Goal: Task Accomplishment & Management: Manage account settings

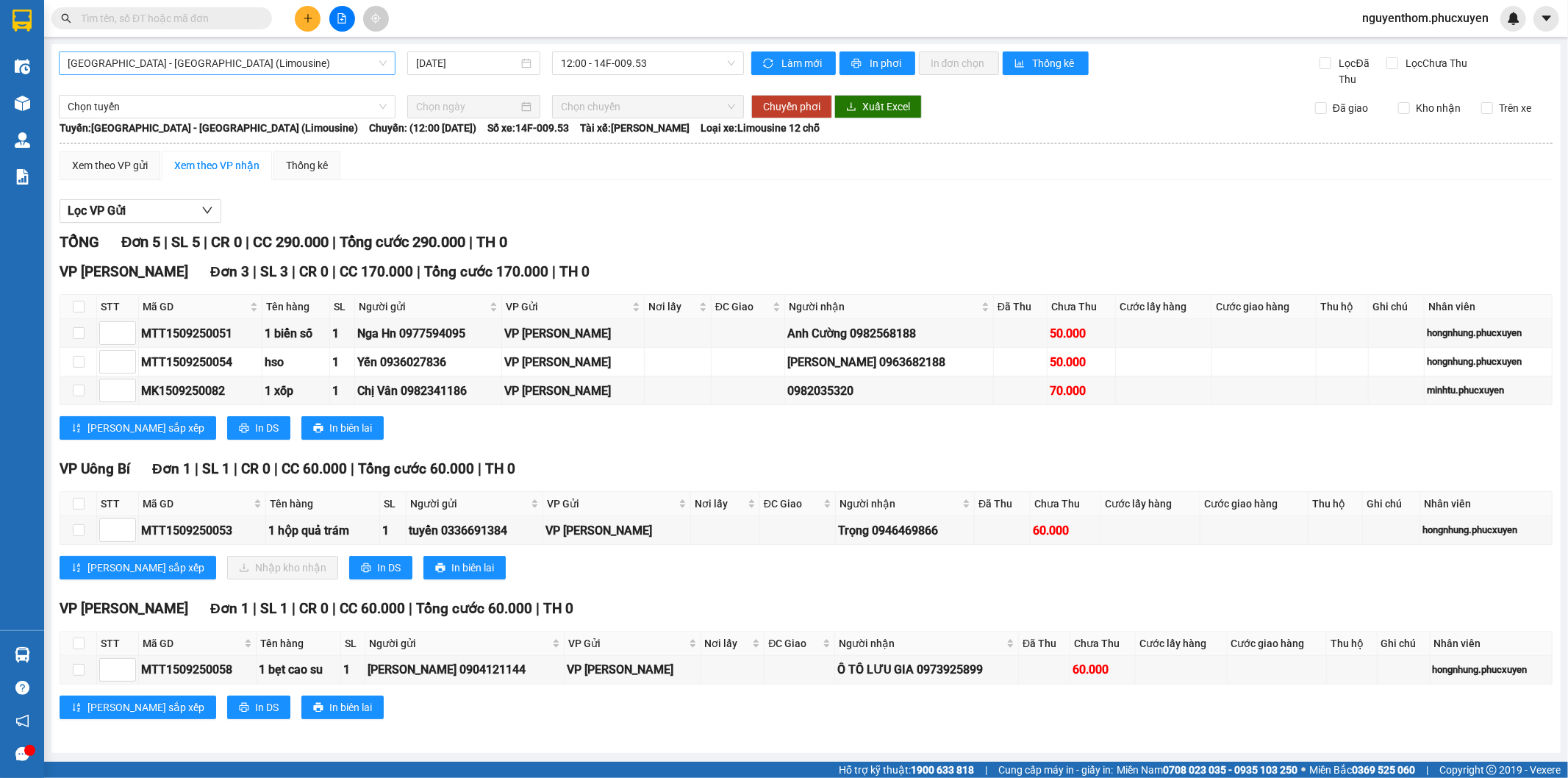
click at [381, 63] on span "[GEOGRAPHIC_DATA] - [GEOGRAPHIC_DATA] (Limousine)" at bounding box center [227, 62] width 319 height 22
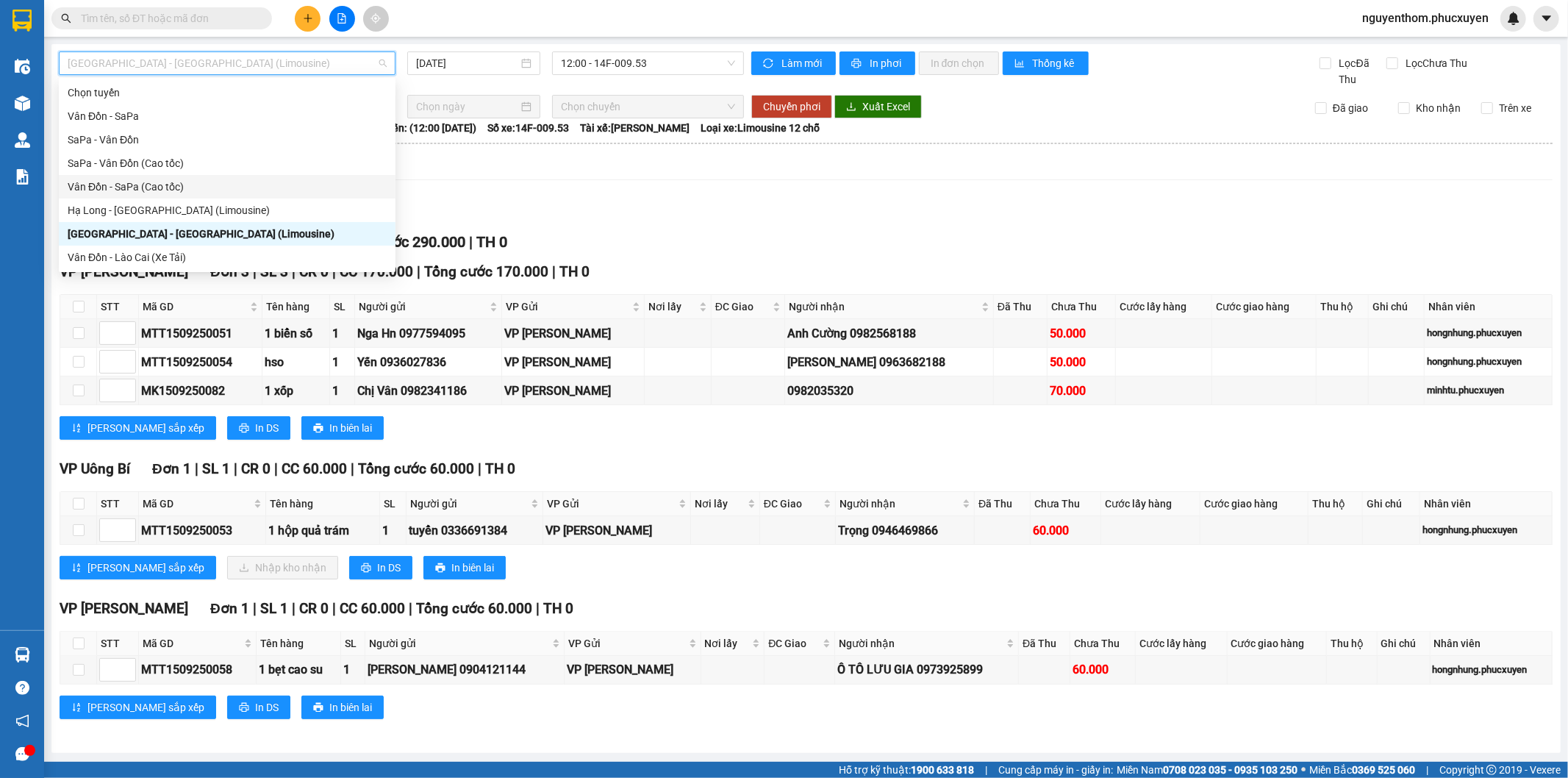
scroll to position [70, 0]
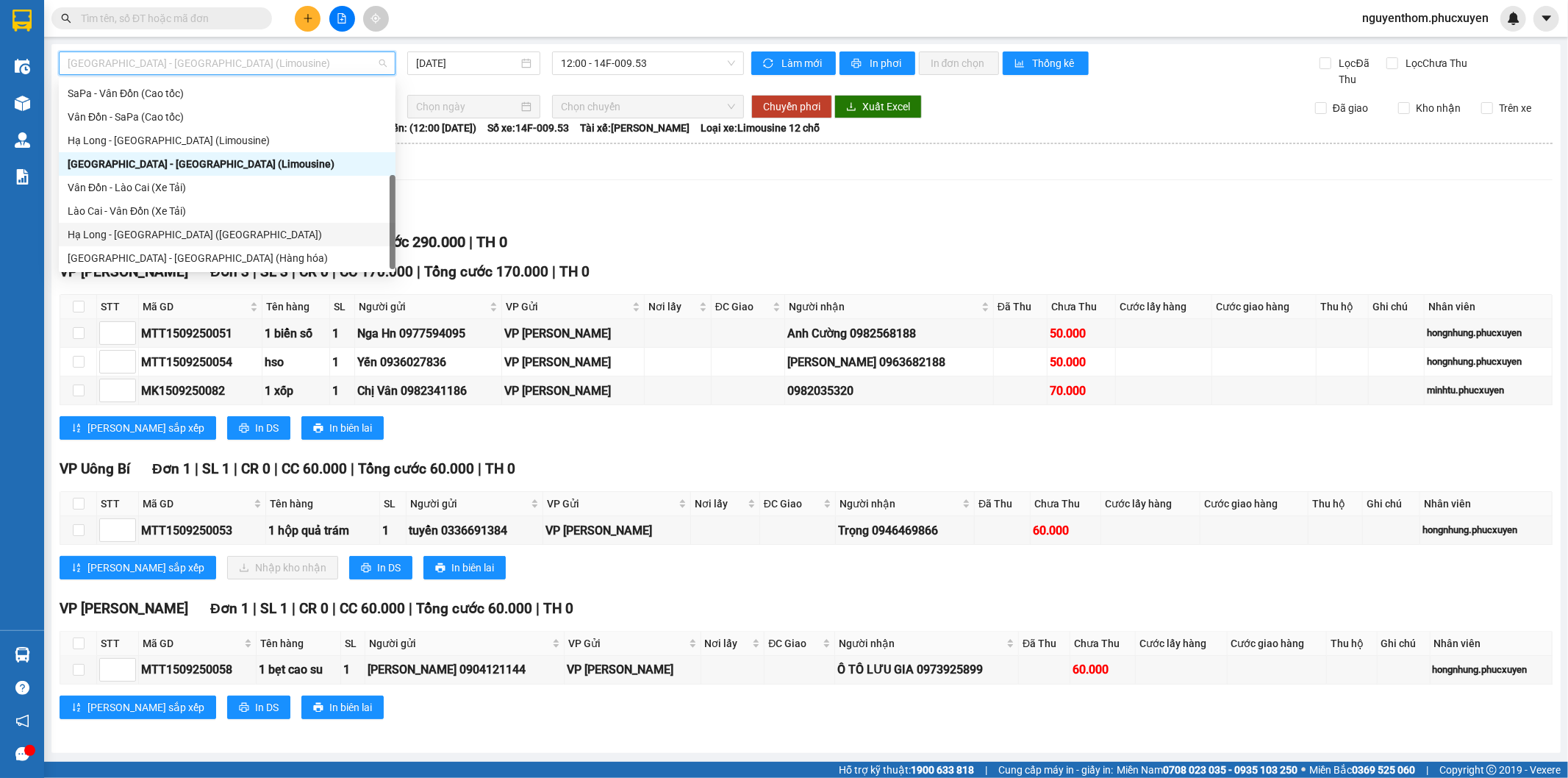
click at [244, 233] on div "Hạ Long - [GEOGRAPHIC_DATA] ([GEOGRAPHIC_DATA])" at bounding box center [227, 234] width 319 height 16
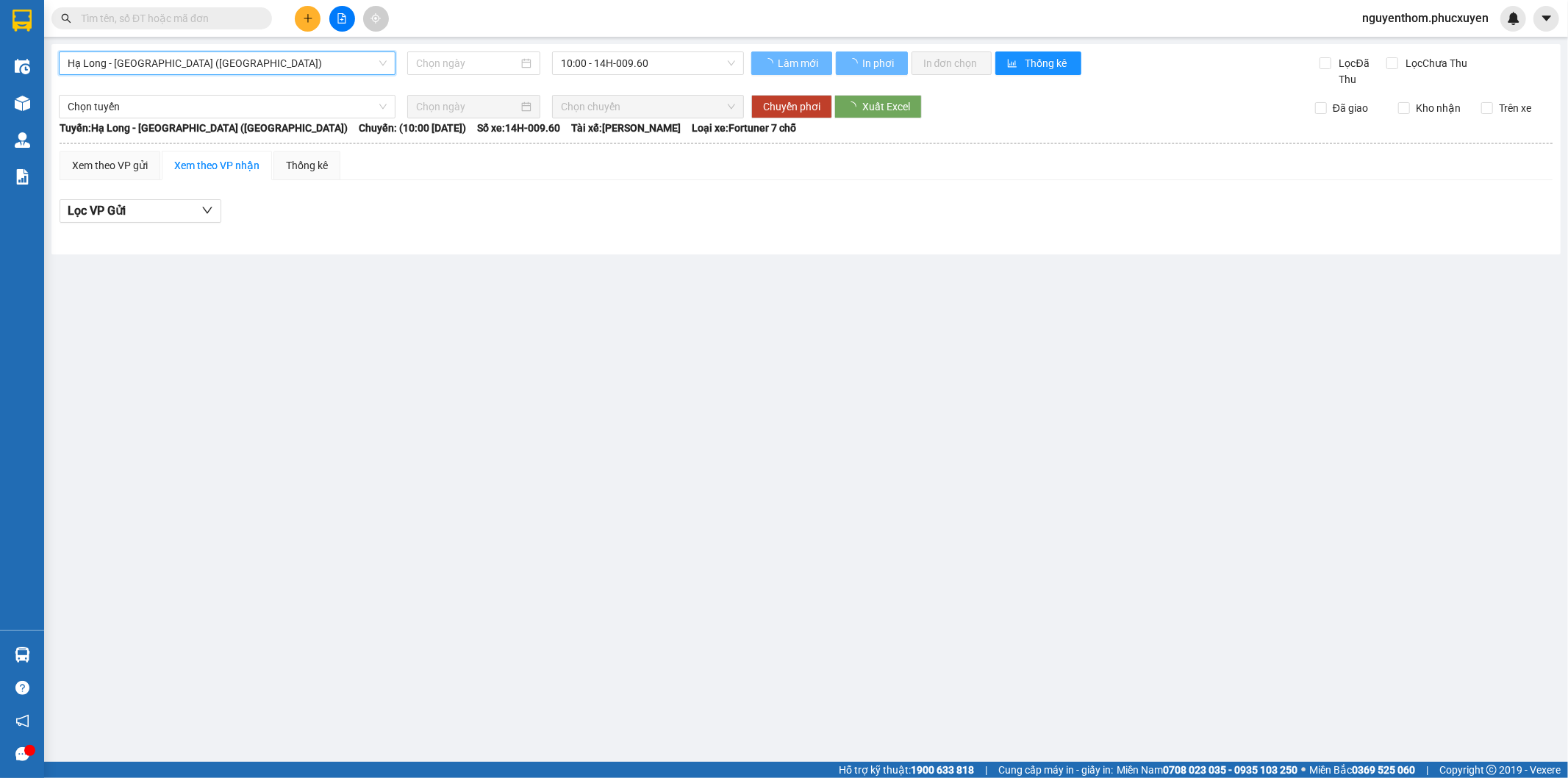
type input "[DATE]"
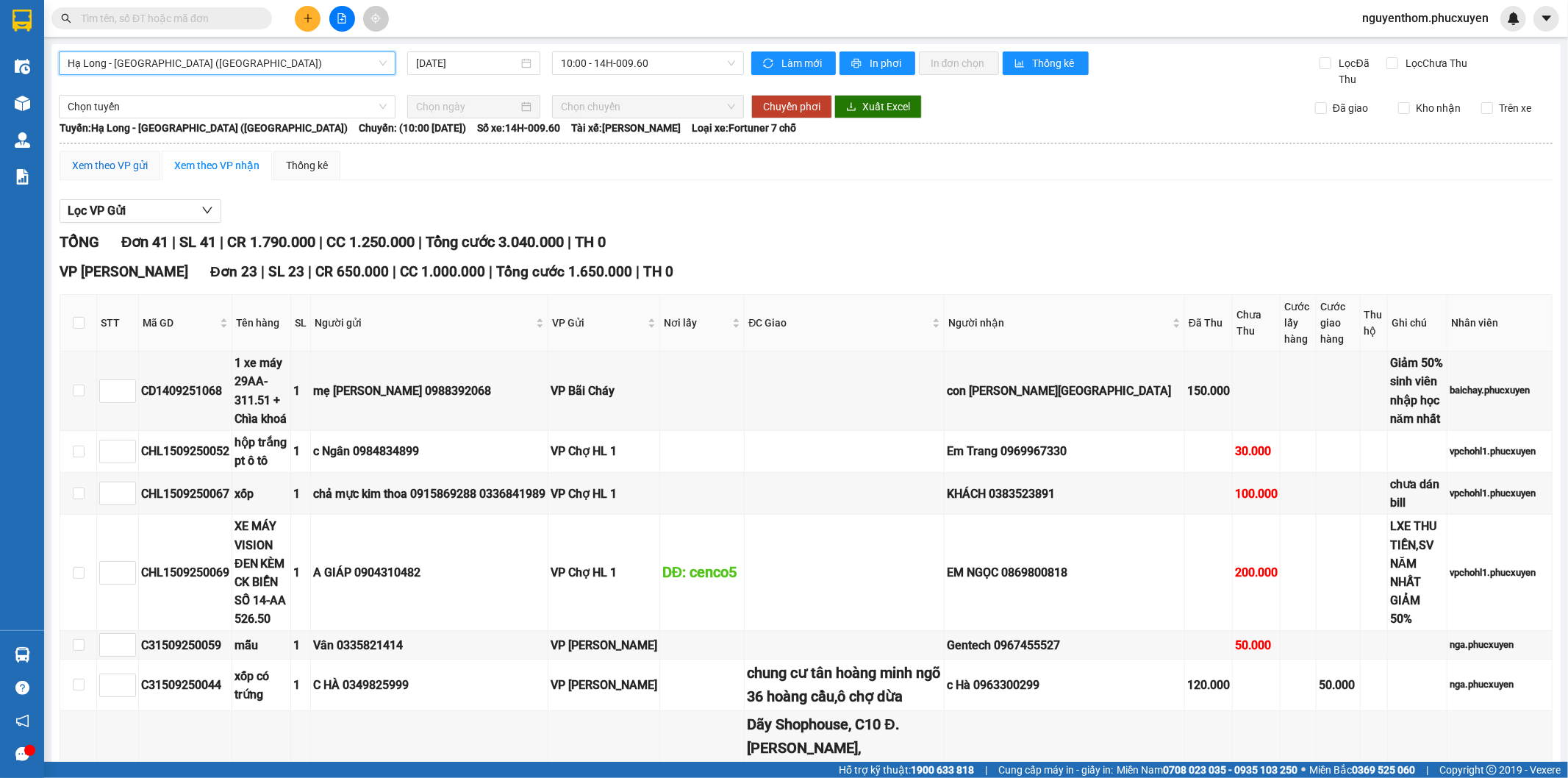
click at [111, 167] on div "Xem theo VP gửi" at bounding box center [110, 165] width 76 height 16
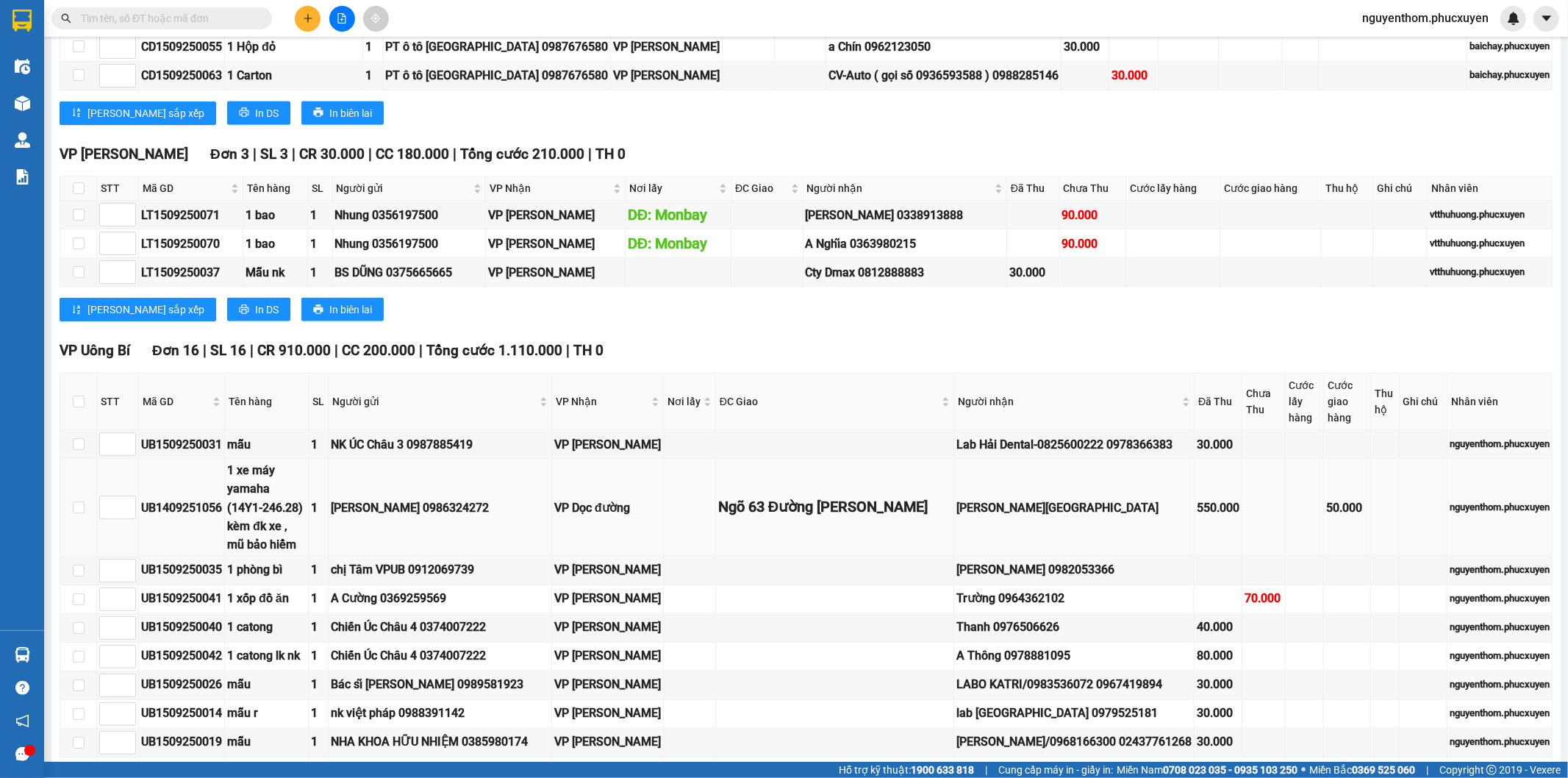
scroll to position [1879, 0]
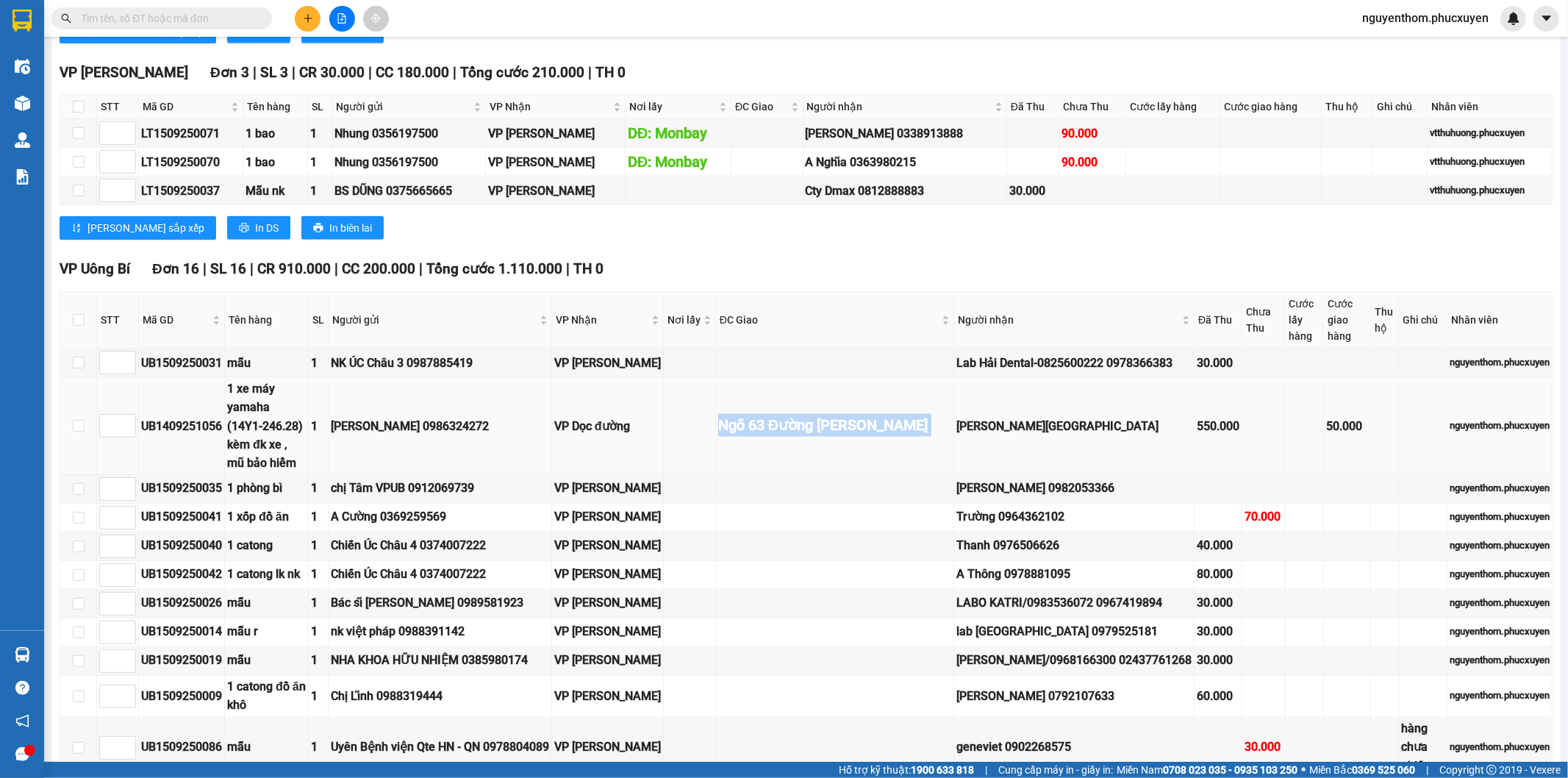
drag, startPoint x: 769, startPoint y: 329, endPoint x: 931, endPoint y: 348, distance: 163.1
click at [931, 378] on tr "UB1409251056 1 xe máy yamaha (14Y1-246.28) kèm đk xe , mũ bảo hiểm 1 [PERSON_NA…" at bounding box center [807, 426] width 1492 height 97
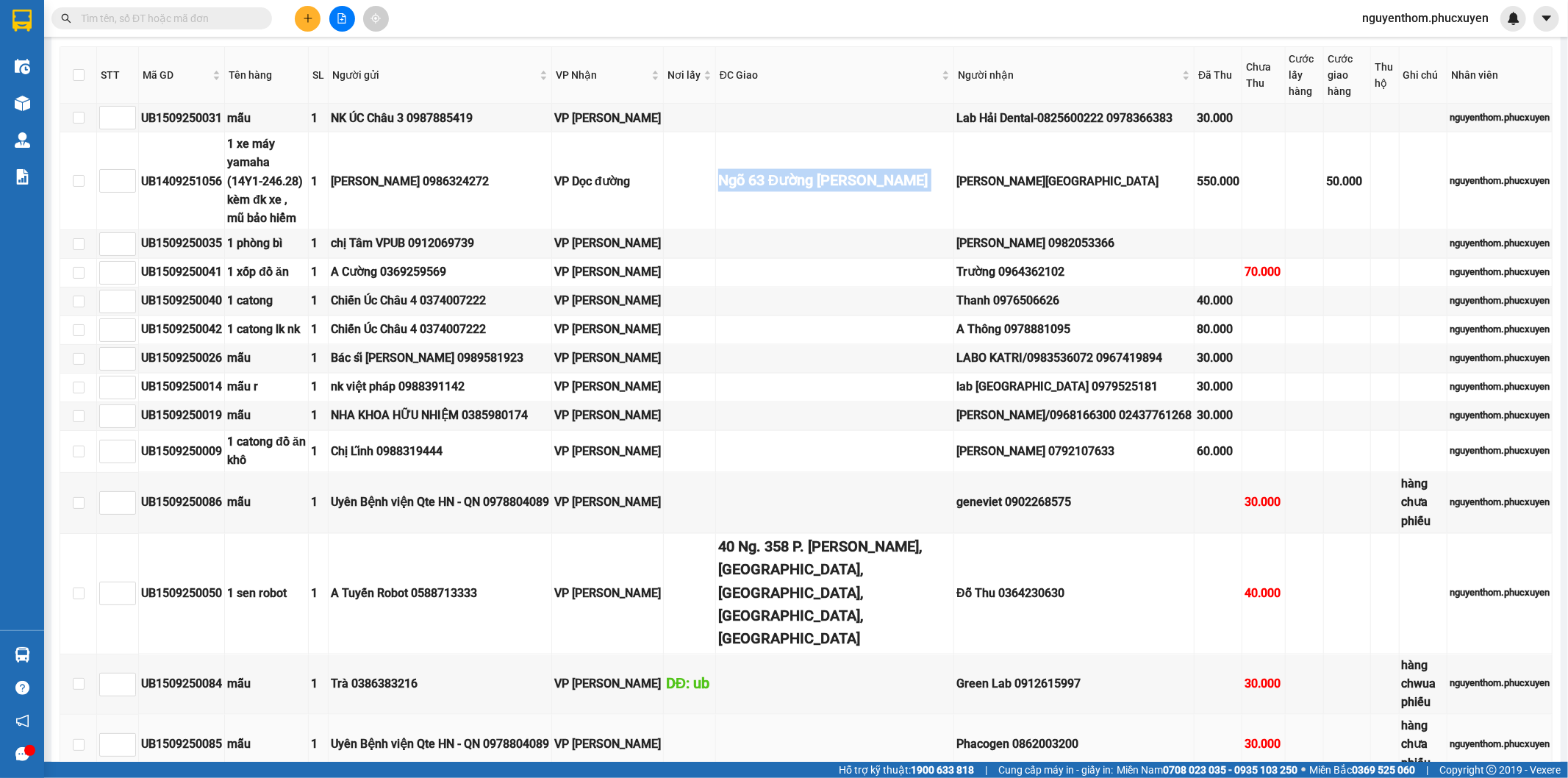
scroll to position [2042, 0]
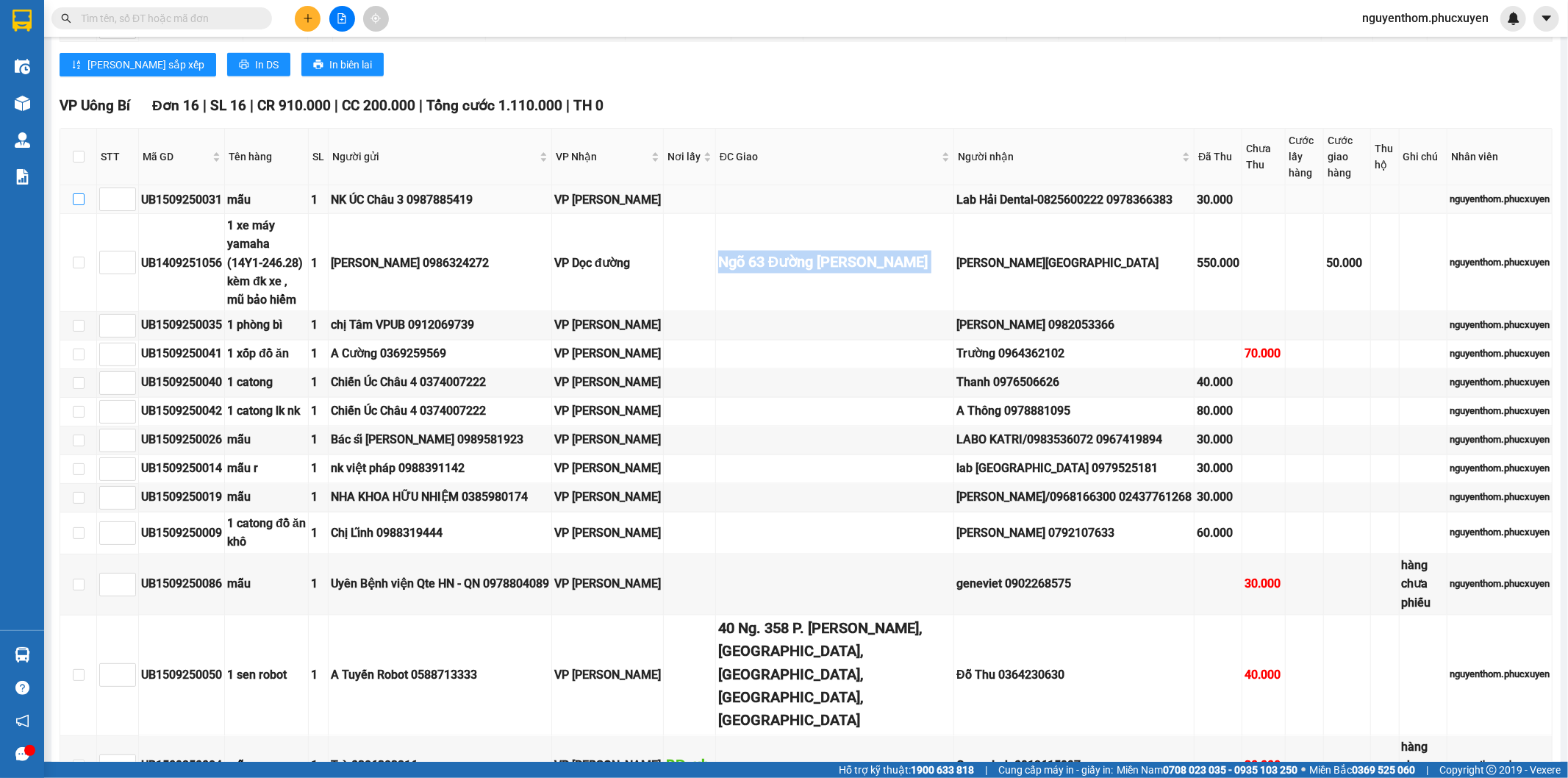
click at [78, 193] on input "checkbox" at bounding box center [78, 198] width 11 height 11
checkbox input "true"
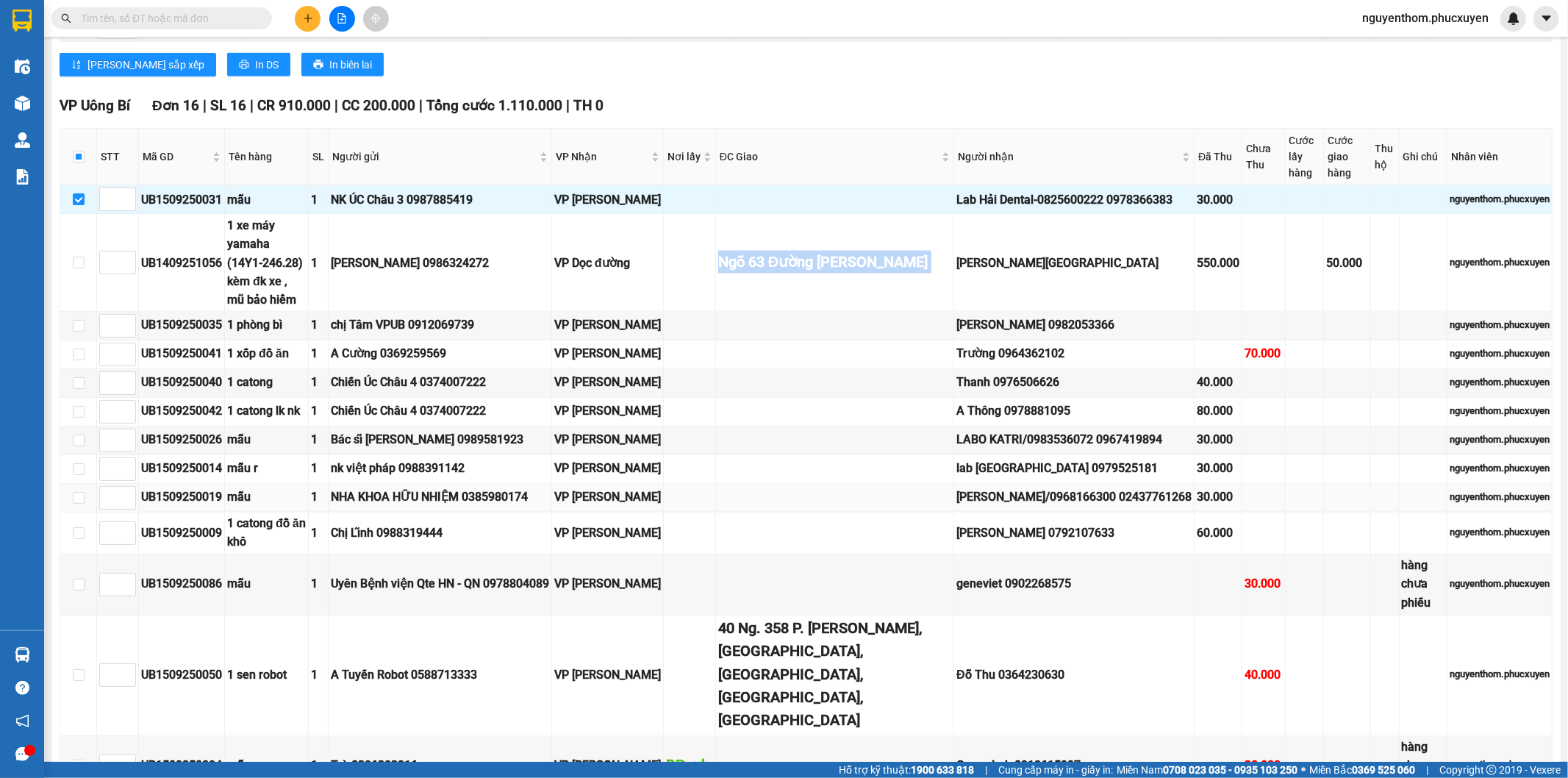
scroll to position [2155, 0]
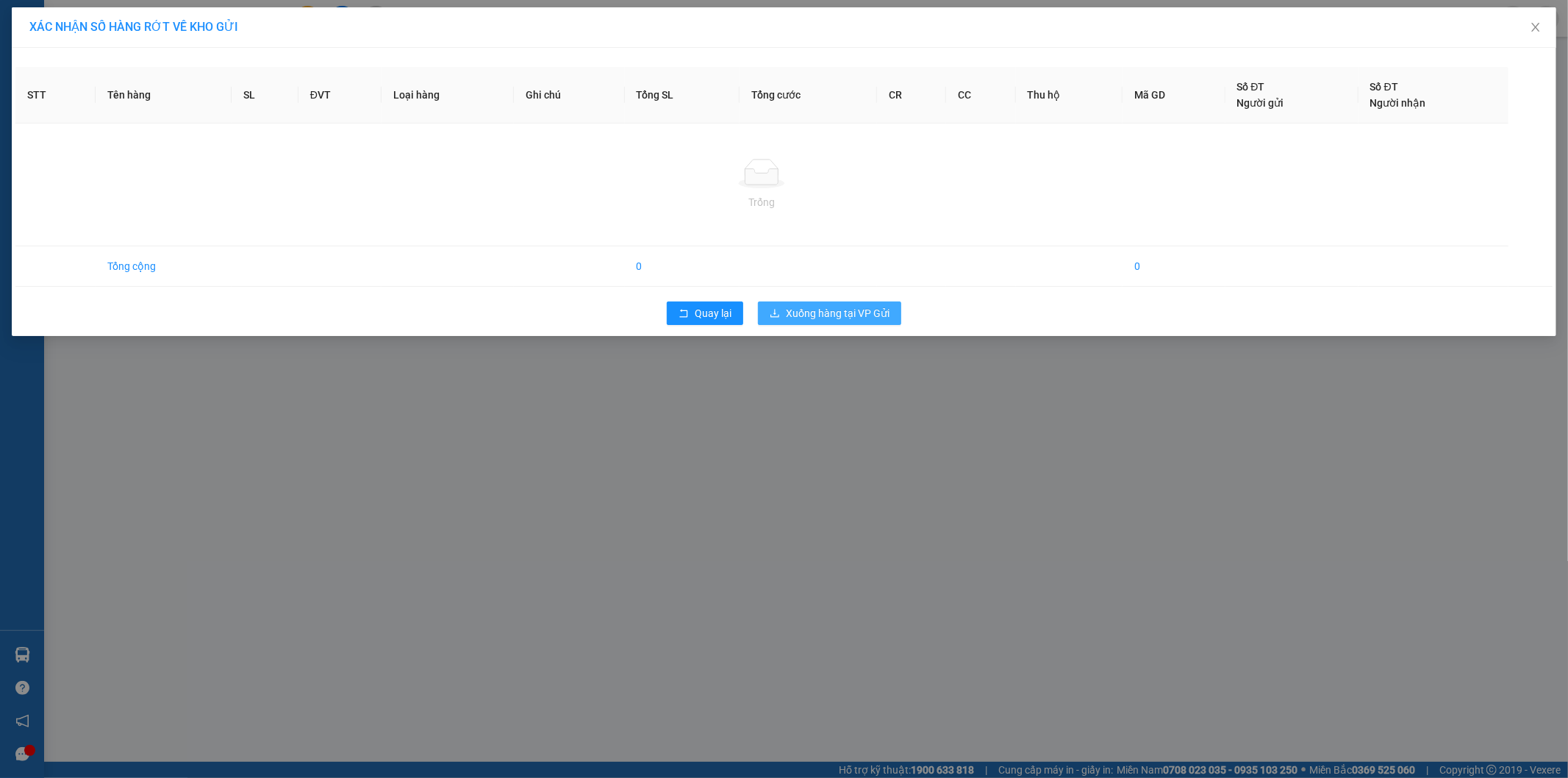
click at [817, 310] on span "Xuống hàng tại VP Gửi" at bounding box center [838, 313] width 104 height 16
click at [821, 312] on span "Xuống hàng tại VP Gửi" at bounding box center [838, 313] width 104 height 16
click at [830, 306] on span "Xuống hàng tại VP Gửi" at bounding box center [838, 313] width 104 height 16
click at [841, 510] on div "XÁC NHẬN SỐ HÀNG RỚT VỀ KHO GỬI STT Tên hàng SL ĐVT Loại hàng Ghi chú Tổng SL T…" at bounding box center [784, 389] width 1568 height 778
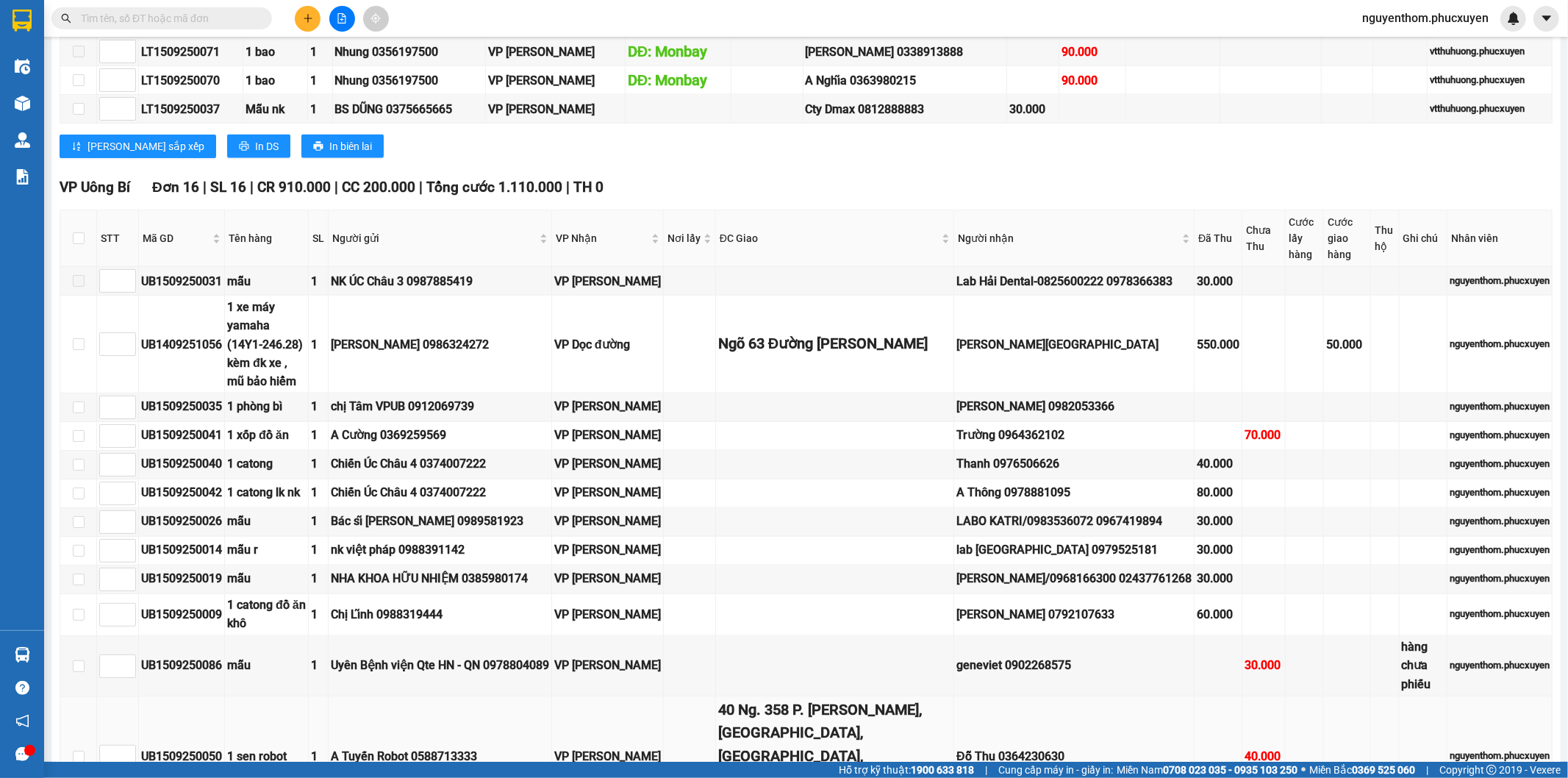
scroll to position [2042, 0]
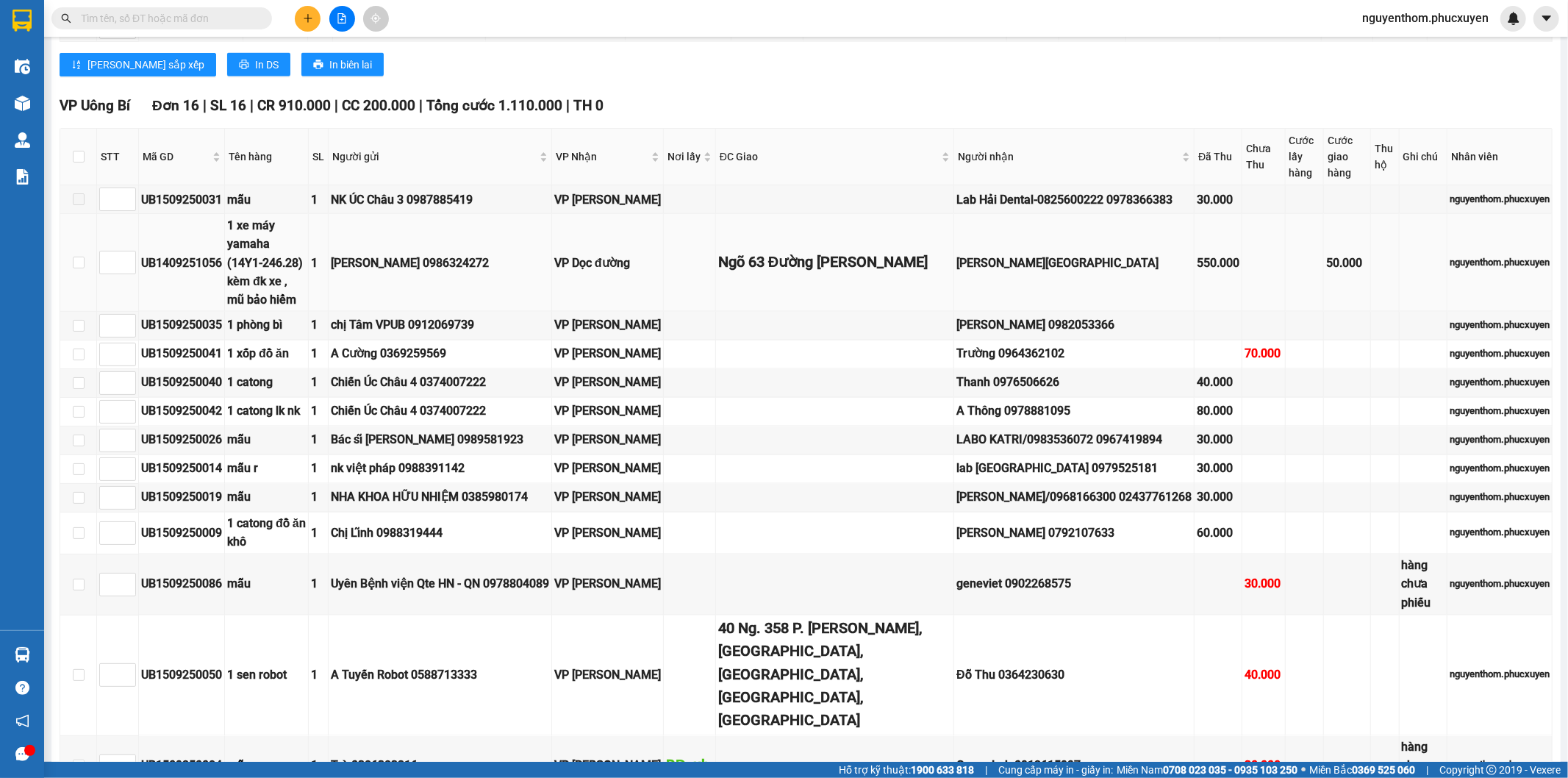
drag, startPoint x: 519, startPoint y: 174, endPoint x: 487, endPoint y: 189, distance: 35.3
click at [453, 254] on div "[PERSON_NAME] 0986324272" at bounding box center [440, 263] width 219 height 18
click at [514, 214] on td "[PERSON_NAME] 0986324272" at bounding box center [440, 263] width 224 height 97
drag, startPoint x: 770, startPoint y: 162, endPoint x: 817, endPoint y: 185, distance: 52.3
click at [817, 251] on div "Ngõ 63 Đường [PERSON_NAME]" at bounding box center [834, 263] width 233 height 23
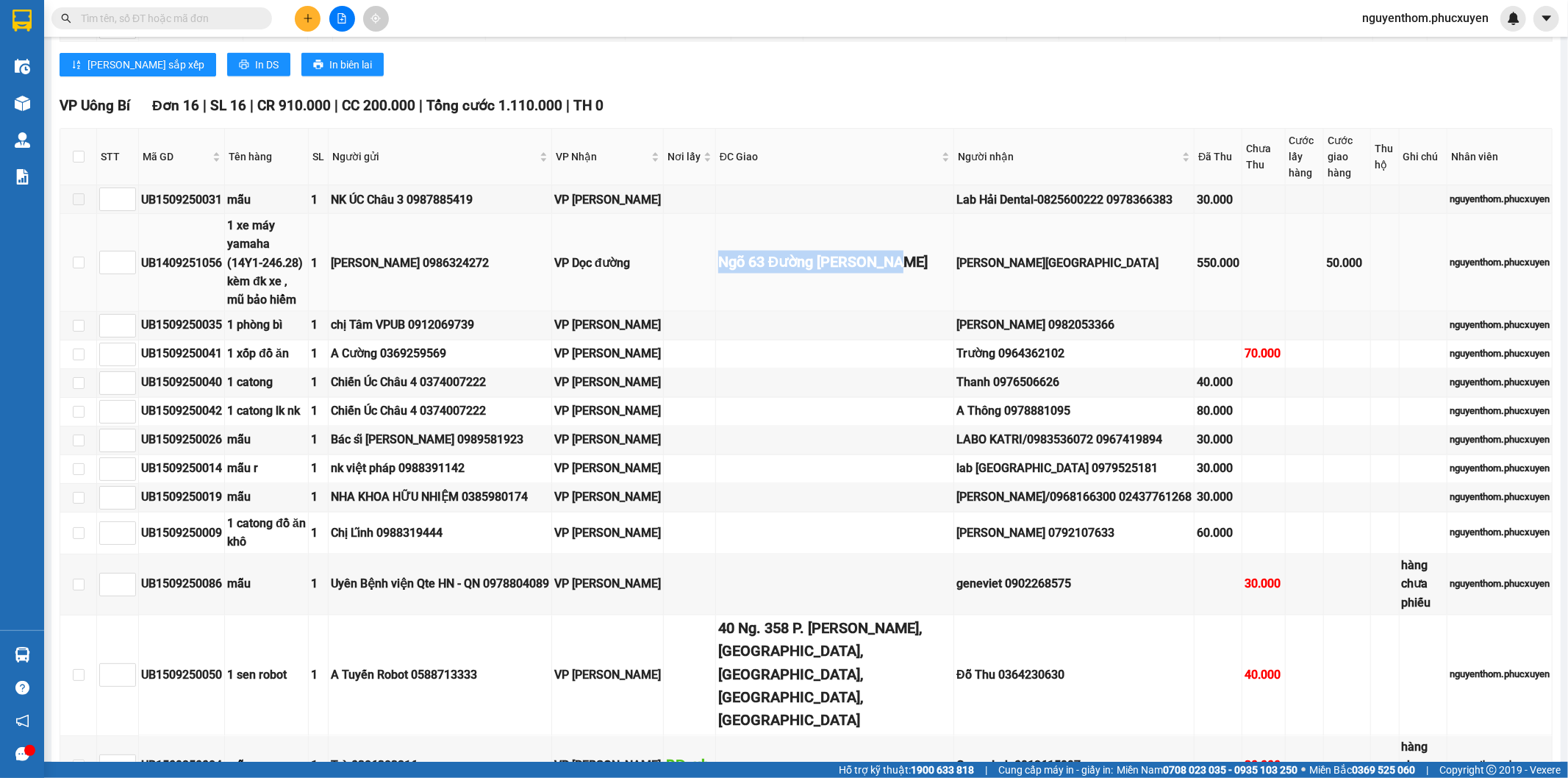
click at [852, 251] on div "Ngõ 63 Đường [PERSON_NAME]" at bounding box center [834, 263] width 233 height 23
click at [853, 251] on div "Ngõ 63 Đường [PERSON_NAME]" at bounding box center [834, 263] width 233 height 23
drag, startPoint x: 767, startPoint y: 162, endPoint x: 816, endPoint y: 184, distance: 53.7
click at [816, 214] on td "Ngõ 63 Đường [PERSON_NAME]" at bounding box center [835, 263] width 238 height 97
copy div "Ngõ 63 Đường [PERSON_NAME]"
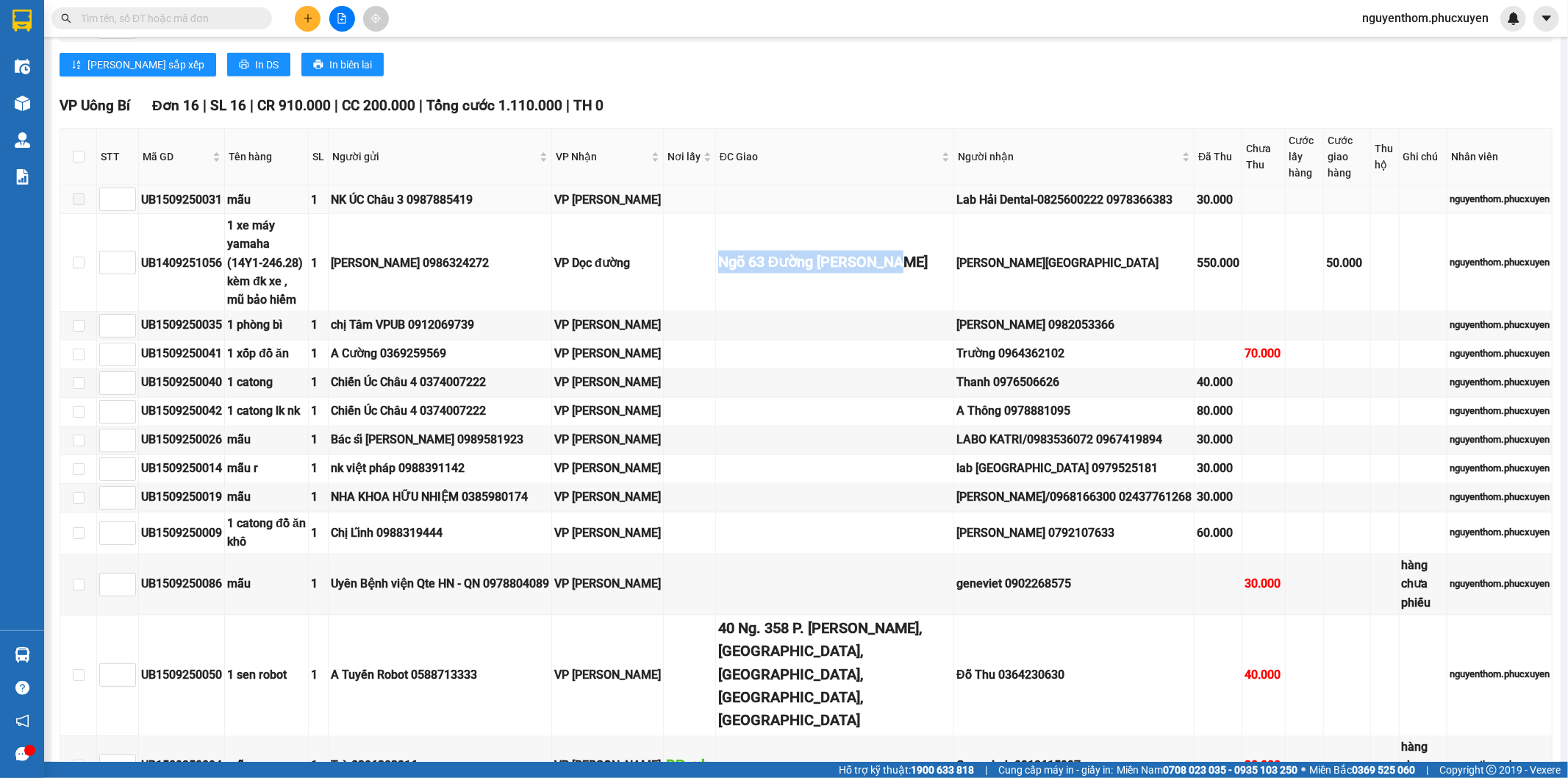
click at [807, 369] on td at bounding box center [835, 383] width 238 height 29
click at [805, 312] on td at bounding box center [835, 326] width 238 height 29
click at [77, 193] on span at bounding box center [78, 198] width 11 height 11
click at [418, 191] on div "NK ÚC Châu 3 0987885419" at bounding box center [440, 199] width 219 height 18
click at [598, 214] on td "VP Dọc đường" at bounding box center [608, 263] width 111 height 97
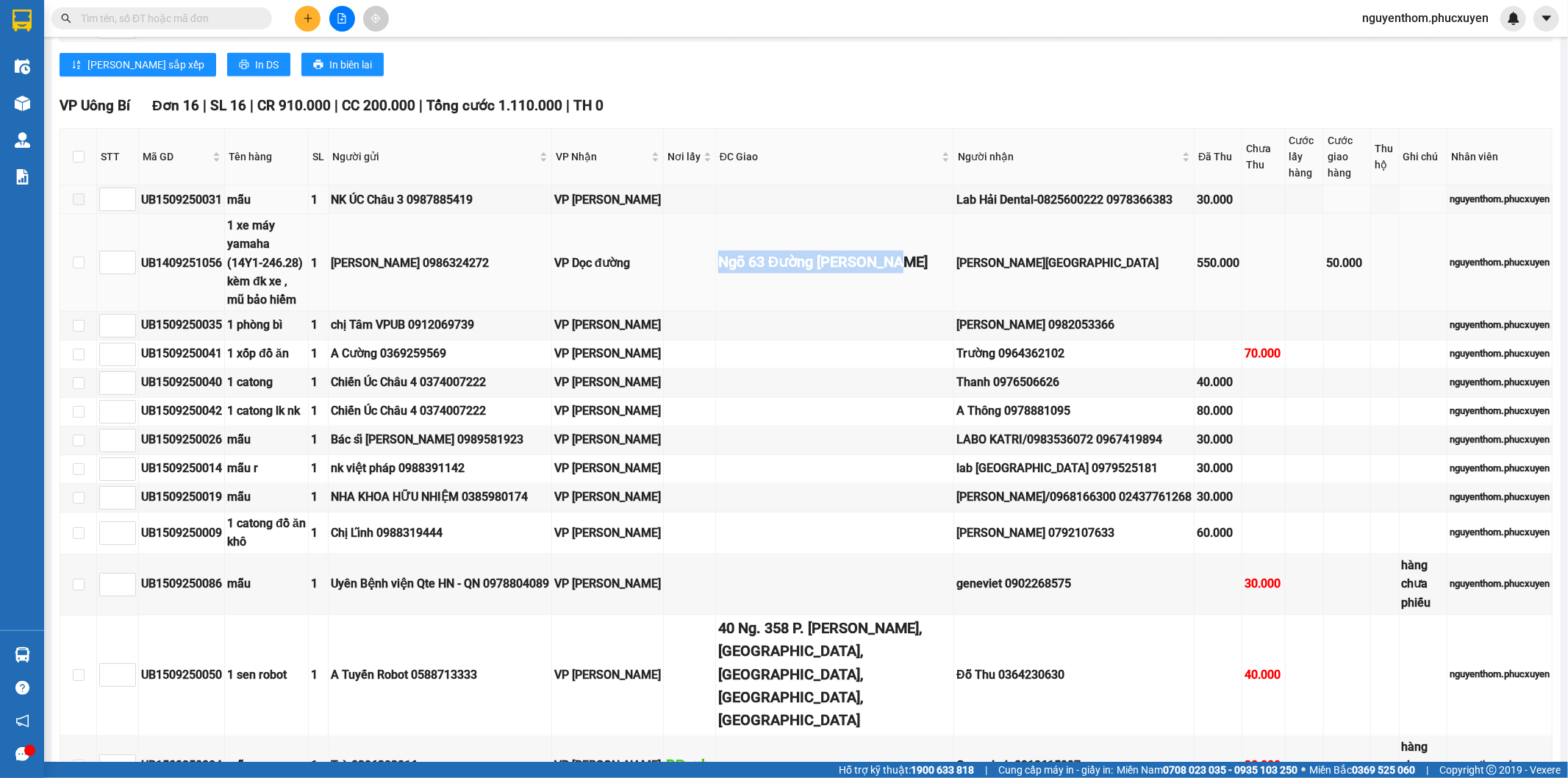
click at [716, 513] on td at bounding box center [689, 534] width 52 height 42
click at [811, 513] on td at bounding box center [835, 534] width 238 height 42
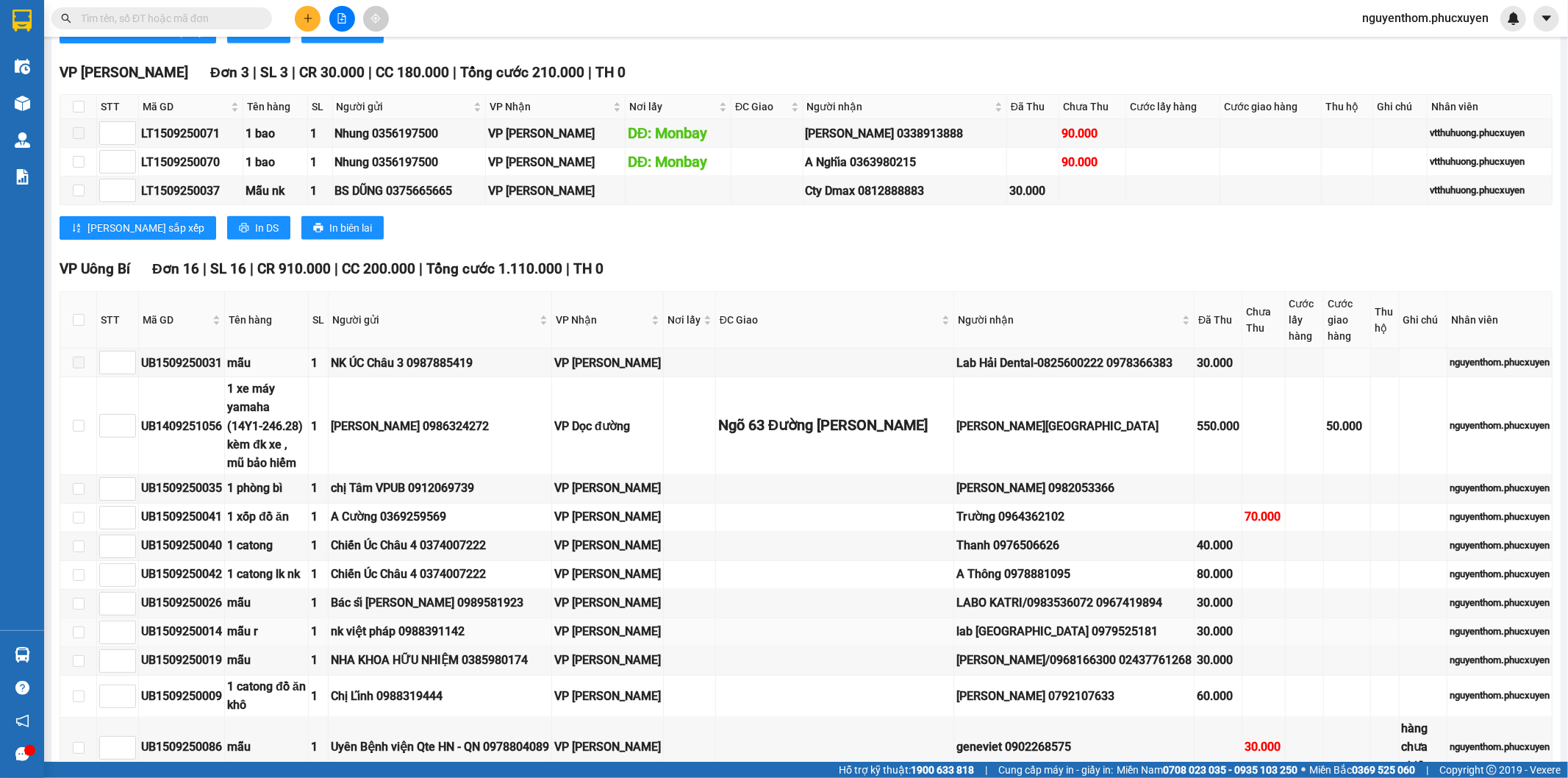
scroll to position [1961, 0]
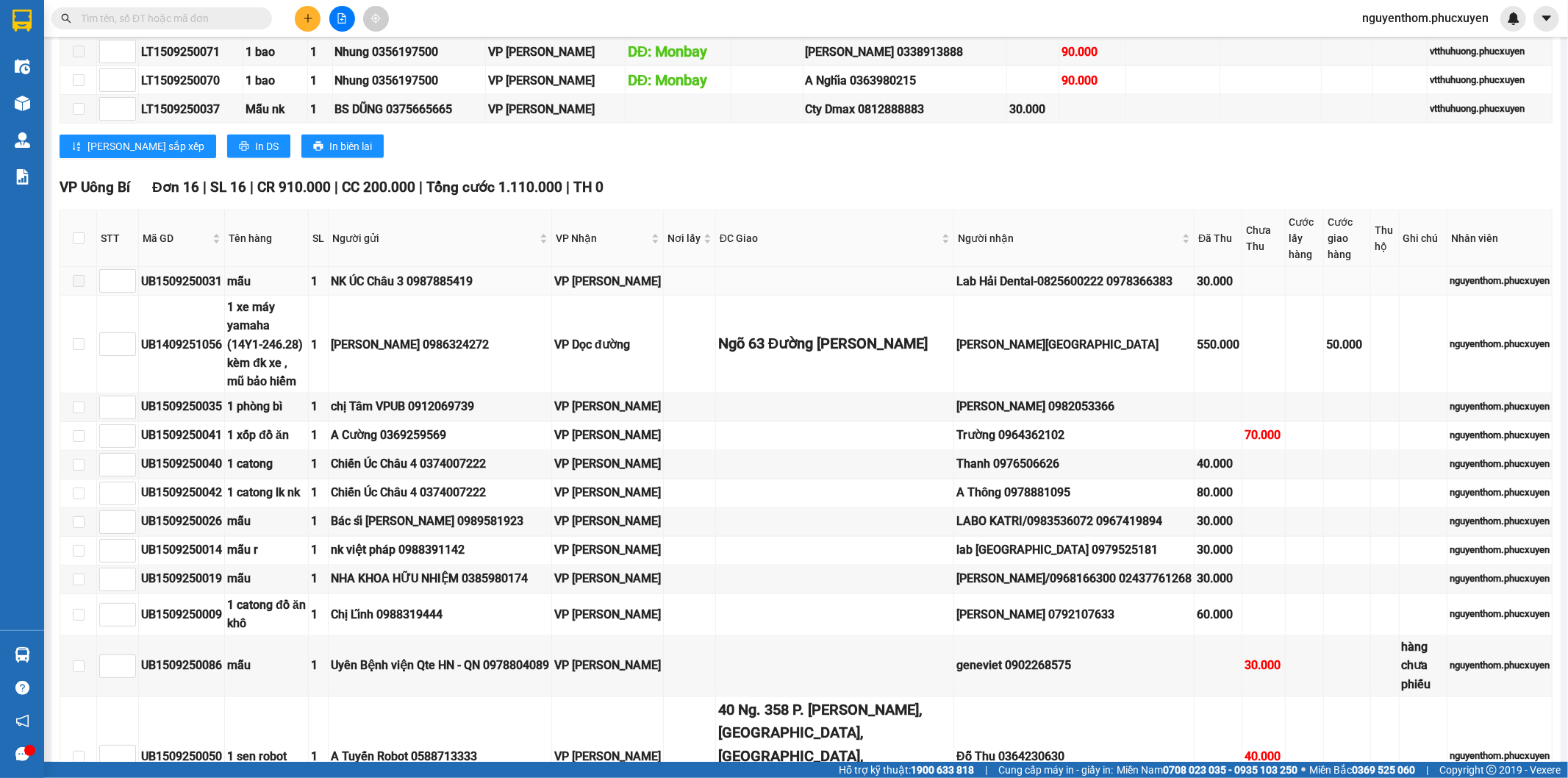
click at [76, 275] on span at bounding box center [78, 280] width 11 height 11
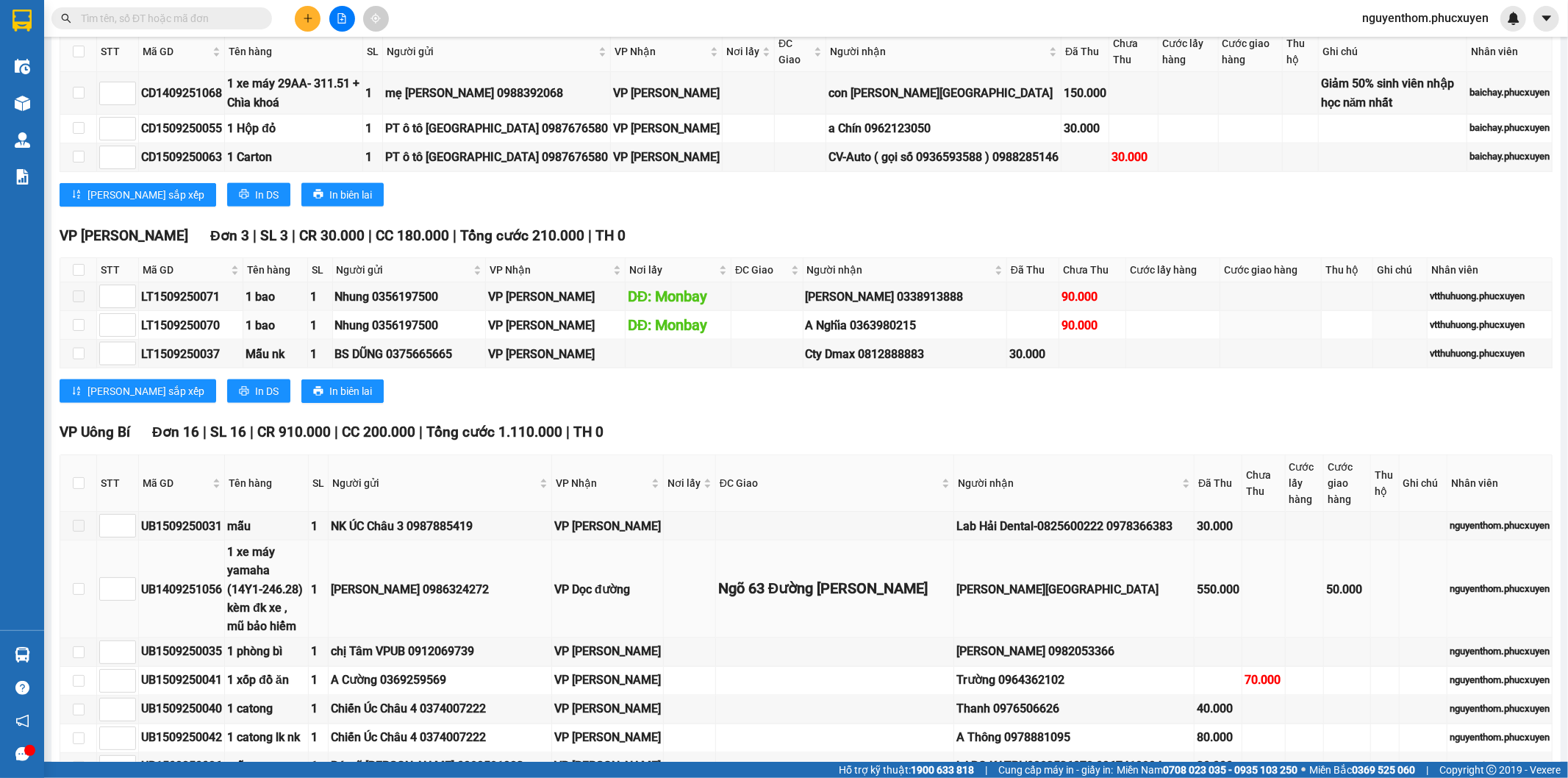
scroll to position [2042, 0]
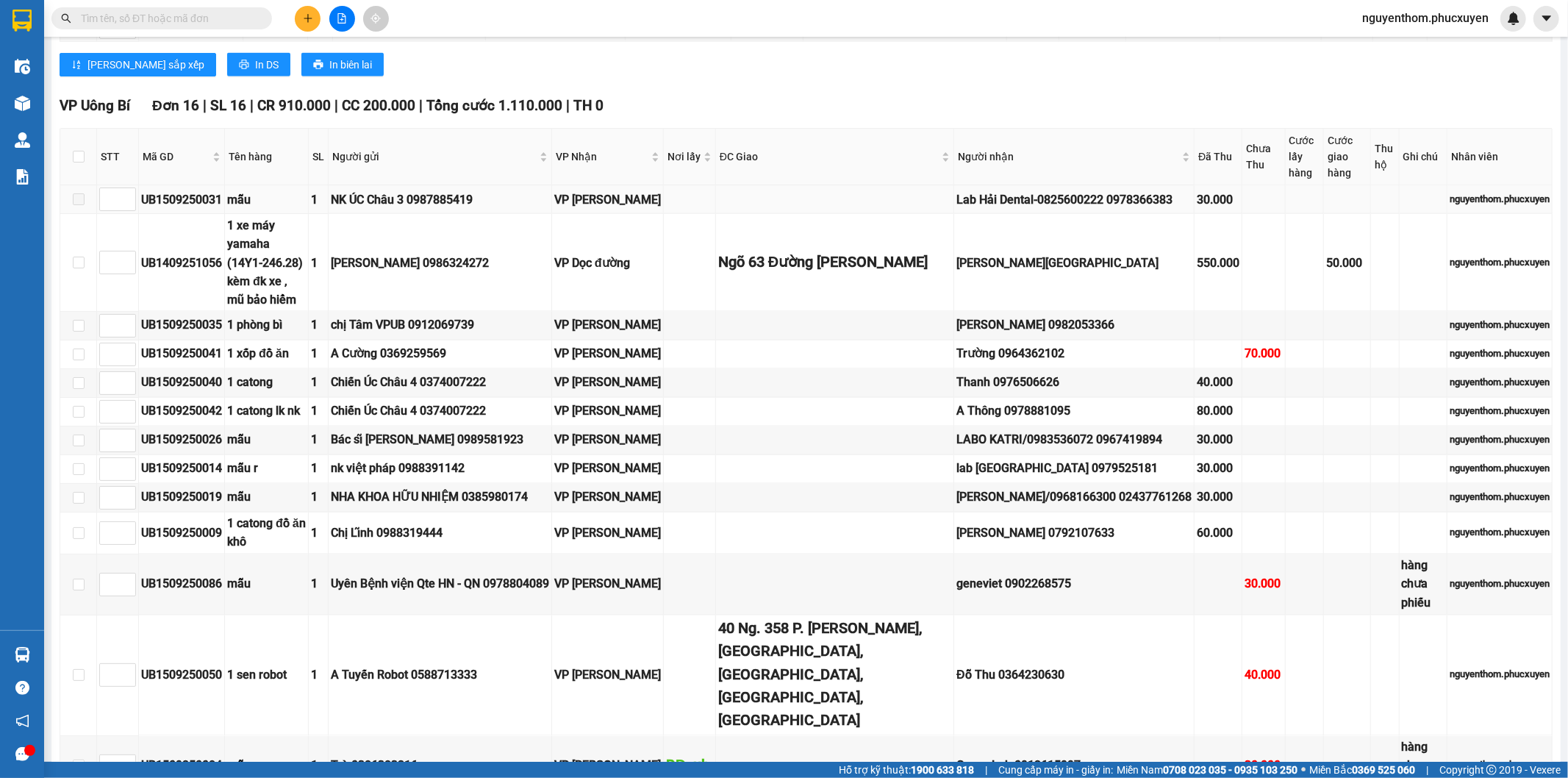
click at [79, 193] on span at bounding box center [78, 198] width 11 height 11
drag, startPoint x: 855, startPoint y: 319, endPoint x: 856, endPoint y: 342, distance: 23.0
click at [856, 398] on td at bounding box center [835, 412] width 238 height 29
click at [856, 427] on td at bounding box center [835, 441] width 238 height 29
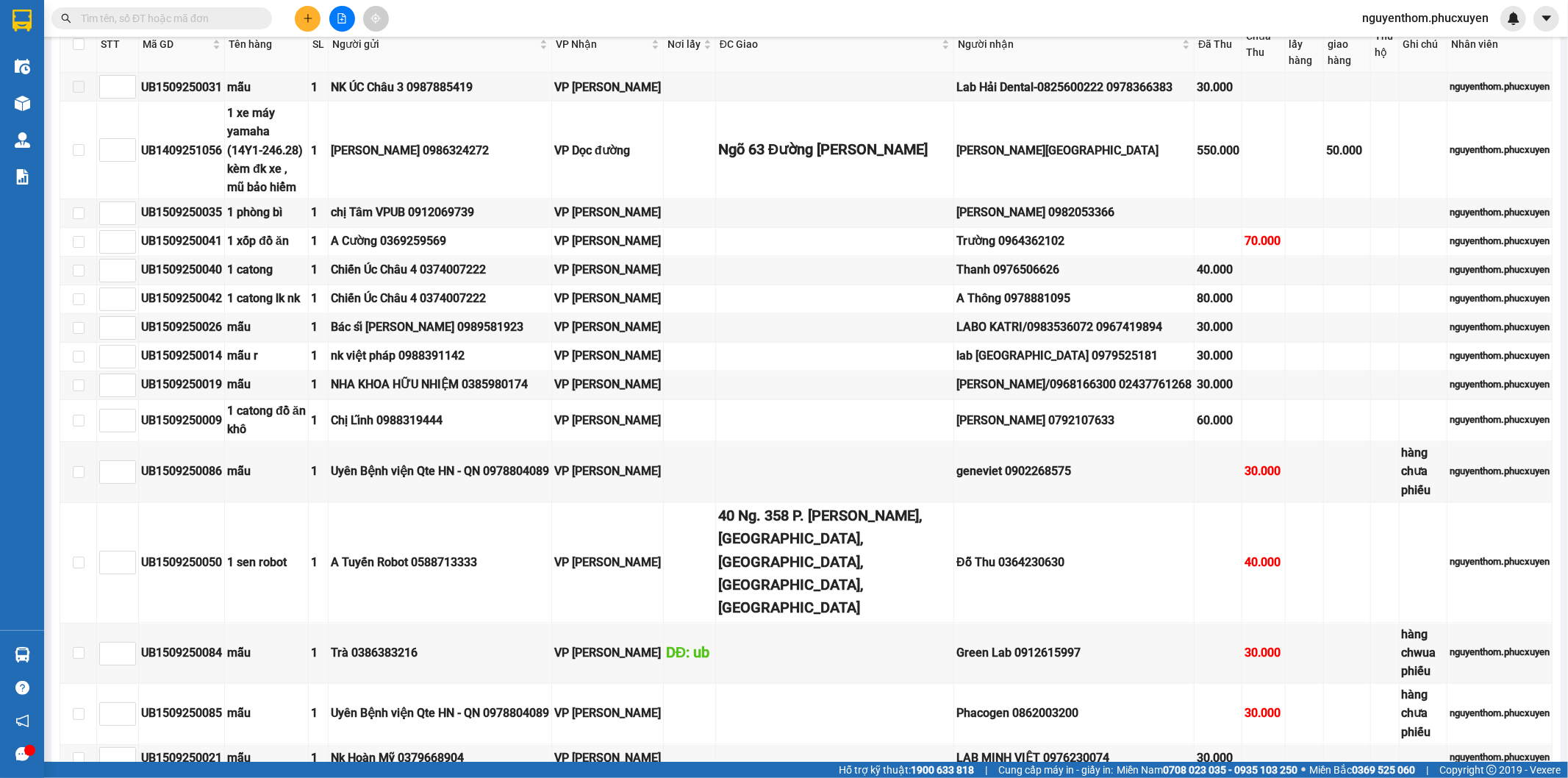
click at [858, 12] on div "Kết quả tìm kiếm ( 10000 ) Bộ lọc Mã ĐH Trạng thái Món hàng Thu hộ Tổng cước Ch…" at bounding box center [784, 18] width 1568 height 37
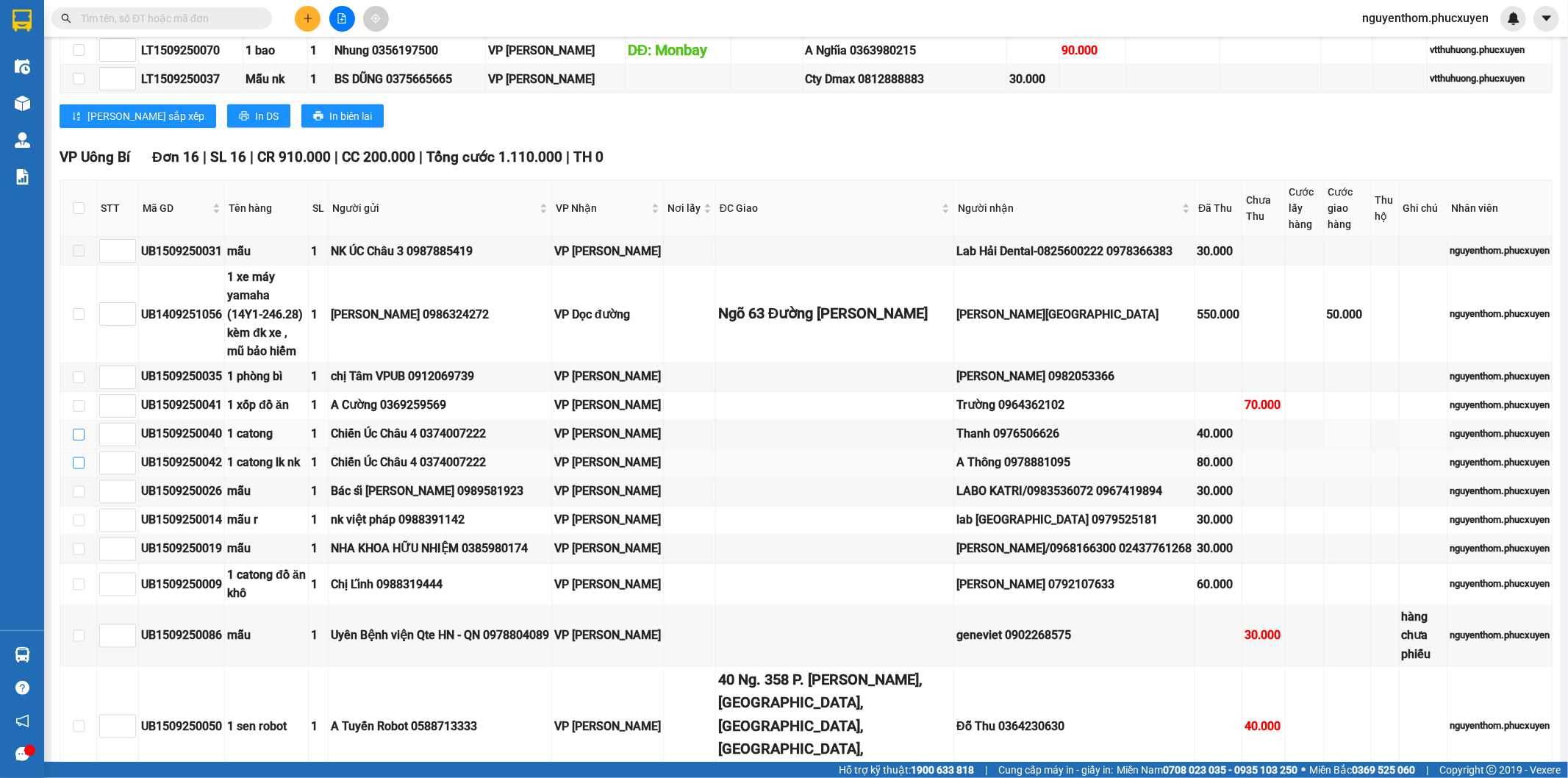
click at [79, 429] on input "checkbox" at bounding box center [78, 434] width 11 height 11
checkbox input "true"
click at [76, 457] on input "checkbox" at bounding box center [78, 463] width 11 height 11
checkbox input "true"
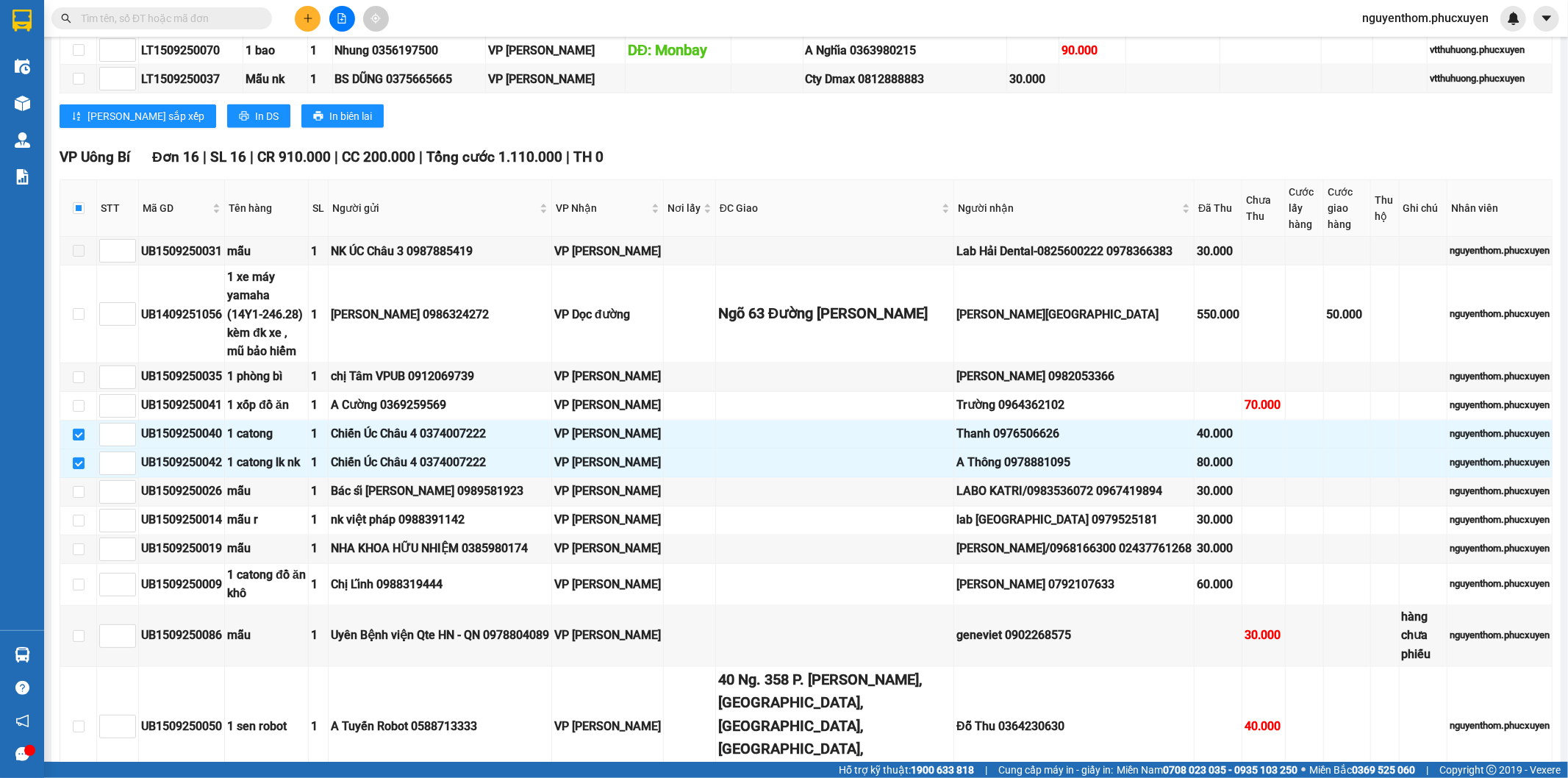
scroll to position [2155, 0]
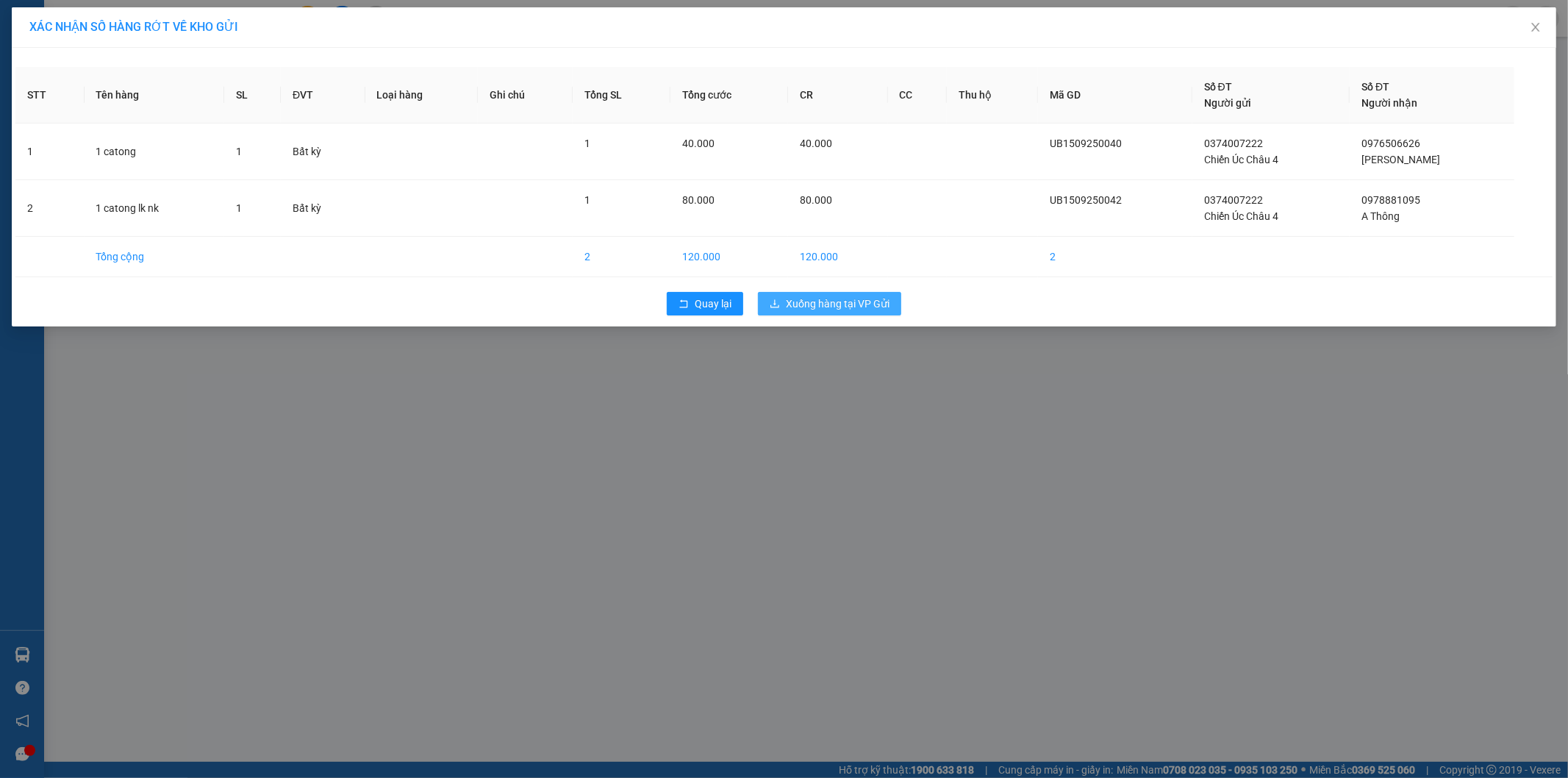
click at [864, 300] on span "Xuống hàng tại VP Gửi" at bounding box center [838, 304] width 104 height 16
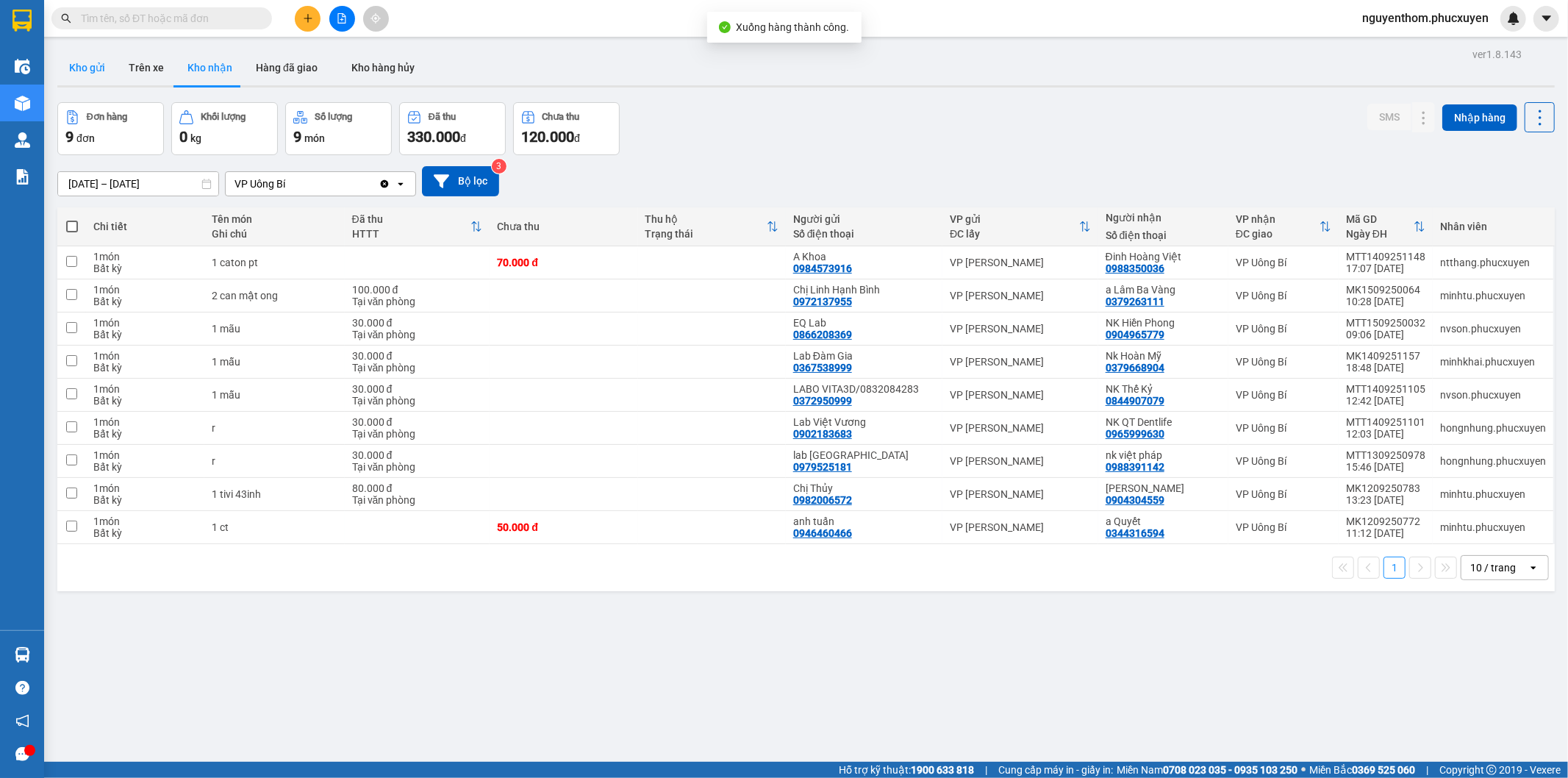
click at [83, 61] on button "Kho gửi" at bounding box center [87, 68] width 60 height 35
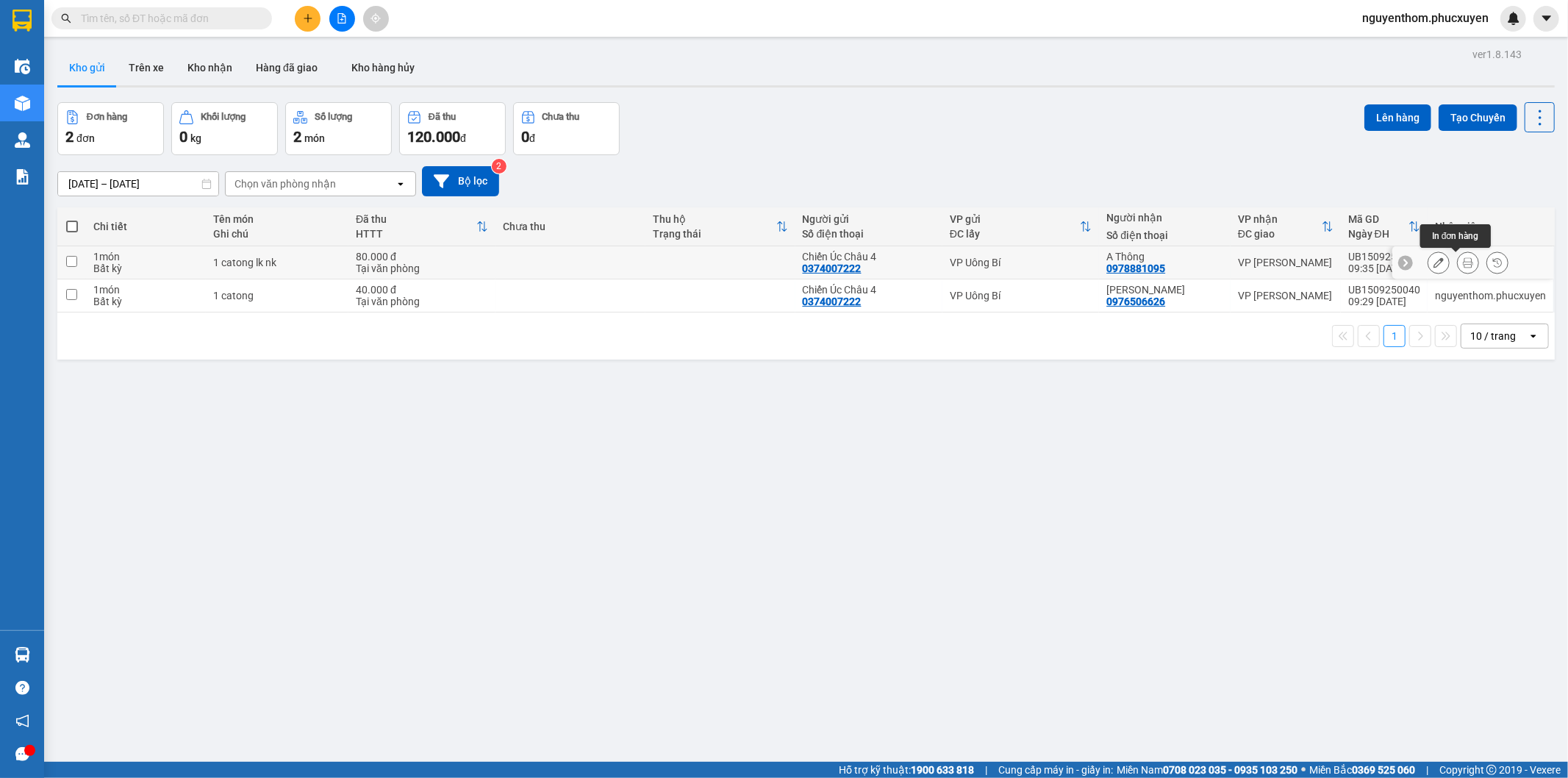
click at [1464, 263] on icon at bounding box center [1469, 263] width 11 height 11
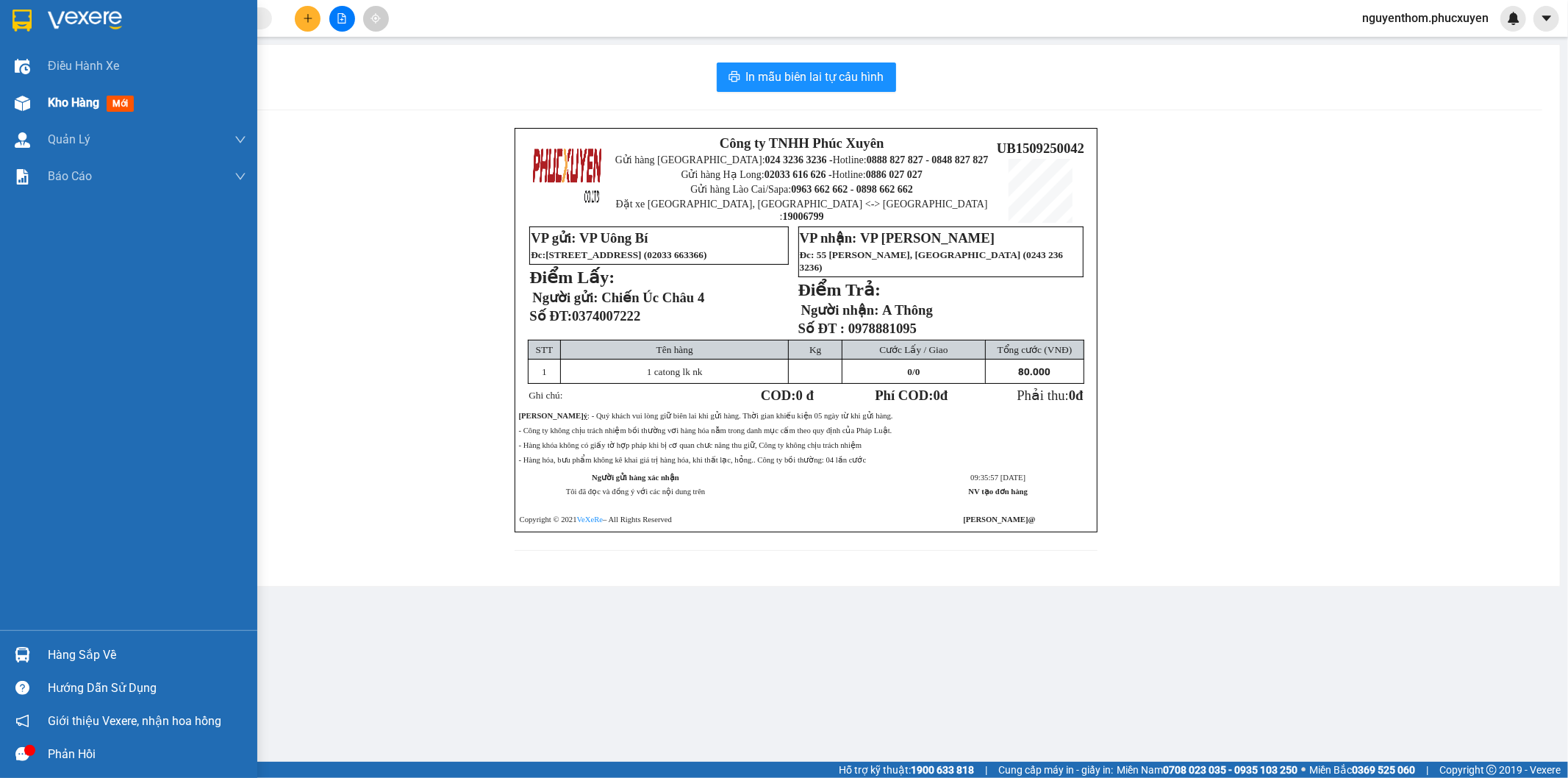
click at [47, 99] on div "Kho hàng mới" at bounding box center [128, 103] width 257 height 37
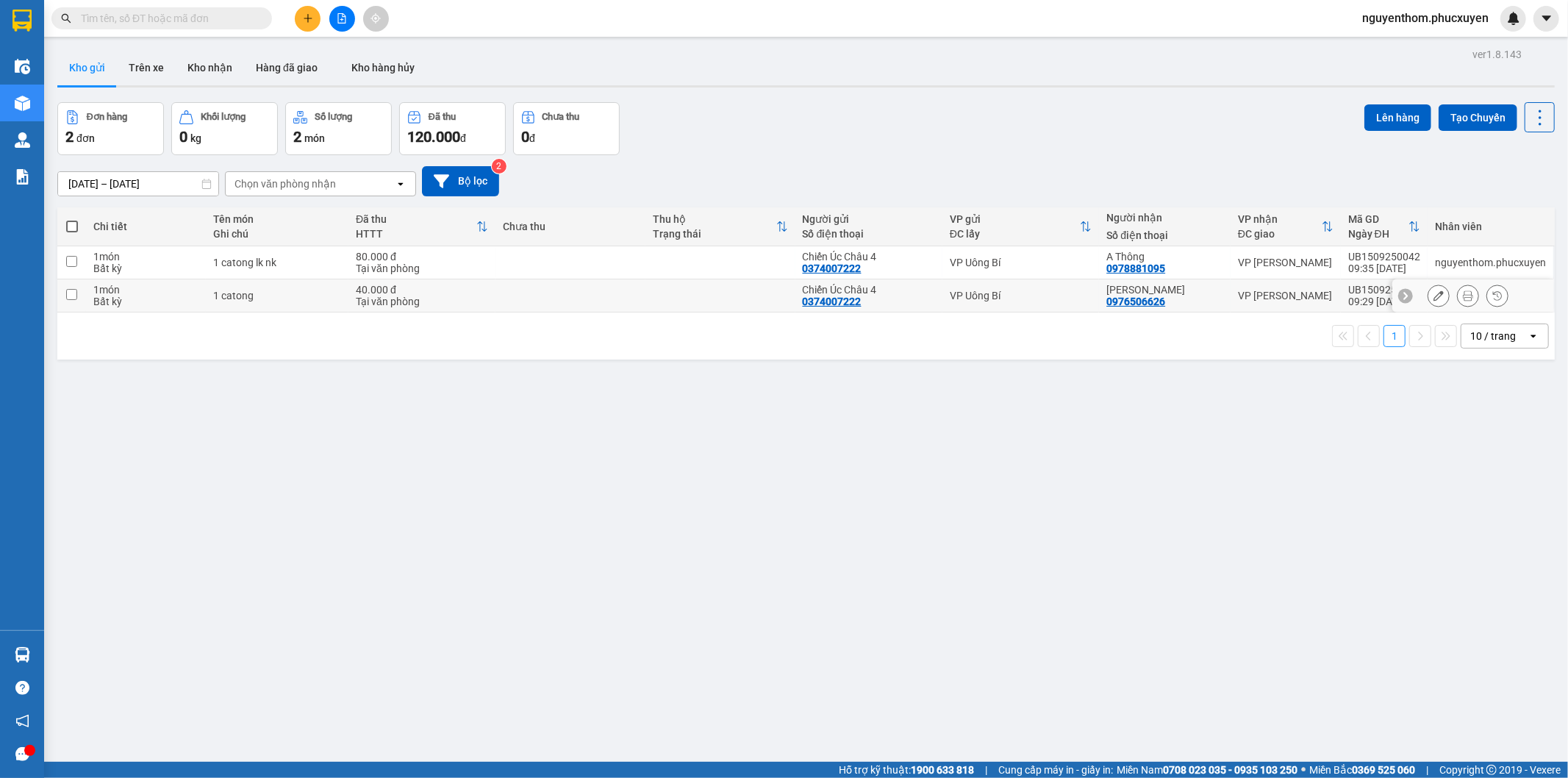
click at [1464, 294] on icon at bounding box center [1469, 296] width 11 height 11
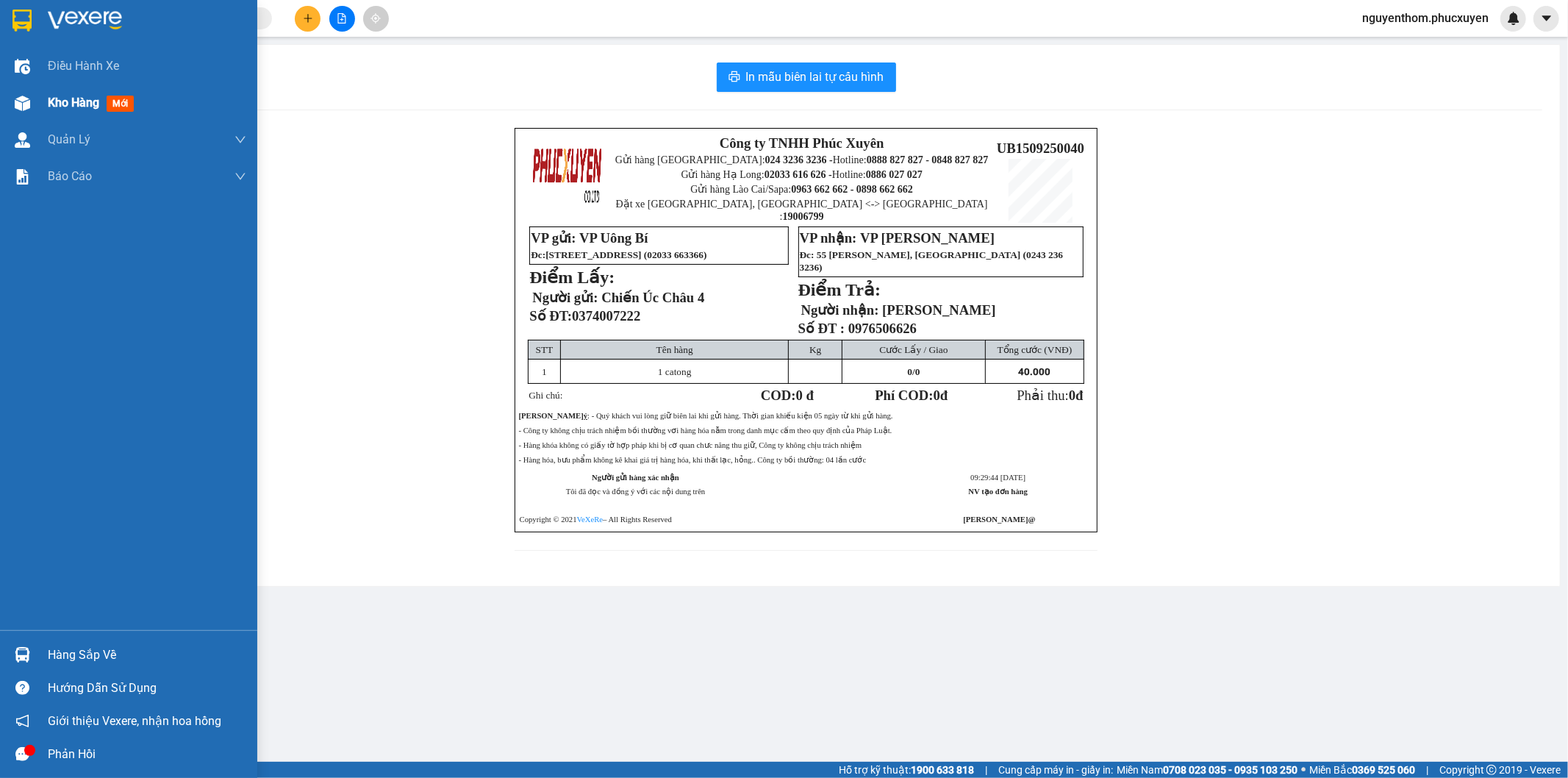
click at [61, 100] on span "Kho hàng" at bounding box center [73, 103] width 52 height 14
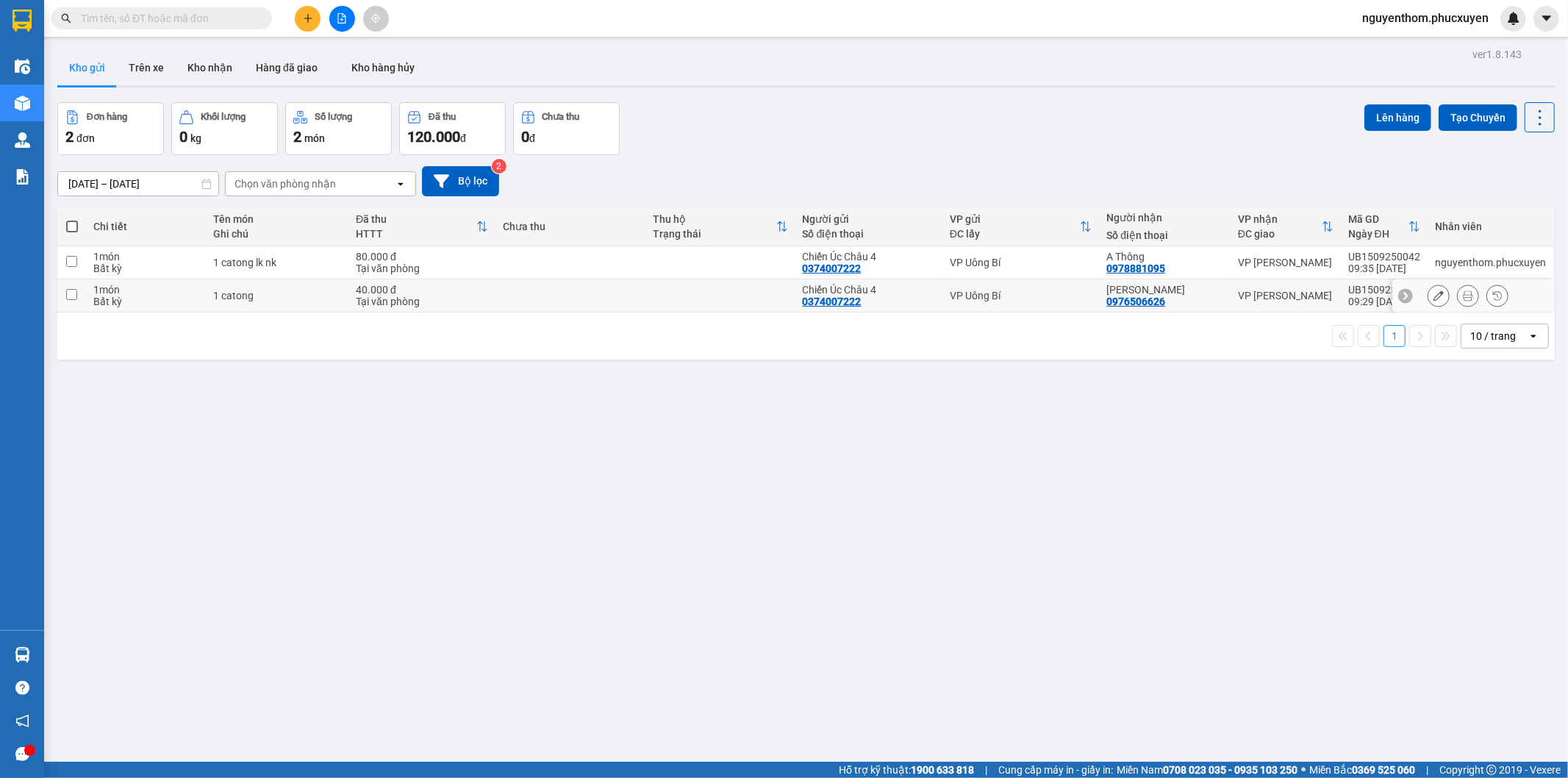
click at [473, 266] on div "Tại văn phòng" at bounding box center [421, 268] width 133 height 11
click at [499, 304] on td at bounding box center [570, 296] width 150 height 33
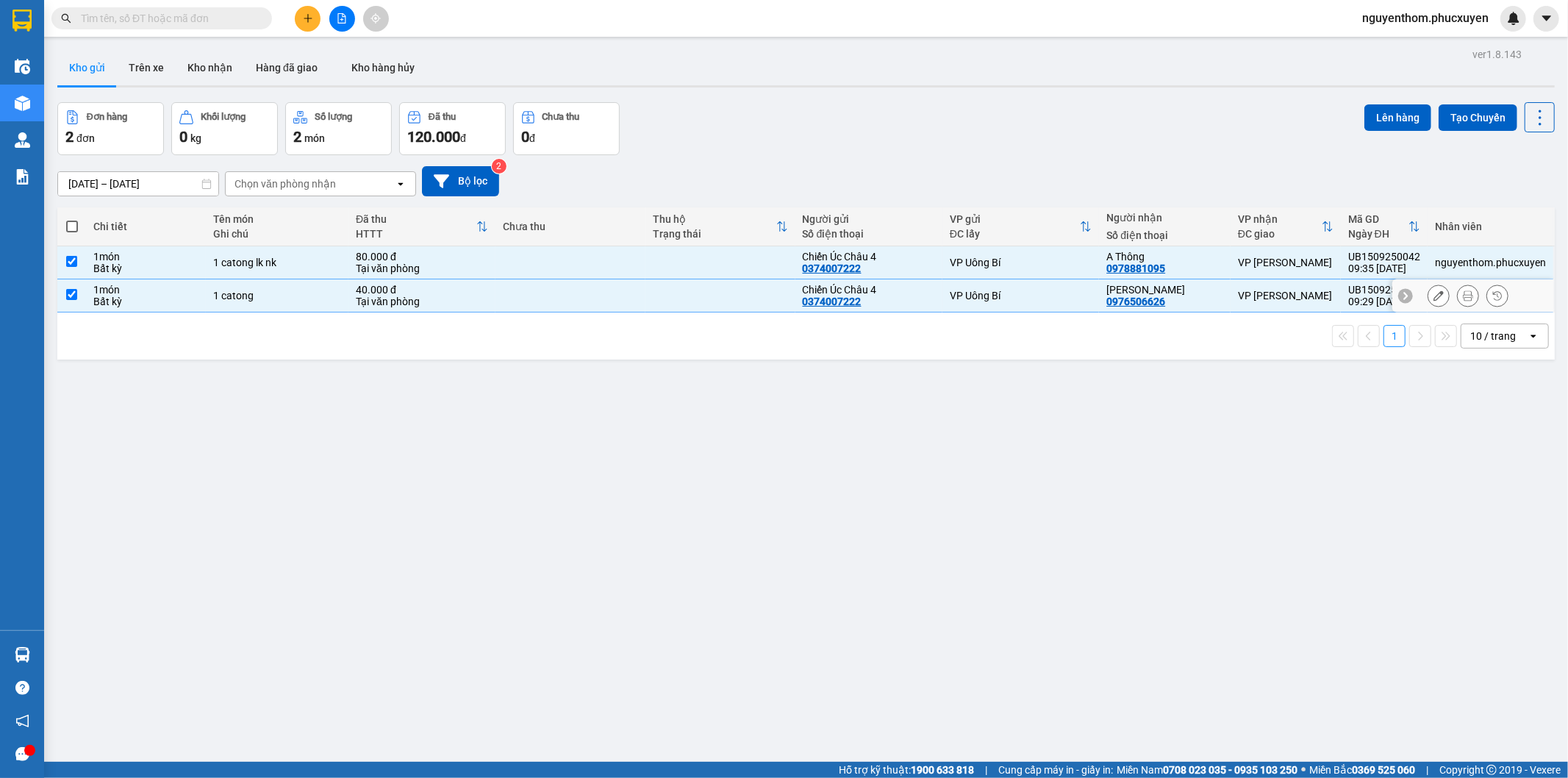
checkbox input "true"
click at [1392, 114] on button "Lên hàng" at bounding box center [1398, 118] width 67 height 26
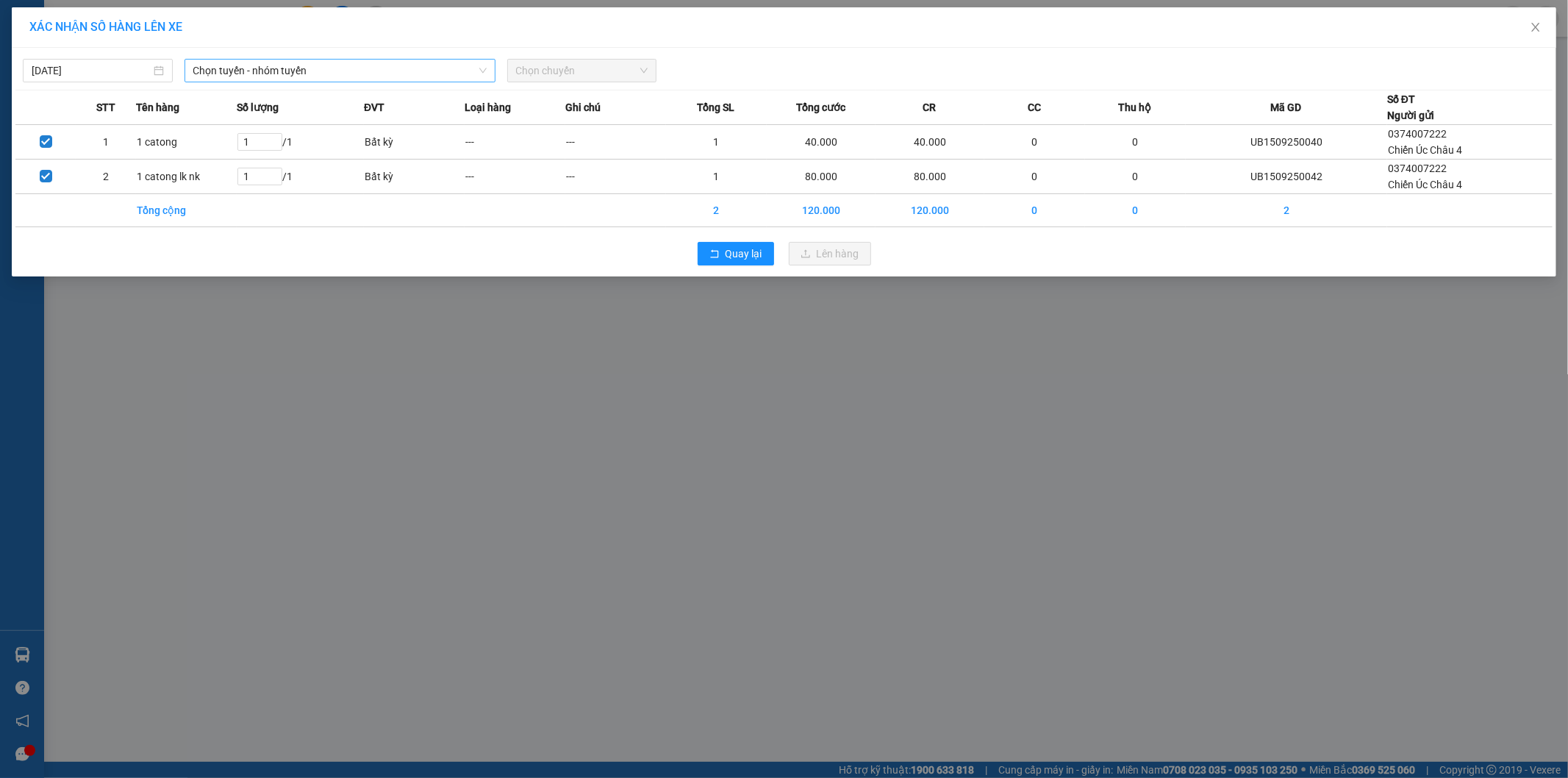
click at [344, 71] on span "Chọn tuyến - nhóm tuyến" at bounding box center [340, 70] width 293 height 22
click at [360, 70] on span "Chọn tuyến - nhóm tuyến" at bounding box center [340, 70] width 293 height 22
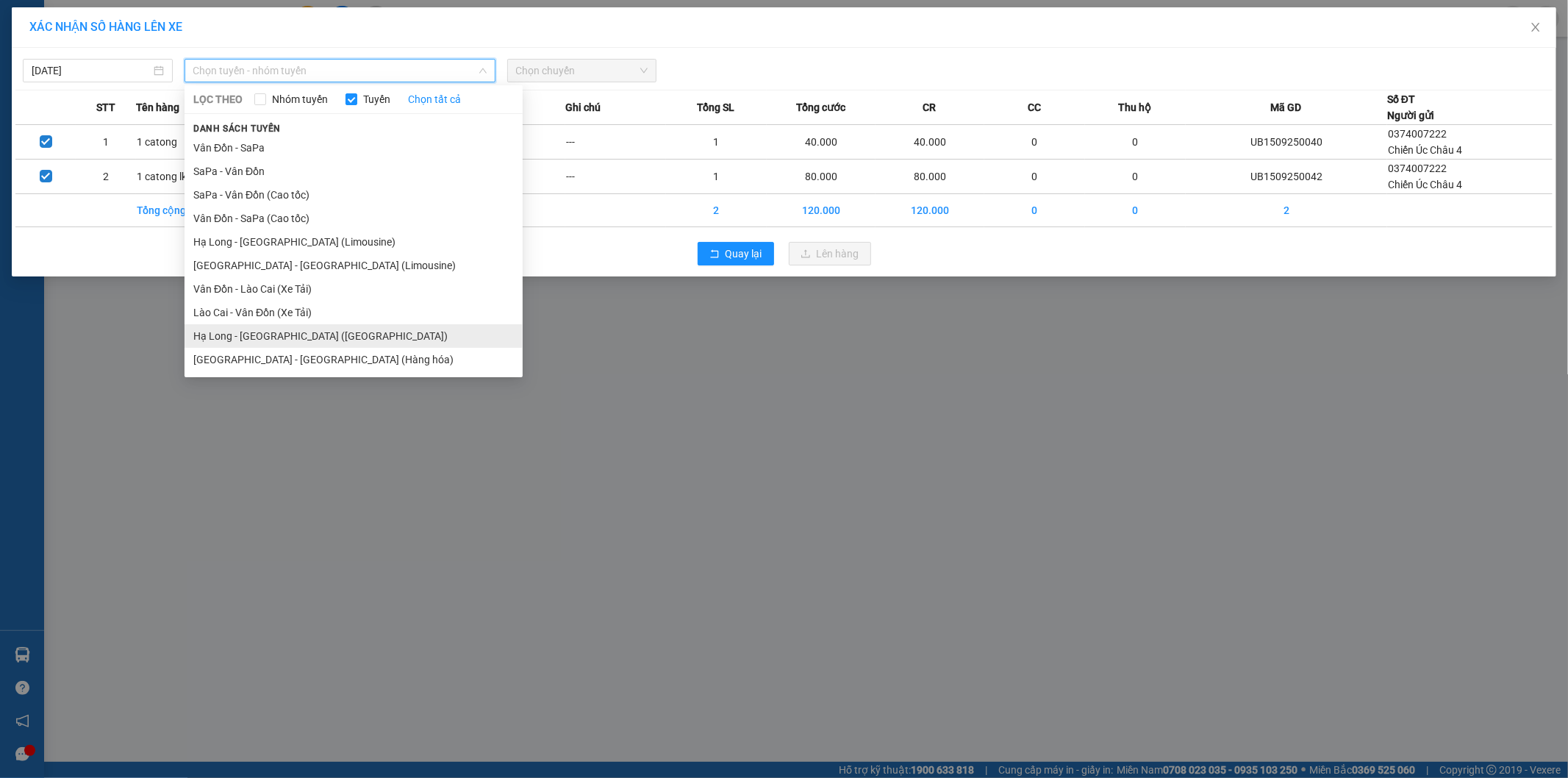
click at [326, 333] on li "Hạ Long - [GEOGRAPHIC_DATA] ([GEOGRAPHIC_DATA])" at bounding box center [353, 335] width 338 height 24
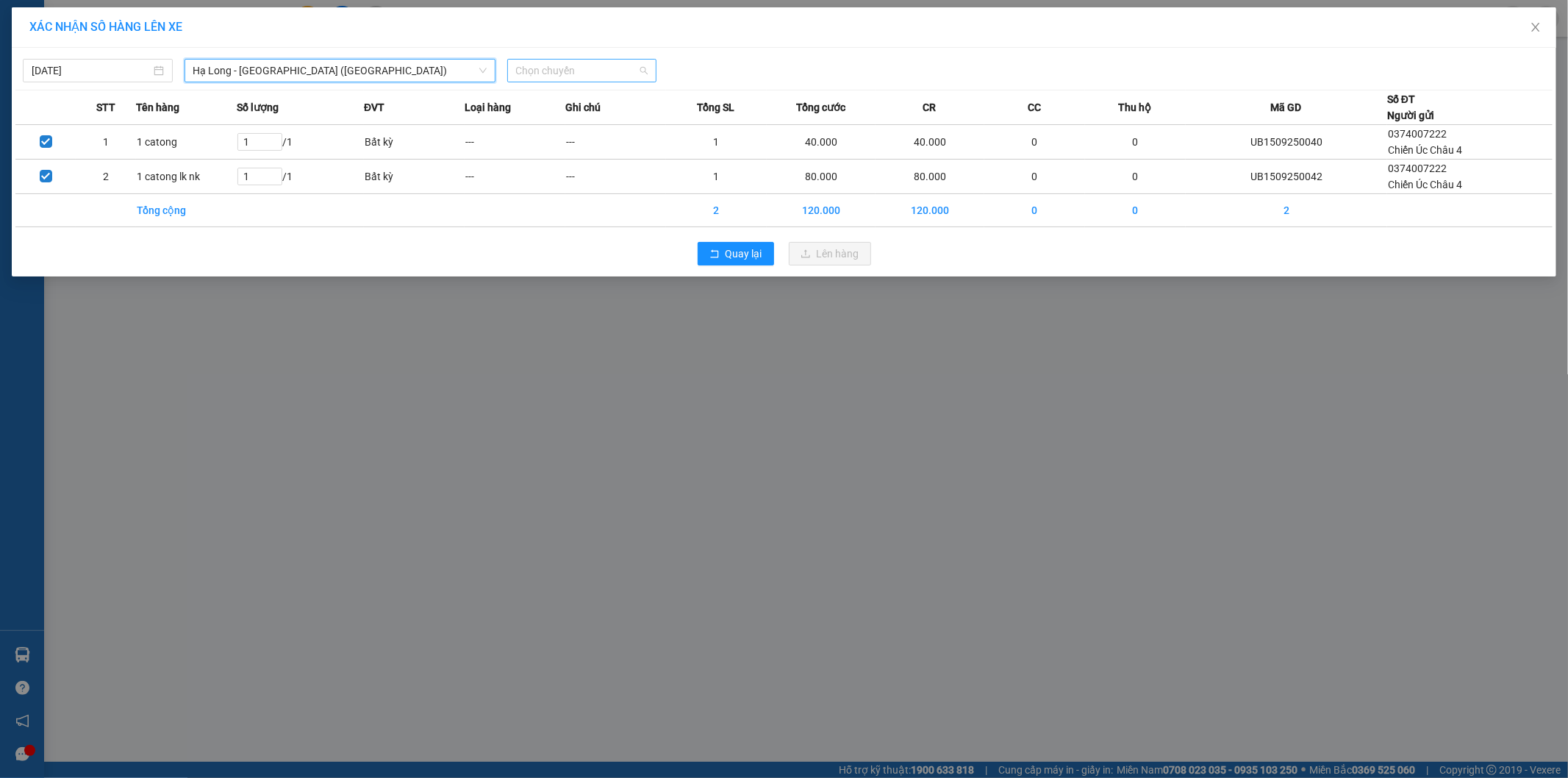
click at [600, 68] on span "Chọn chuyến" at bounding box center [582, 70] width 133 height 22
click at [588, 124] on div "10:00 - 14H-009.60" at bounding box center [573, 123] width 115 height 16
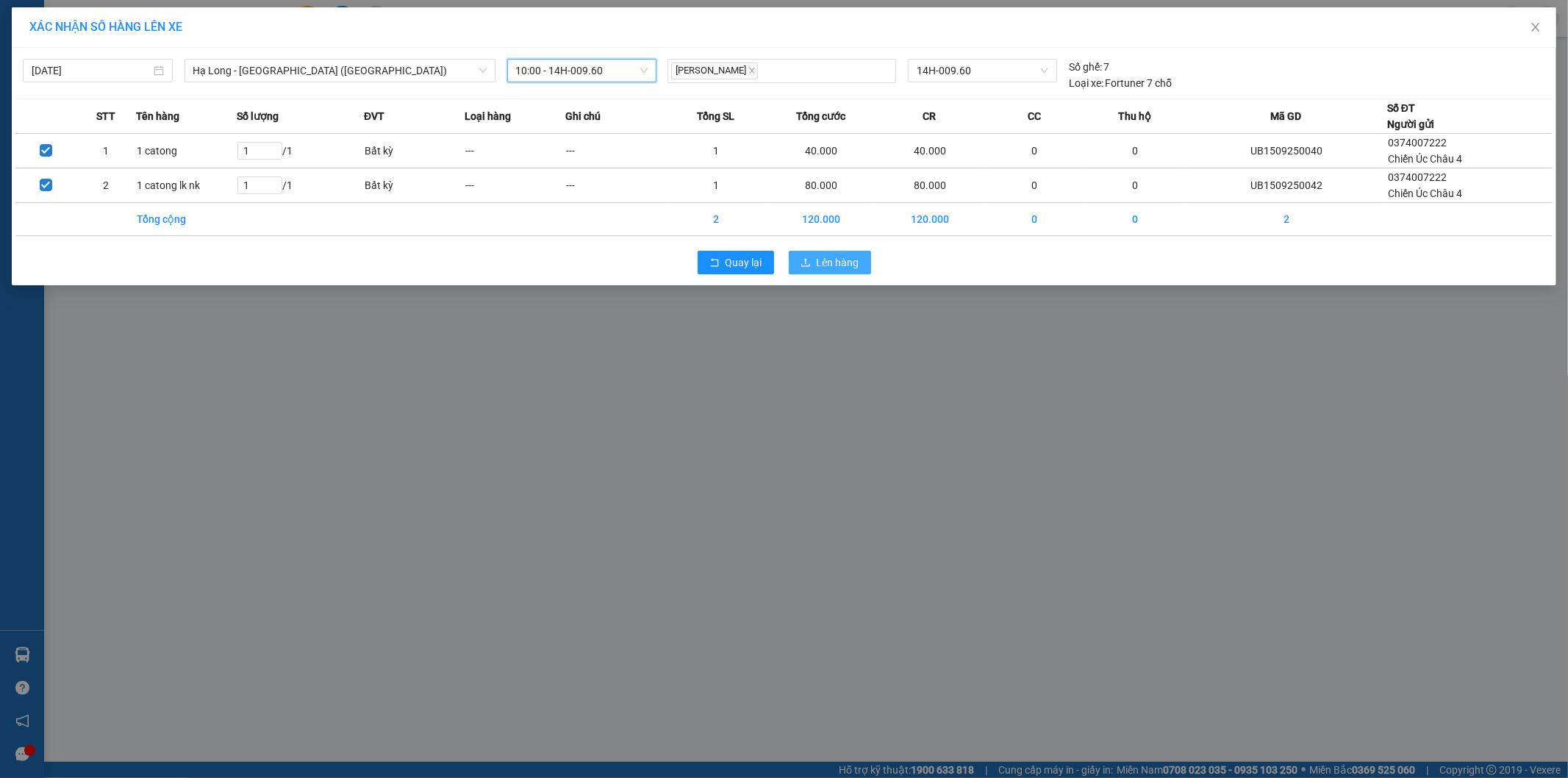
click at [828, 265] on span "Lên hàng" at bounding box center [838, 263] width 43 height 16
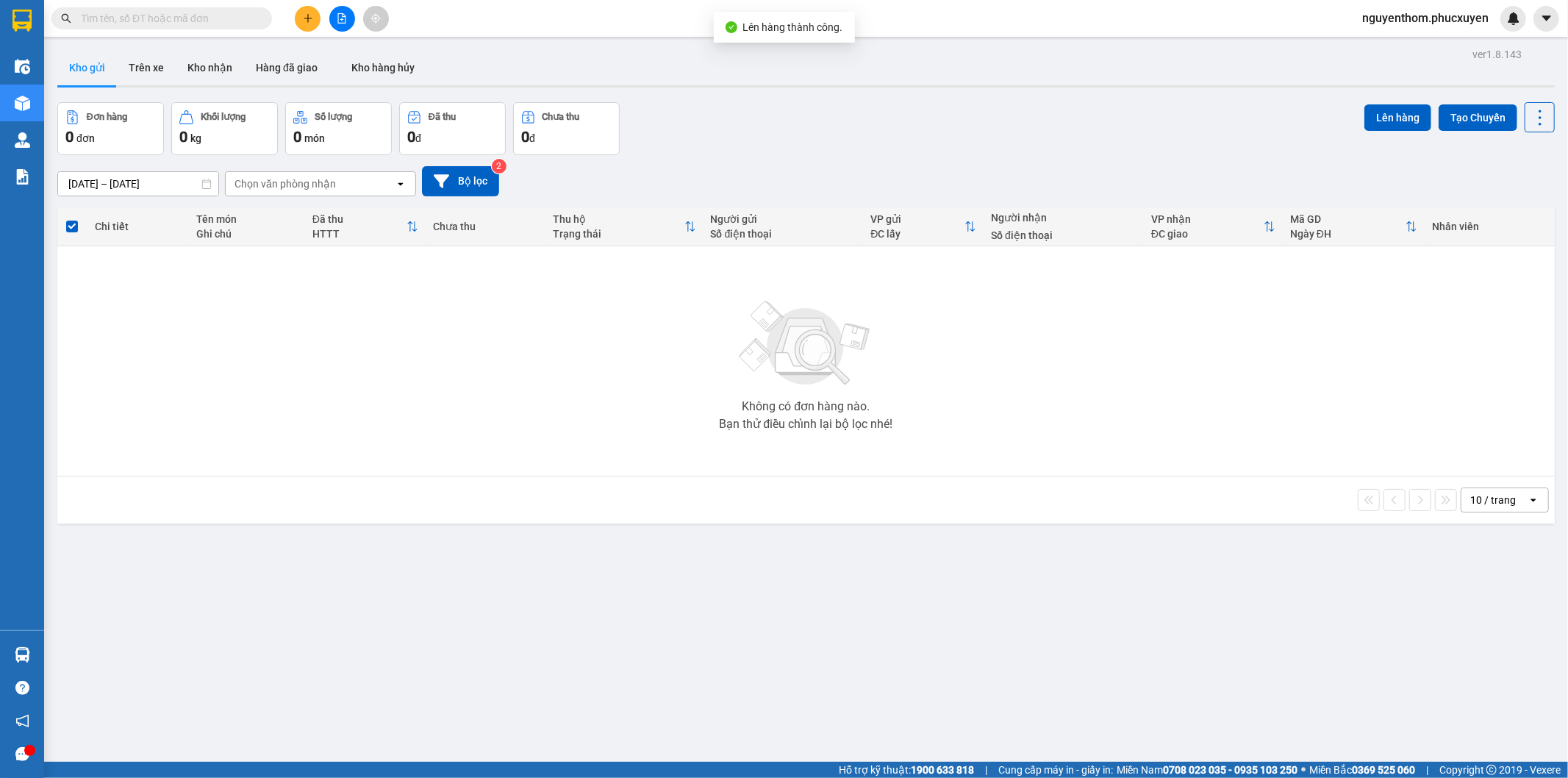
click at [679, 148] on div "Đơn hàng 0 đơn Khối lượng 0 kg Số lượng 0 món Đã thu 0 đ Chưa thu 0 đ Lên hàng …" at bounding box center [806, 128] width 1498 height 53
click at [204, 68] on button "Kho nhận" at bounding box center [210, 68] width 68 height 35
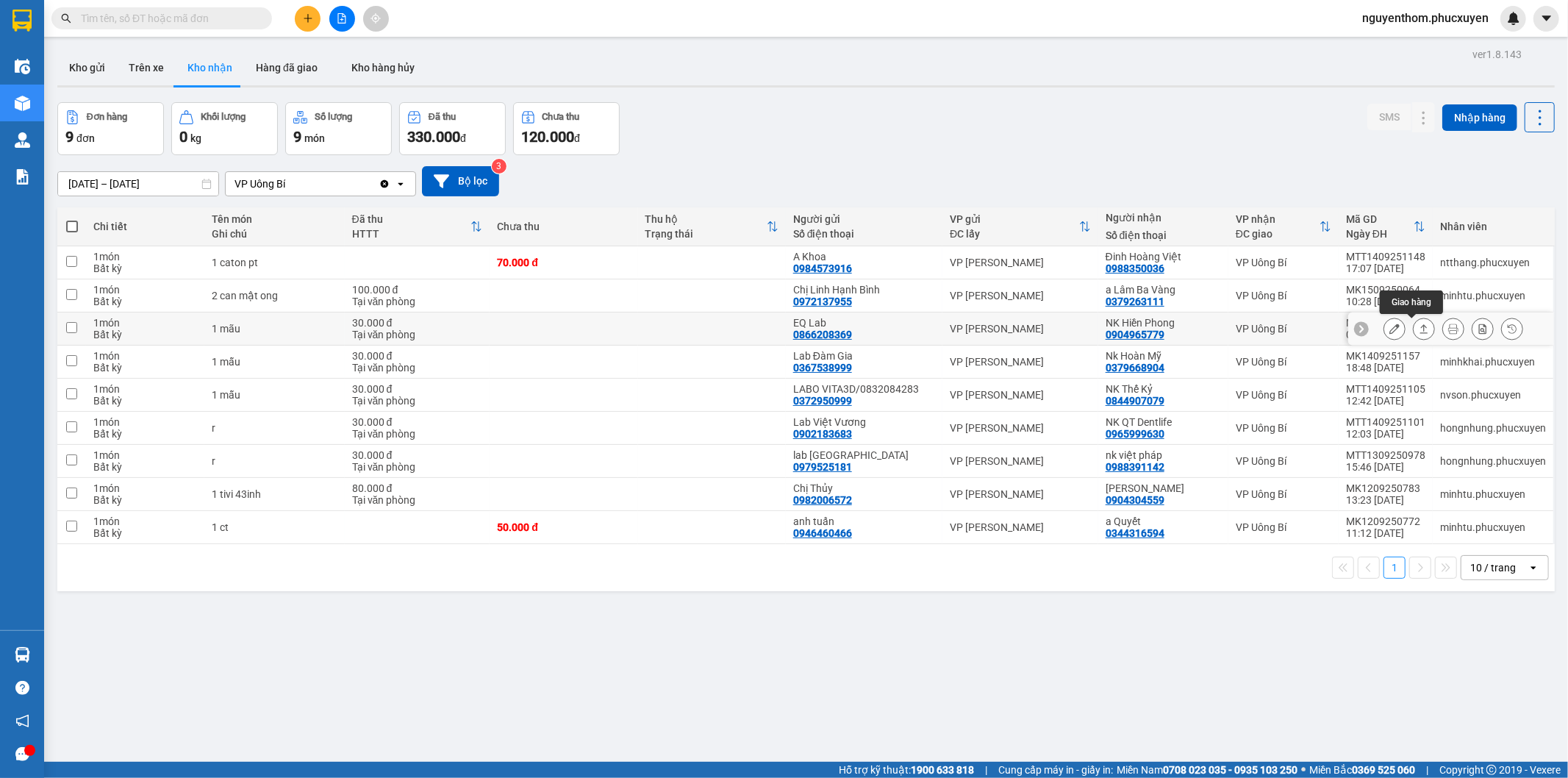
click at [1421, 328] on icon at bounding box center [1424, 328] width 8 height 9
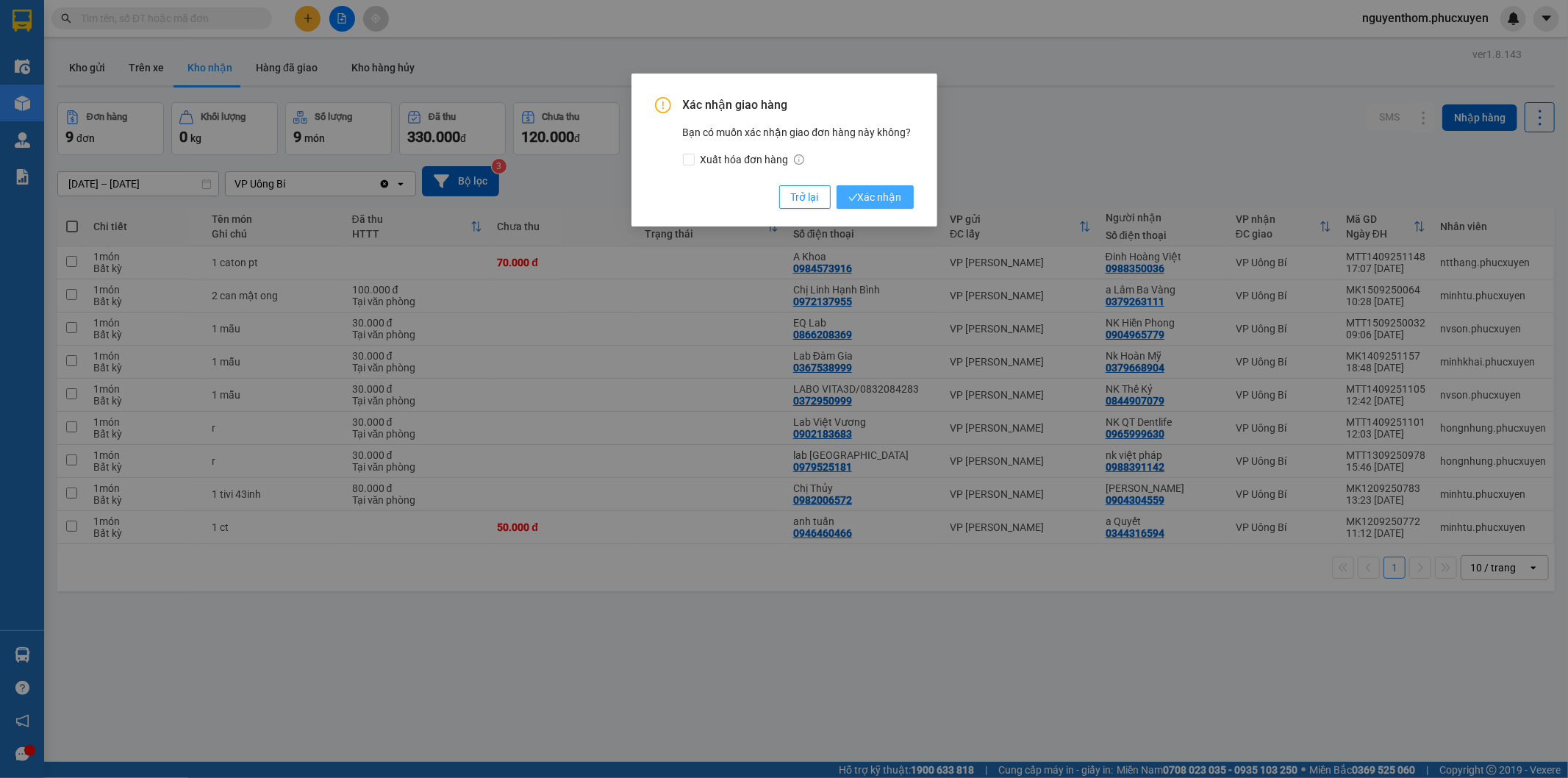
click at [885, 195] on span "Xác nhận" at bounding box center [875, 197] width 54 height 16
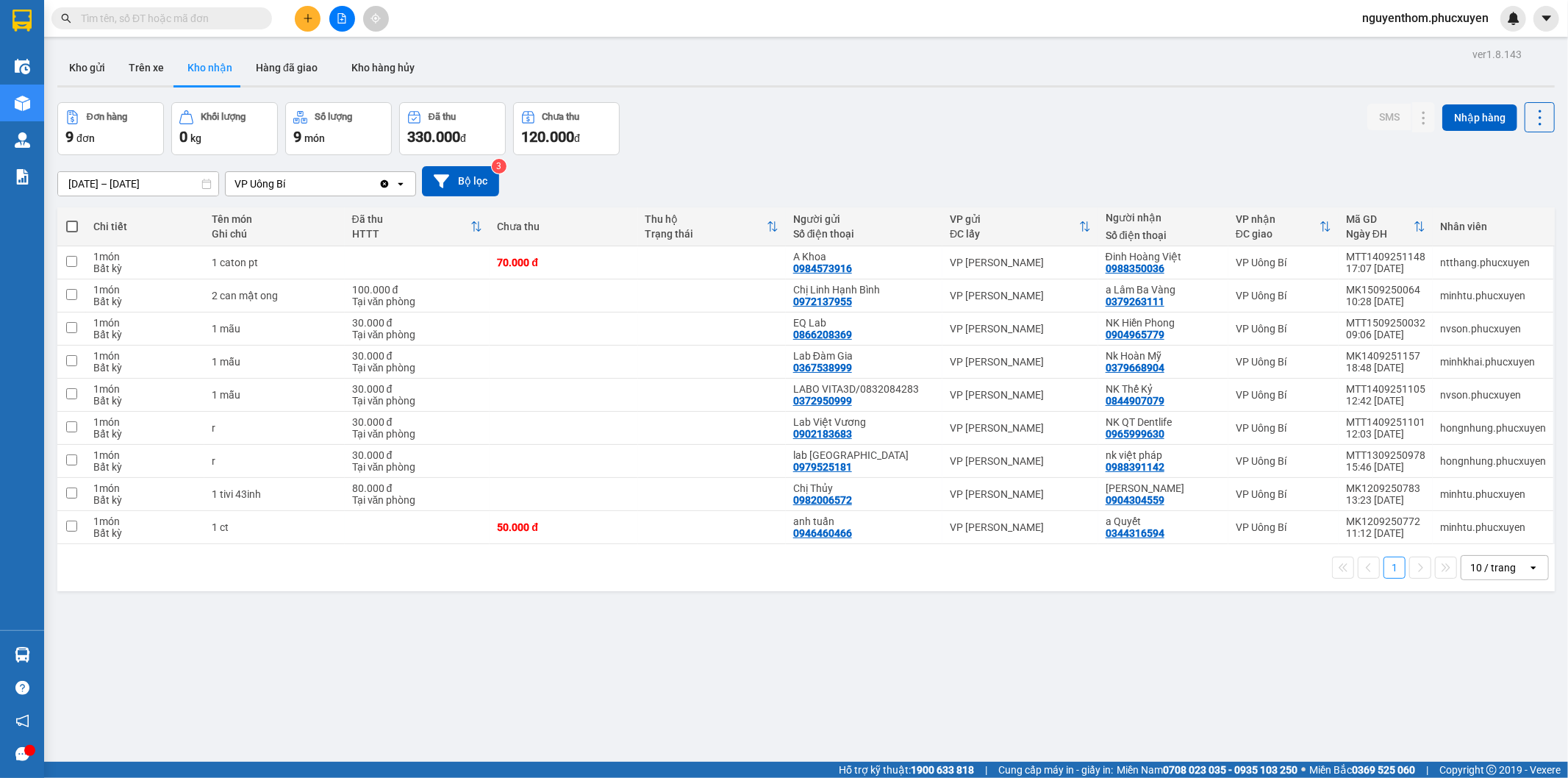
click at [1047, 155] on div "[DATE] – [DATE] Press the down arrow key to interact with the calendar and sele…" at bounding box center [806, 181] width 1498 height 52
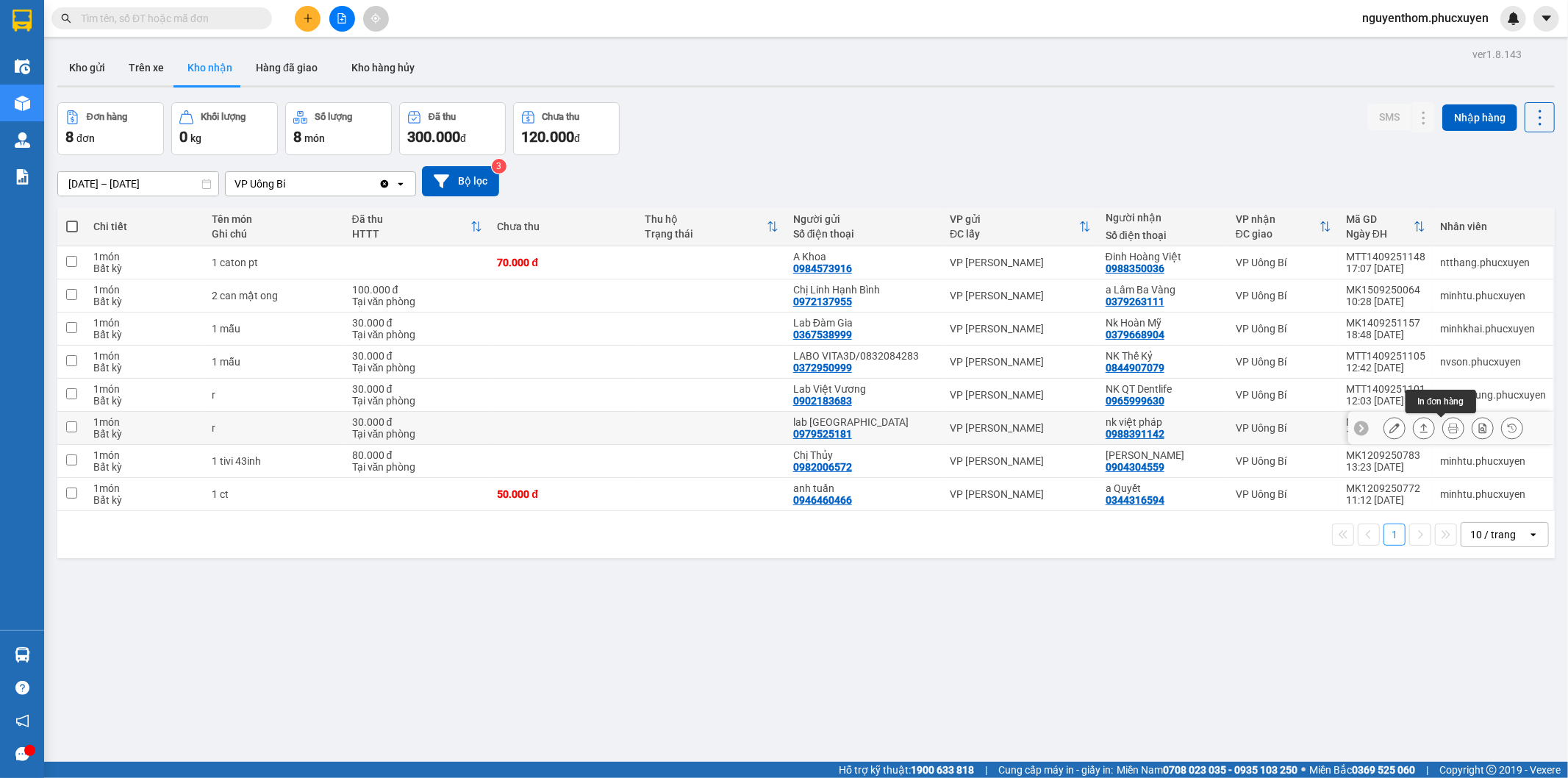
click at [1419, 425] on icon at bounding box center [1424, 429] width 11 height 11
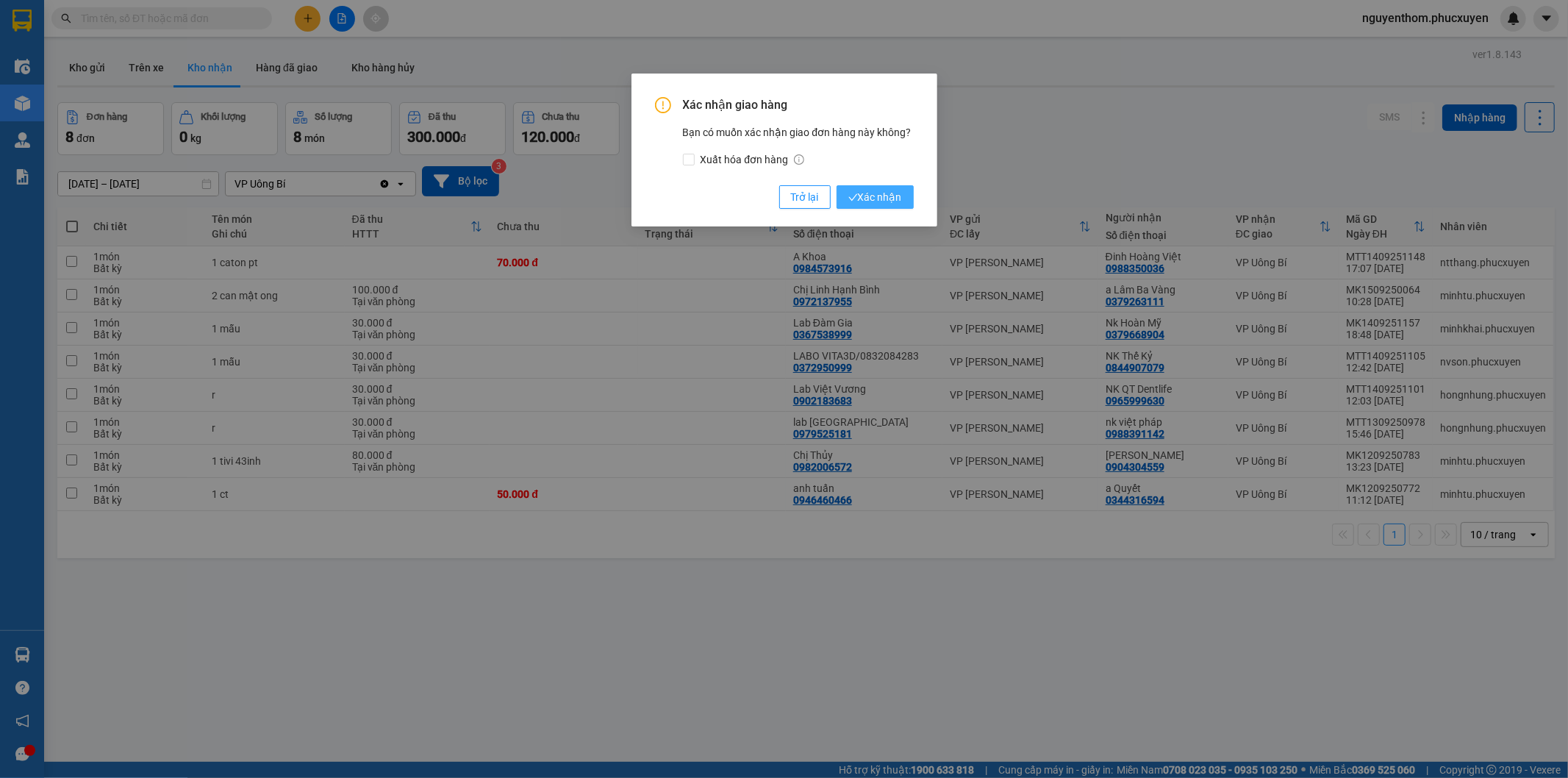
click at [888, 192] on span "Xác nhận" at bounding box center [875, 197] width 54 height 16
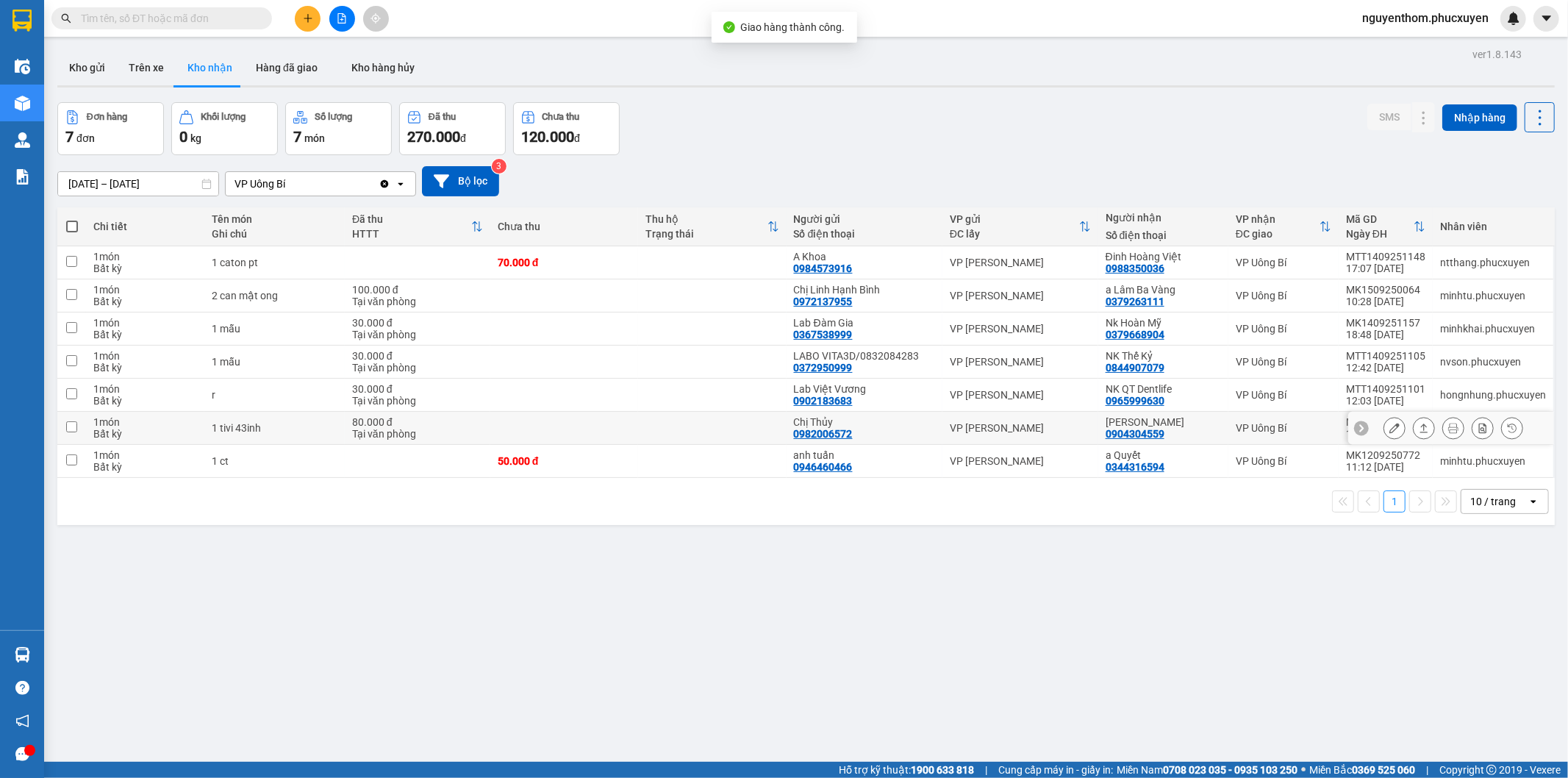
click at [1419, 423] on icon at bounding box center [1424, 429] width 11 height 11
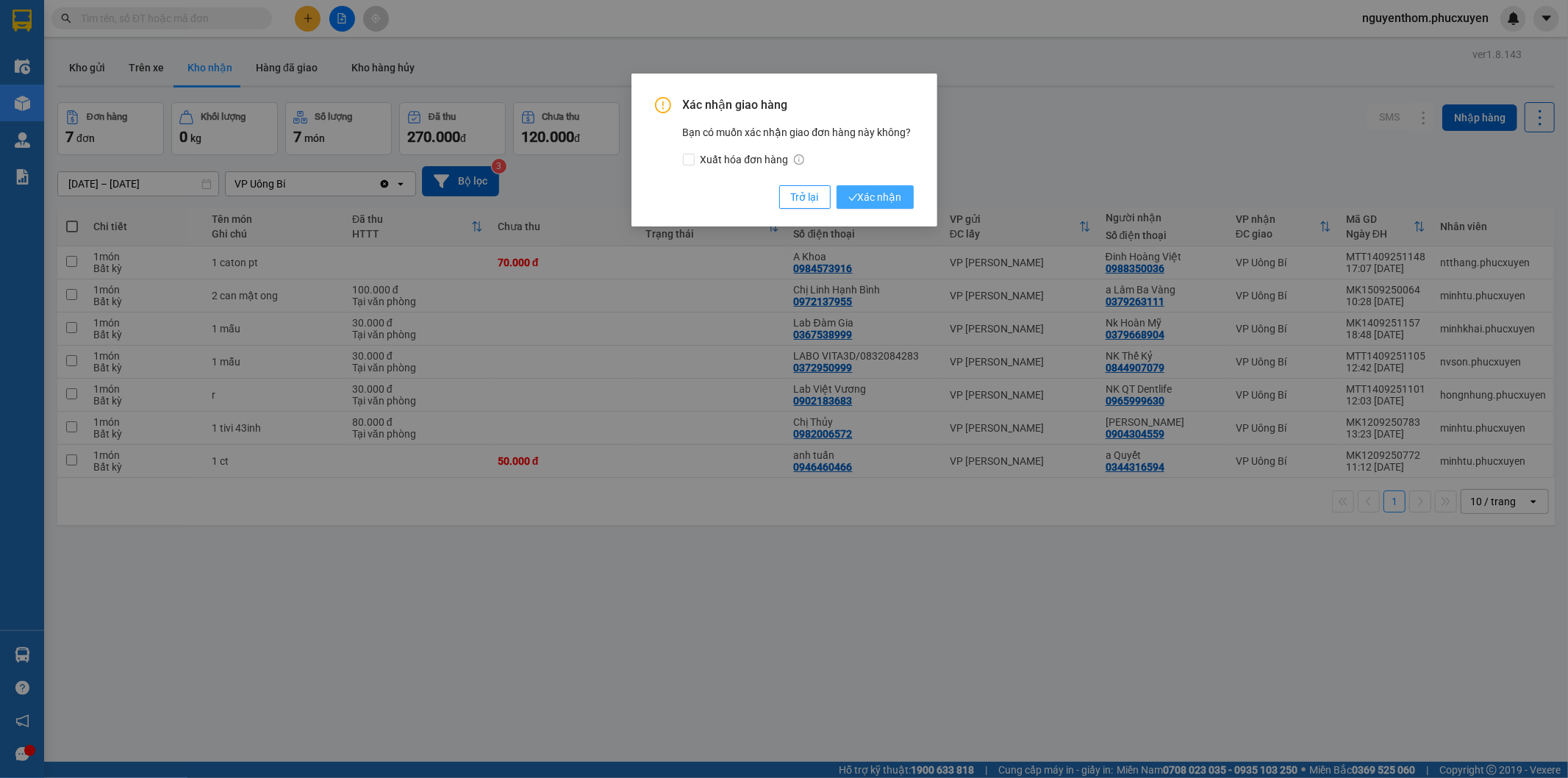
click at [876, 192] on span "Xác nhận" at bounding box center [875, 197] width 54 height 16
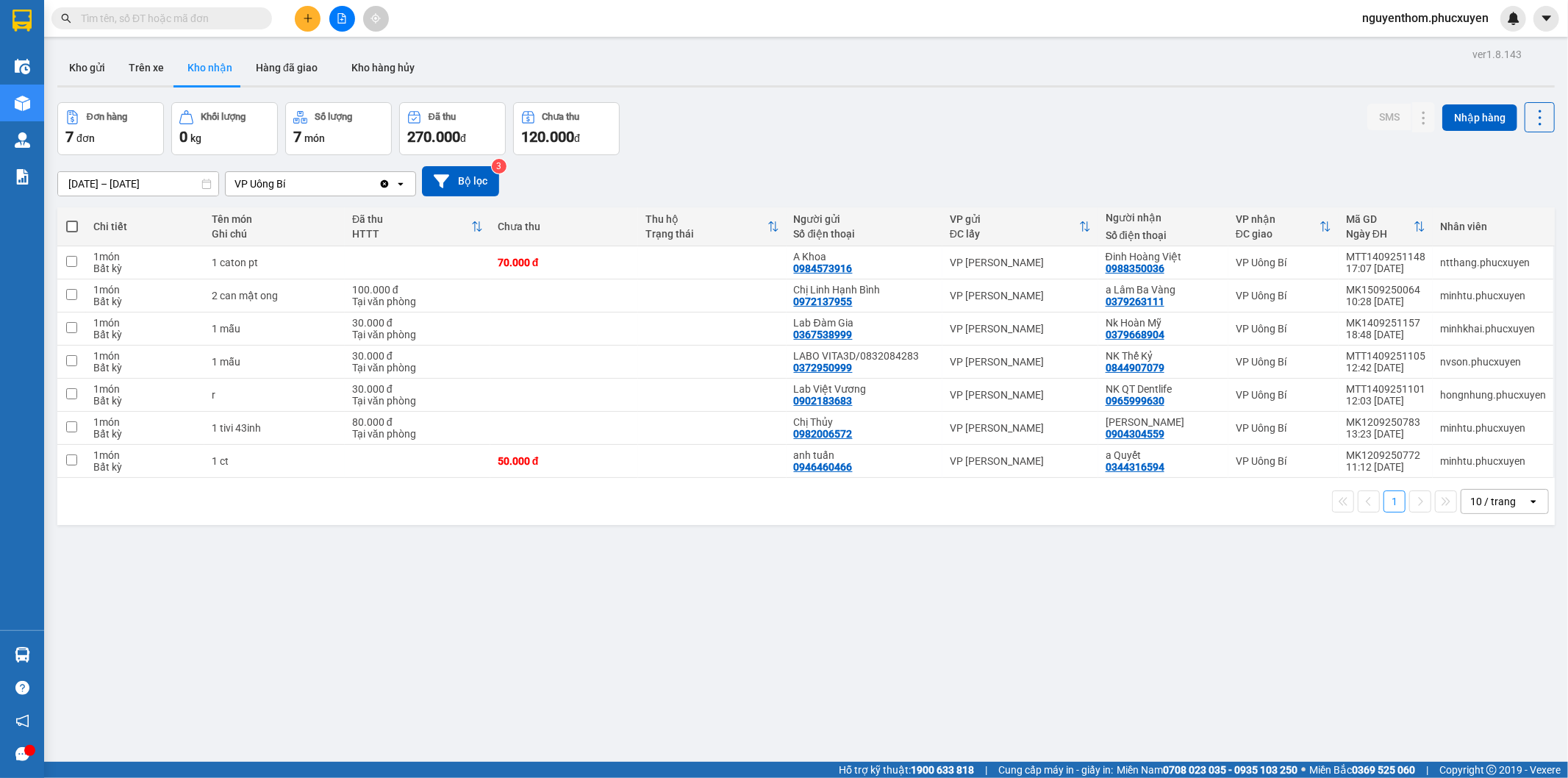
click at [94, 188] on input "[DATE] – [DATE]" at bounding box center [138, 184] width 161 height 24
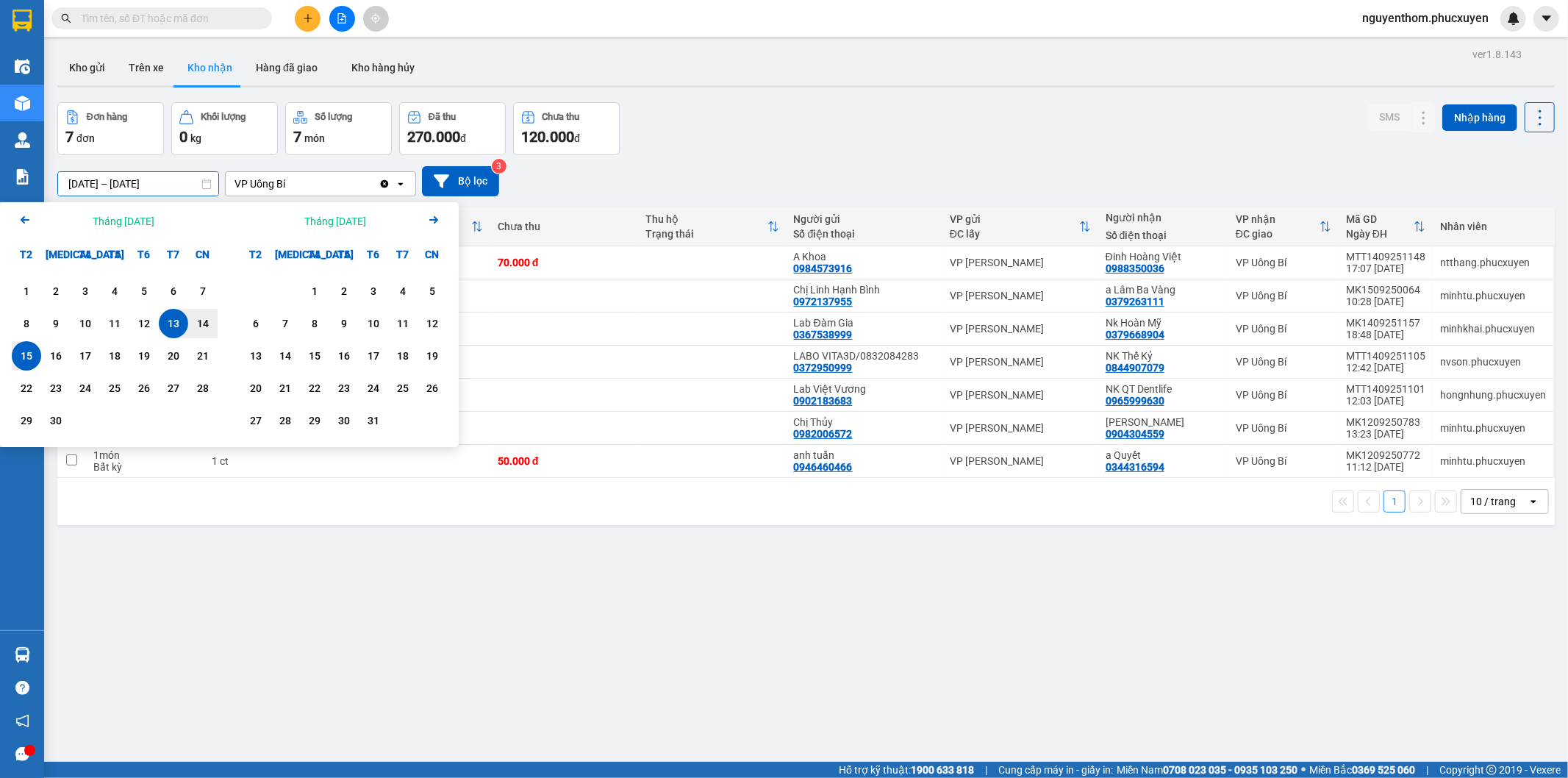
click at [25, 288] on div "1" at bounding box center [25, 292] width 20 height 18
click at [20, 354] on div "15" at bounding box center [25, 356] width 20 height 18
click at [30, 292] on div "Điều hành xe Kho hàng mới Quản [PERSON_NAME] lý thu hộ Quản lý chuyến Quản lý k…" at bounding box center [22, 338] width 44 height 582
click at [27, 290] on div "Điều hành xe Kho hàng mới Quản [PERSON_NAME] lý thu hộ Quản lý chuyến Quản lý k…" at bounding box center [22, 338] width 44 height 582
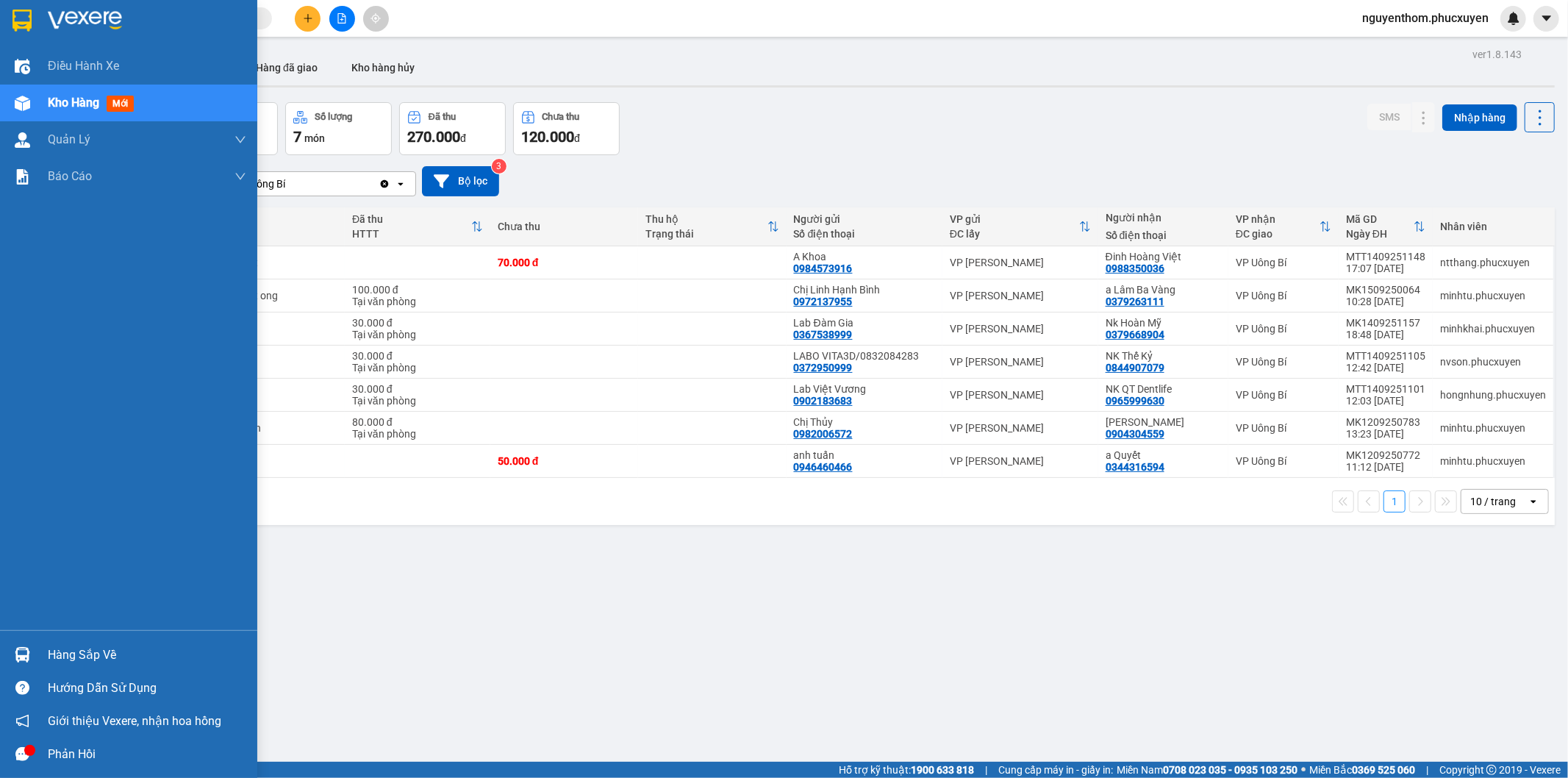
type input "[DATE] – [DATE]"
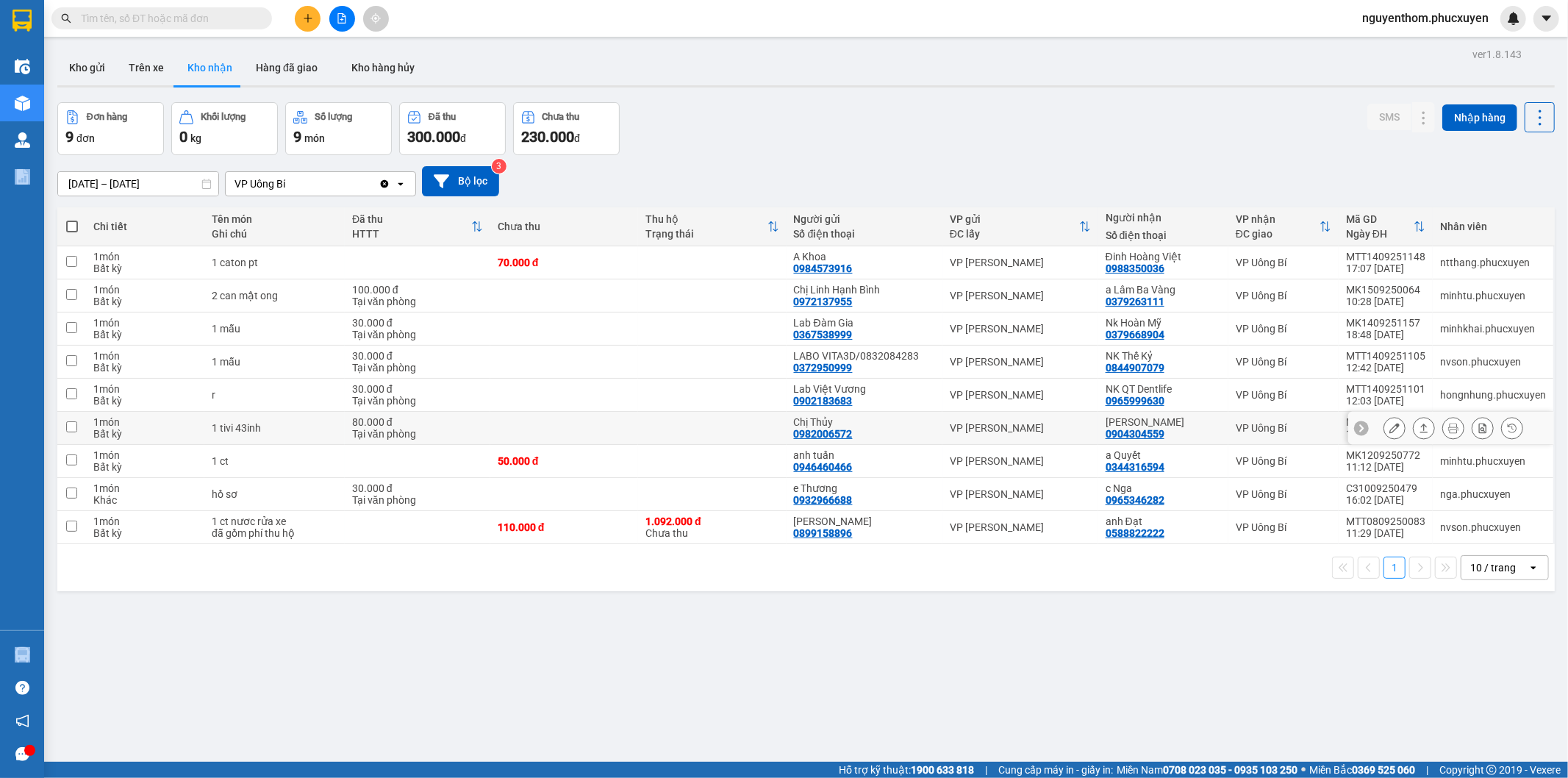
click at [1419, 425] on icon at bounding box center [1424, 429] width 11 height 11
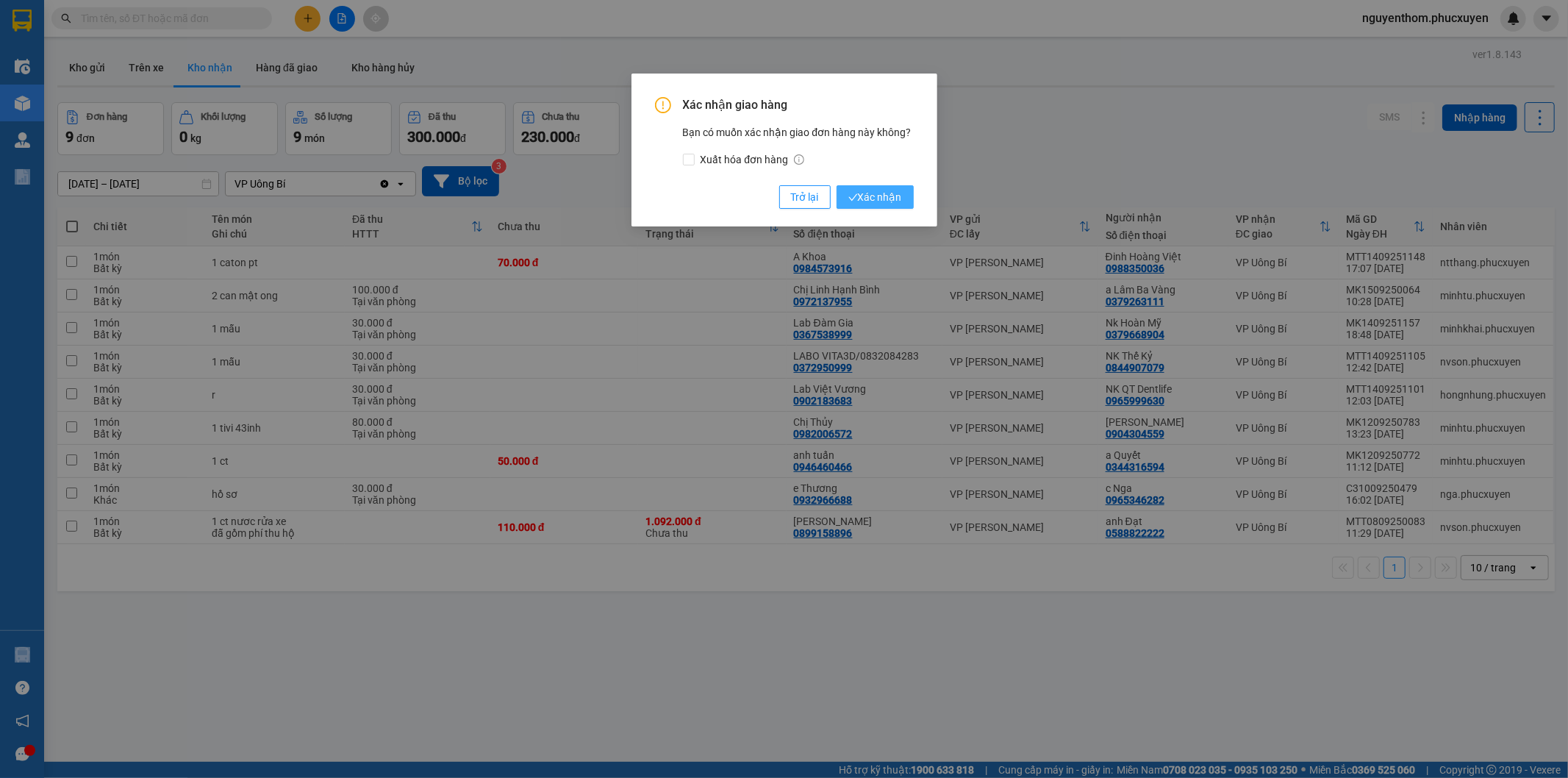
click at [871, 198] on span "Xác nhận" at bounding box center [875, 197] width 54 height 16
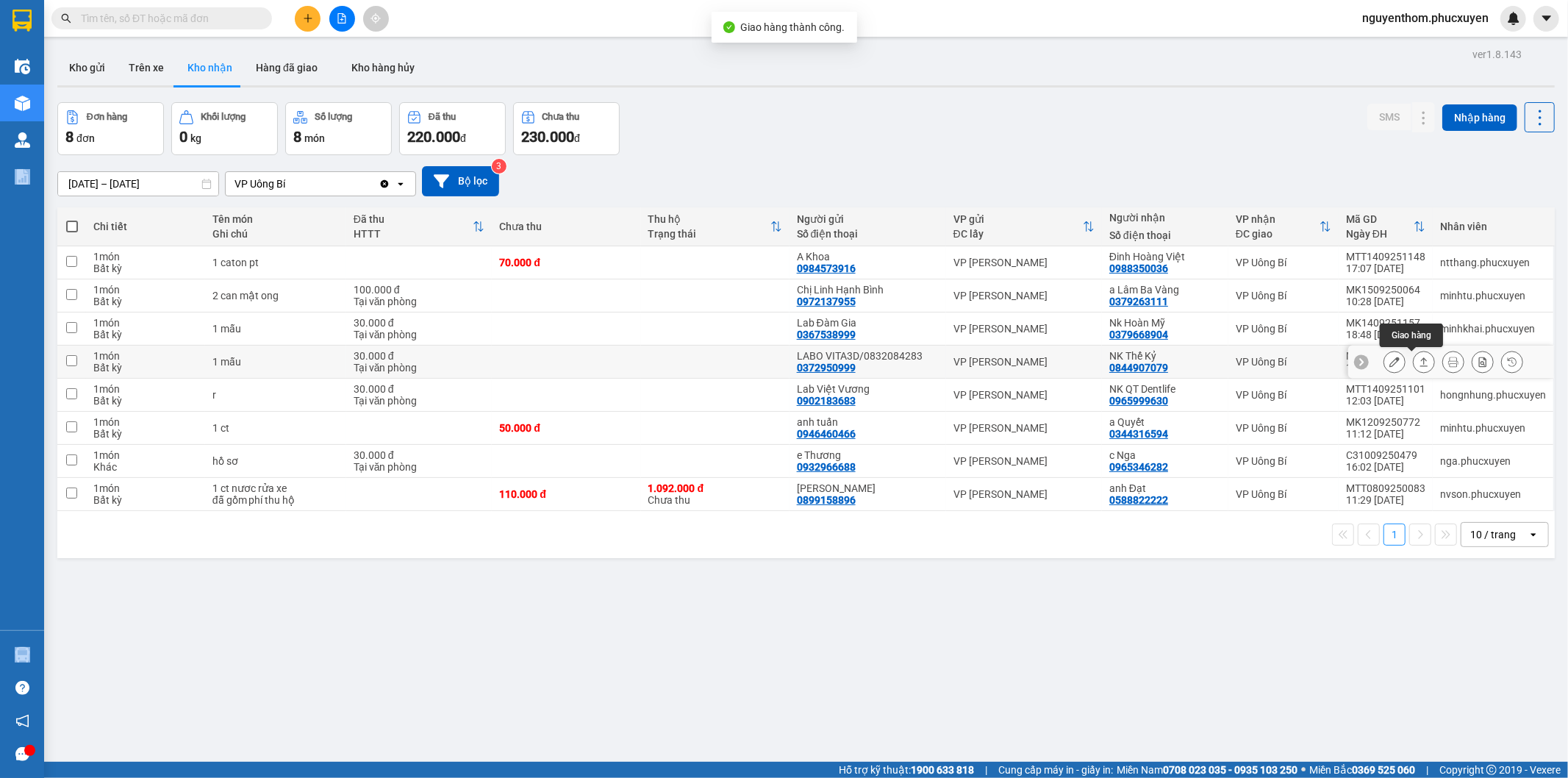
click at [1419, 360] on icon at bounding box center [1424, 362] width 11 height 11
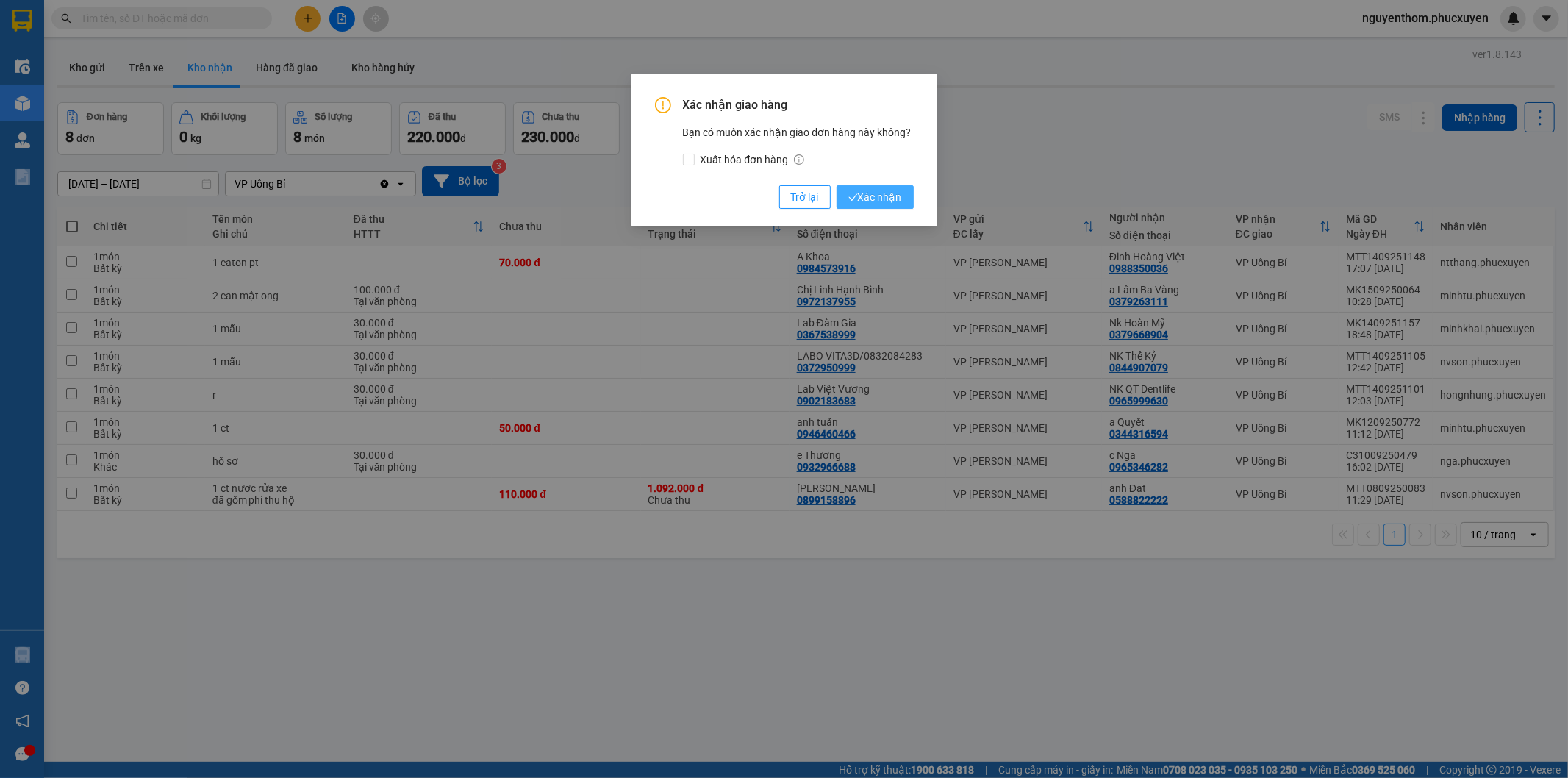
click at [881, 196] on span "Xác nhận" at bounding box center [875, 197] width 54 height 16
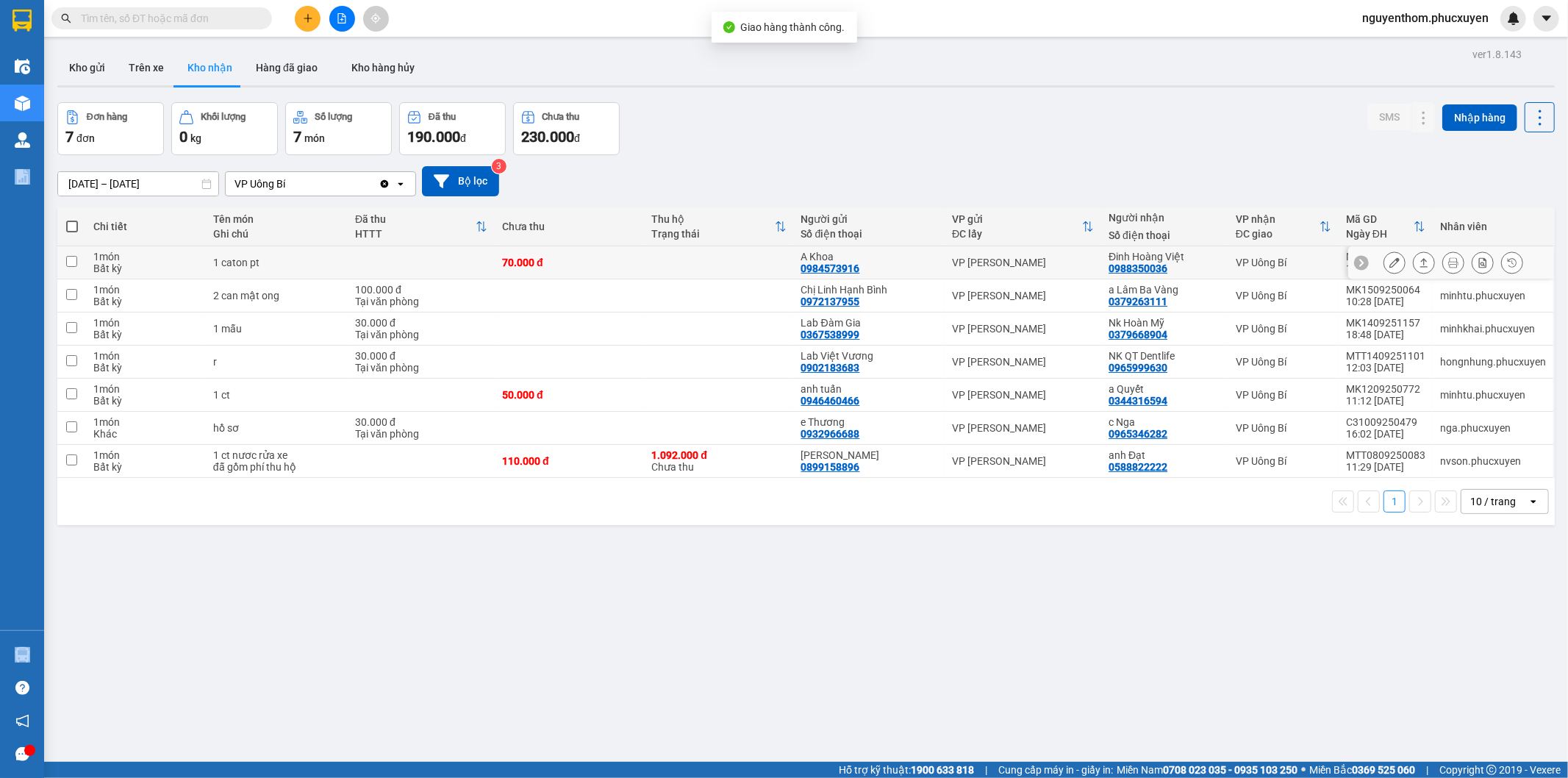
click at [1419, 261] on icon at bounding box center [1424, 263] width 11 height 11
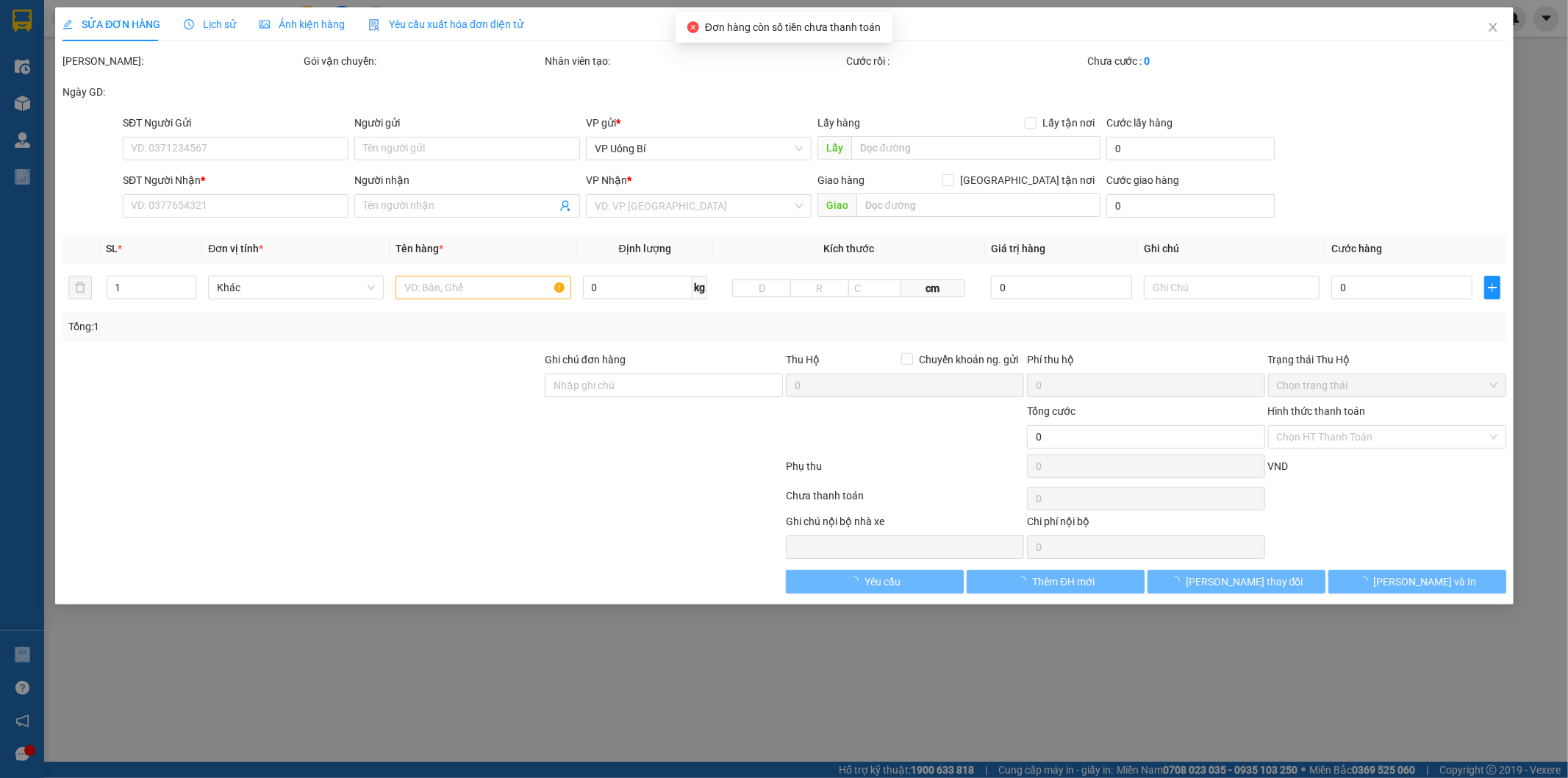
type input "0984573916"
type input "A Khoa"
type input "0988350036"
type input "Đinh Hoàng Việt"
type input "70.000"
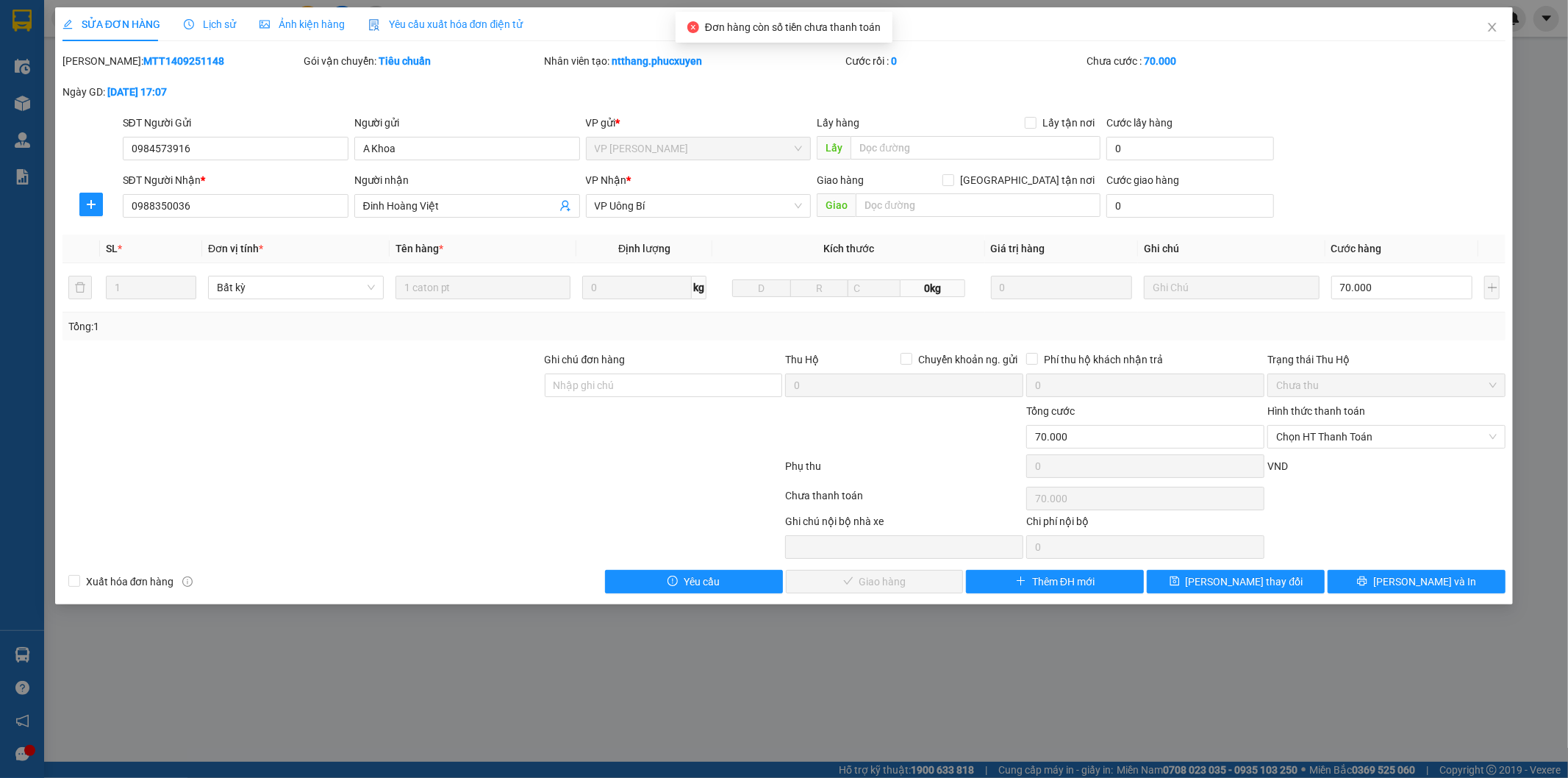
drag, startPoint x: 170, startPoint y: 61, endPoint x: 100, endPoint y: 67, distance: 70.3
click at [100, 67] on div "[PERSON_NAME]: MTT1409251148" at bounding box center [181, 61] width 238 height 16
copy b "MTT1409251148"
click at [1335, 439] on span "Chọn HT Thanh Toán" at bounding box center [1386, 436] width 220 height 22
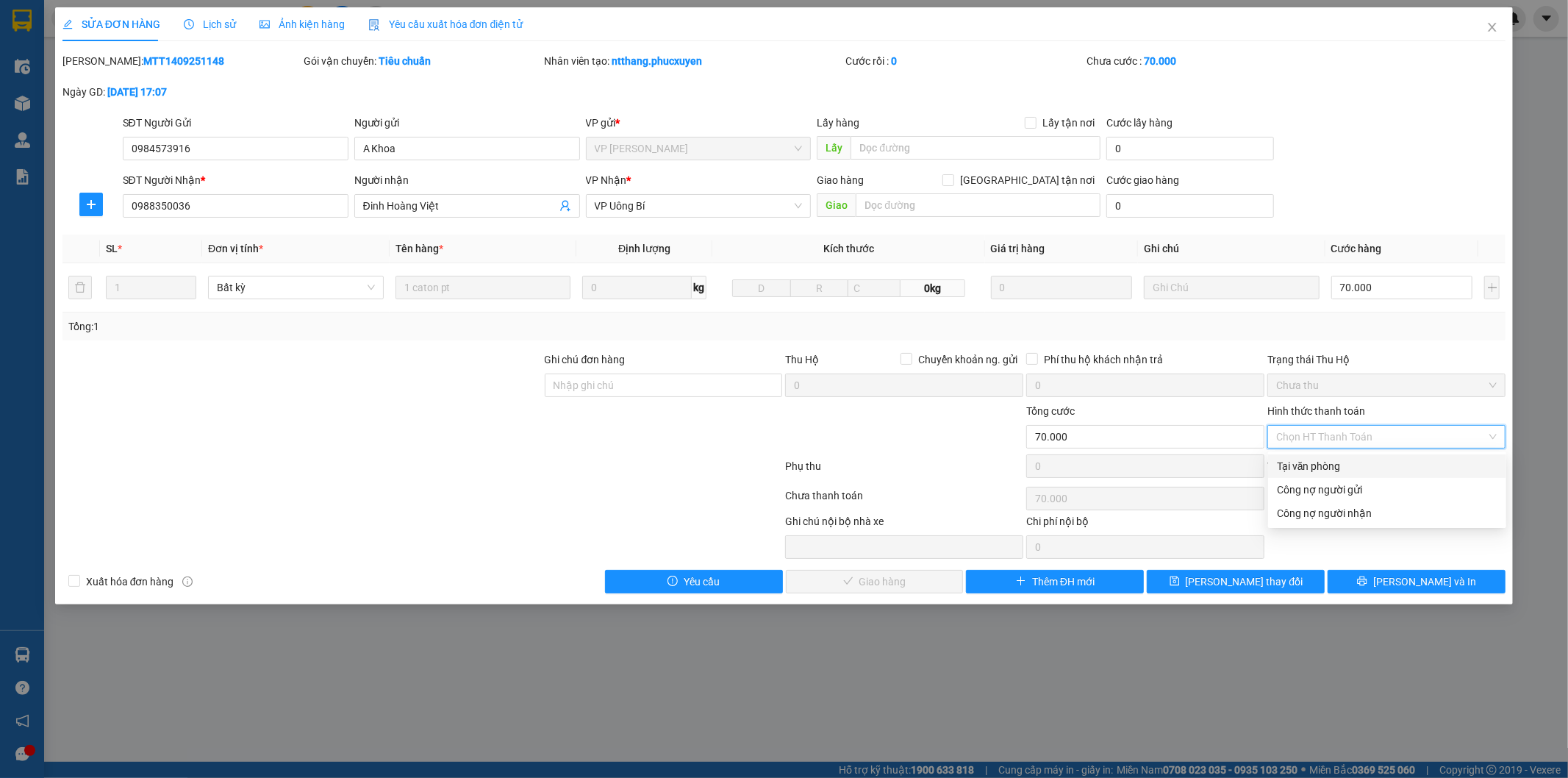
click at [1334, 464] on div "Tại văn phòng" at bounding box center [1387, 466] width 220 height 16
type input "0"
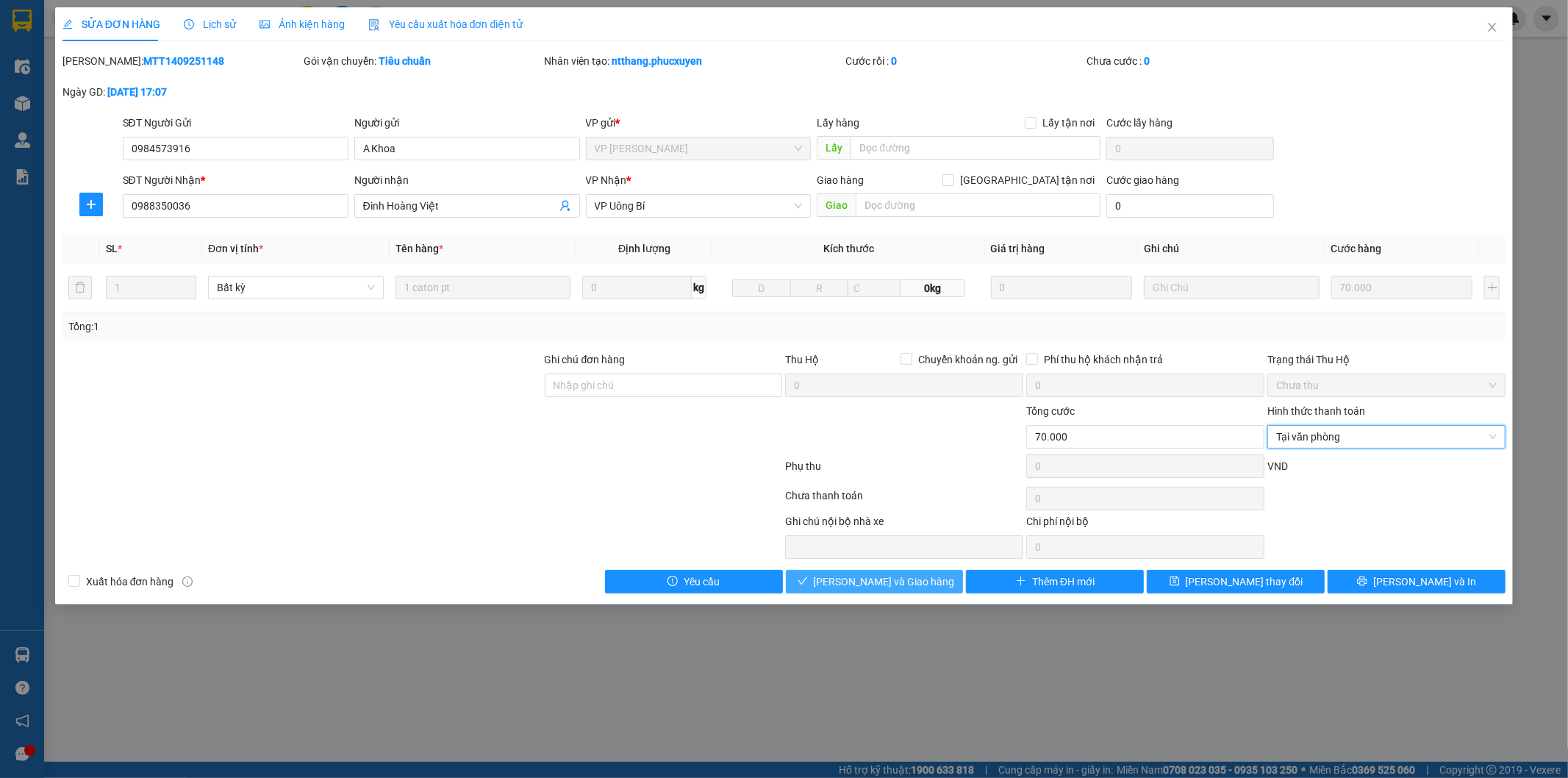
click at [916, 582] on span "[PERSON_NAME] và Giao hàng" at bounding box center [884, 581] width 141 height 16
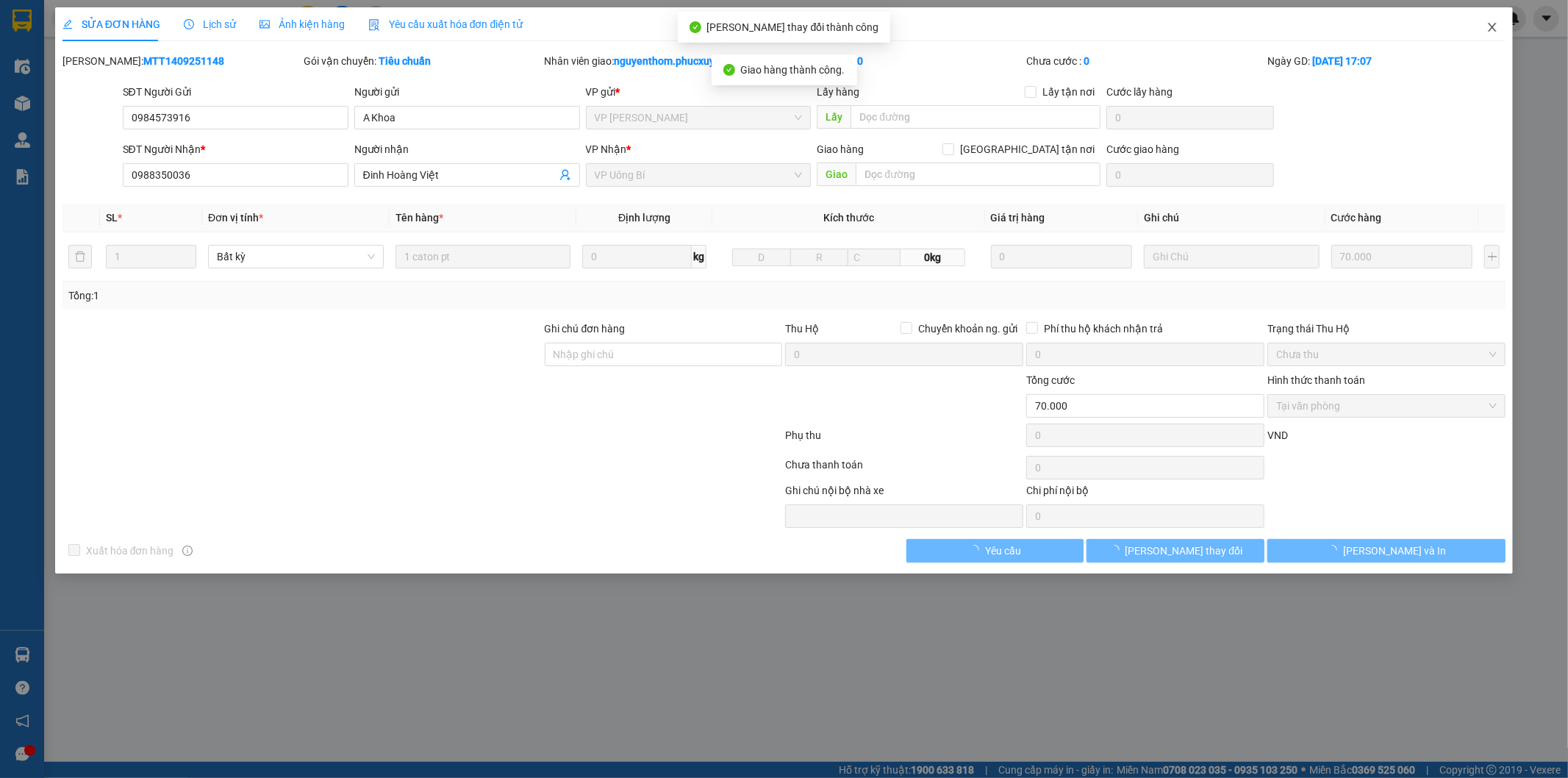
click at [1494, 25] on icon "close" at bounding box center [1492, 26] width 11 height 11
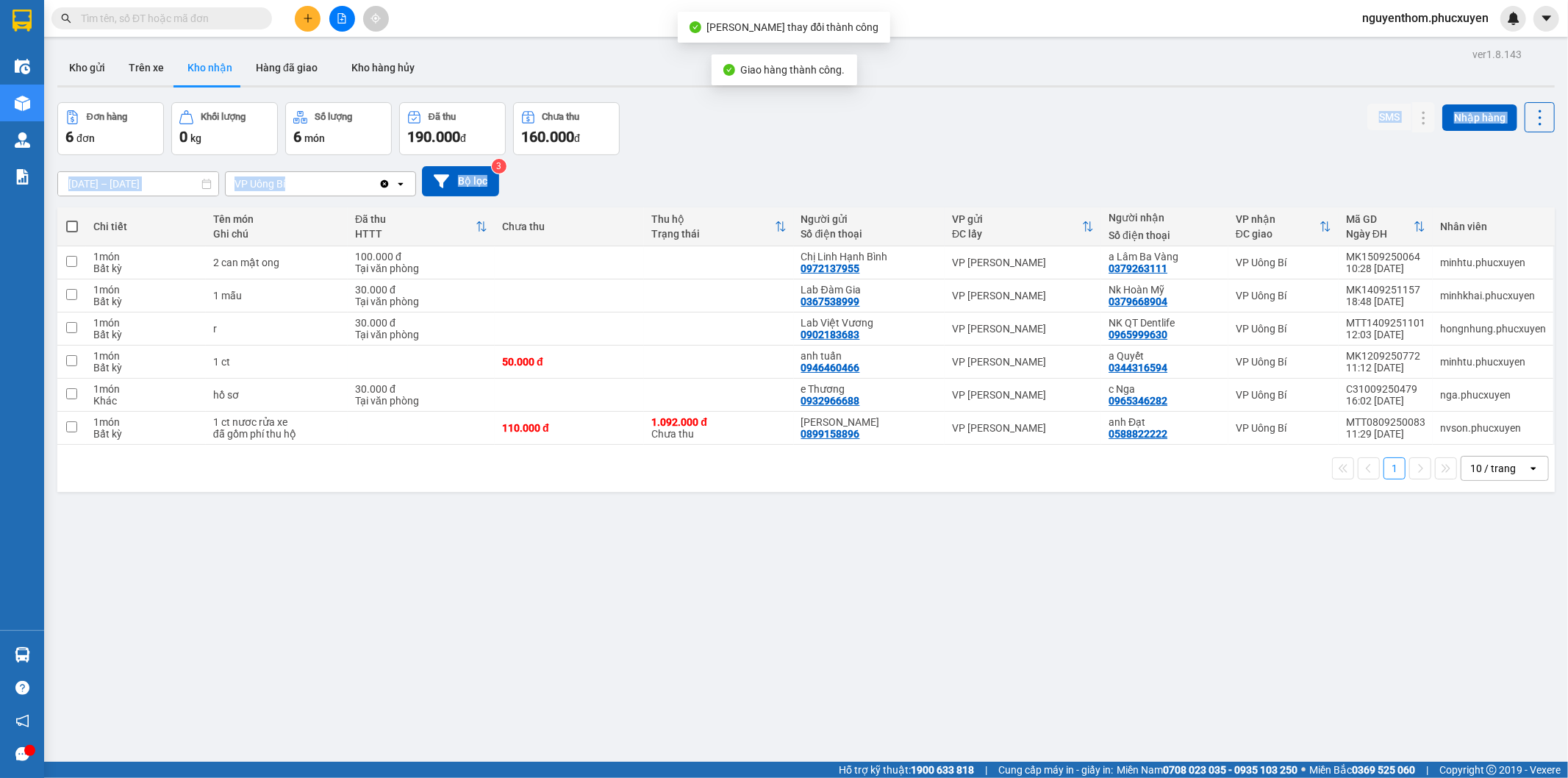
click at [1175, 153] on div "ver 1.8.143 Kho gửi Trên xe Kho nhận Hàng đã giao Kho hàng hủy Đơn hàng 6 đơn K…" at bounding box center [806, 433] width 1509 height 778
click at [714, 159] on div "[DATE] – [DATE] Press the down arrow key to interact with the calendar and sele…" at bounding box center [806, 181] width 1498 height 52
click at [306, 19] on icon "plus" at bounding box center [308, 18] width 11 height 11
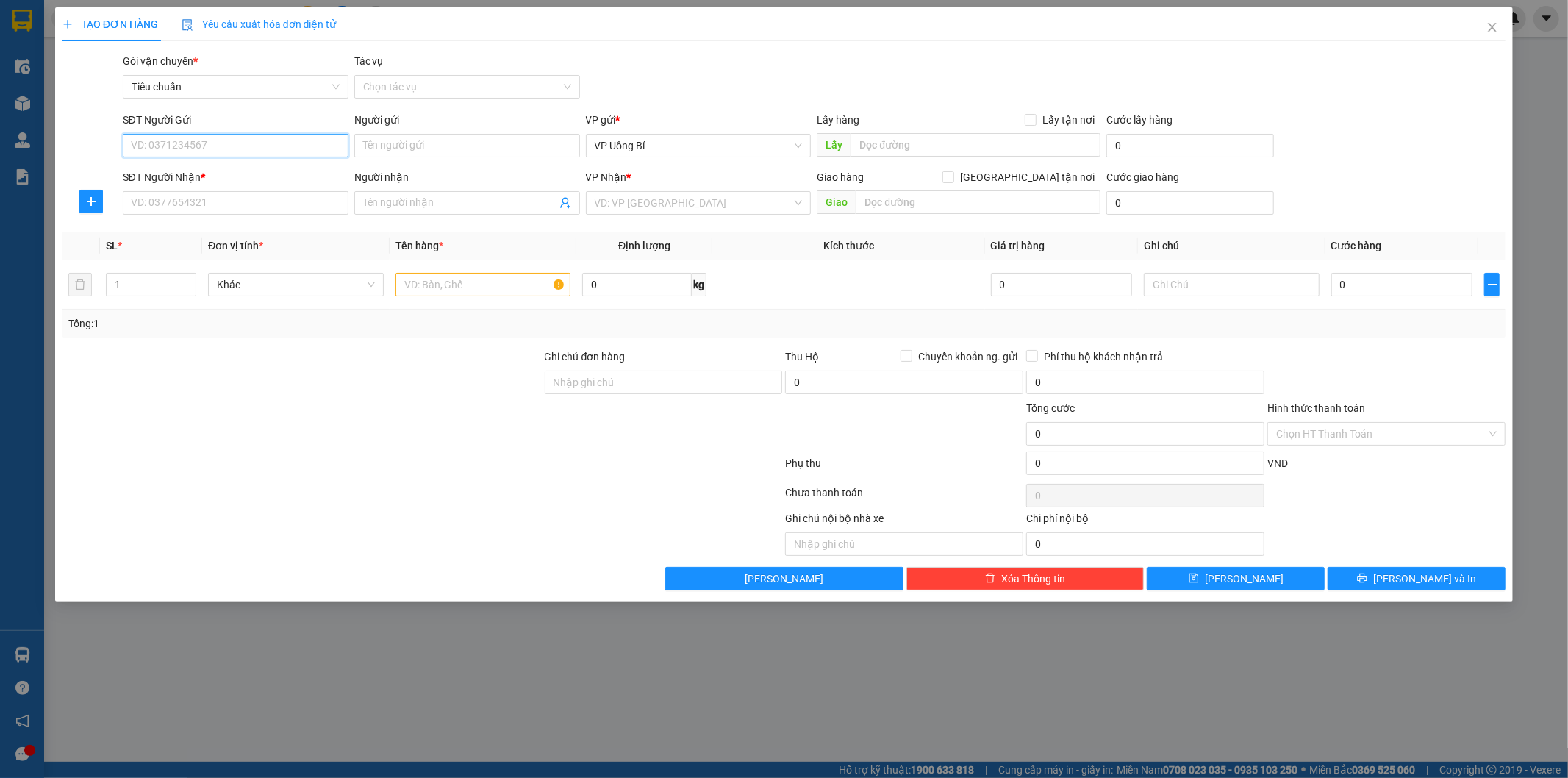
click at [319, 145] on input "SĐT Người Gửi" at bounding box center [235, 145] width 226 height 24
type input "0989078656"
click at [263, 168] on div "0989078656 - [PERSON_NAME]" at bounding box center [235, 175] width 208 height 16
type input "[PERSON_NAME]"
type input "0989078656"
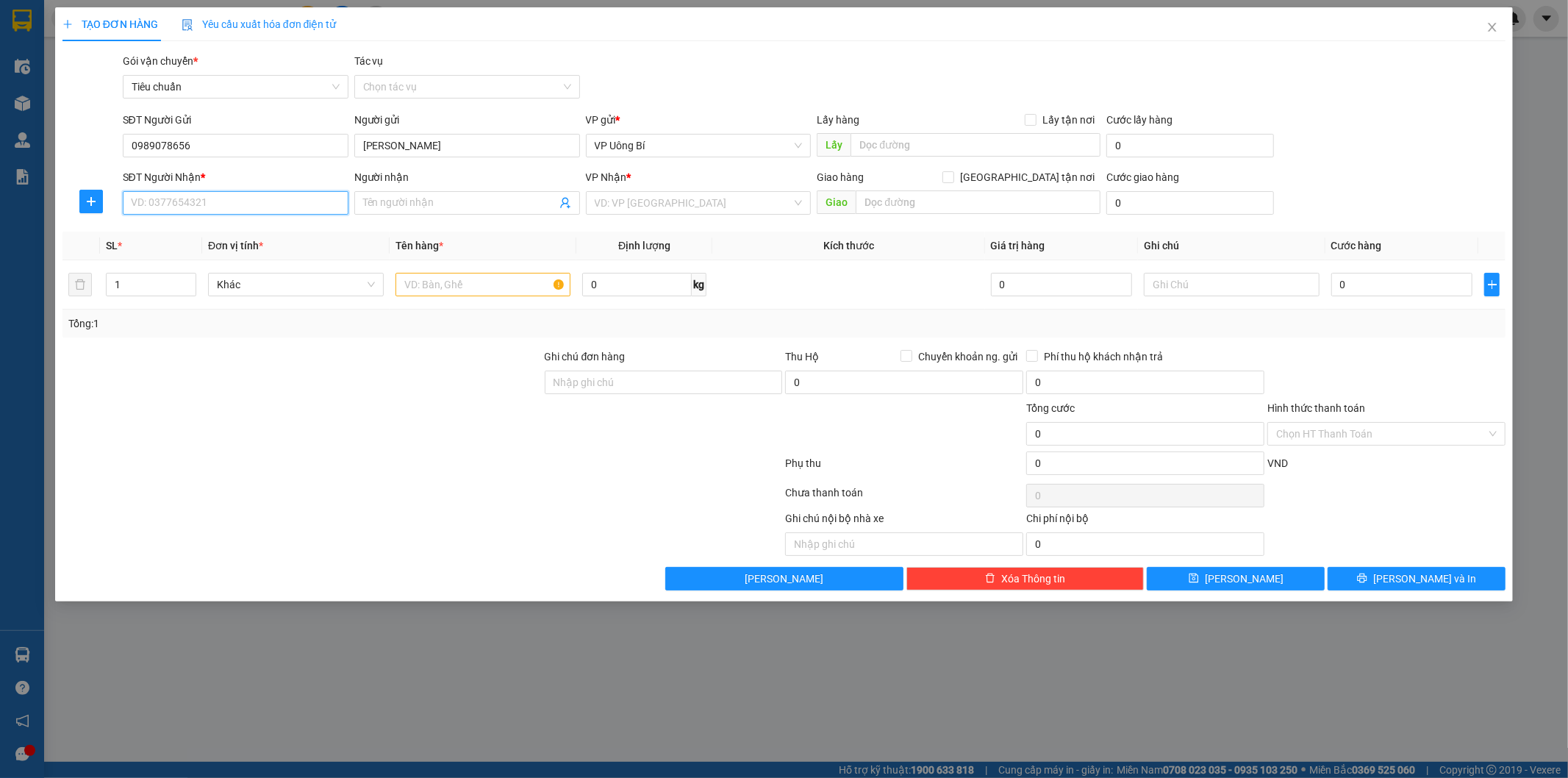
click at [297, 197] on input "SĐT Người Nhận *" at bounding box center [235, 203] width 226 height 24
click at [243, 206] on input "SĐT Người Nhận *" at bounding box center [235, 203] width 226 height 24
click at [242, 229] on div "0963958968 - [PERSON_NAME]" at bounding box center [235, 232] width 208 height 16
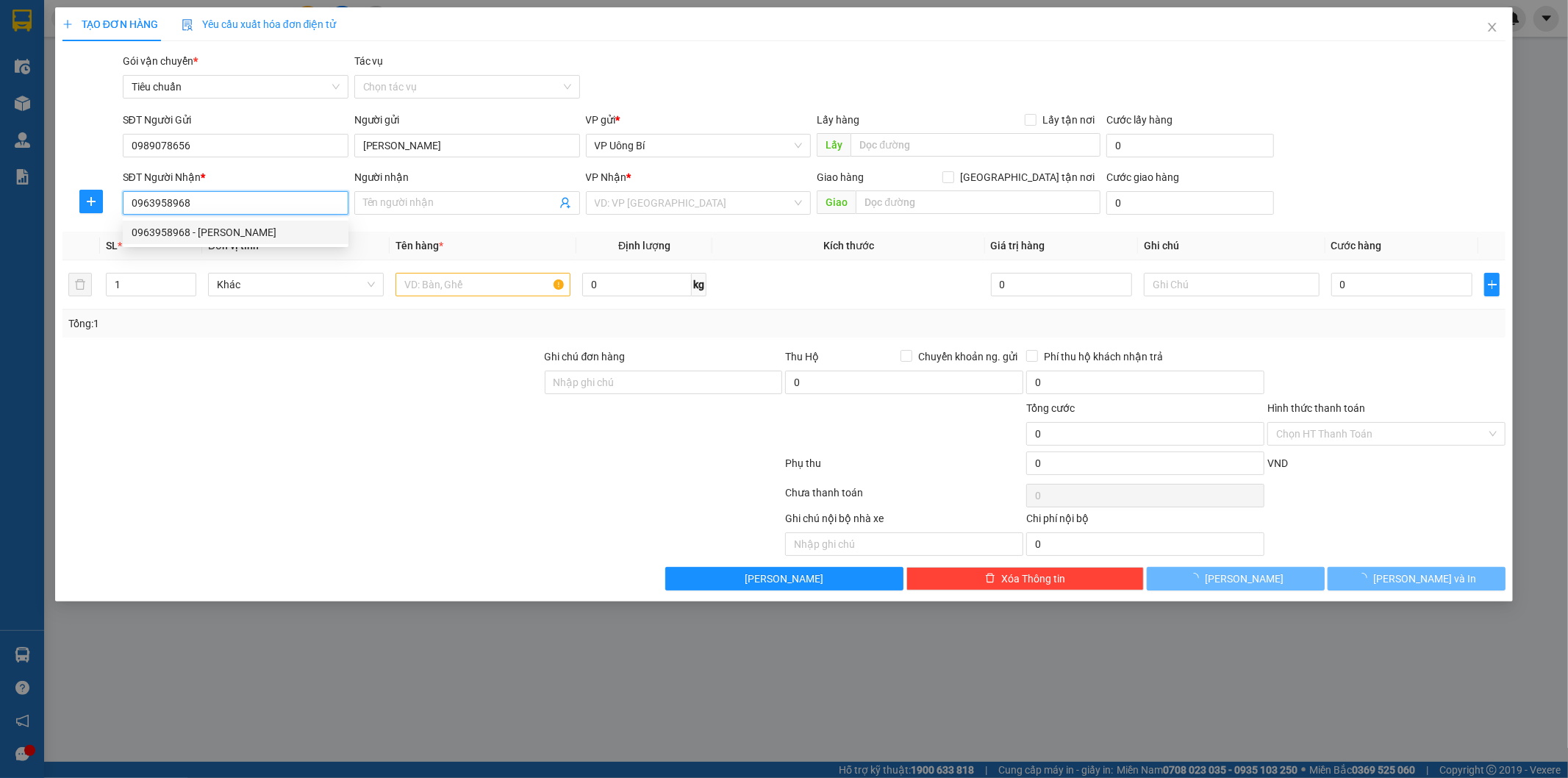
type input "0963958968"
click at [233, 220] on div "SĐT Người Nhận * 0963958968" at bounding box center [236, 195] width 232 height 52
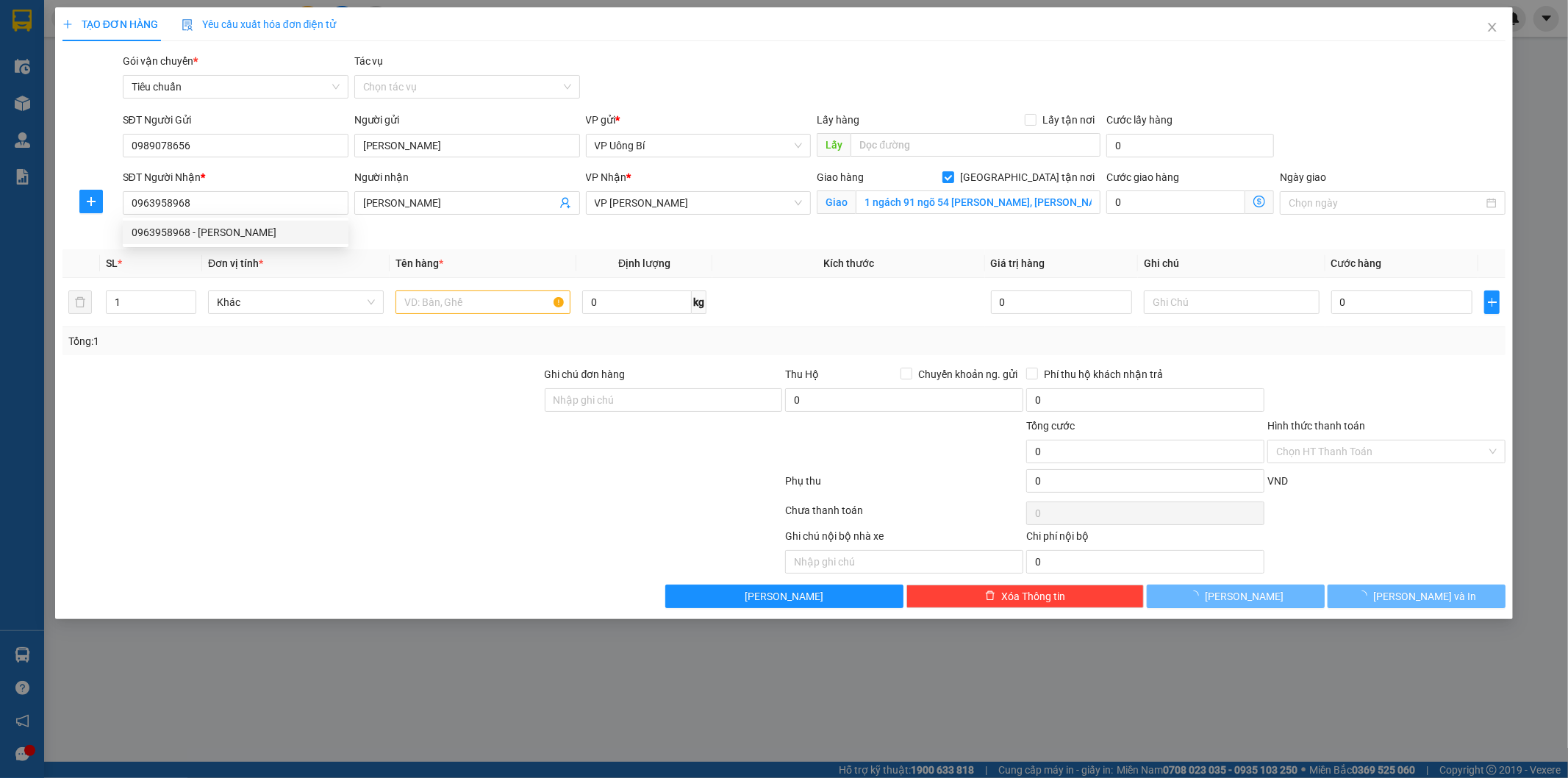
type input "[PERSON_NAME]"
checkbox input "true"
type input "1 ngách 91 ngõ 54 [PERSON_NAME], [PERSON_NAME], [PERSON_NAME]"
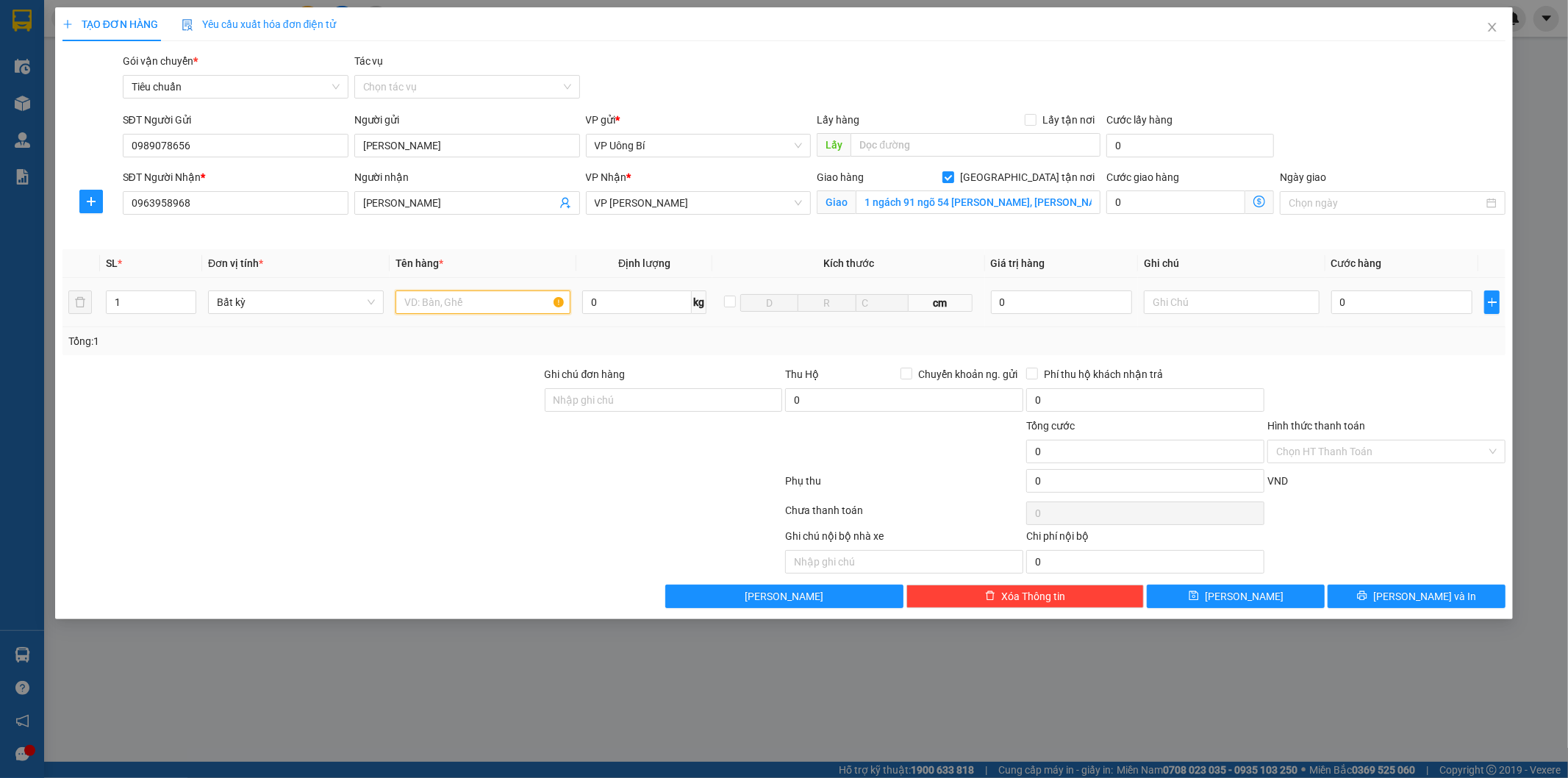
click at [468, 303] on input "text" at bounding box center [484, 302] width 176 height 24
type input "hồ sơ"
click at [1434, 301] on input "0" at bounding box center [1402, 302] width 141 height 24
type input "3"
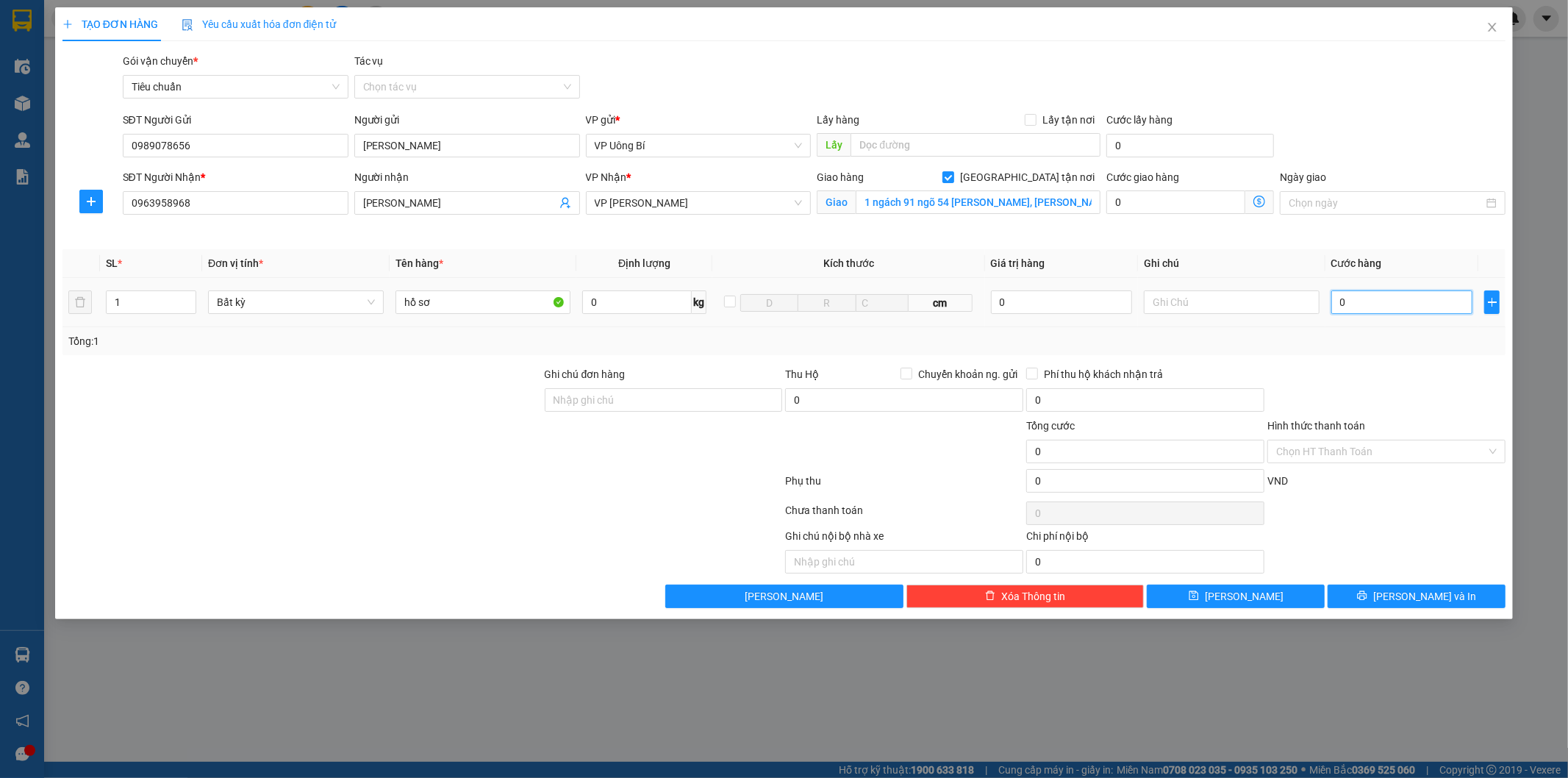
type input "3"
type input "30"
type input "30.000"
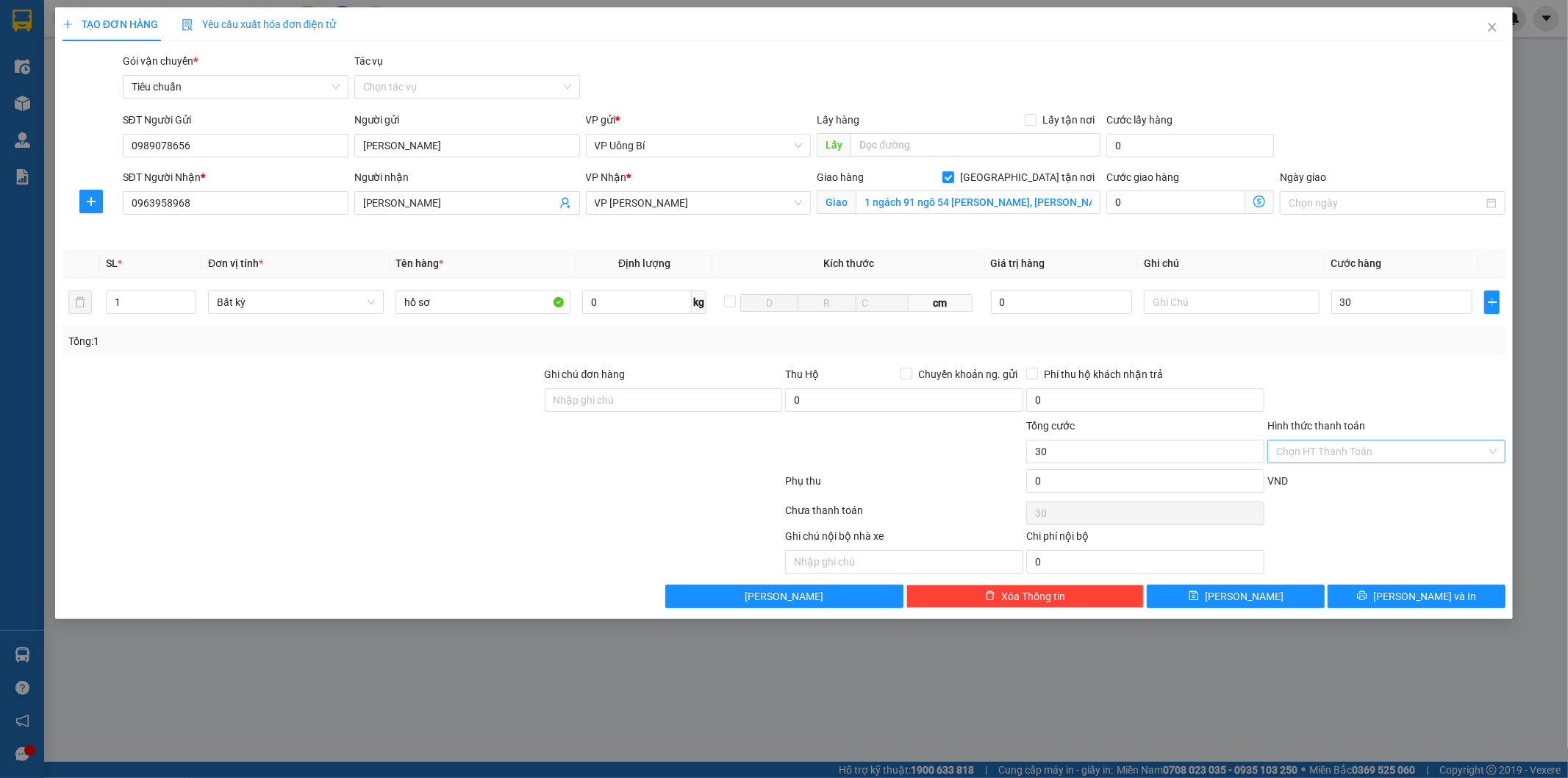
type input "30.000"
click at [1366, 452] on input "Hình thức thanh toán" at bounding box center [1382, 451] width 211 height 22
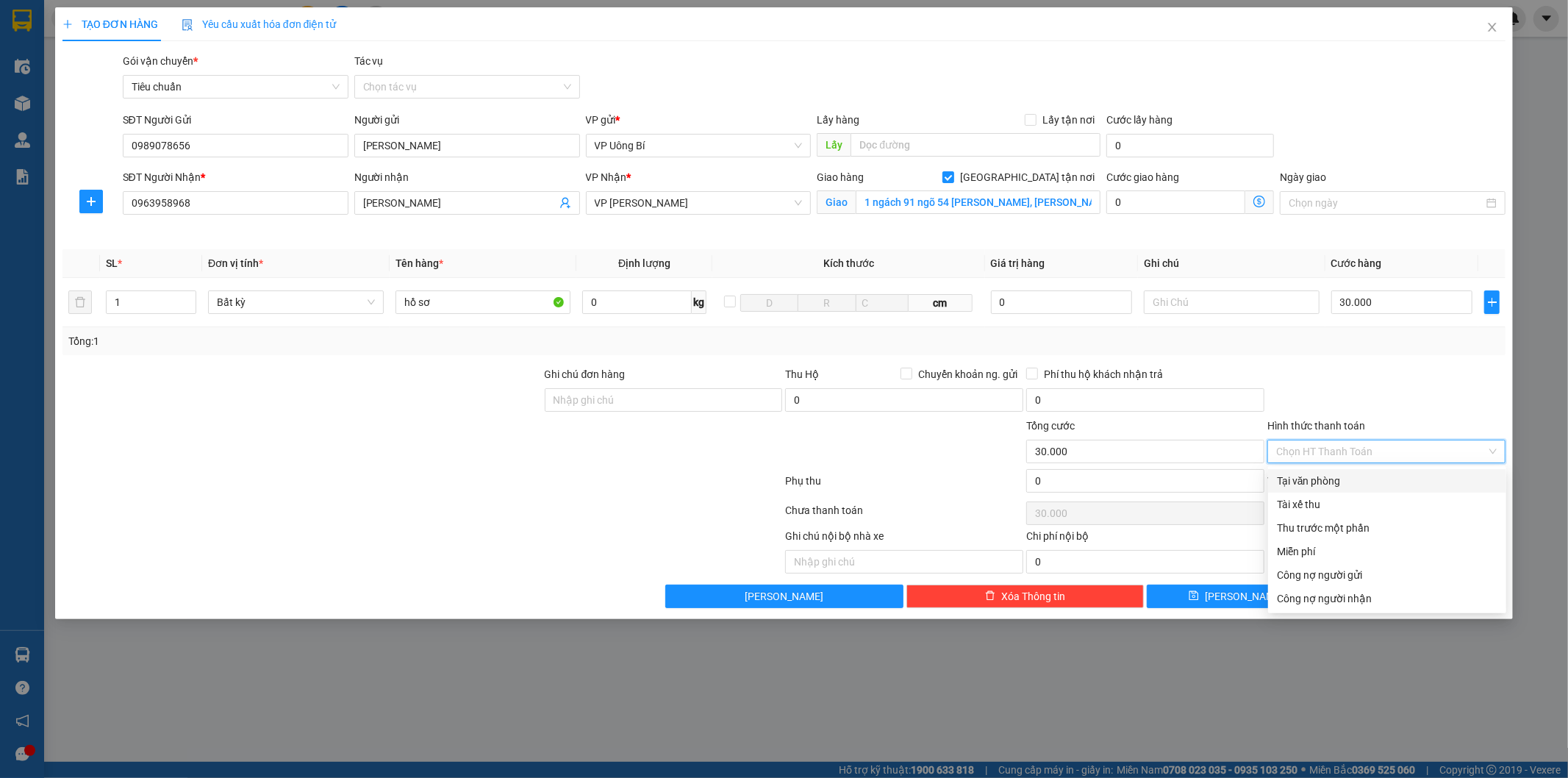
click at [1349, 473] on div "Tại văn phòng" at bounding box center [1387, 481] width 220 height 16
type input "0"
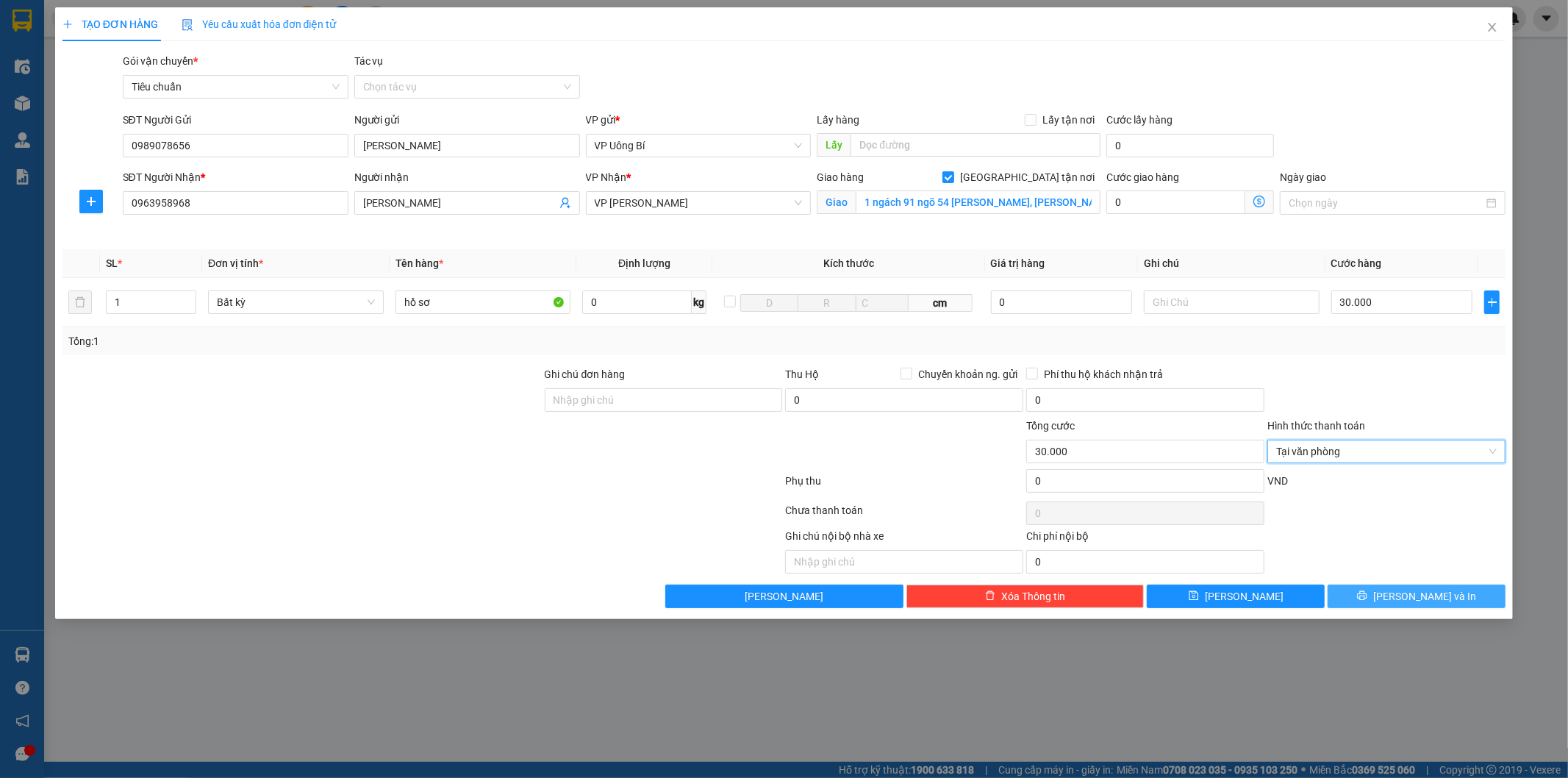
click at [1368, 594] on icon "printer" at bounding box center [1363, 596] width 11 height 11
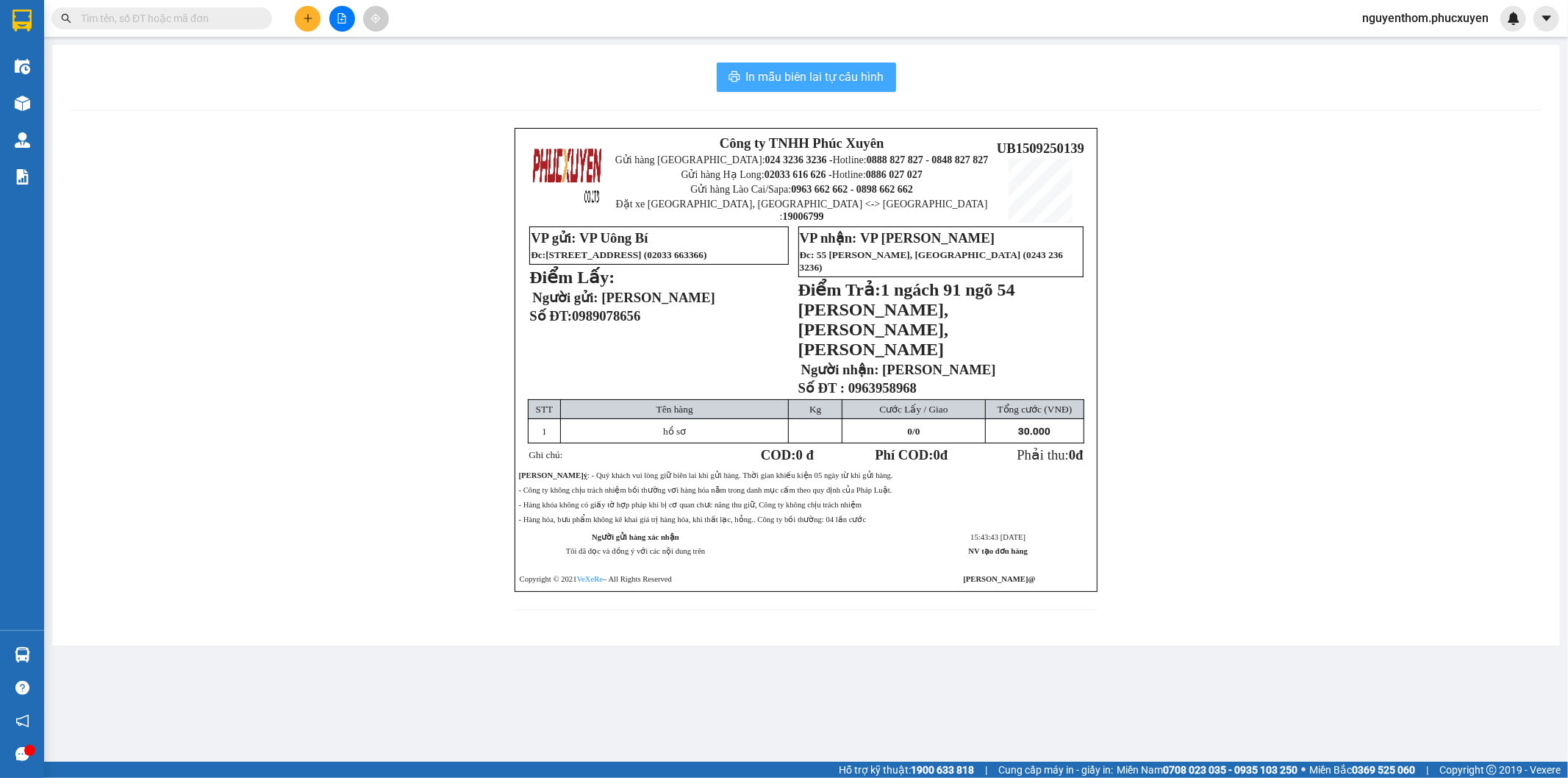
click at [780, 72] on span "In mẫu biên lai tự cấu hình" at bounding box center [815, 76] width 138 height 18
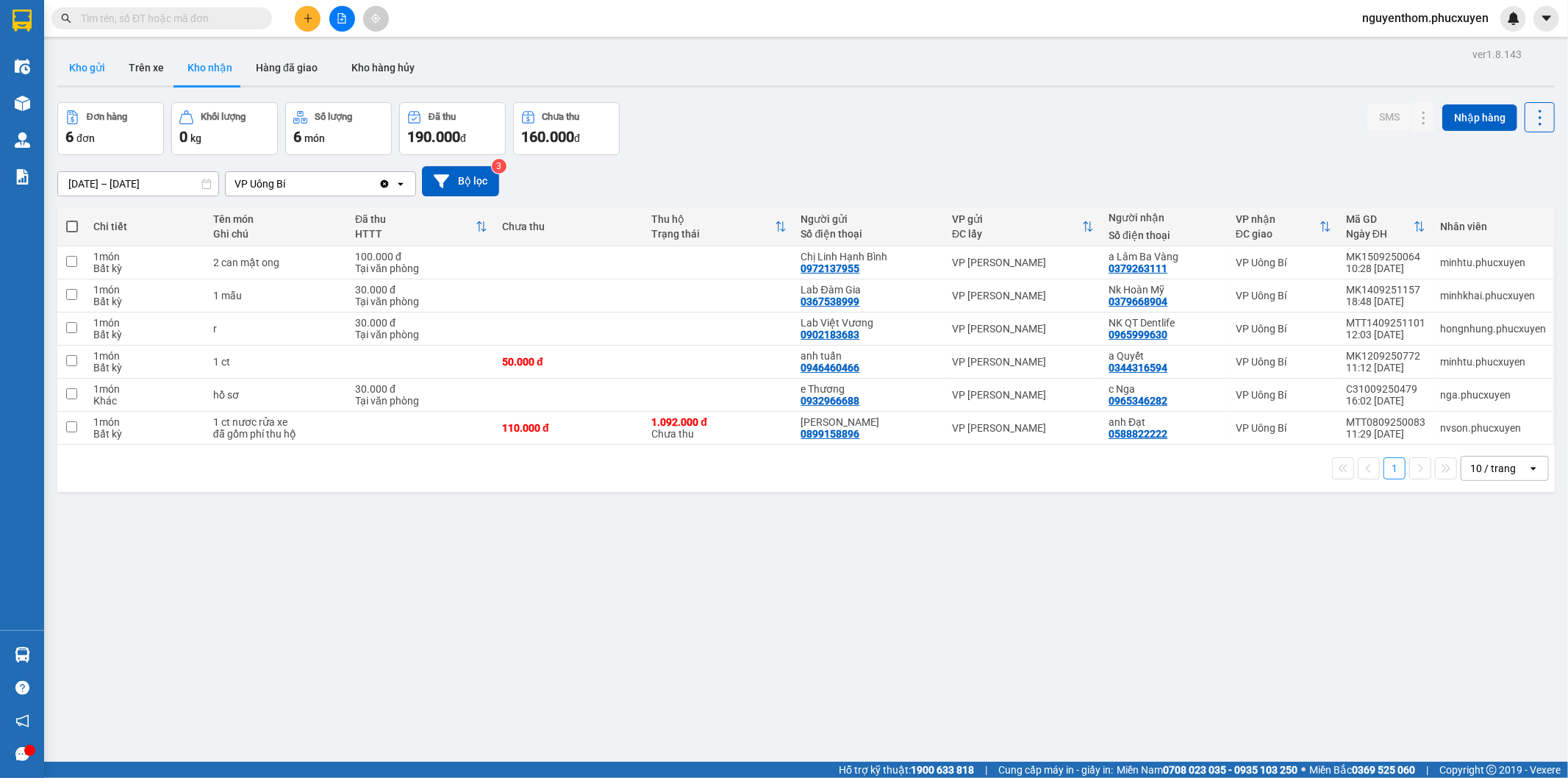
click at [84, 66] on button "Kho gửi" at bounding box center [87, 68] width 60 height 35
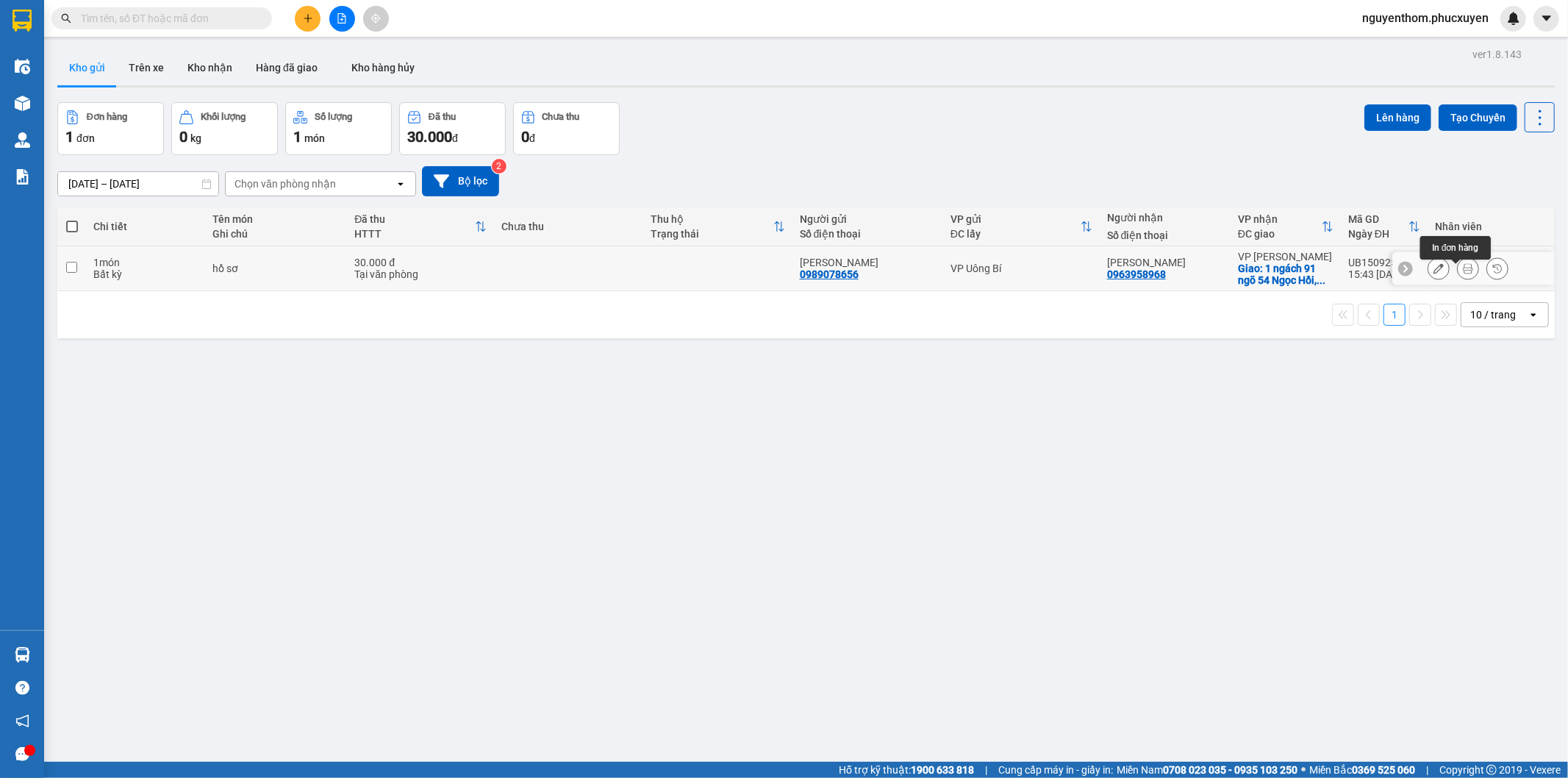
click at [1464, 274] on icon at bounding box center [1469, 269] width 11 height 11
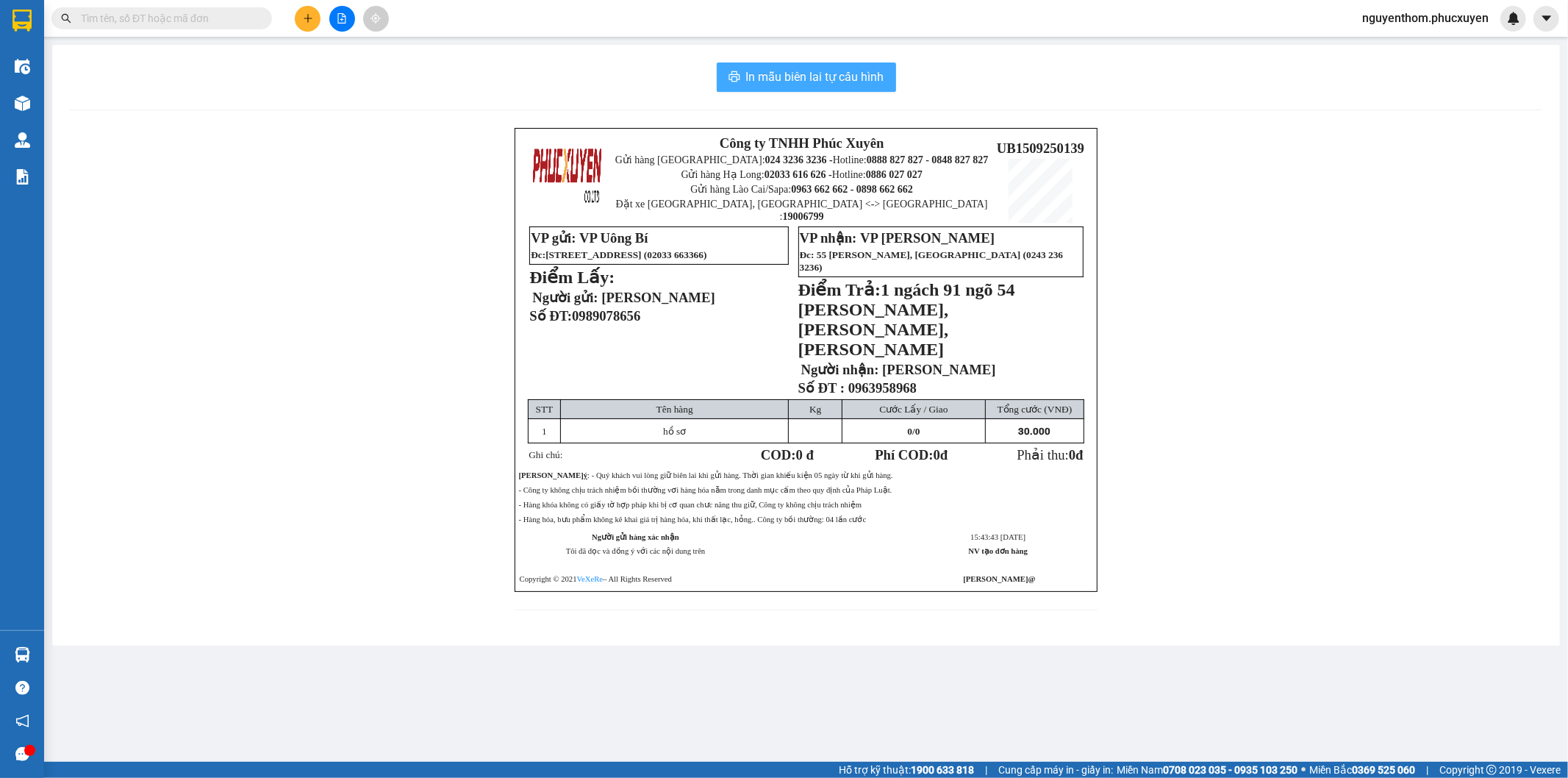
click at [800, 78] on span "In mẫu biên lai tự cấu hình" at bounding box center [815, 76] width 138 height 18
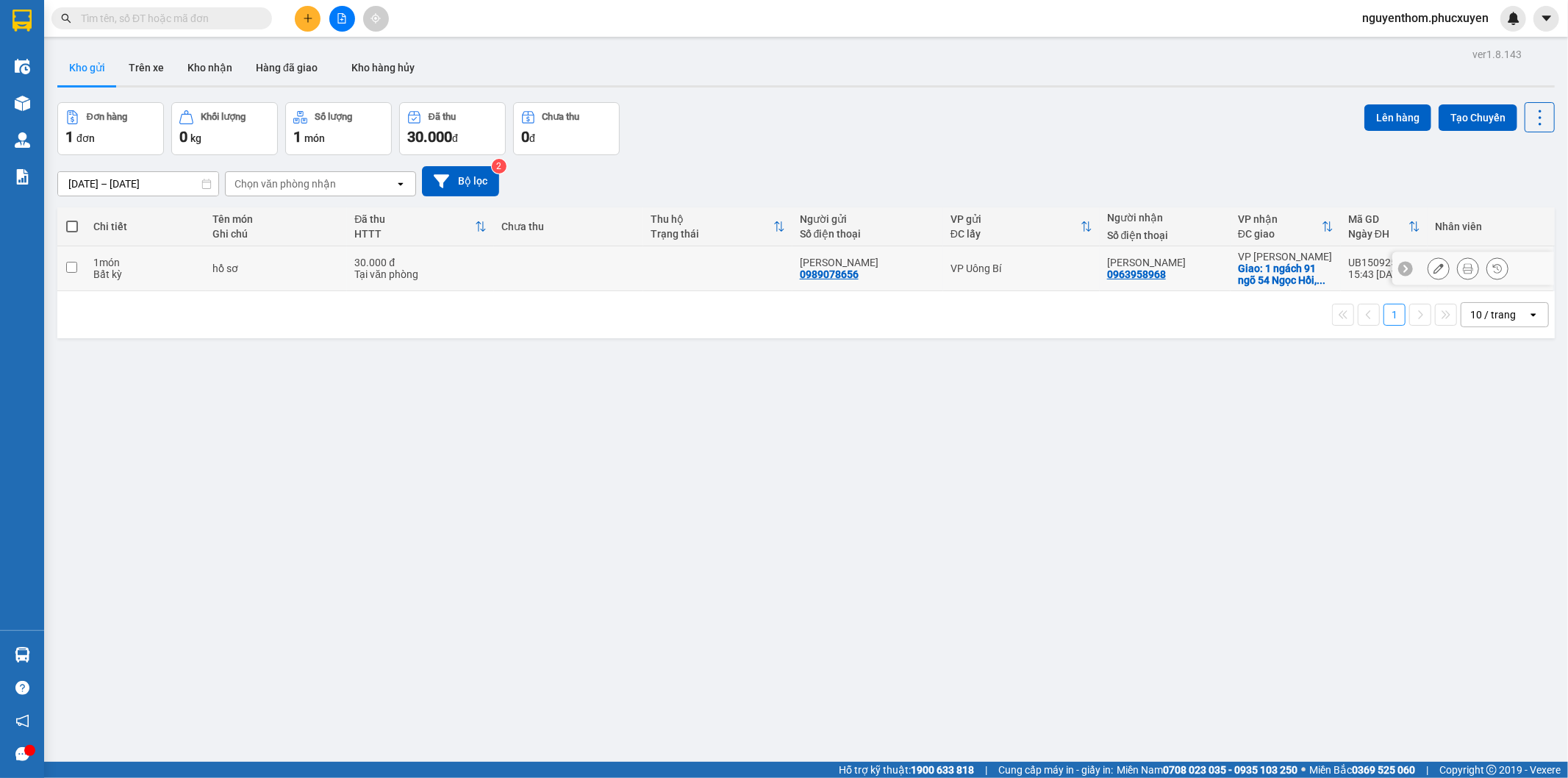
click at [1464, 270] on icon at bounding box center [1469, 269] width 11 height 11
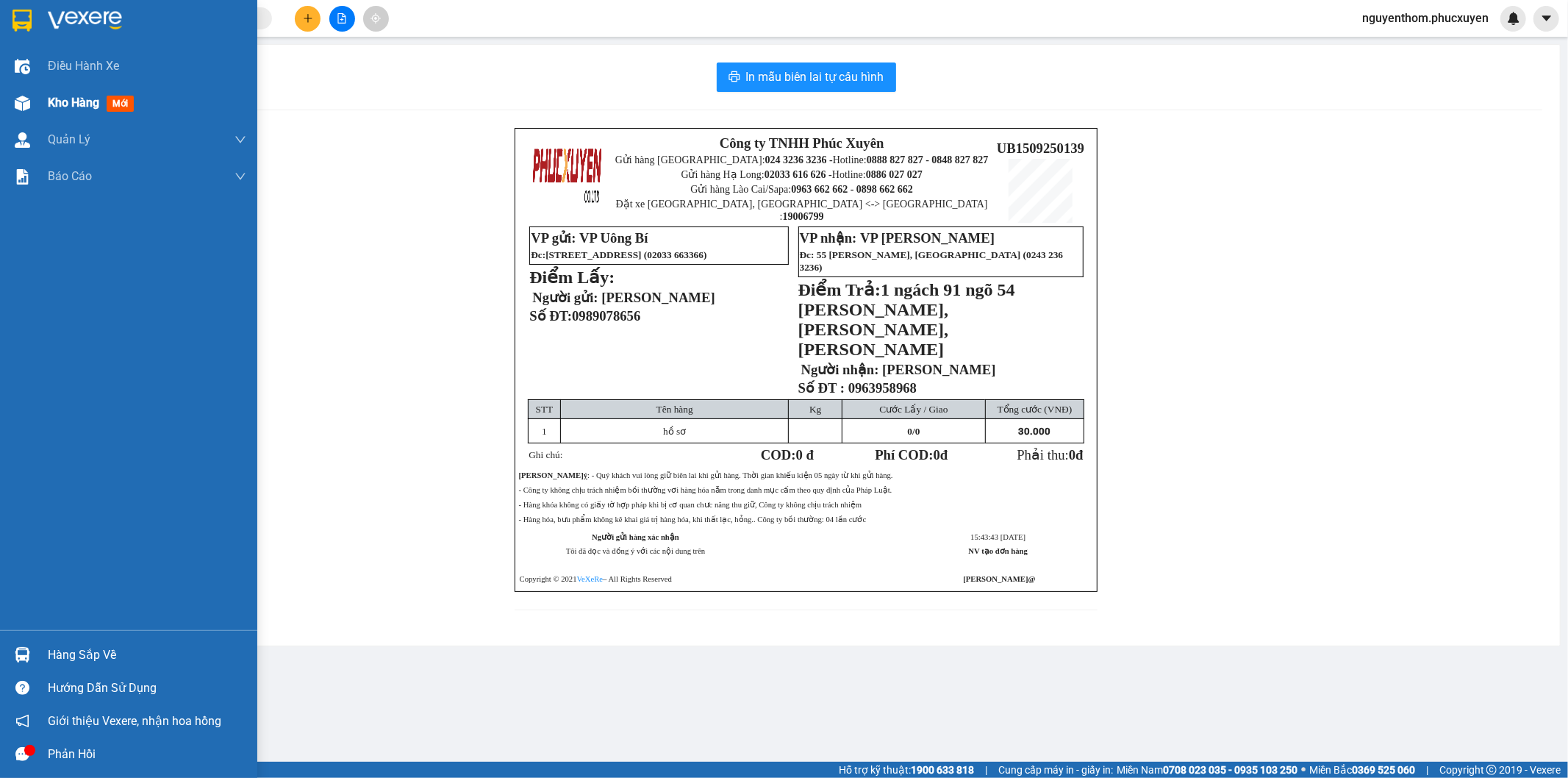
click at [65, 99] on span "Kho hàng" at bounding box center [73, 103] width 52 height 14
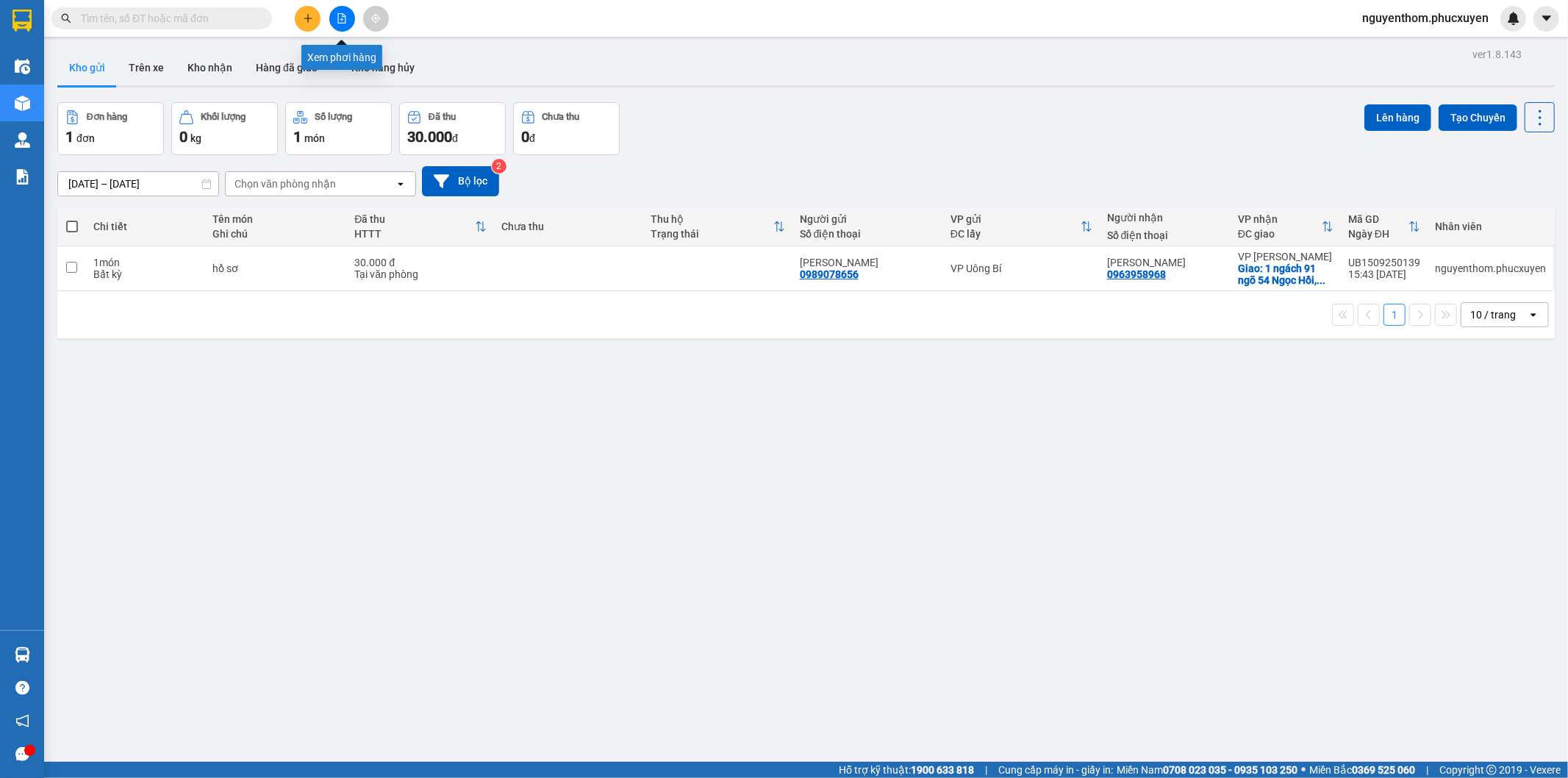
click at [344, 18] on icon "file-add" at bounding box center [342, 18] width 11 height 11
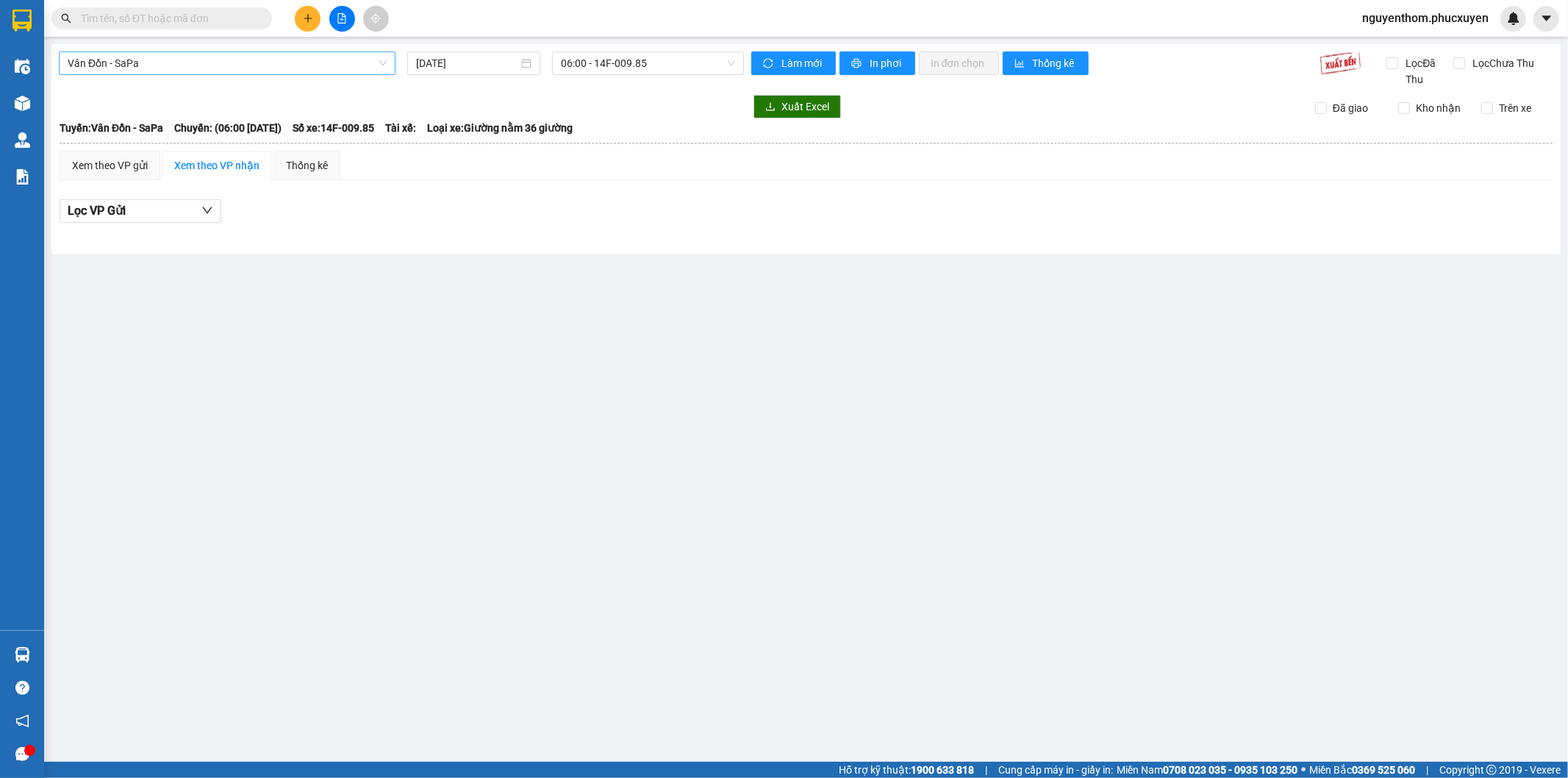
click at [346, 57] on span "Vân Đồn - SaPa" at bounding box center [227, 62] width 319 height 22
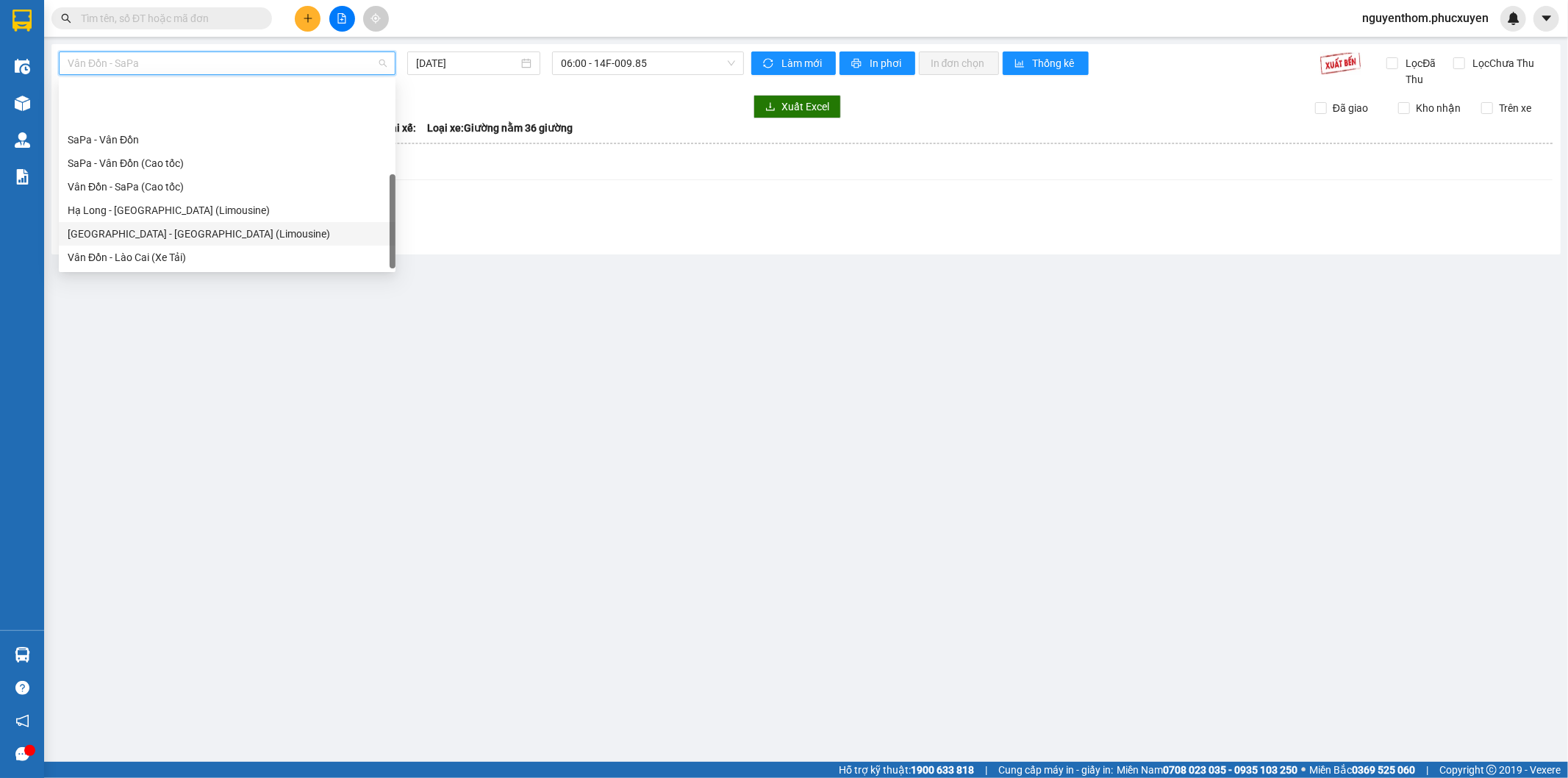
scroll to position [70, 0]
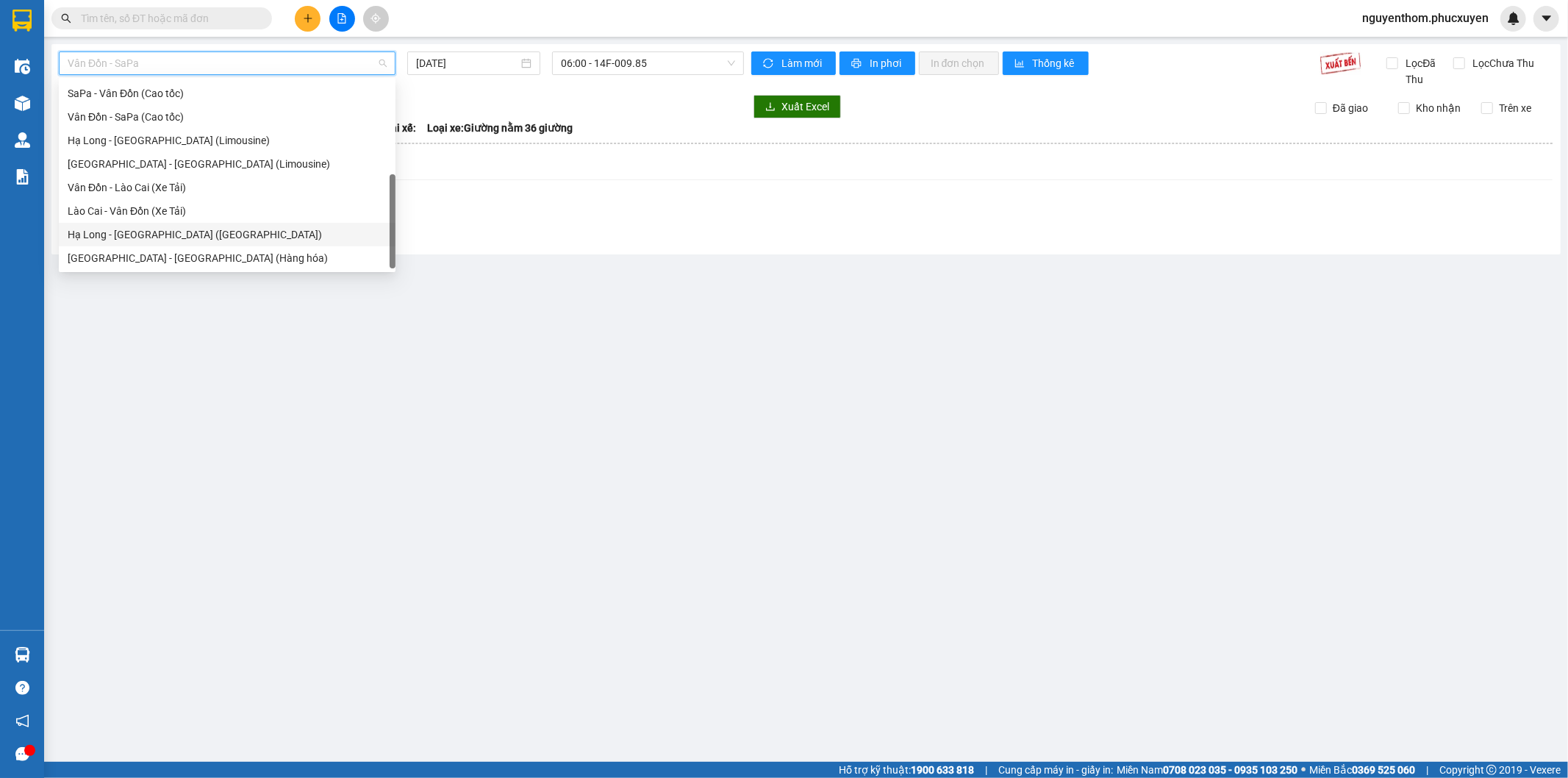
click at [228, 233] on div "Hạ Long - [GEOGRAPHIC_DATA] ([GEOGRAPHIC_DATA])" at bounding box center [227, 234] width 319 height 16
type input "[DATE]"
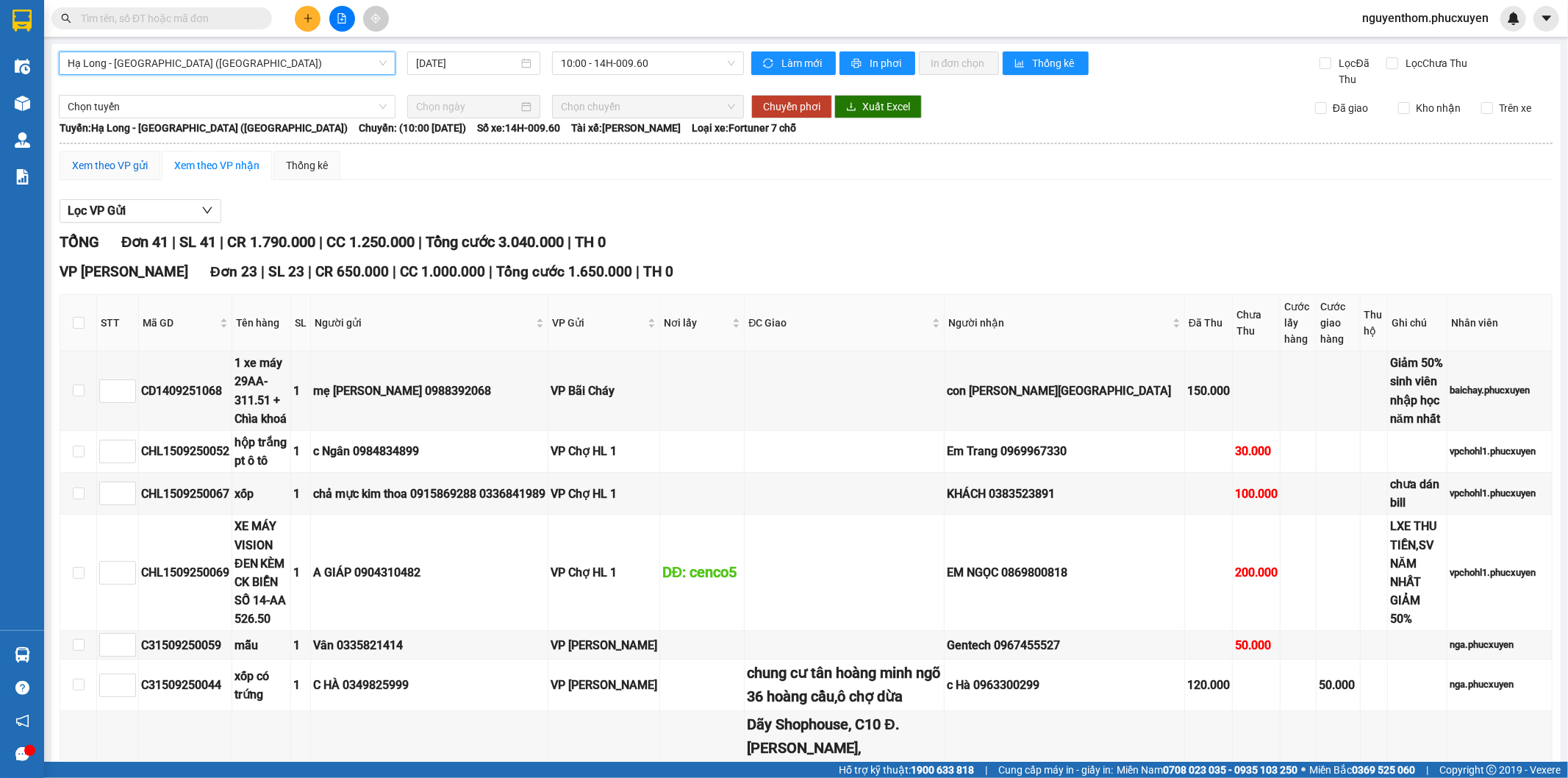
click at [109, 163] on div "Xem theo VP gửi" at bounding box center [110, 165] width 76 height 16
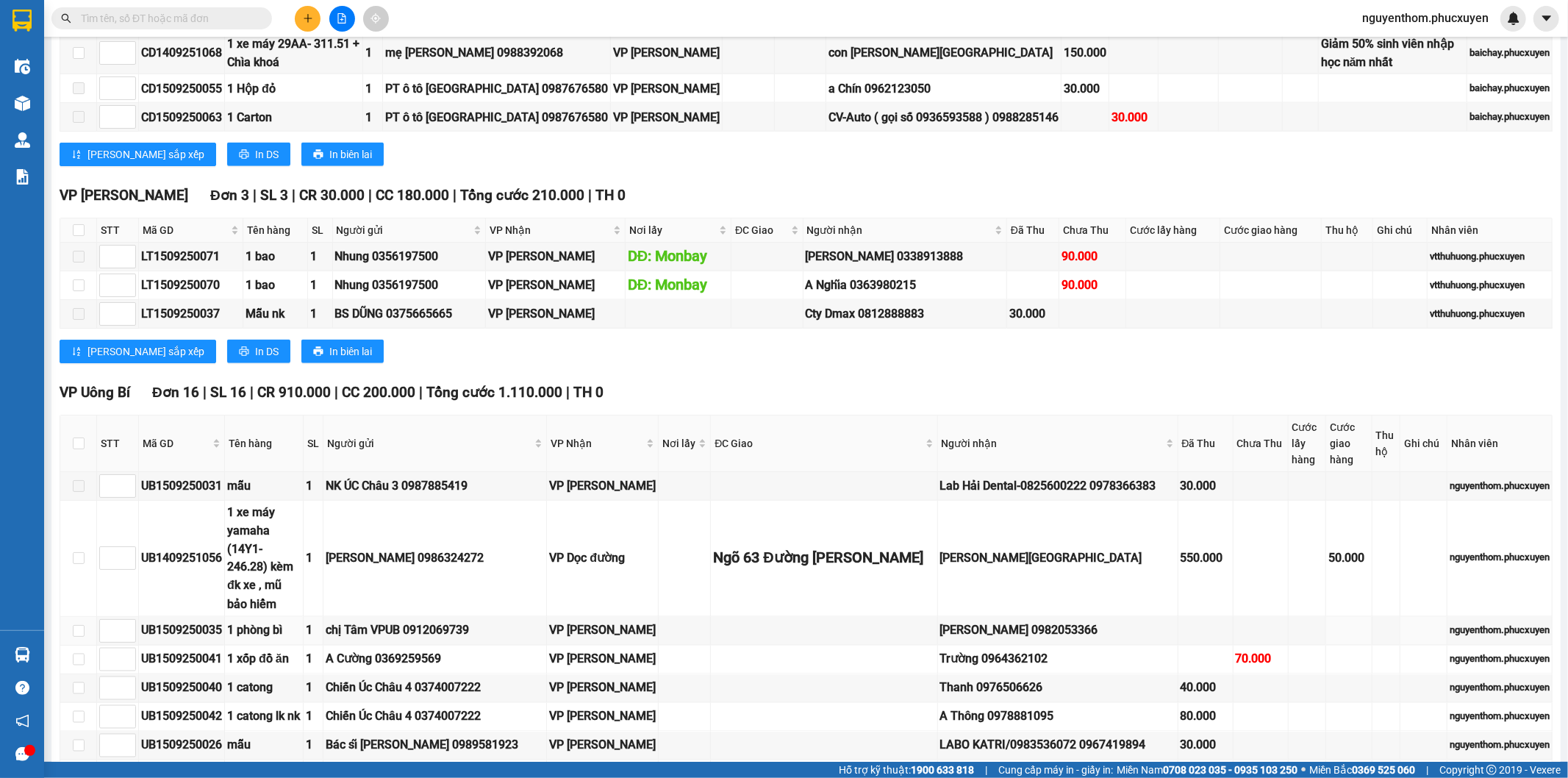
scroll to position [1961, 0]
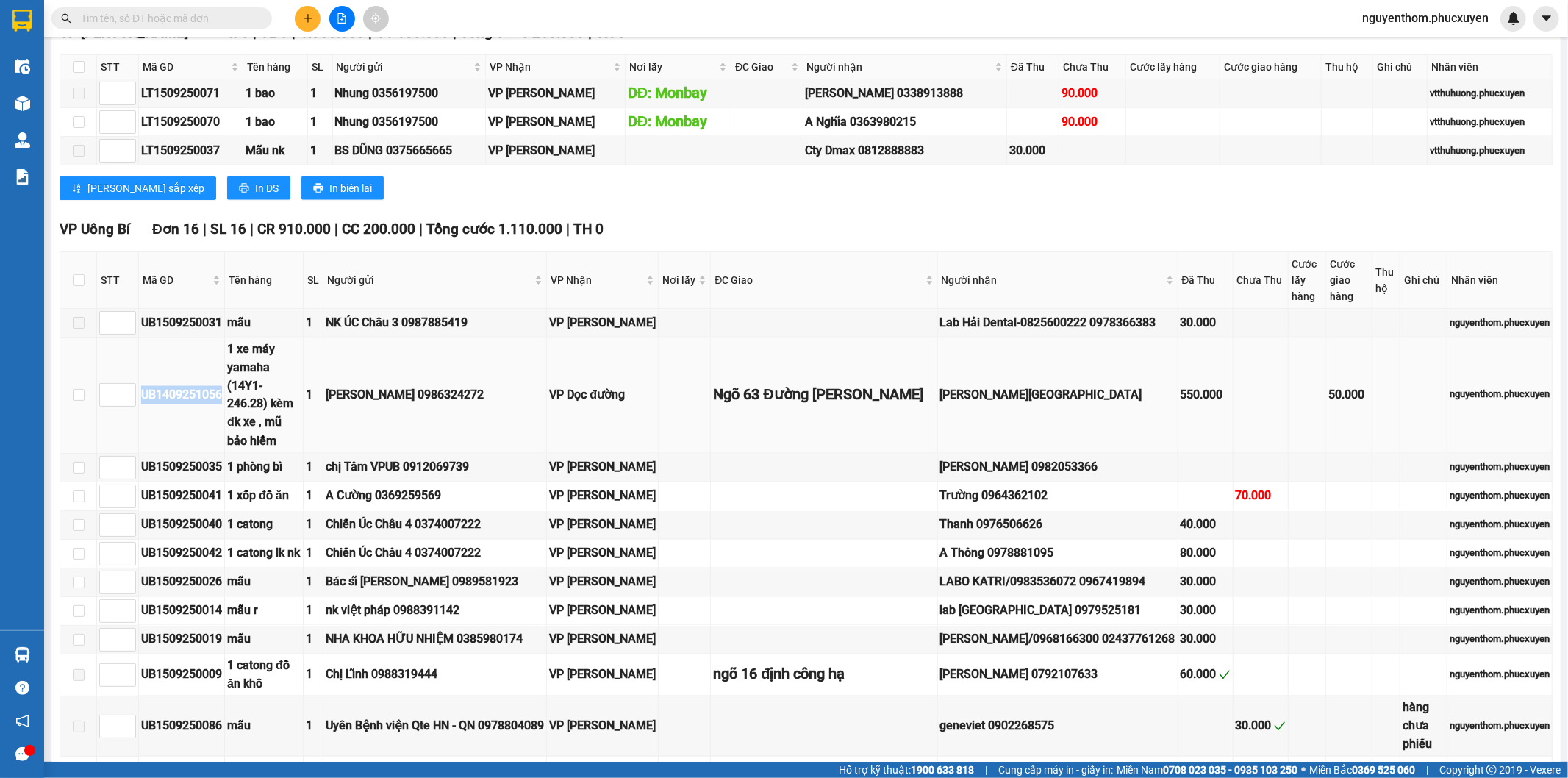
drag, startPoint x: 223, startPoint y: 281, endPoint x: 142, endPoint y: 285, distance: 81.1
click at [142, 386] on div "UB1409251056" at bounding box center [182, 395] width 81 height 18
copy div "UB1409251056"
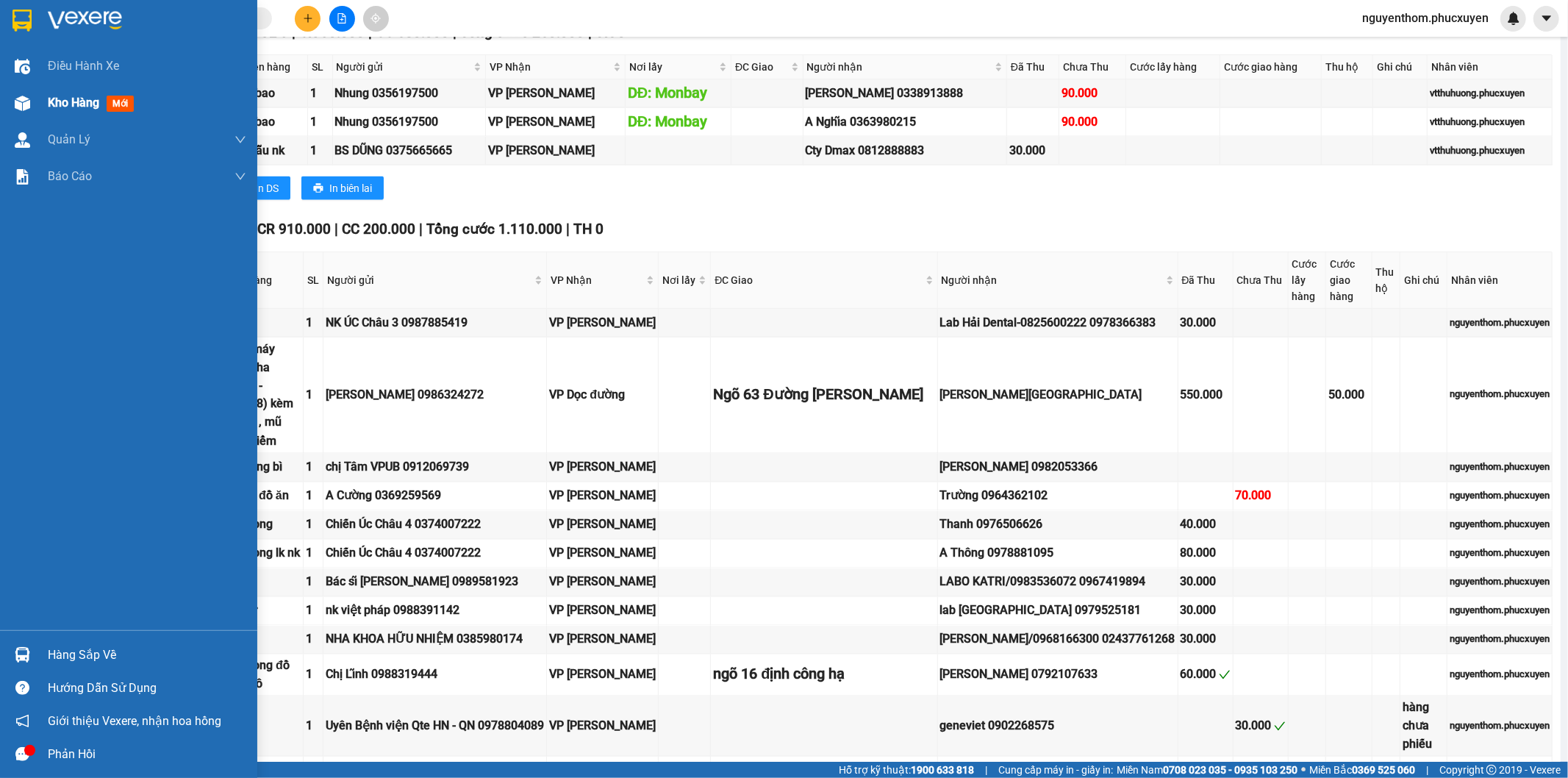
click at [59, 103] on span "Kho hàng" at bounding box center [73, 103] width 52 height 14
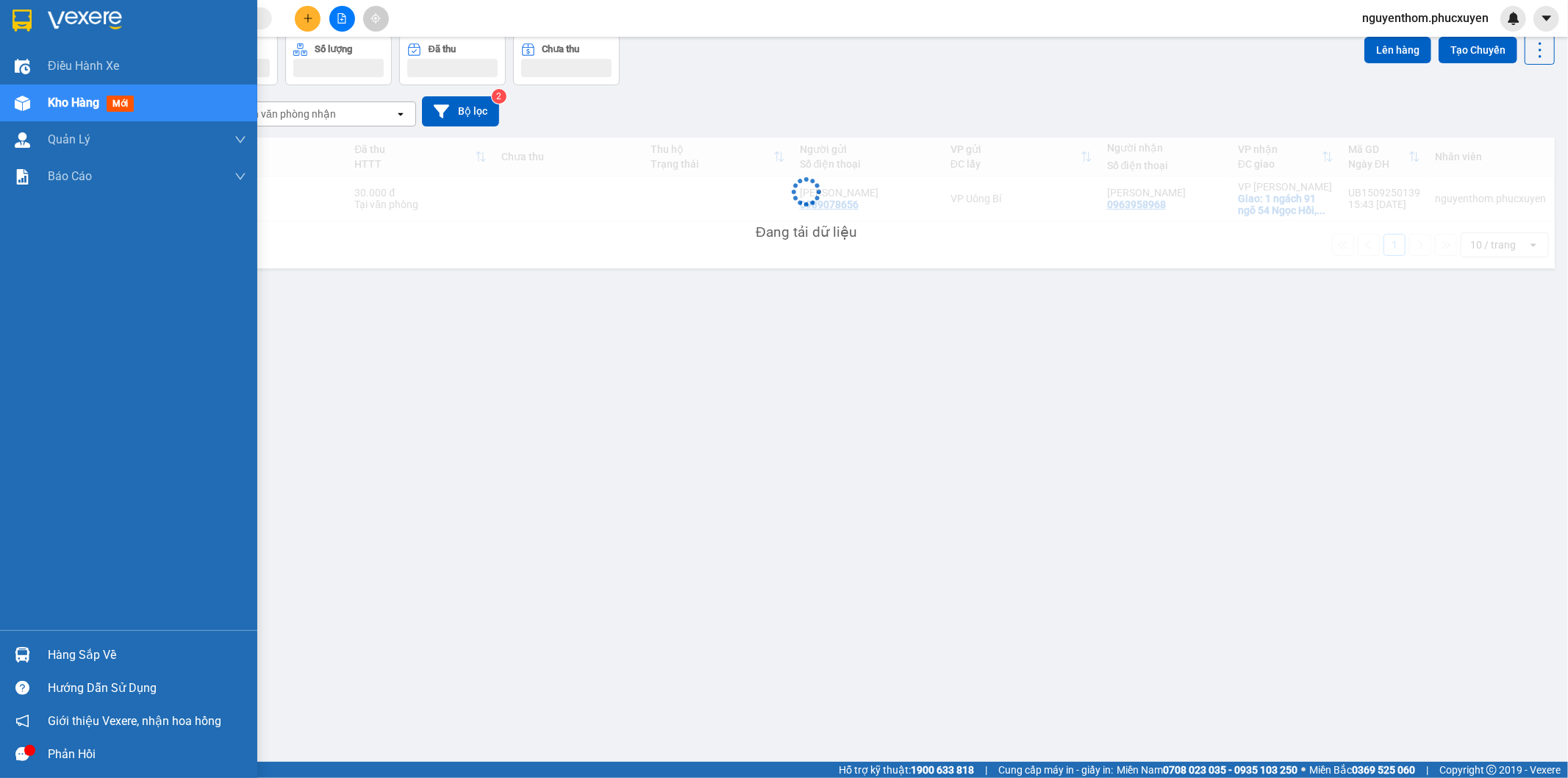
scroll to position [68, 0]
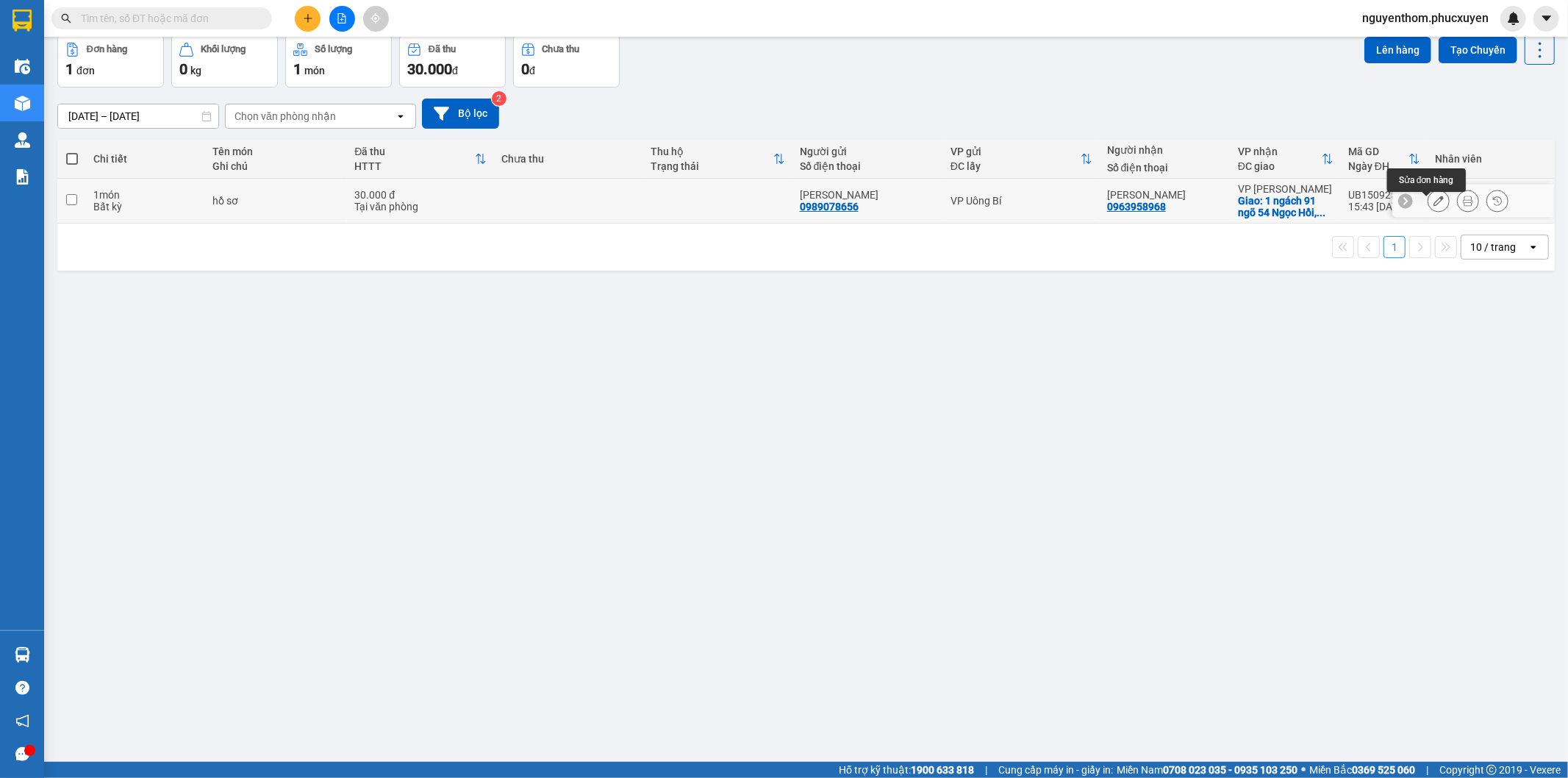
click at [1434, 206] on icon at bounding box center [1439, 201] width 11 height 11
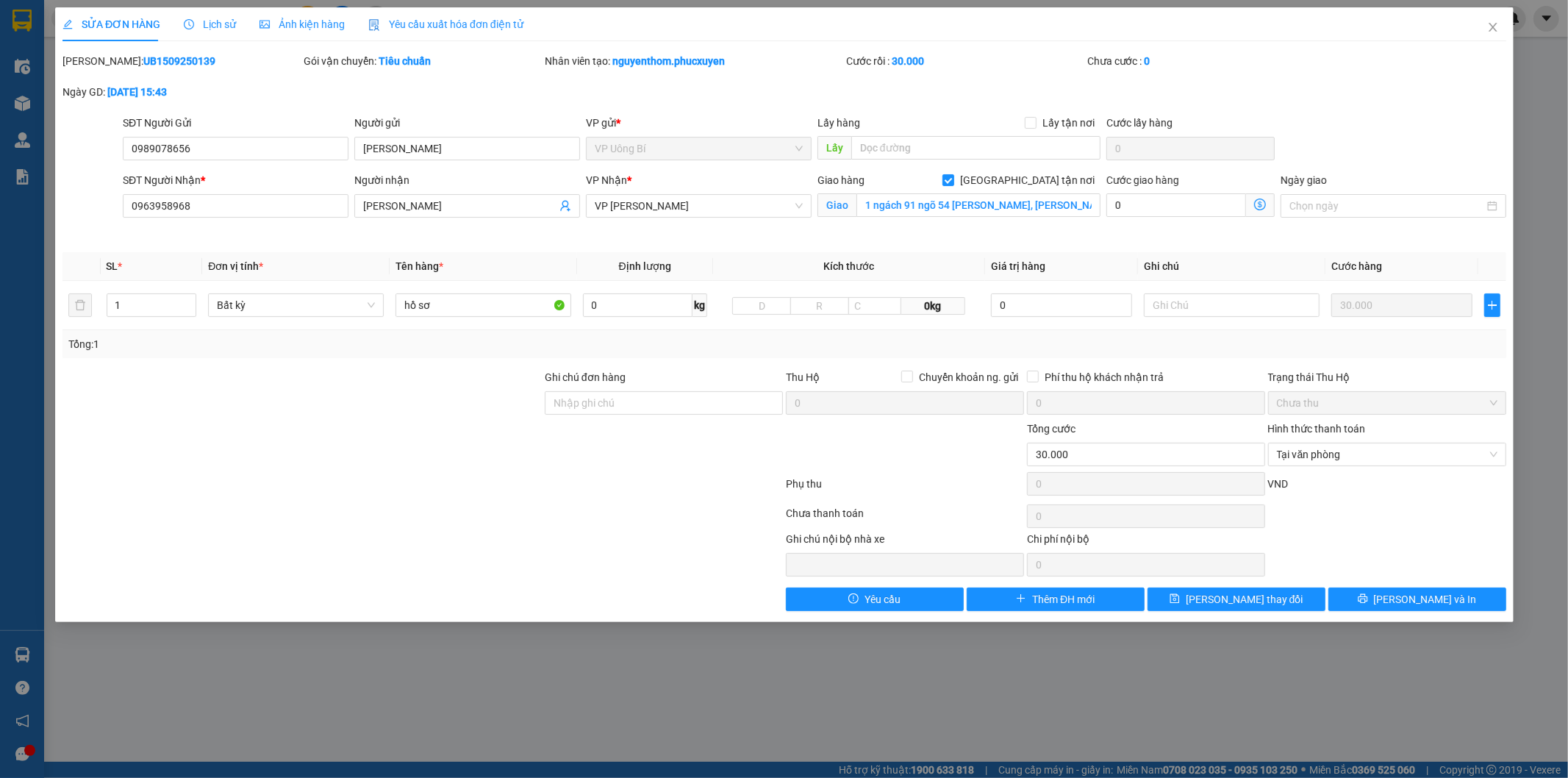
type input "0989078656"
type input "[PERSON_NAME]"
type input "0963958968"
type input "[PERSON_NAME]"
checkbox input "true"
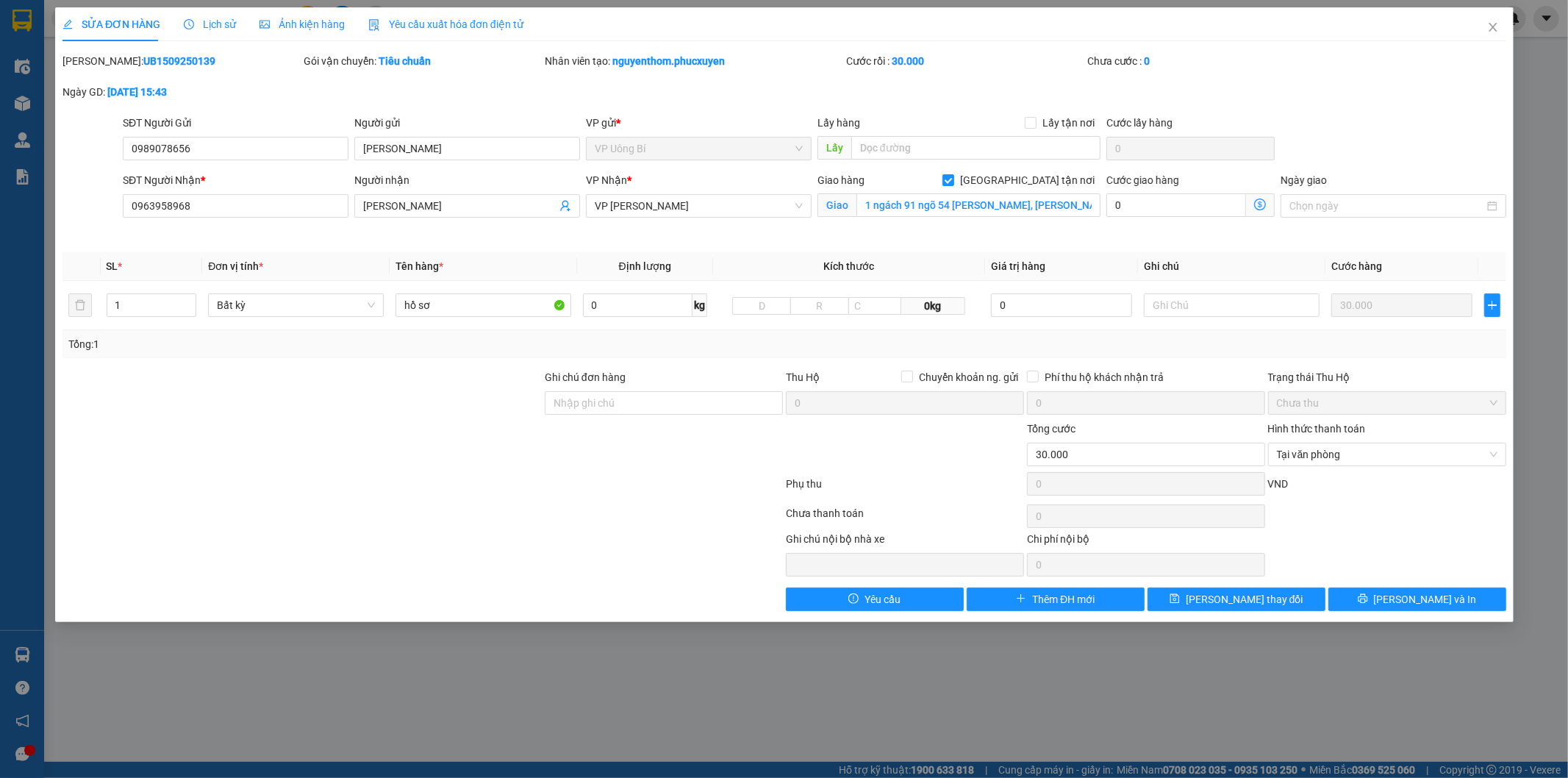
type input "1 ngách 91 ngõ 54 [PERSON_NAME], [PERSON_NAME], [PERSON_NAME]"
type input "30.000"
click at [435, 148] on input "[PERSON_NAME]" at bounding box center [467, 148] width 226 height 24
click at [493, 96] on div "[PERSON_NAME]: UB1509250139 Gói vận chuyển: Tiêu chuẩn Nhân viên tạo: nguyentho…" at bounding box center [785, 83] width 1447 height 61
click at [1233, 306] on input "text" at bounding box center [1232, 305] width 176 height 24
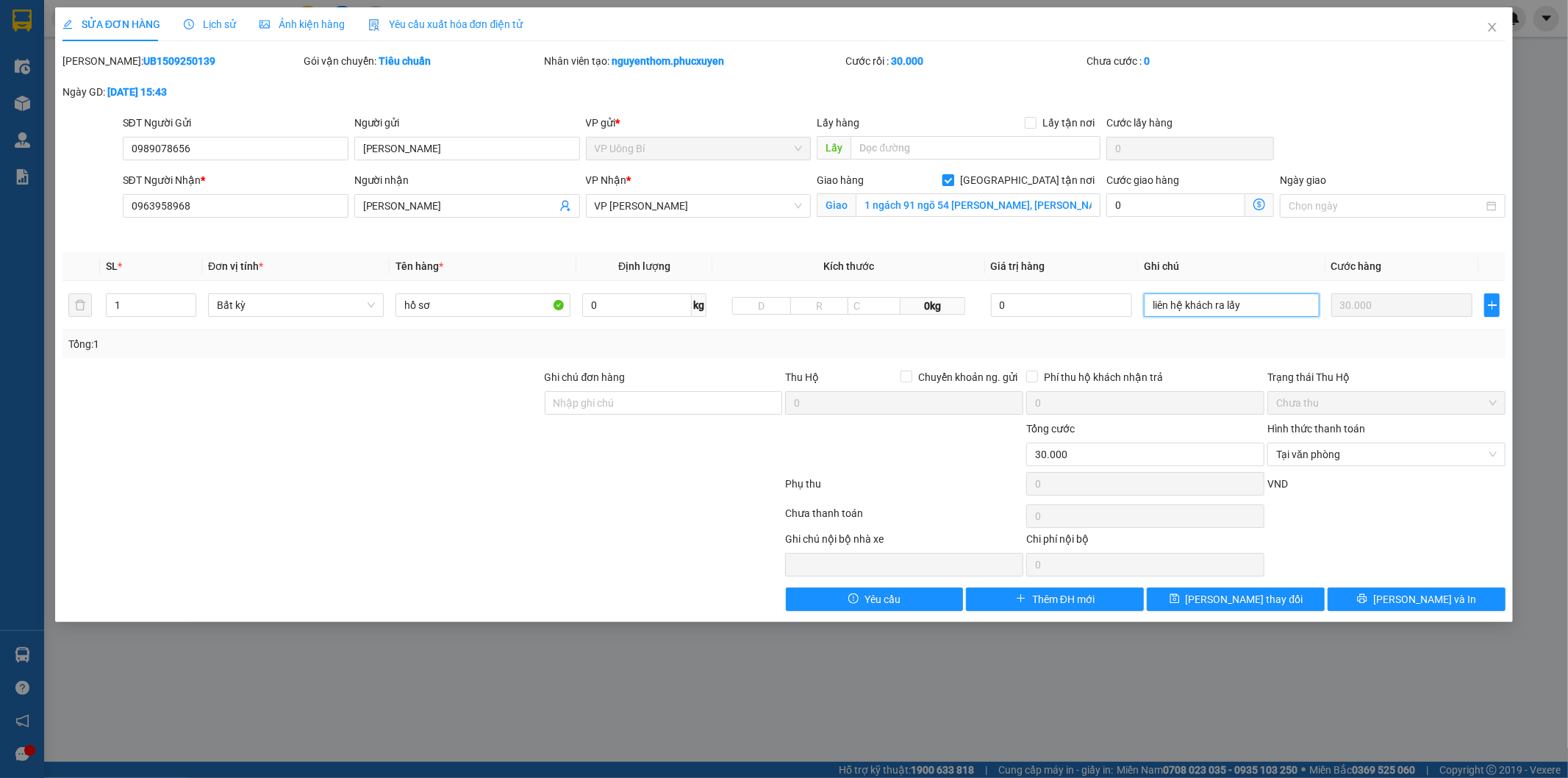
type input "liên hệ khách ra lấy"
click at [953, 182] on input "[GEOGRAPHIC_DATA] tận nơi" at bounding box center [948, 179] width 11 height 11
checkbox input "false"
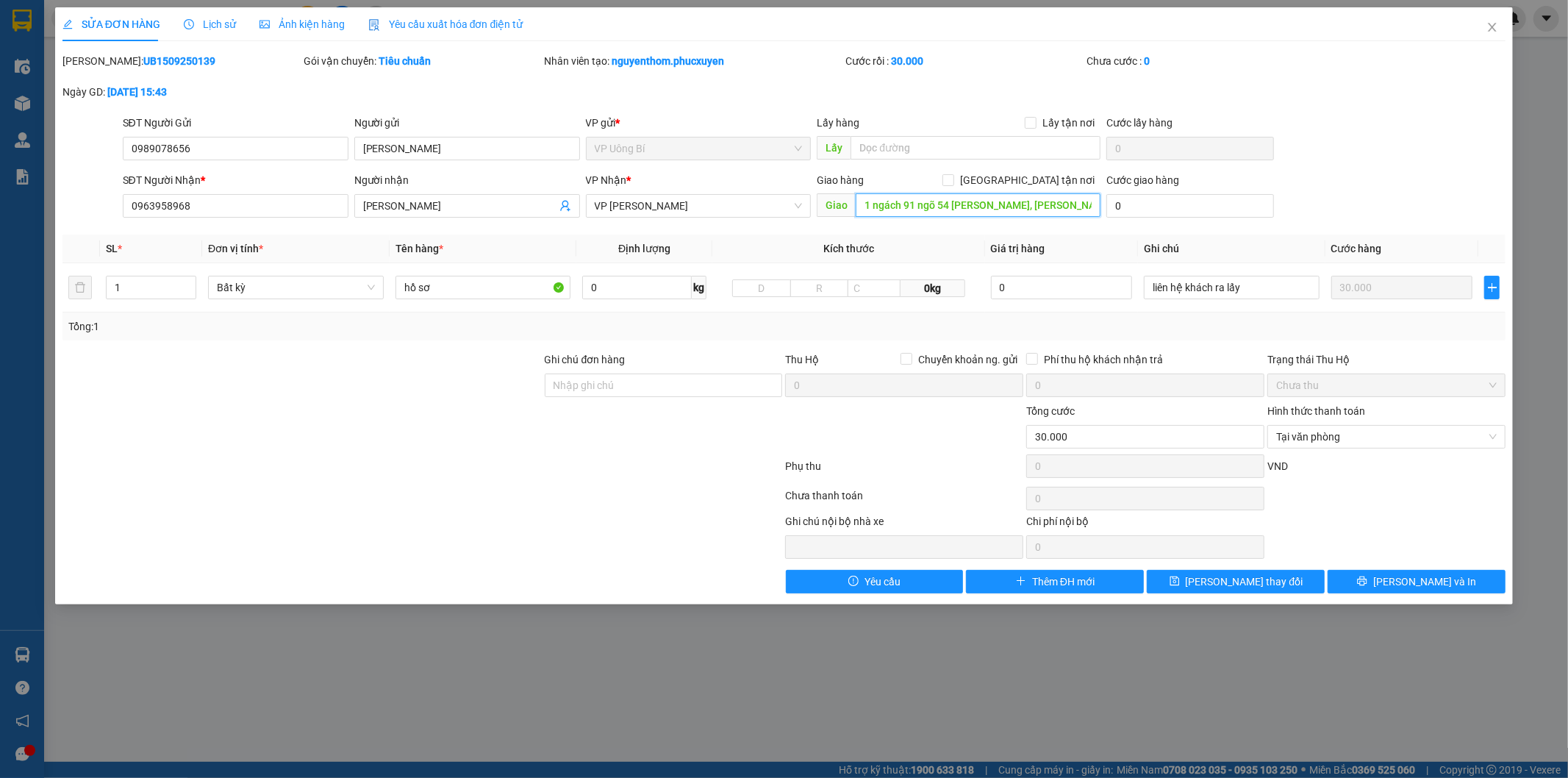
click at [1037, 203] on input "1 ngách 91 ngõ 54 [PERSON_NAME], [PERSON_NAME], [PERSON_NAME]" at bounding box center [978, 205] width 245 height 24
click at [1241, 583] on span "[PERSON_NAME] thay đổi" at bounding box center [1245, 581] width 118 height 16
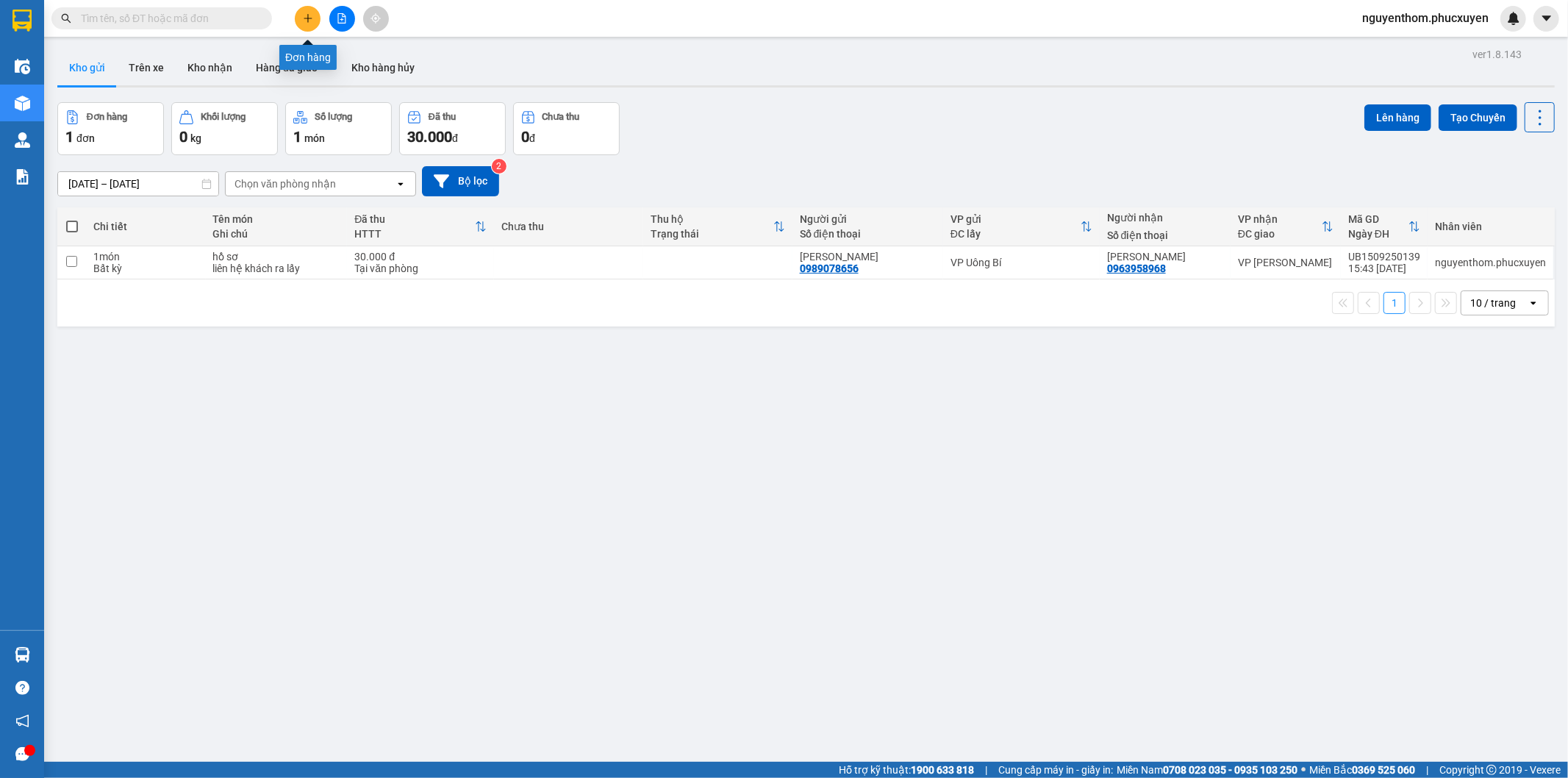
click at [306, 11] on button at bounding box center [307, 18] width 25 height 25
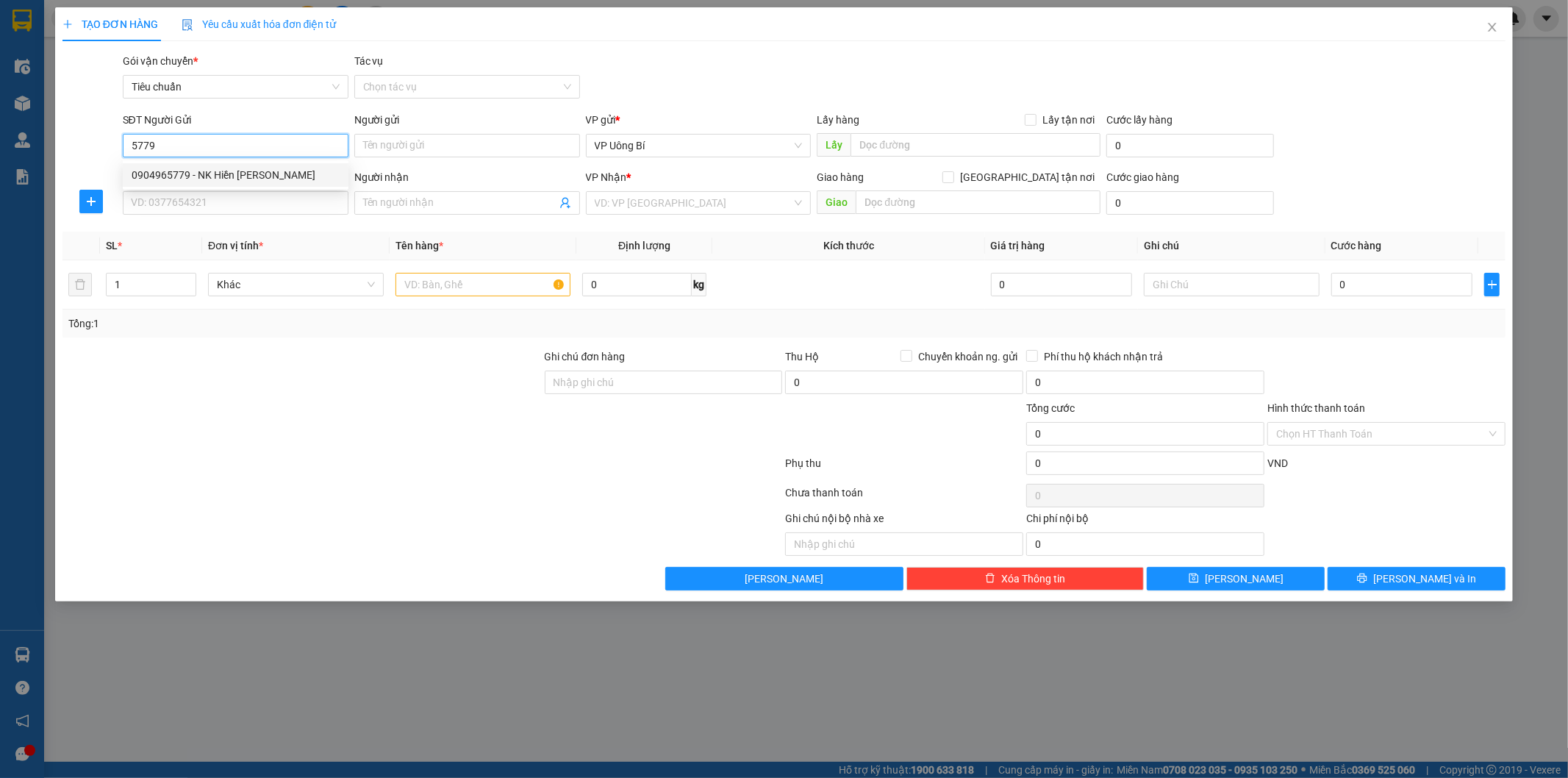
click at [258, 169] on div "0904965779 - NK Hiền [PERSON_NAME]" at bounding box center [235, 175] width 208 height 16
type input "0904965779"
type input "NK Hiền Phong"
type input "0904965779"
click at [265, 206] on input "SĐT Người Nhận *" at bounding box center [235, 203] width 226 height 24
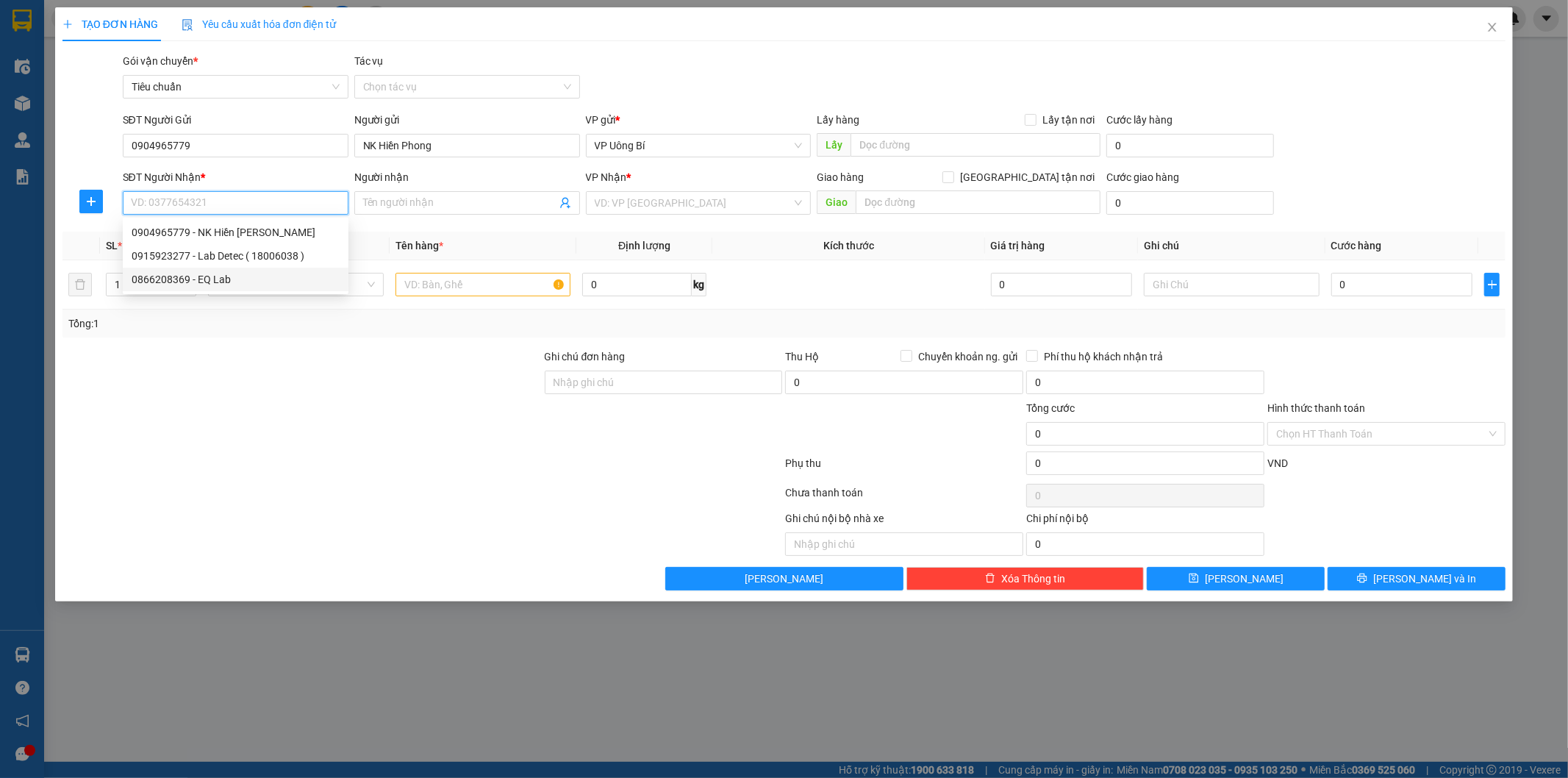
click at [224, 281] on div "0866208369 - EQ Lab" at bounding box center [235, 279] width 208 height 16
type input "0866208369"
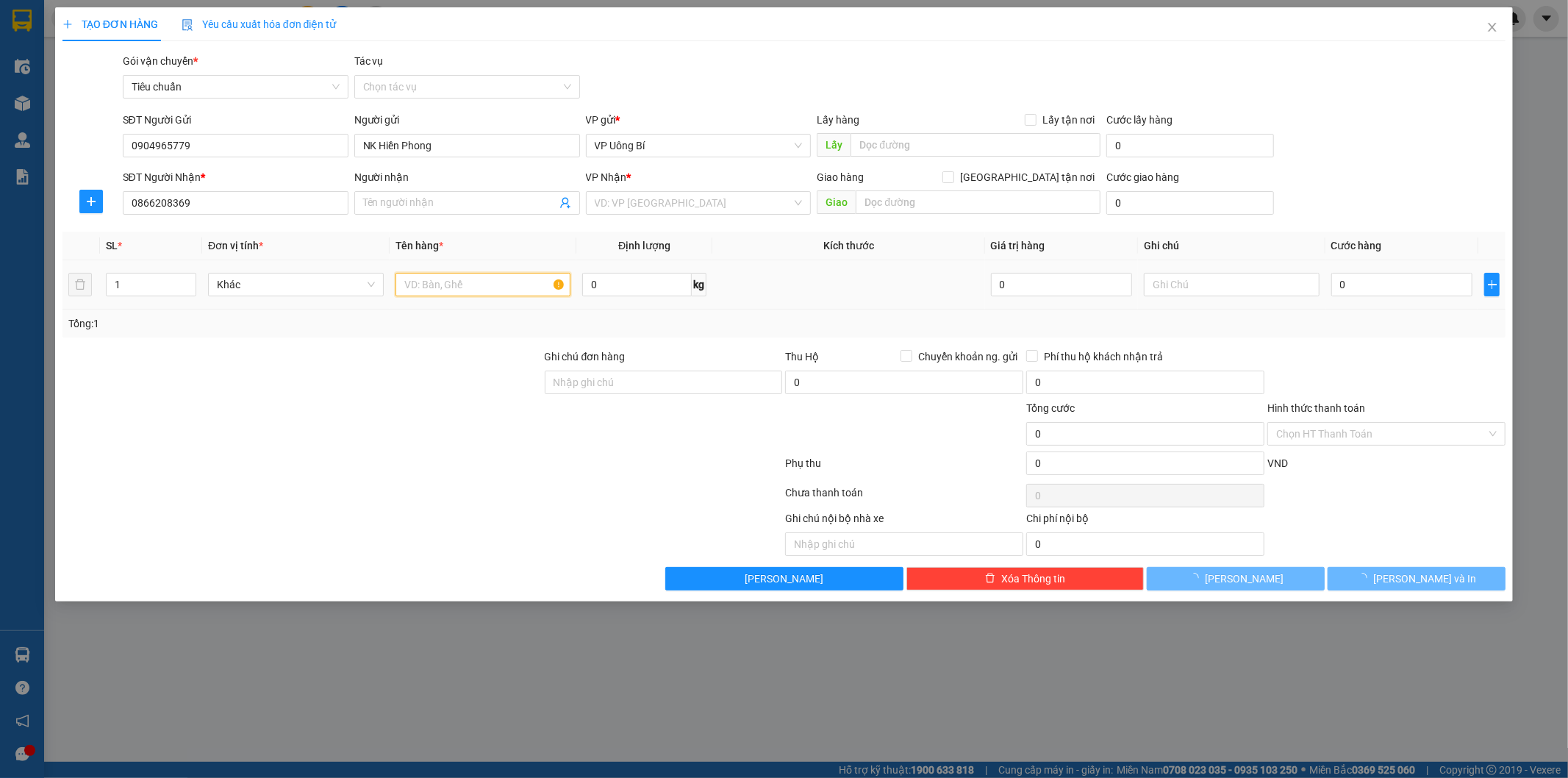
type input "EQ Lab"
click at [491, 284] on input "text" at bounding box center [484, 285] width 176 height 24
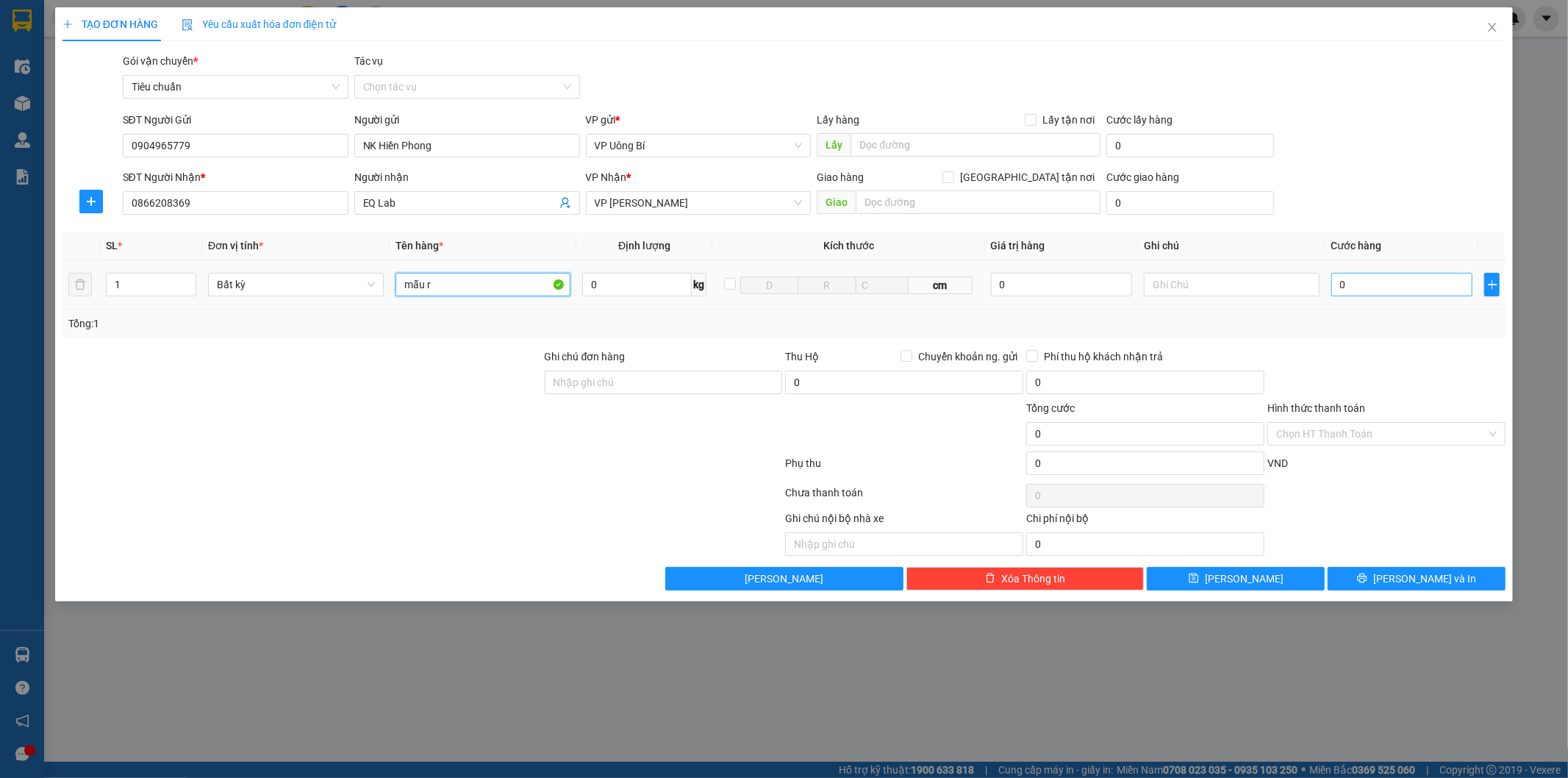
type input "mẫu r"
click at [1428, 283] on input "0" at bounding box center [1402, 285] width 141 height 24
type input "3"
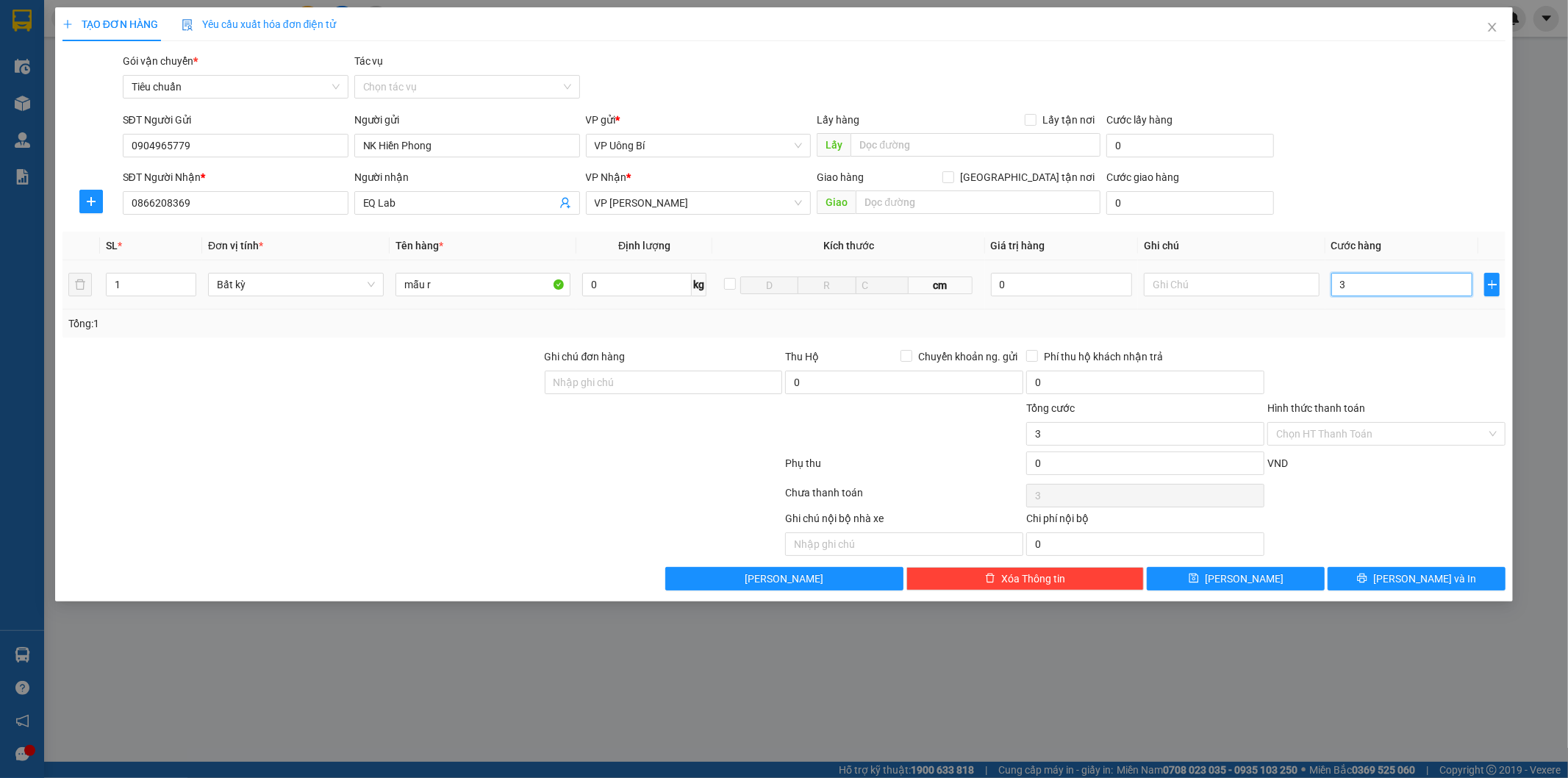
type input "30"
type input "30.000"
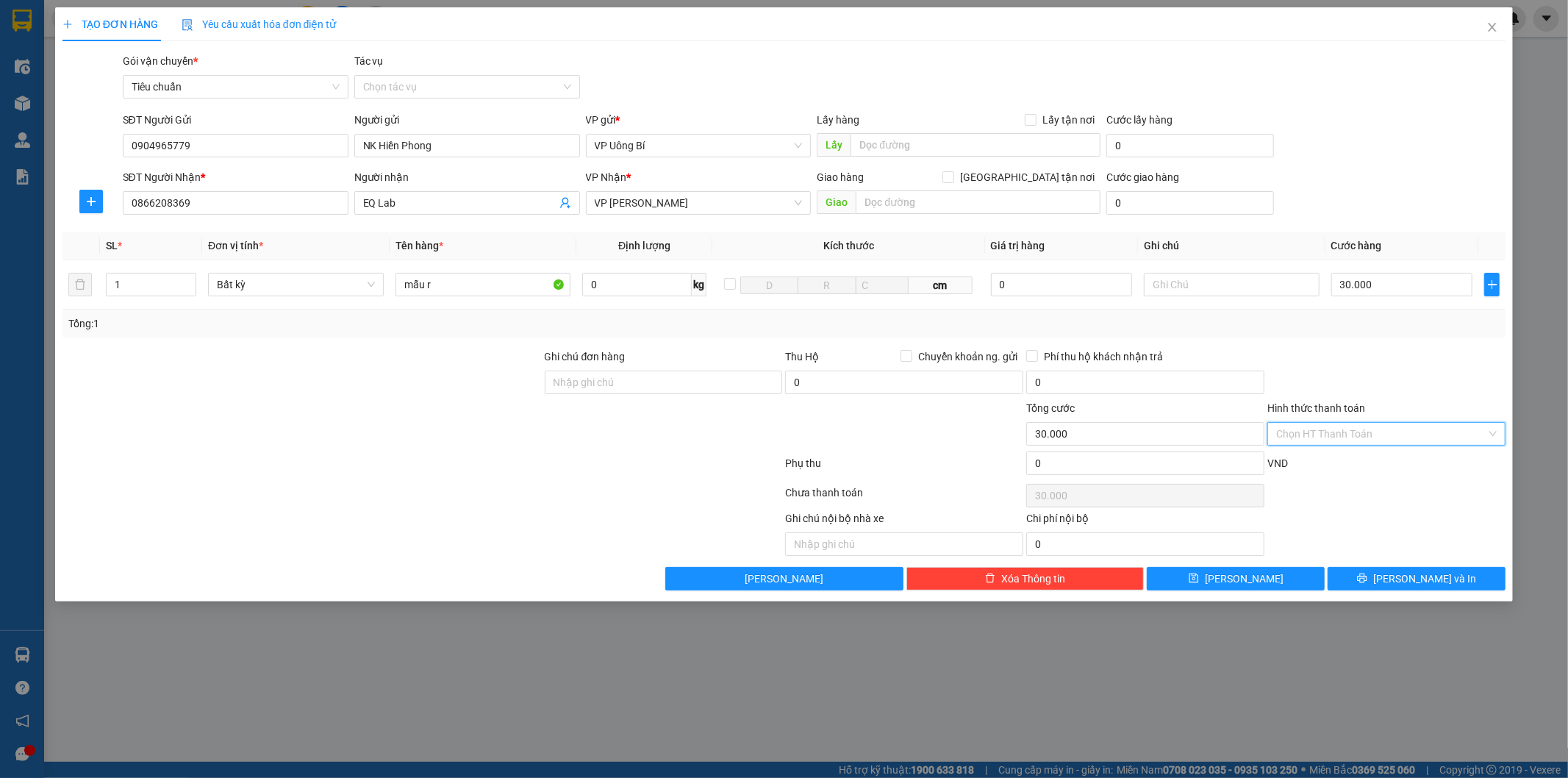
click at [1360, 434] on input "Hình thức thanh toán" at bounding box center [1382, 434] width 211 height 22
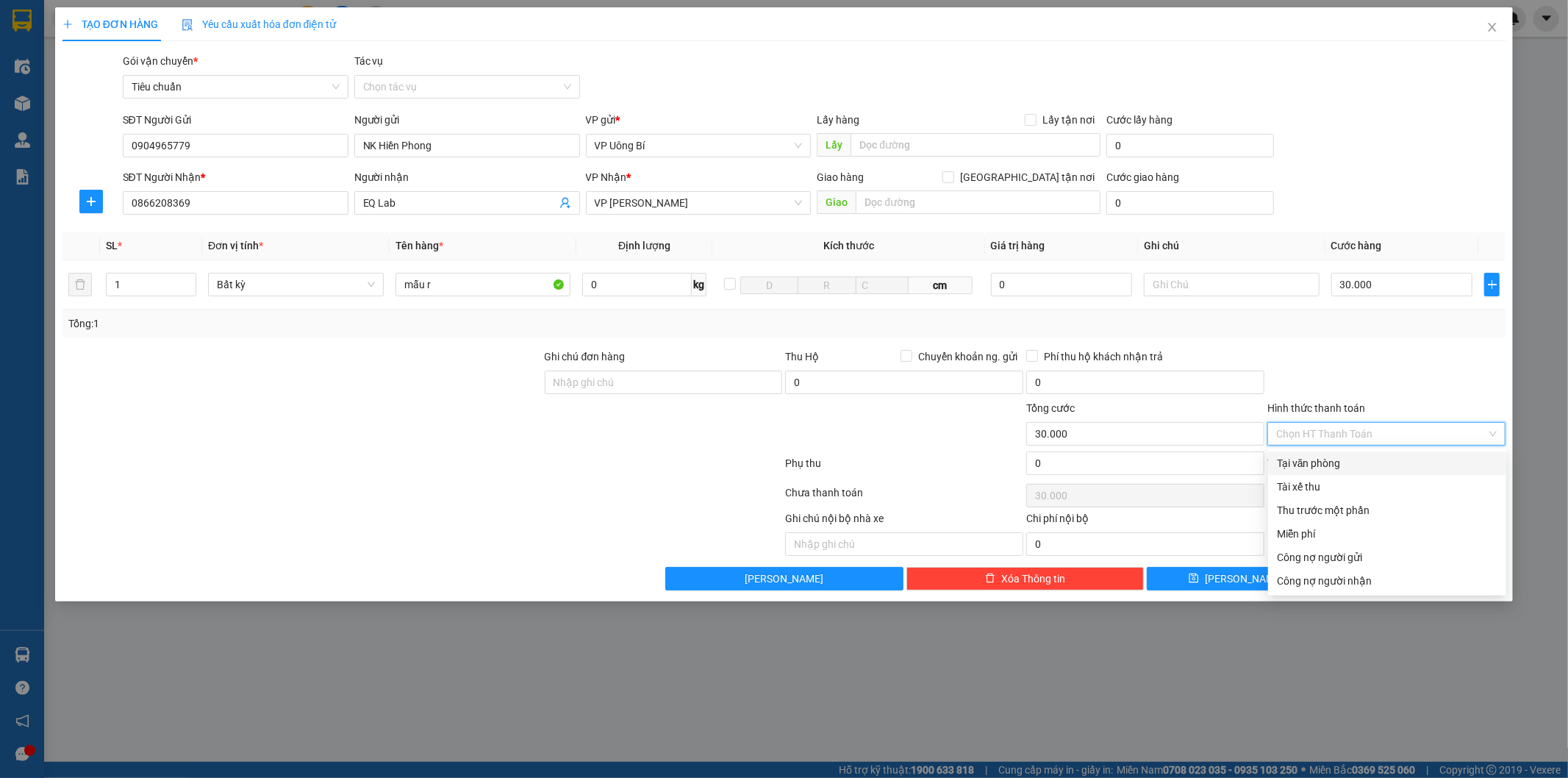
click at [1358, 452] on div "Tại văn phòng" at bounding box center [1387, 463] width 238 height 24
type input "0"
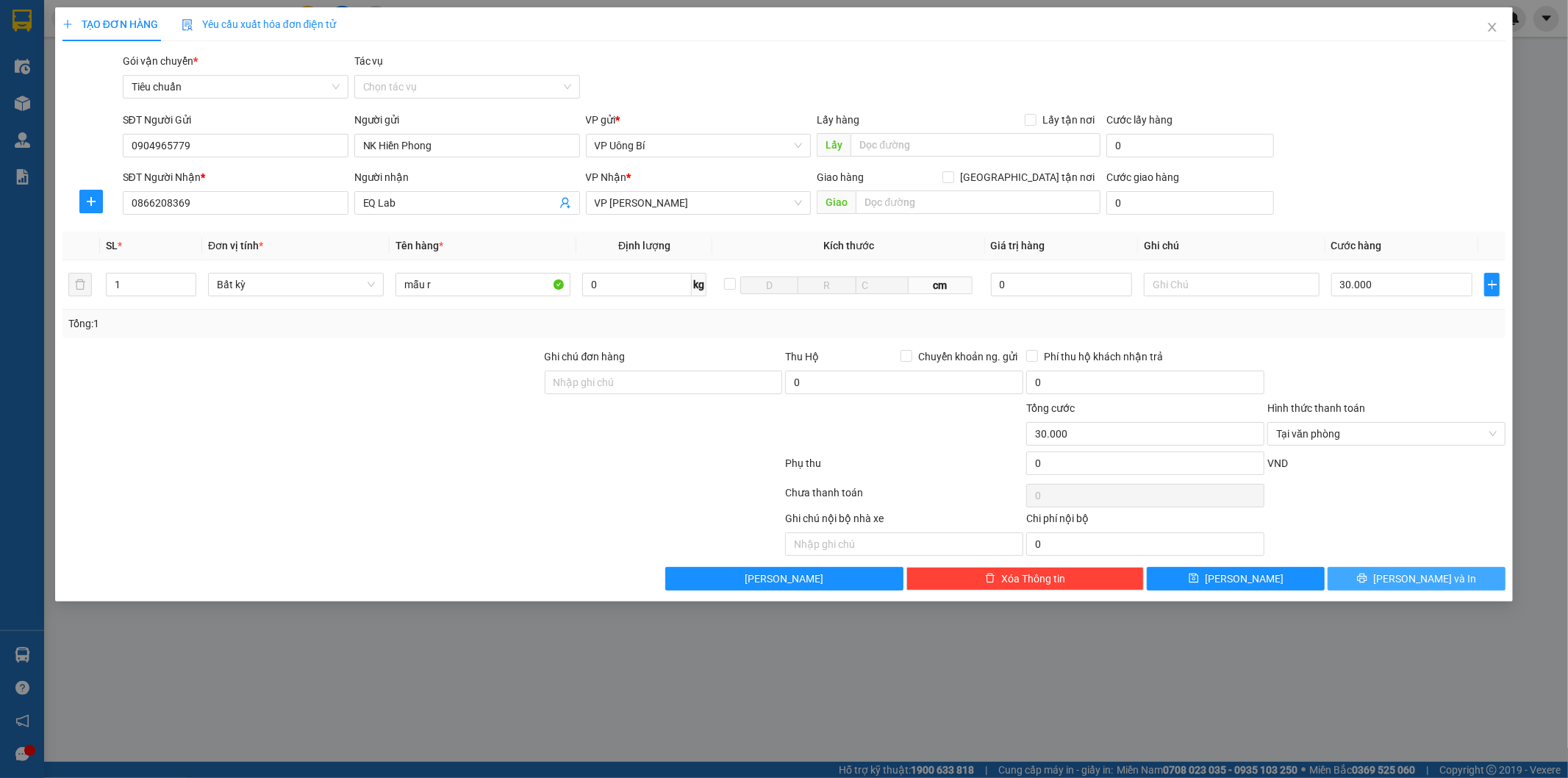
click at [1380, 579] on button "[PERSON_NAME] và In" at bounding box center [1417, 579] width 178 height 24
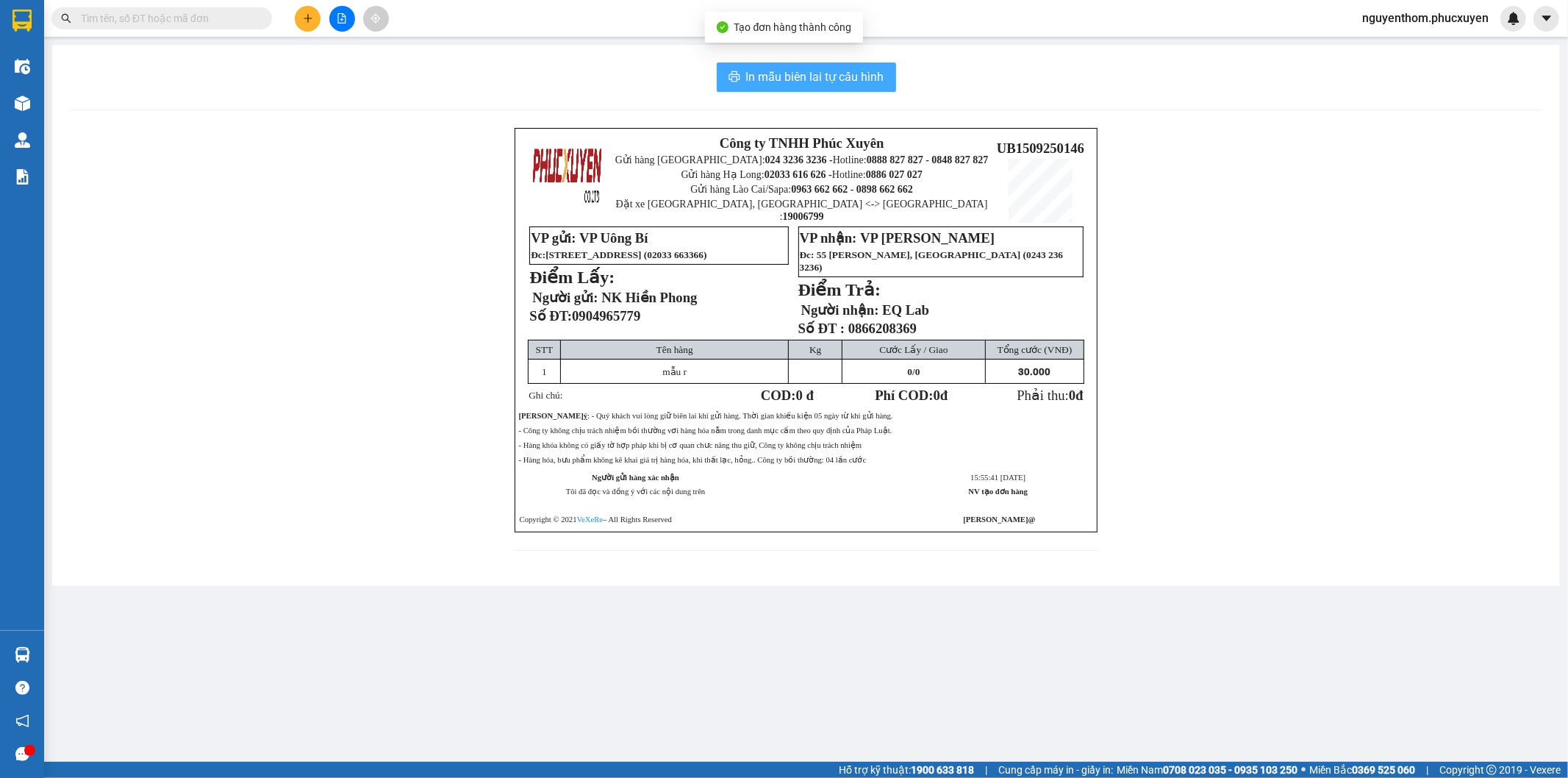
click at [849, 76] on span "In mẫu biên lai tự cấu hình" at bounding box center [815, 76] width 138 height 18
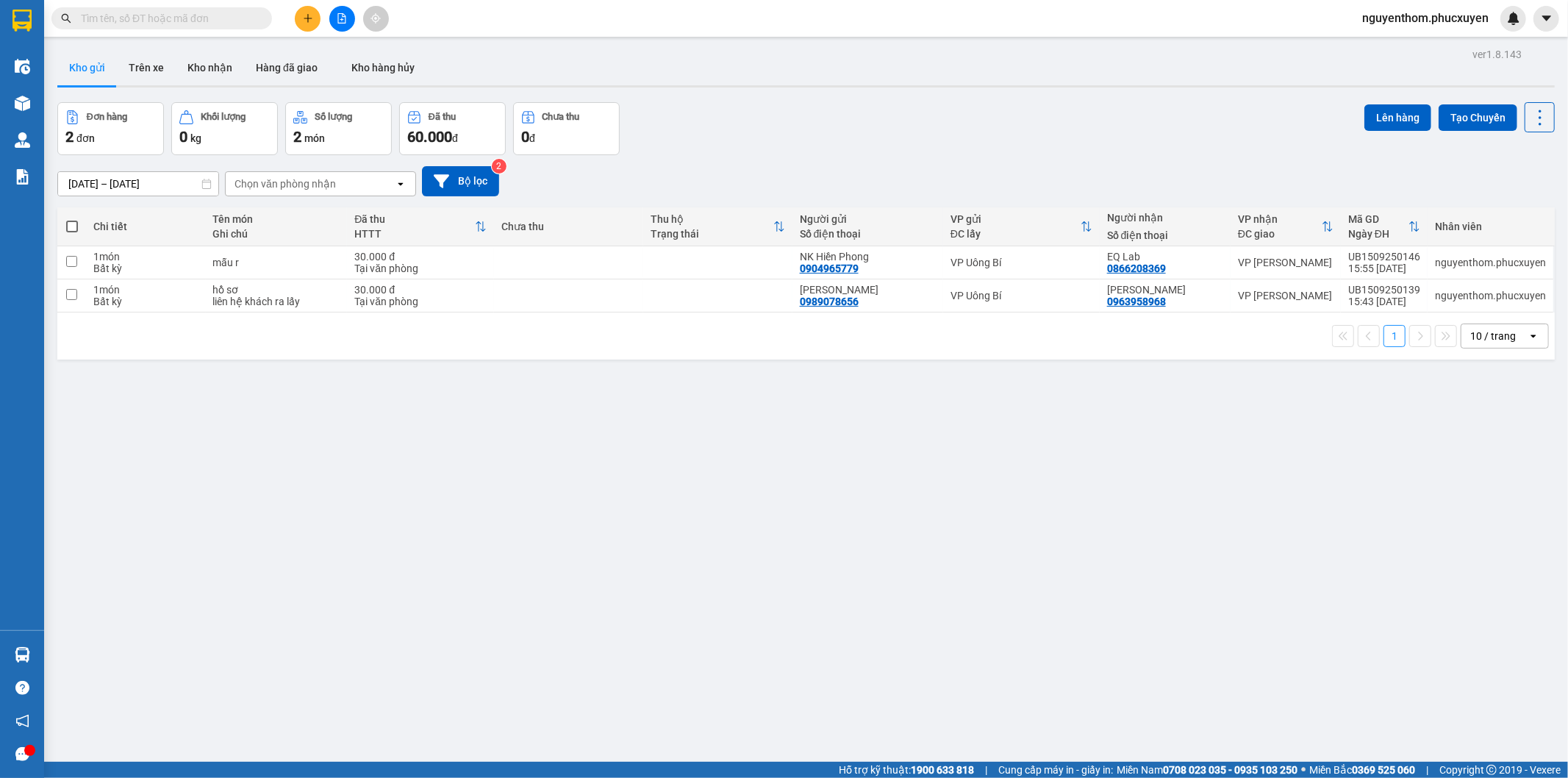
click at [303, 13] on icon "plus" at bounding box center [308, 18] width 11 height 11
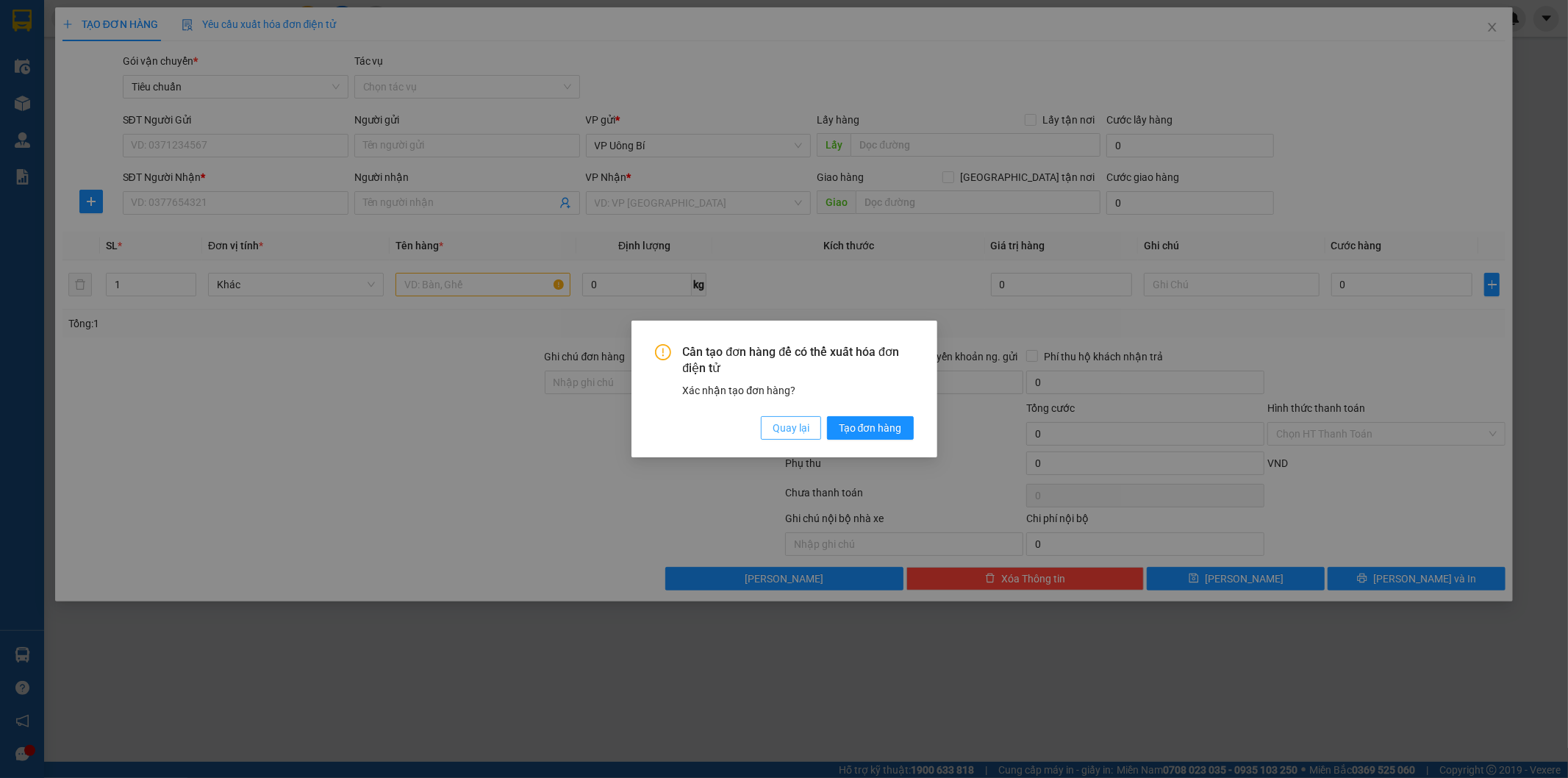
drag, startPoint x: 780, startPoint y: 419, endPoint x: 787, endPoint y: 428, distance: 11.4
click at [780, 422] on button "Quay lại" at bounding box center [791, 428] width 61 height 24
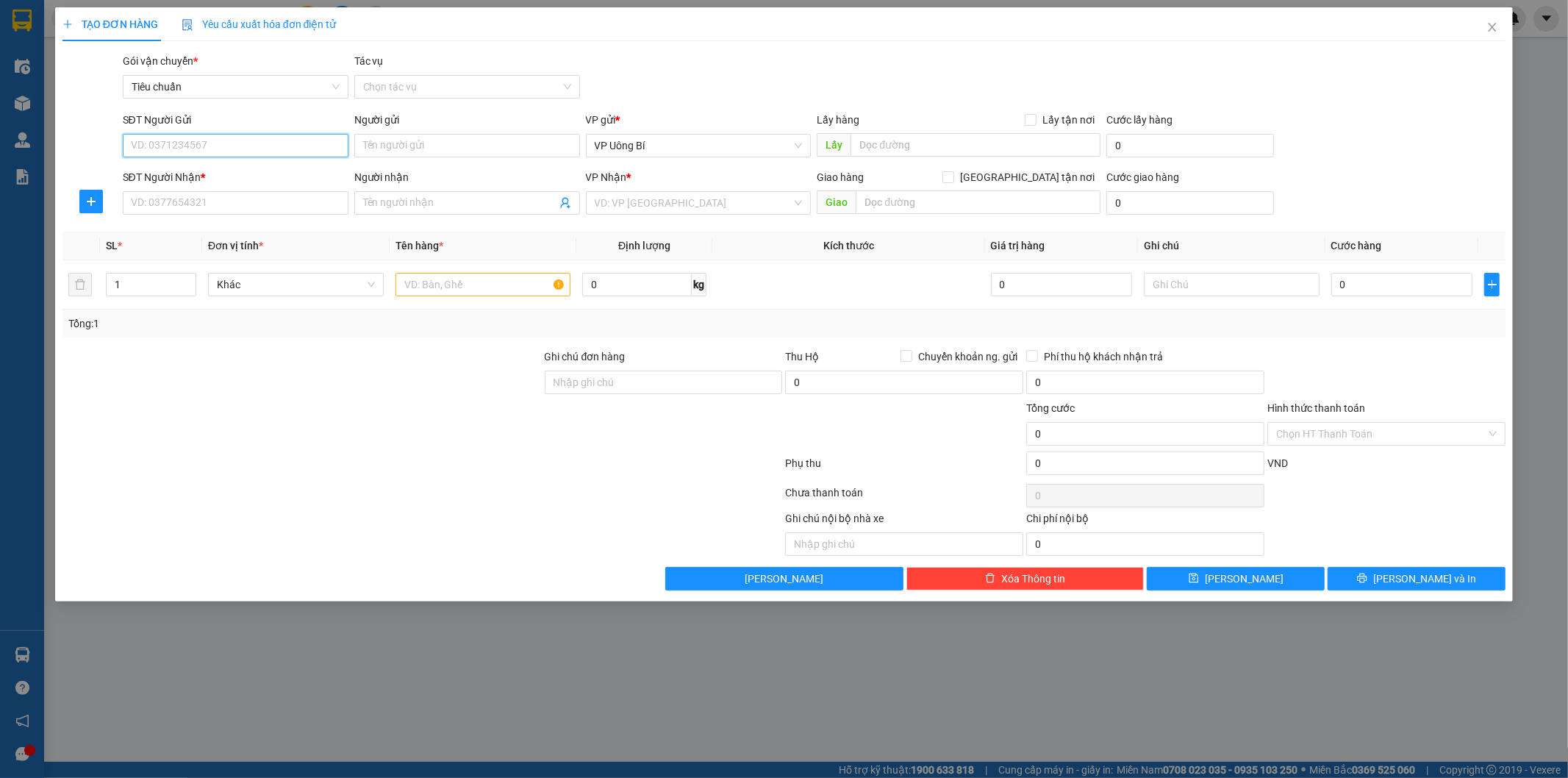
click at [300, 151] on input "SĐT Người Gửi" at bounding box center [235, 145] width 226 height 24
click at [205, 170] on div "0904965779 - NK Hiền [PERSON_NAME]" at bounding box center [235, 175] width 208 height 16
type input "0904965779"
type input "NK Hiền Phong"
type input "0904965779"
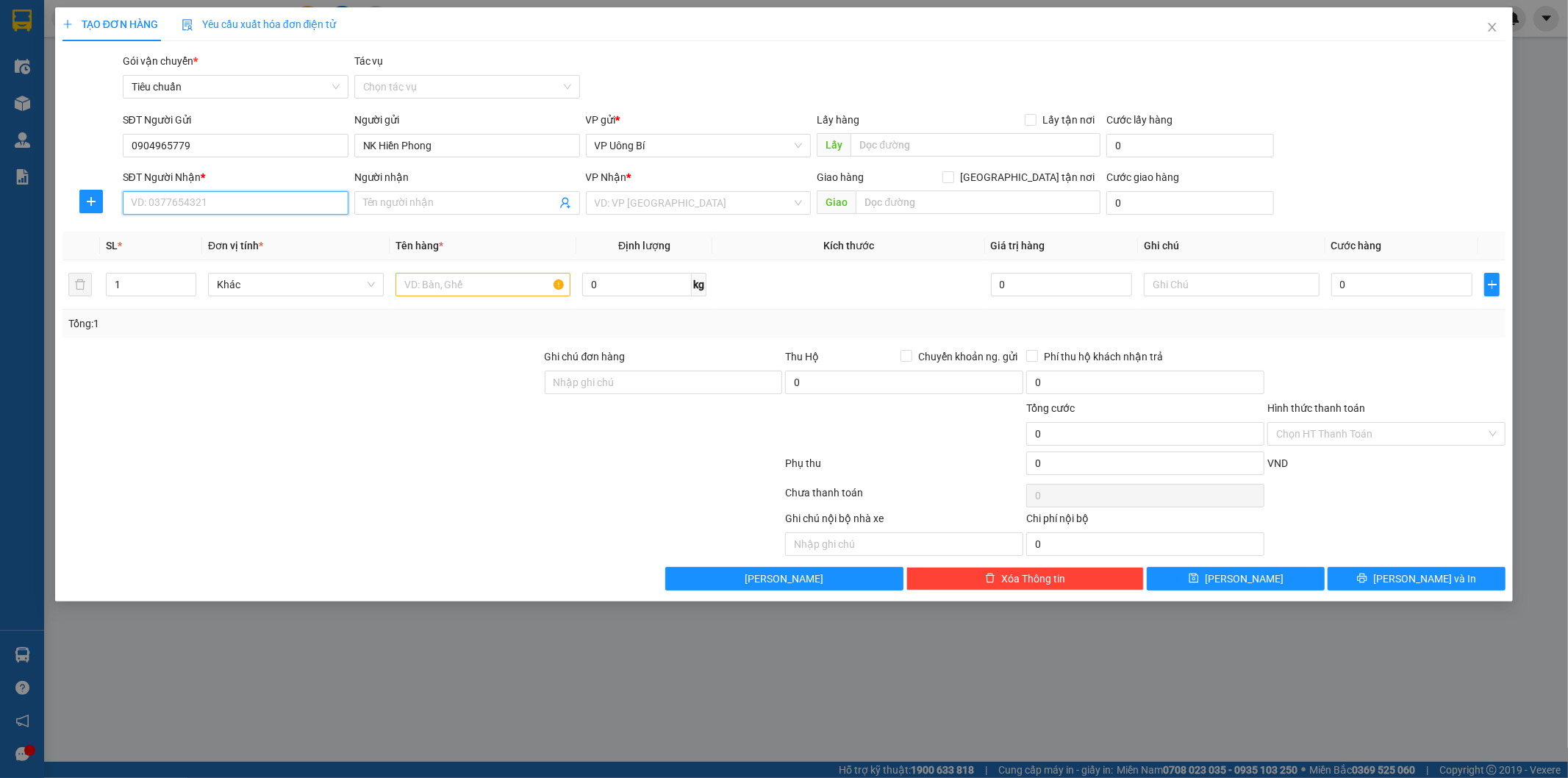
click at [237, 200] on input "SĐT Người Nhận *" at bounding box center [235, 203] width 226 height 24
drag, startPoint x: 230, startPoint y: 277, endPoint x: 221, endPoint y: 274, distance: 9.5
click at [230, 277] on div "0915923277 - Lab Detec ( 18006038 )" at bounding box center [235, 279] width 208 height 16
click at [221, 274] on span "Khác" at bounding box center [296, 285] width 158 height 22
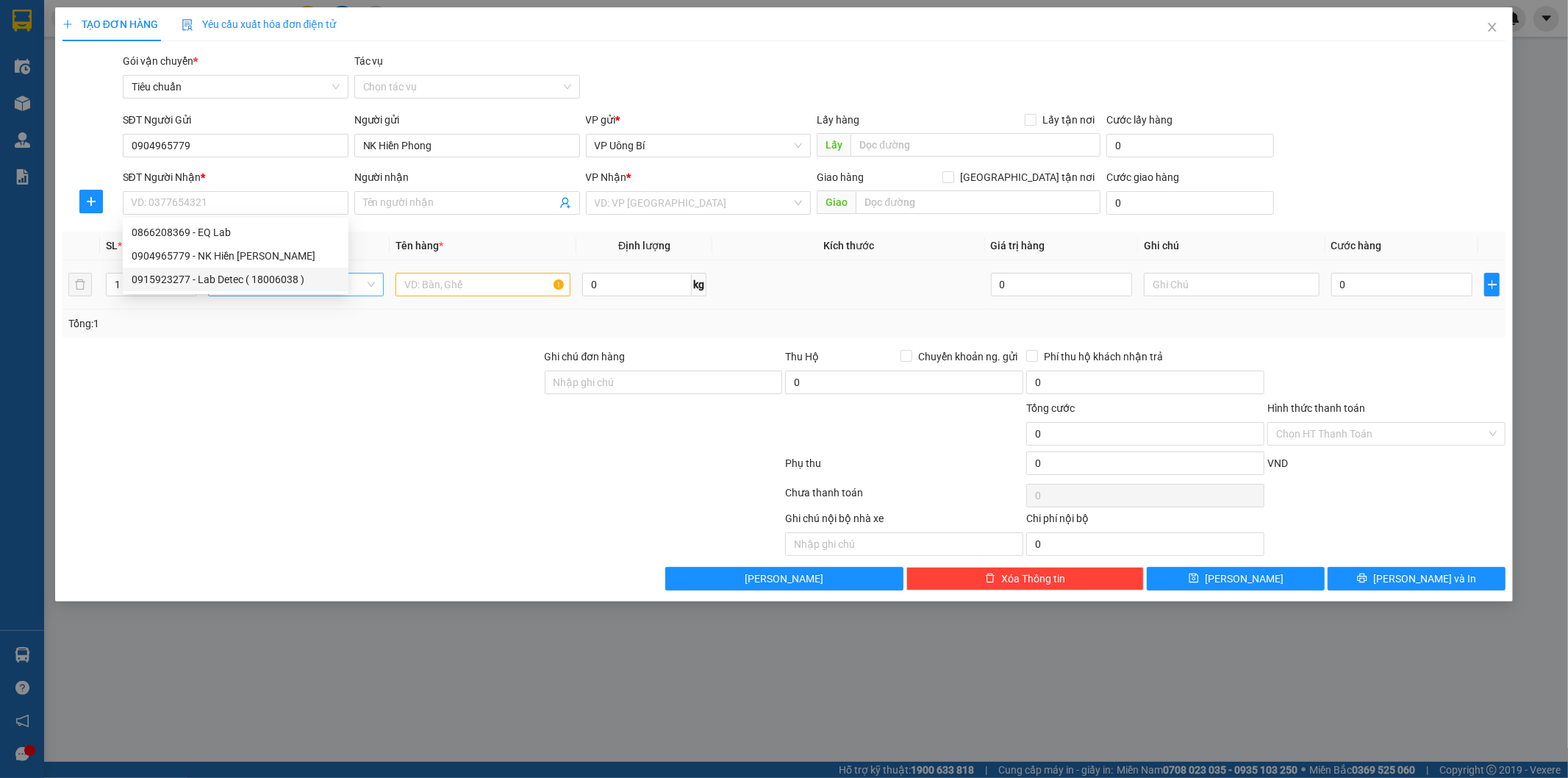
type input "0915923277"
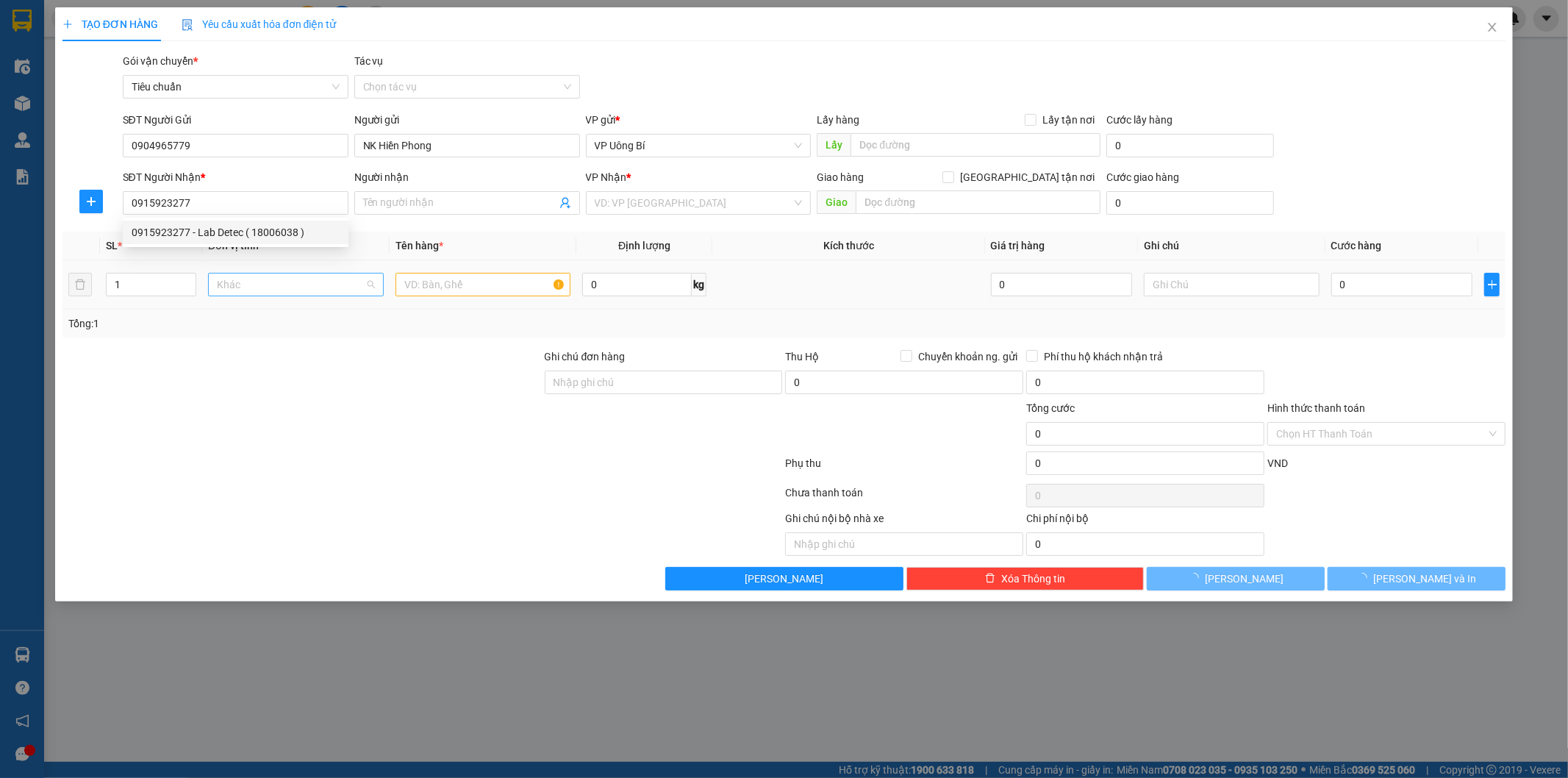
type input "Lab Detec ( 18006038 )"
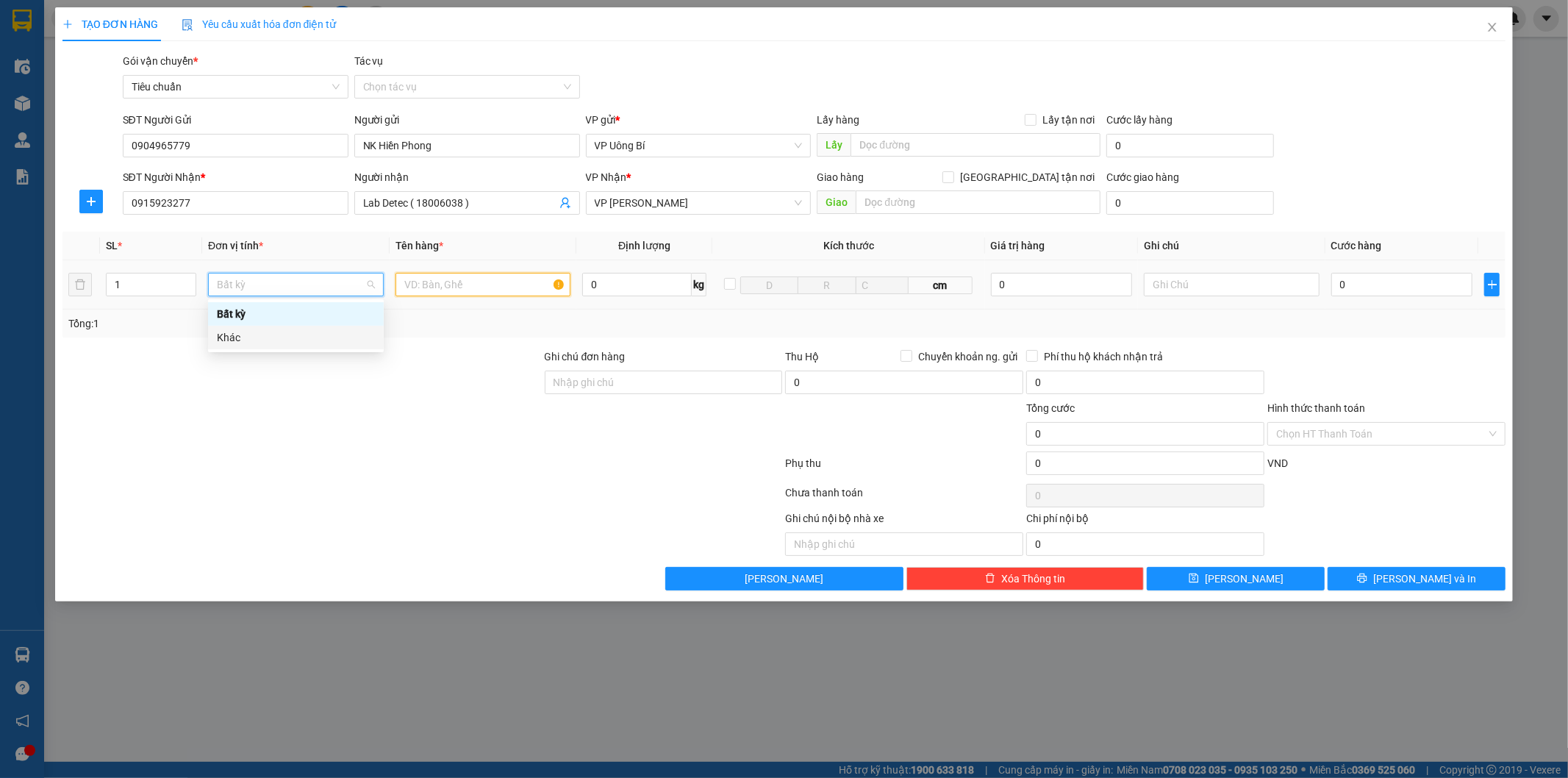
click at [472, 281] on input "text" at bounding box center [484, 285] width 176 height 24
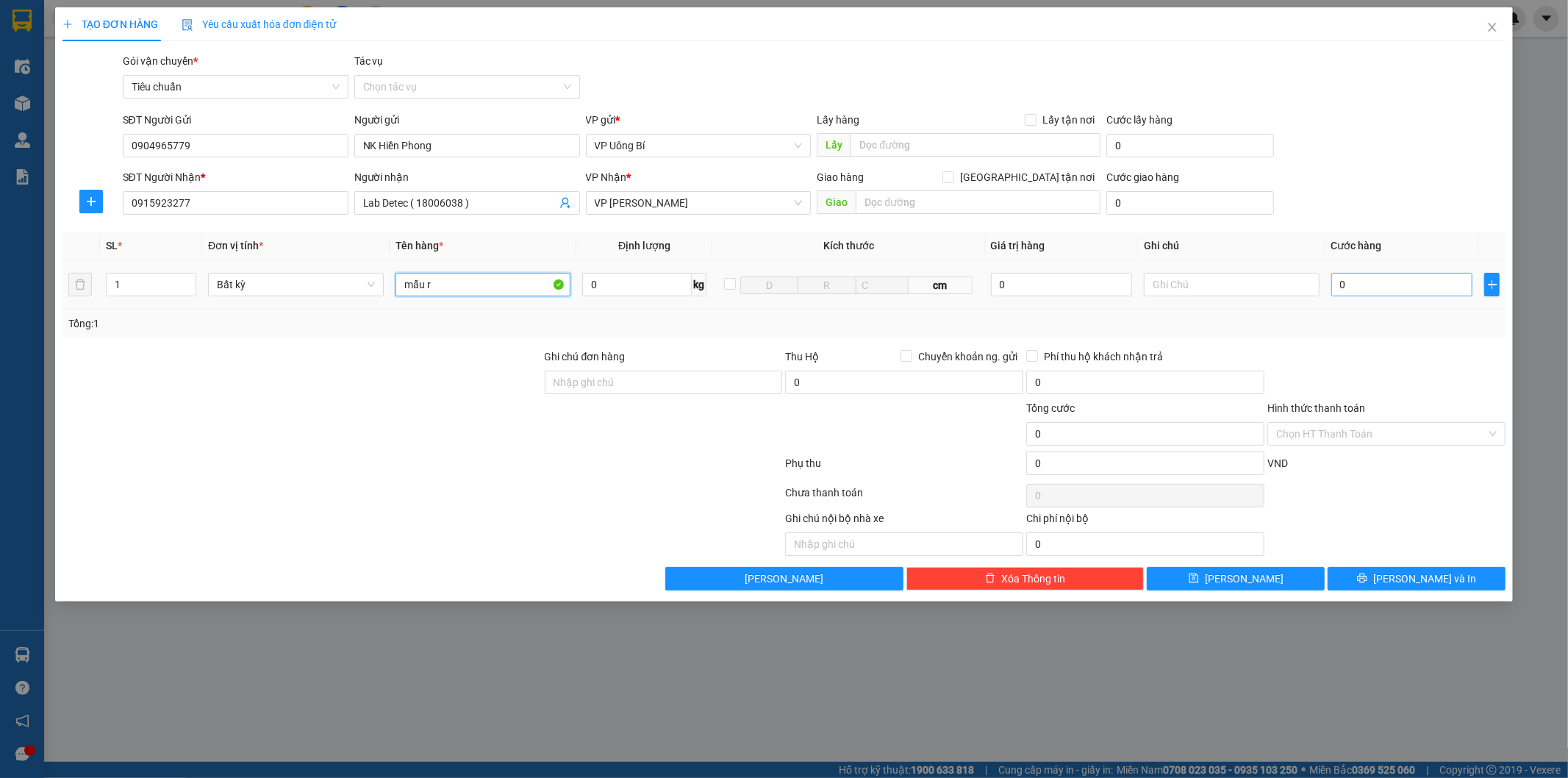
type input "mẫu r"
drag, startPoint x: 1416, startPoint y: 283, endPoint x: 1406, endPoint y: 246, distance: 38.3
click at [1417, 283] on input "0" at bounding box center [1402, 285] width 141 height 24
type input "3"
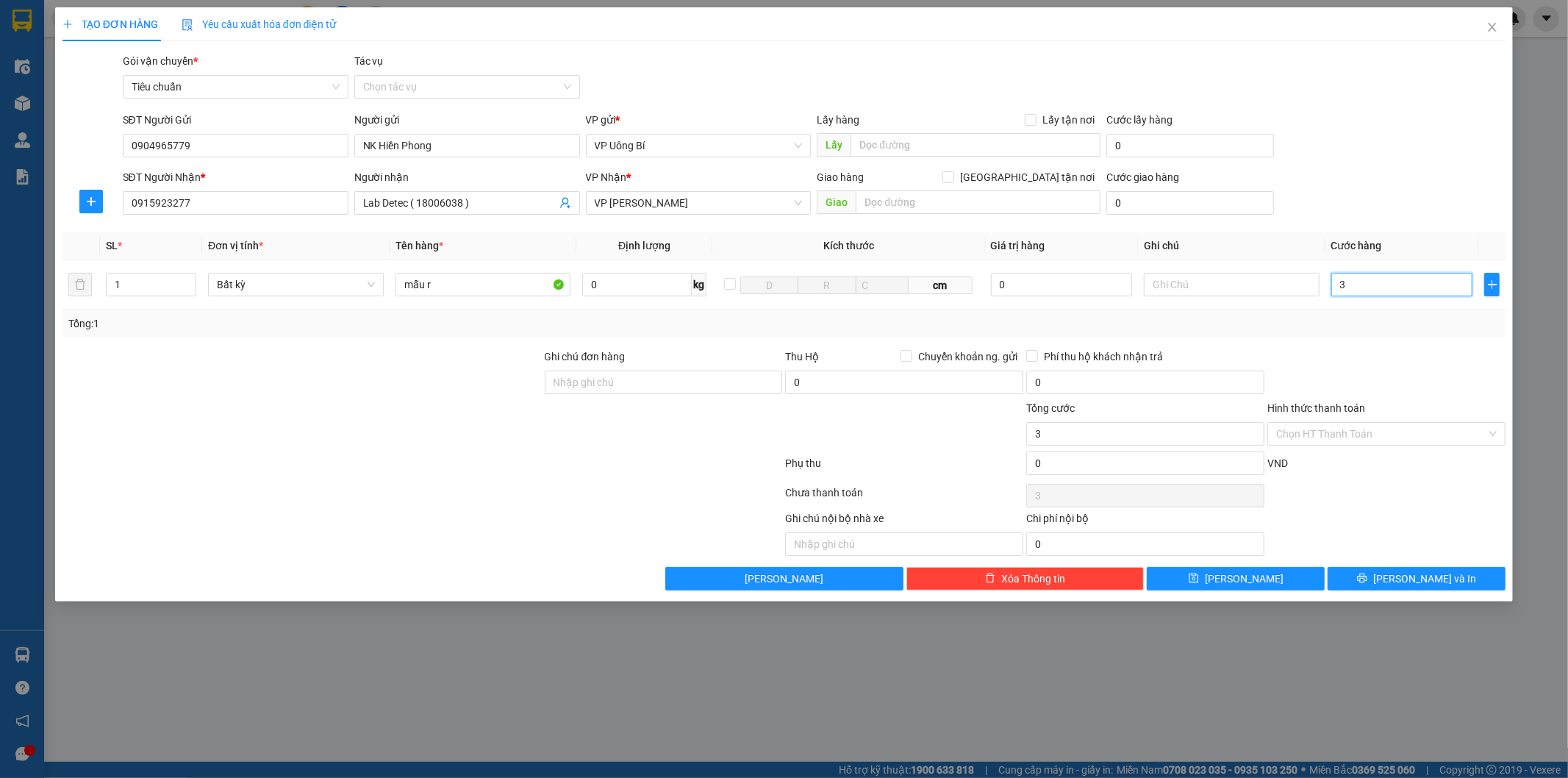
type input "3"
type input "30"
type input "30.000"
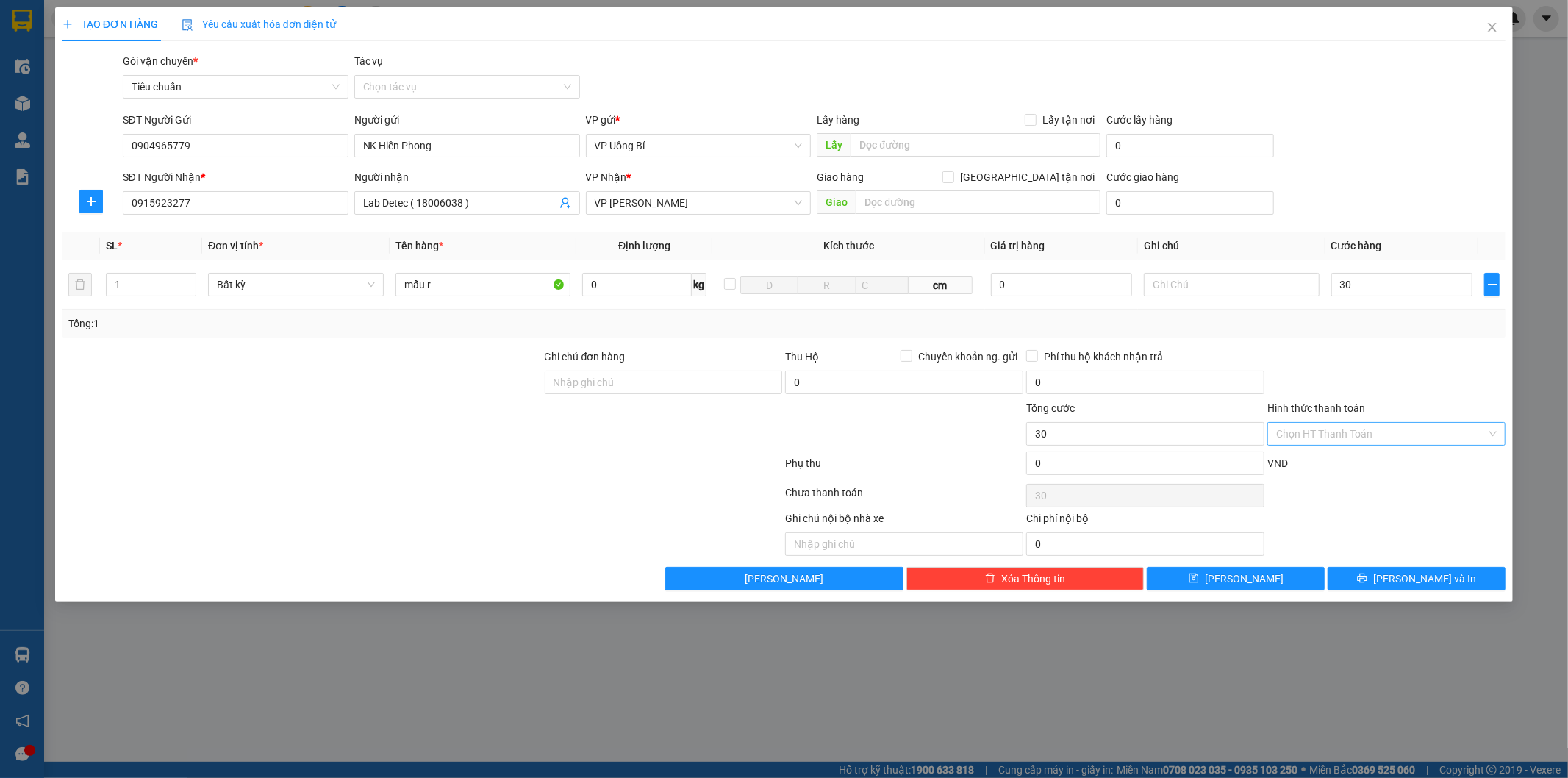
type input "30.000"
click at [1379, 432] on input "Hình thức thanh toán" at bounding box center [1382, 434] width 211 height 22
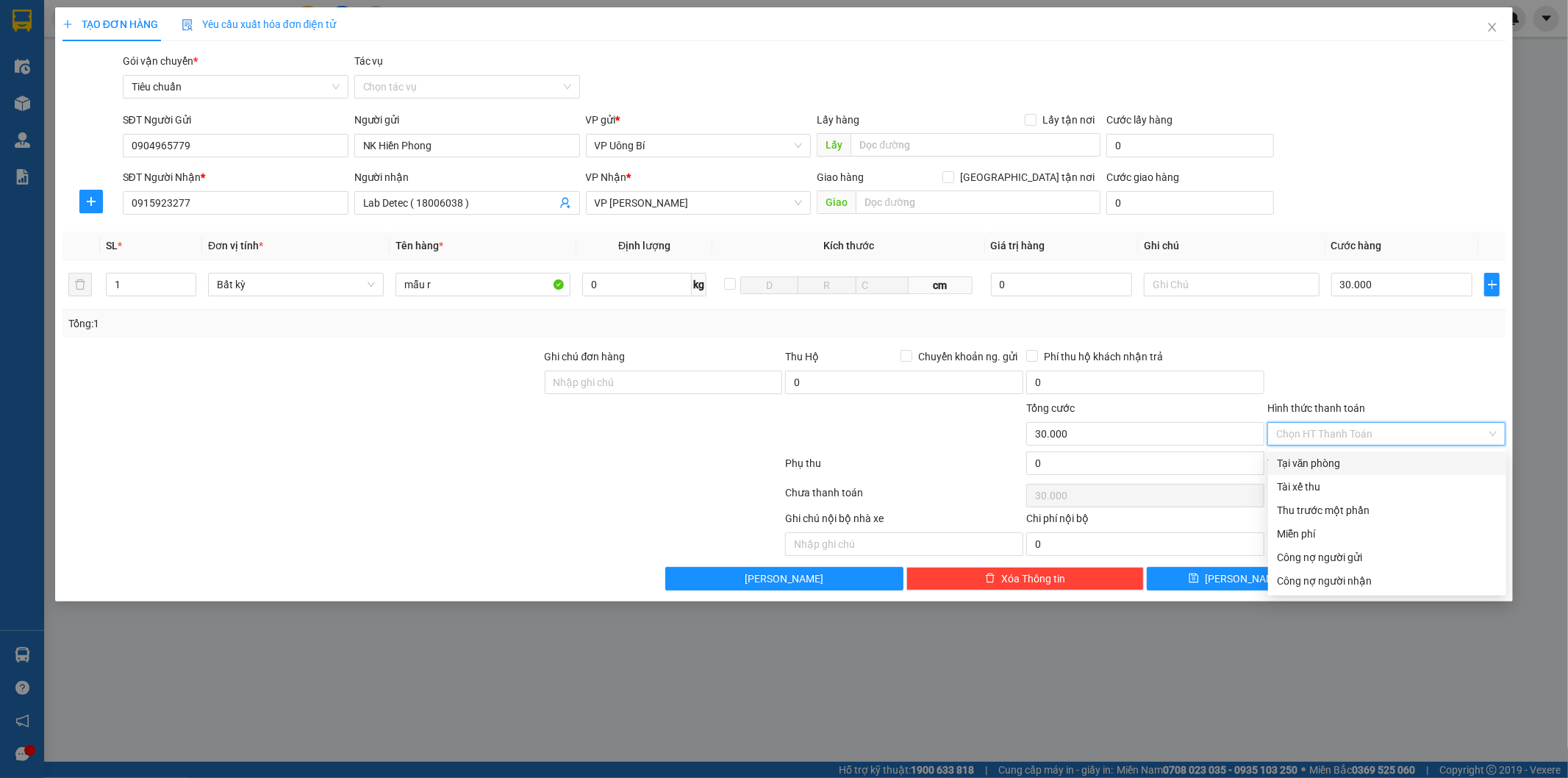
click at [1333, 464] on div "Tại văn phòng" at bounding box center [1387, 463] width 220 height 16
type input "0"
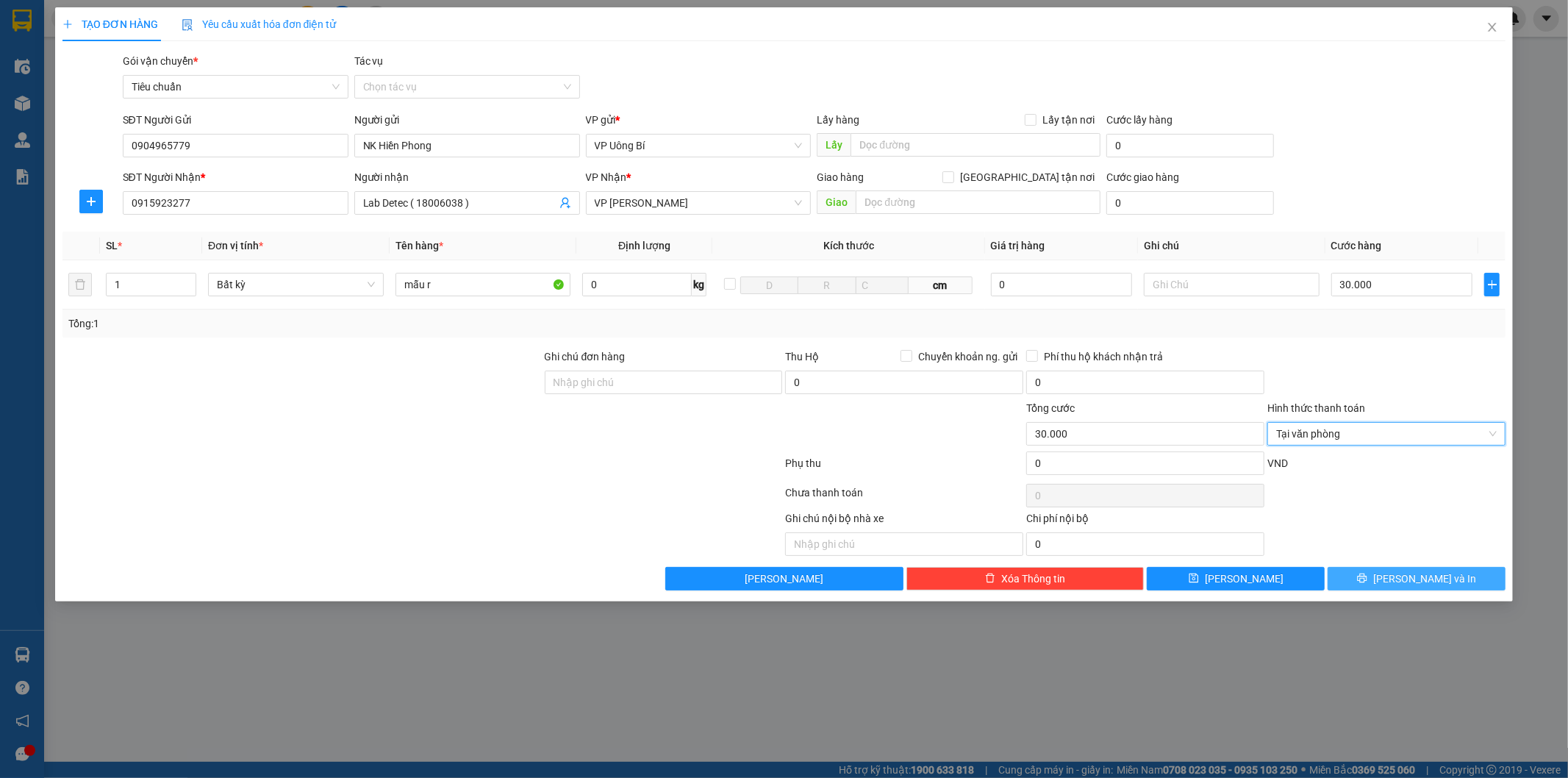
click at [1418, 579] on span "[PERSON_NAME] và In" at bounding box center [1425, 579] width 103 height 16
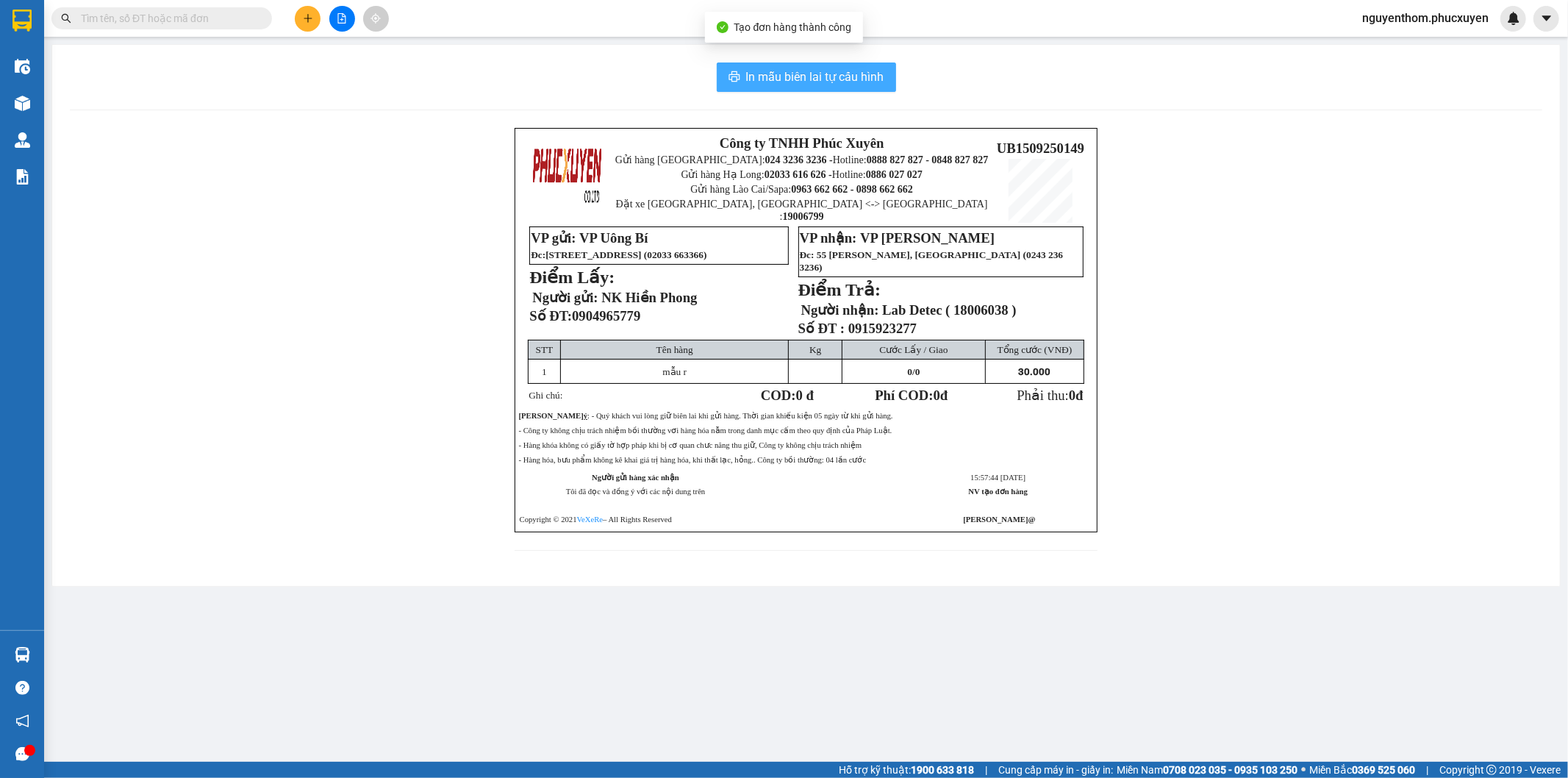
click at [818, 68] on span "In mẫu biên lai tự cấu hình" at bounding box center [815, 76] width 138 height 18
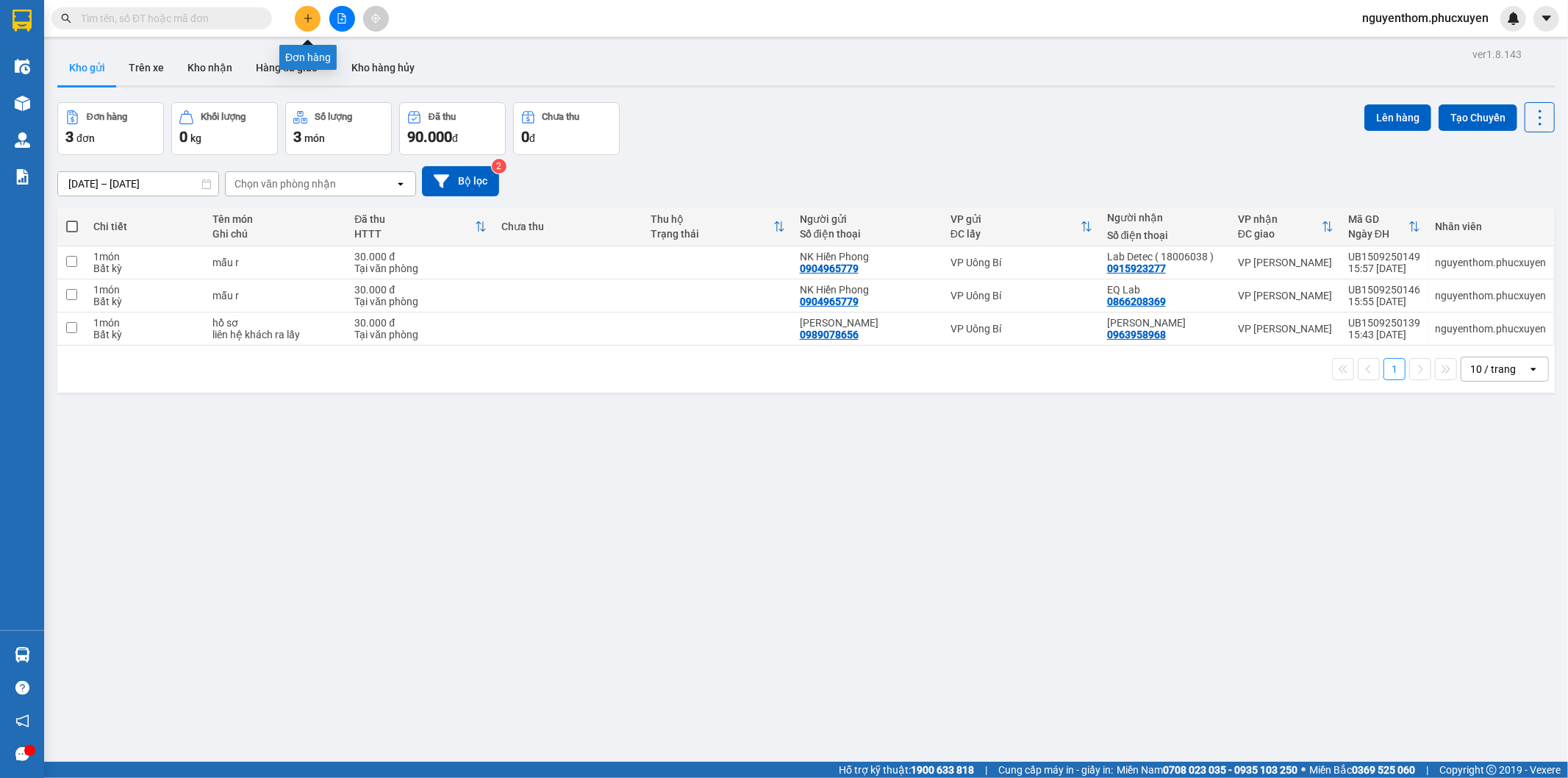
click at [298, 11] on button at bounding box center [307, 18] width 25 height 25
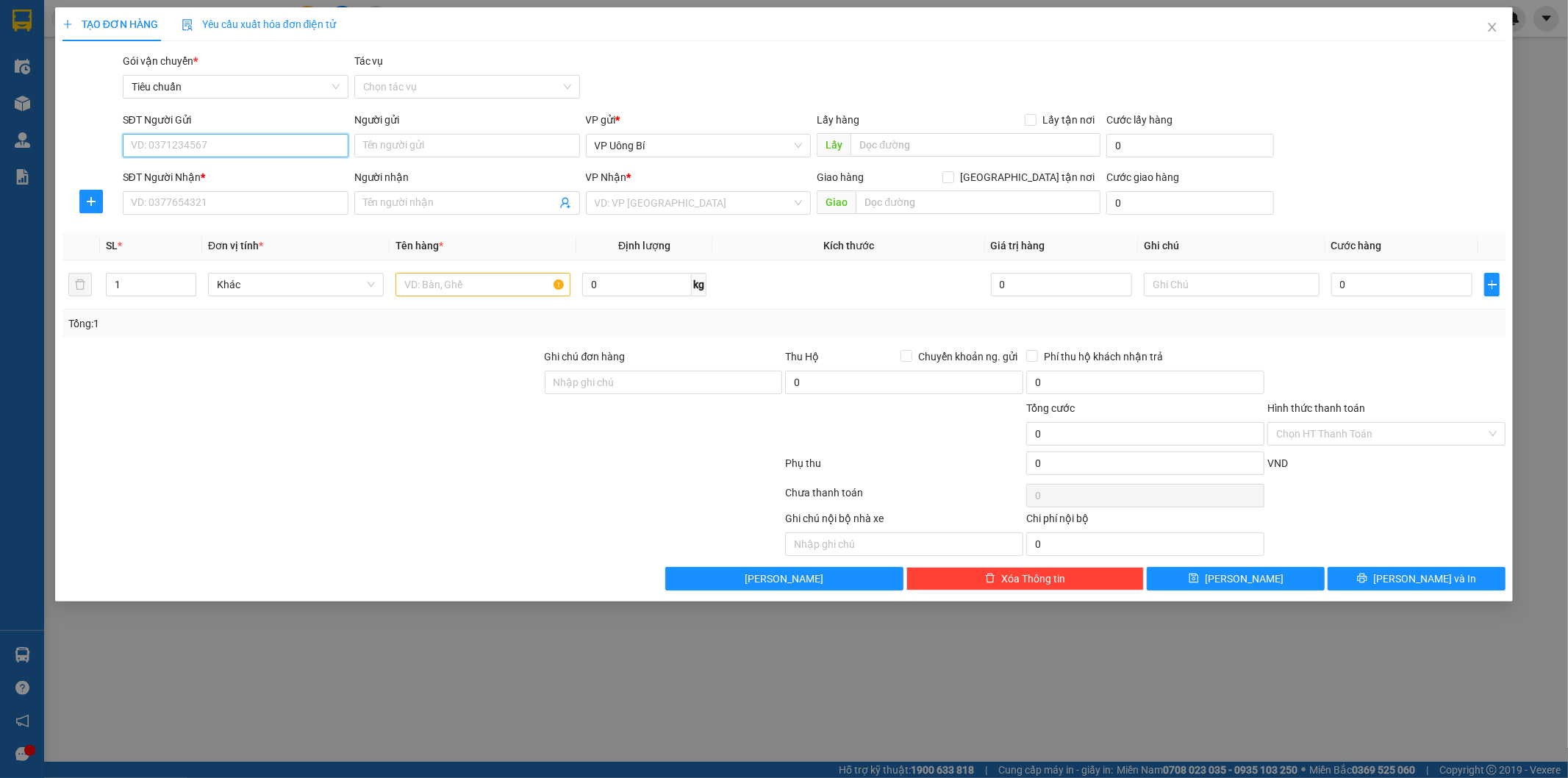
click at [277, 148] on input "SĐT Người Gửi" at bounding box center [235, 145] width 226 height 24
click at [223, 172] on div "0913264808 - [GEOGRAPHIC_DATA]" at bounding box center [235, 175] width 208 height 16
type input "0913264808"
type input "[PERSON_NAME]"
type input "0913264808"
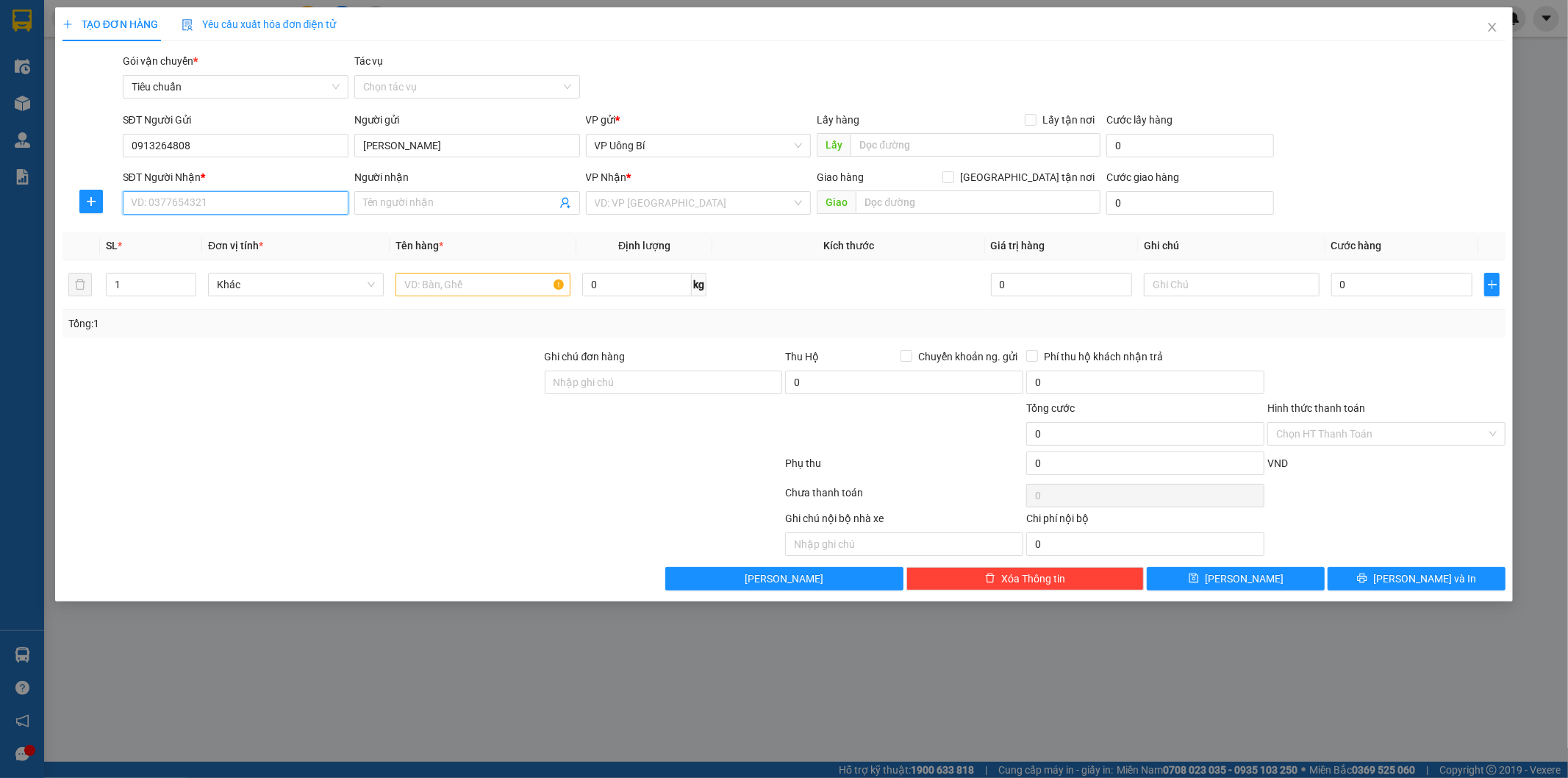
click at [240, 206] on input "SĐT Người Nhận *" at bounding box center [235, 203] width 226 height 24
click at [231, 256] on div "0385944765 - [PERSON_NAME]" at bounding box center [235, 256] width 208 height 16
type input "0385944765"
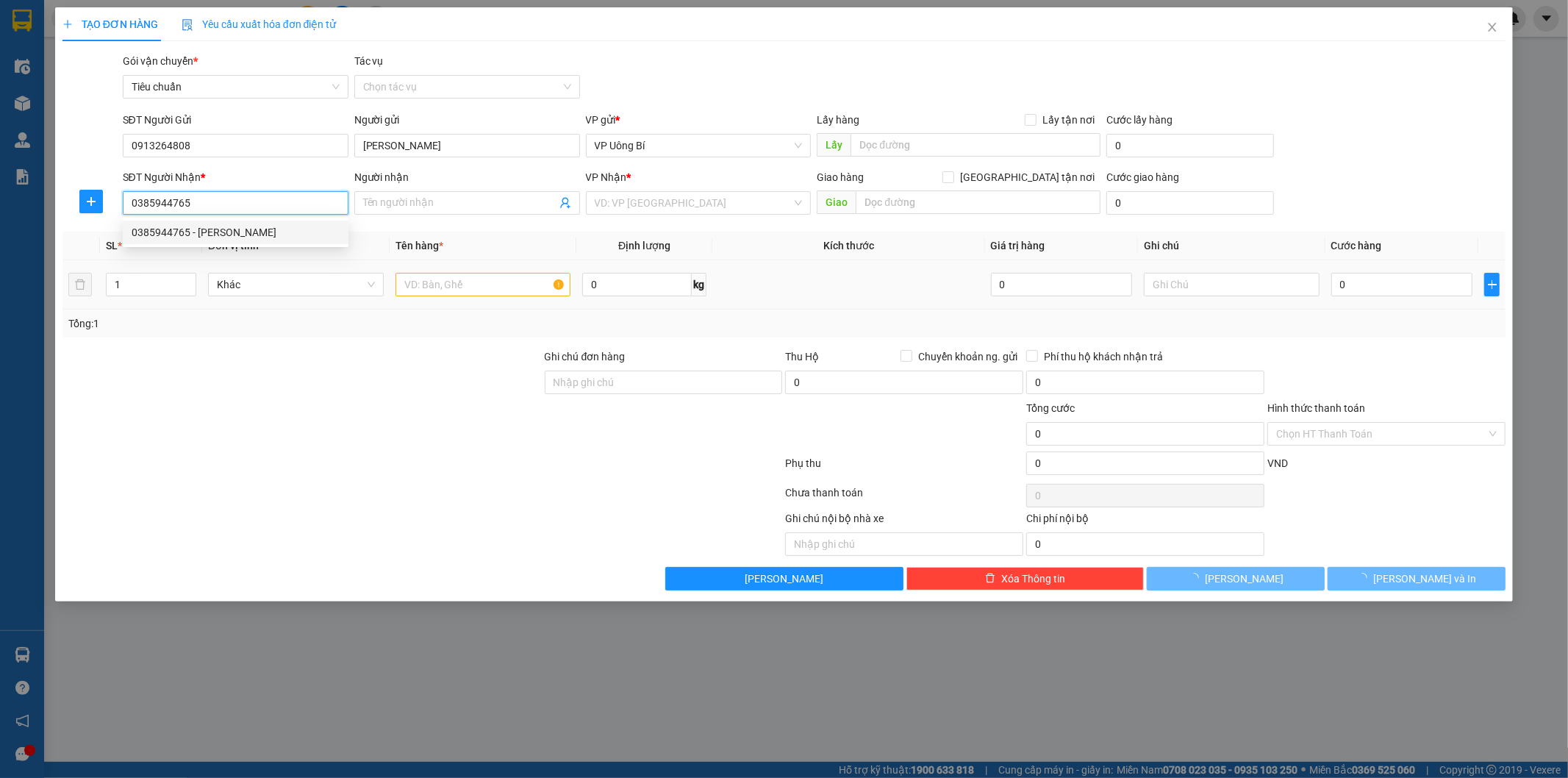
type input "[PERSON_NAME]"
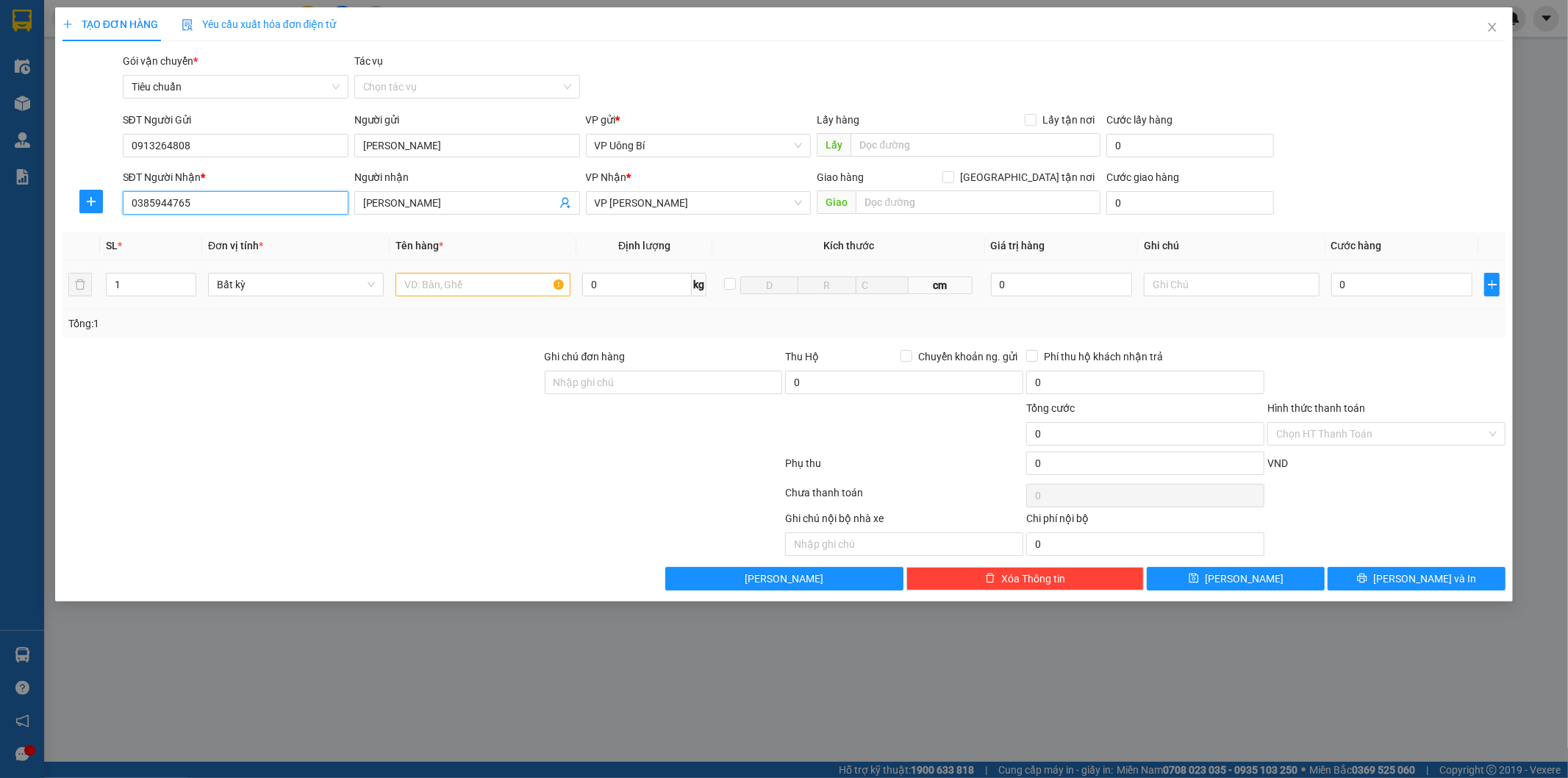
type input "0385944765"
click at [488, 277] on input "text" at bounding box center [484, 285] width 176 height 24
type input "hồ sơ"
click at [1423, 292] on input "0" at bounding box center [1402, 285] width 141 height 24
type input "3"
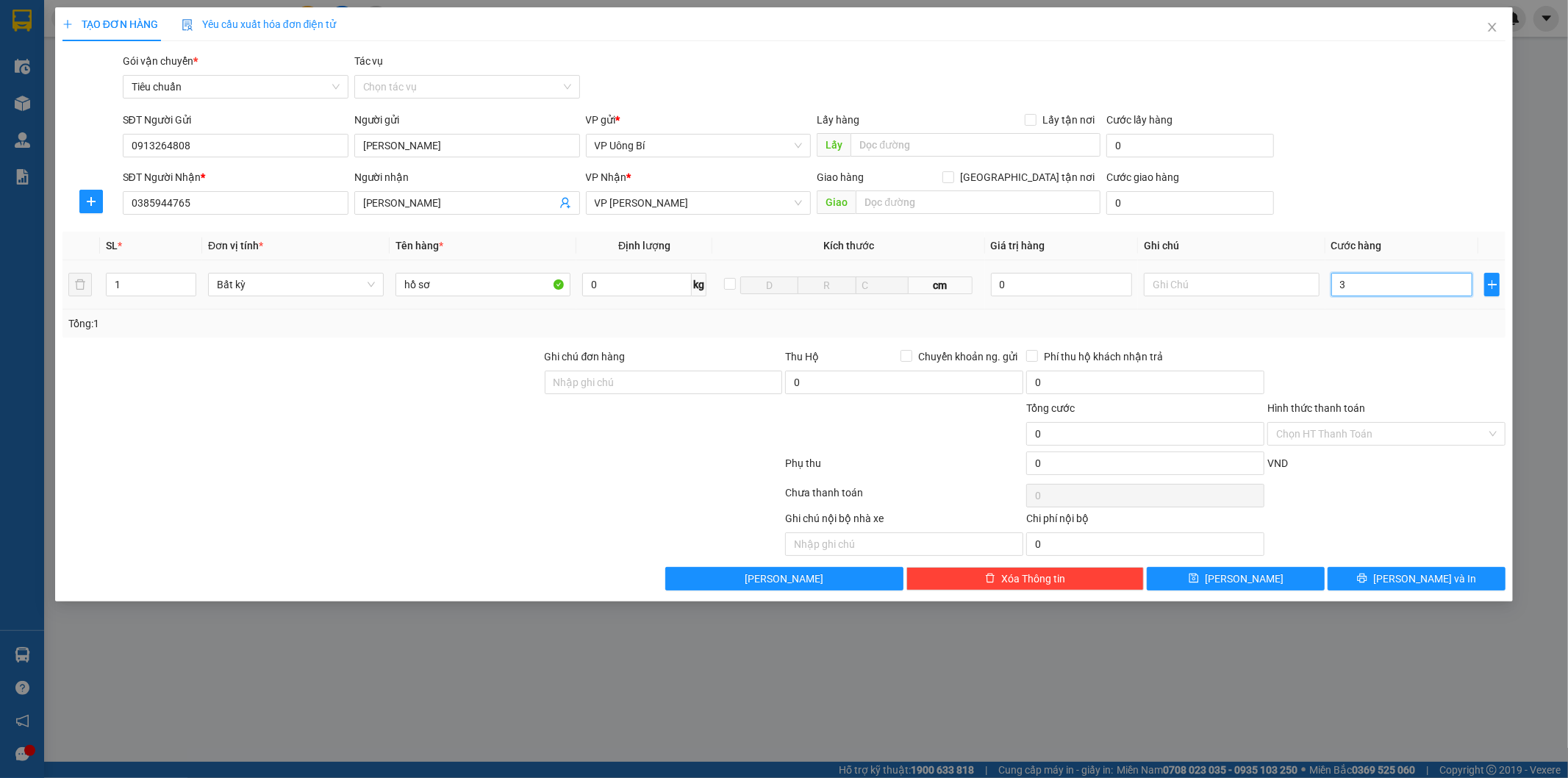
type input "3"
type input "30"
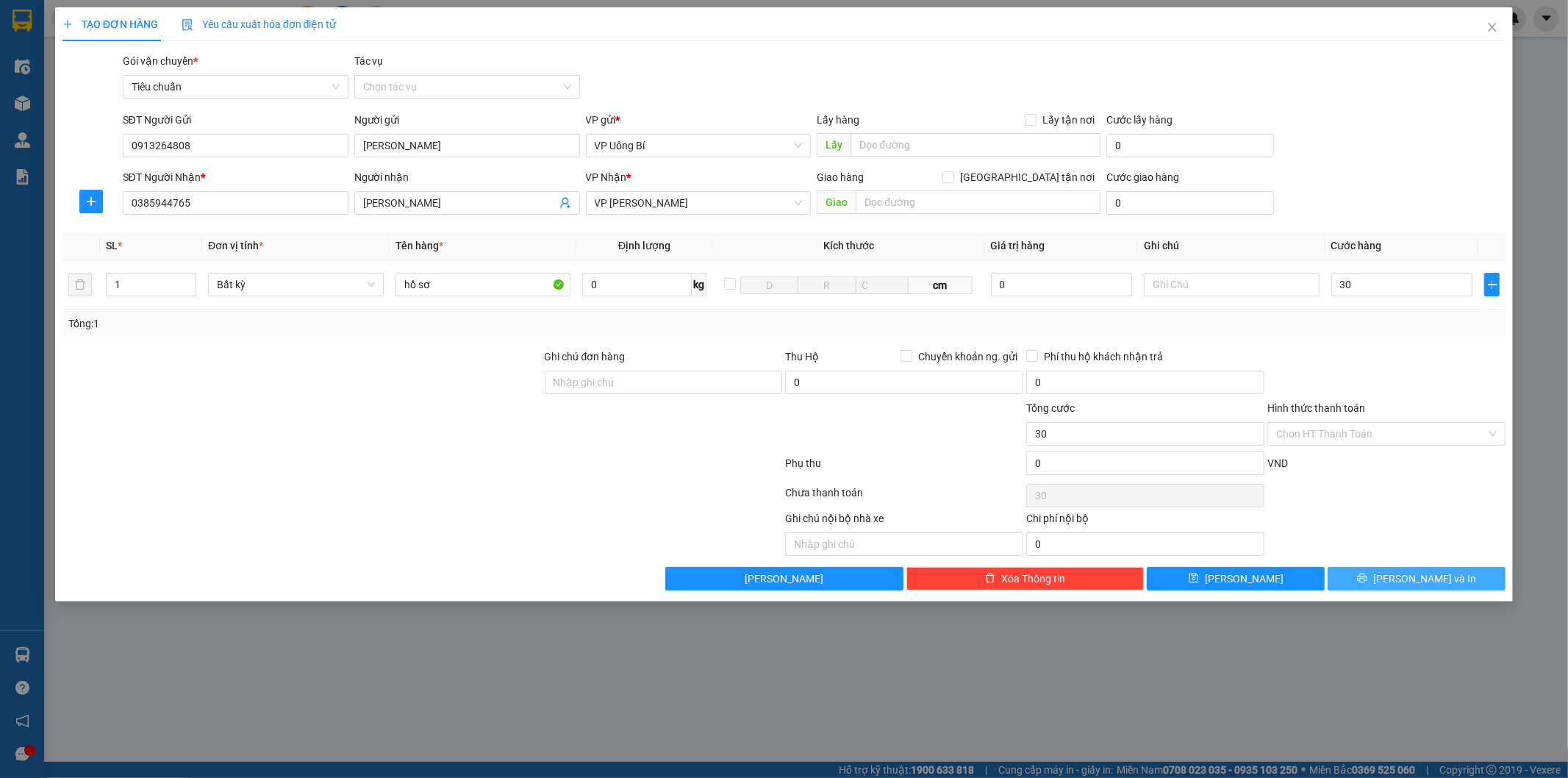
type input "30.000"
click at [1368, 583] on icon "printer" at bounding box center [1363, 578] width 11 height 11
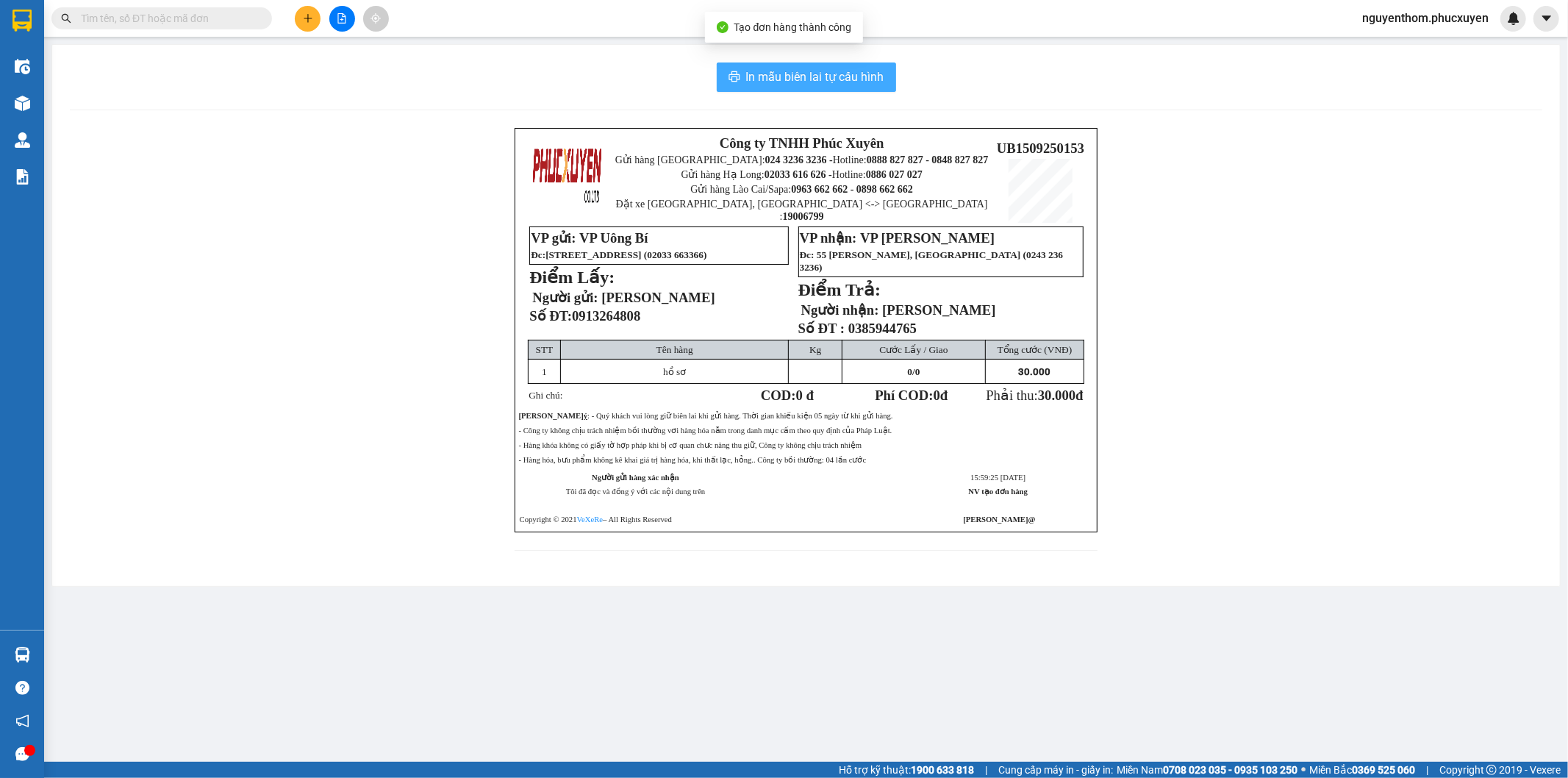
click at [830, 76] on span "In mẫu biên lai tự cấu hình" at bounding box center [815, 76] width 138 height 18
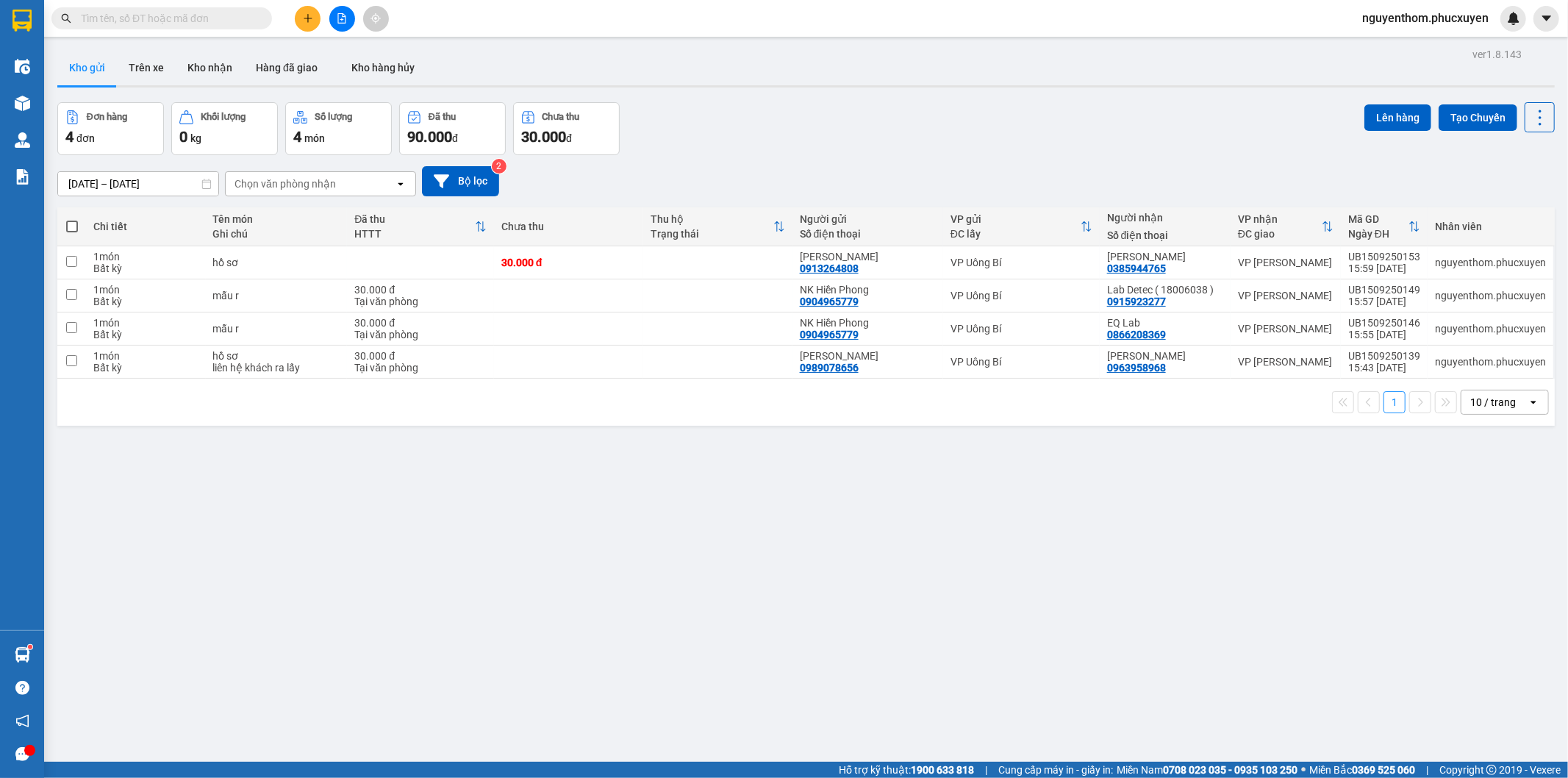
click at [490, 535] on div "ver 1.8.143 Kho gửi Trên xe Kho nhận Hàng đã giao Kho hàng hủy Đơn hàng 4 đơn K…" at bounding box center [806, 433] width 1509 height 778
click at [799, 138] on div "Đơn hàng 4 đơn Khối lượng 0 kg Số lượng 4 món Đã thu 90.000 đ Chưa thu 30.000 đ…" at bounding box center [806, 128] width 1498 height 53
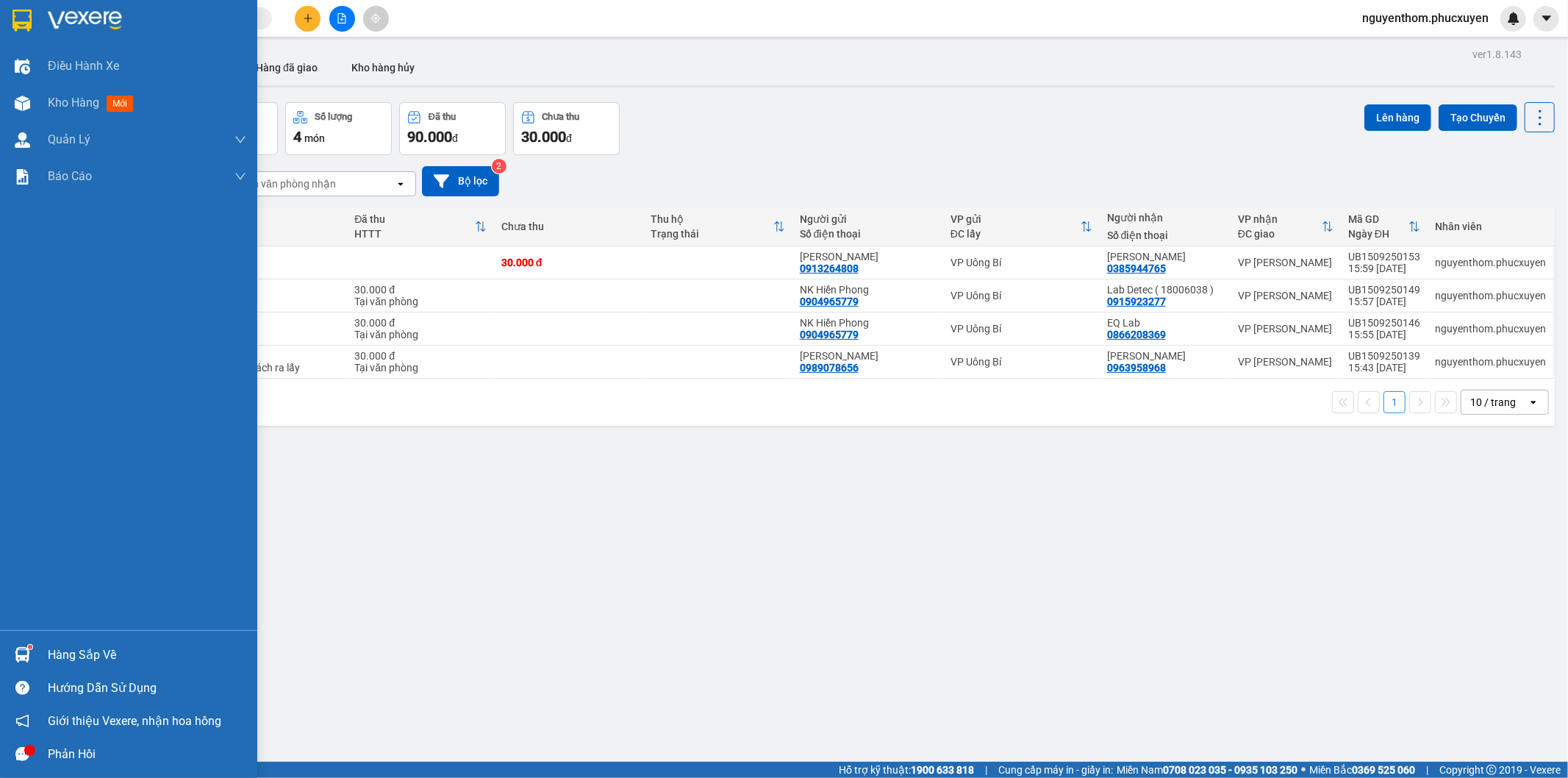
click at [18, 652] on img at bounding box center [23, 655] width 16 height 16
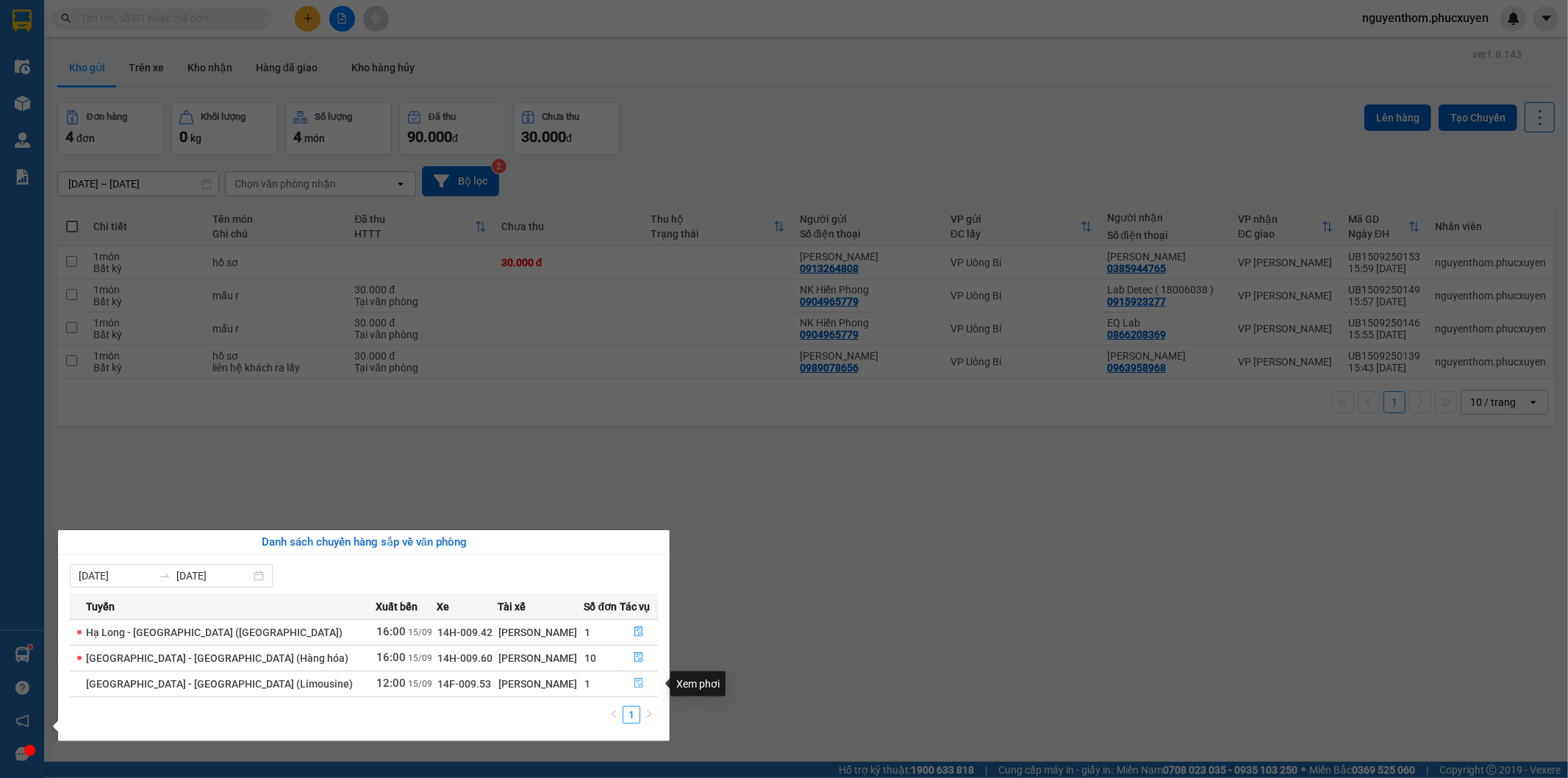
click at [636, 681] on icon "file-done" at bounding box center [640, 683] width 9 height 11
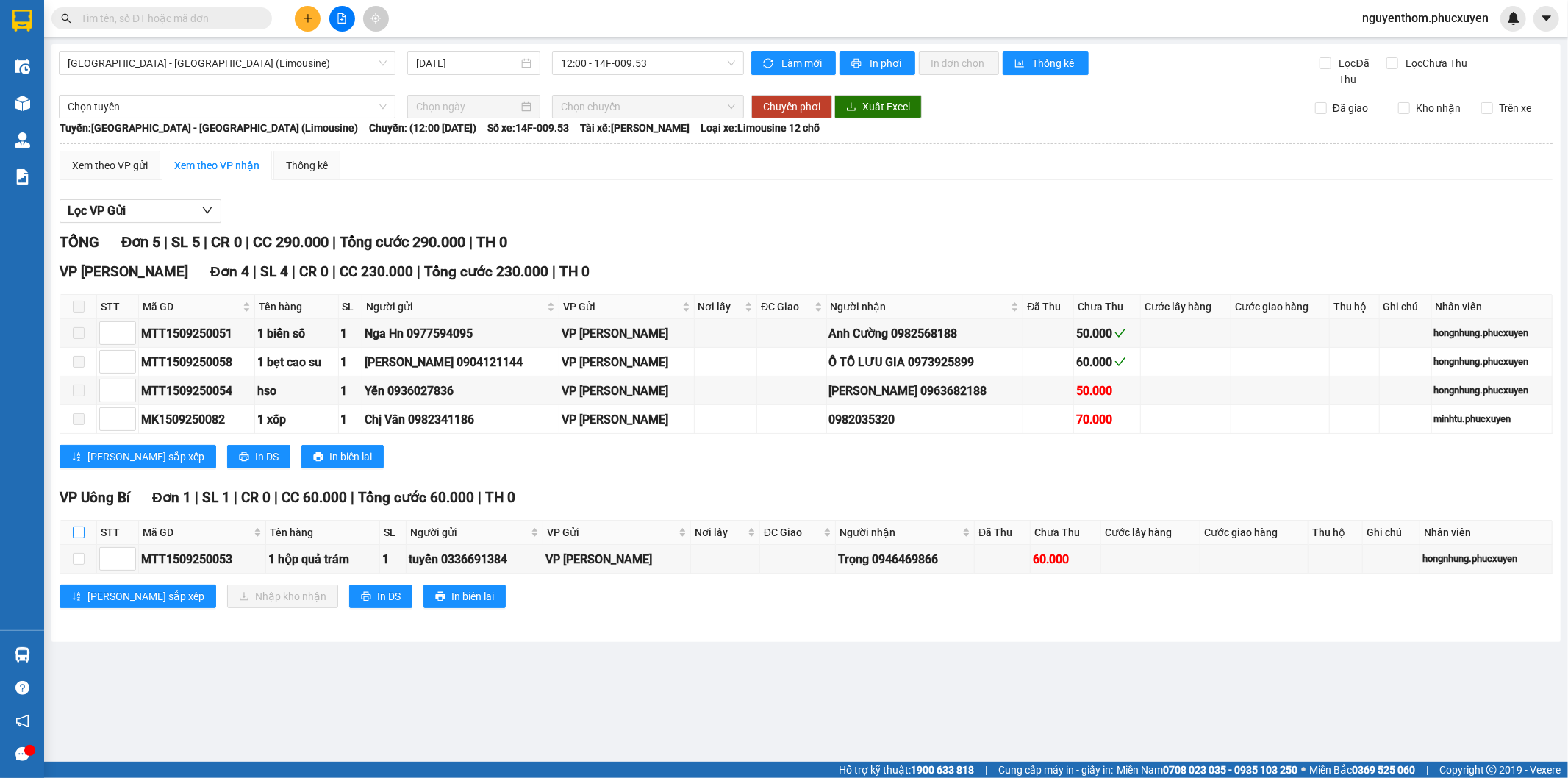
click at [79, 536] on input "checkbox" at bounding box center [78, 532] width 11 height 11
checkbox input "true"
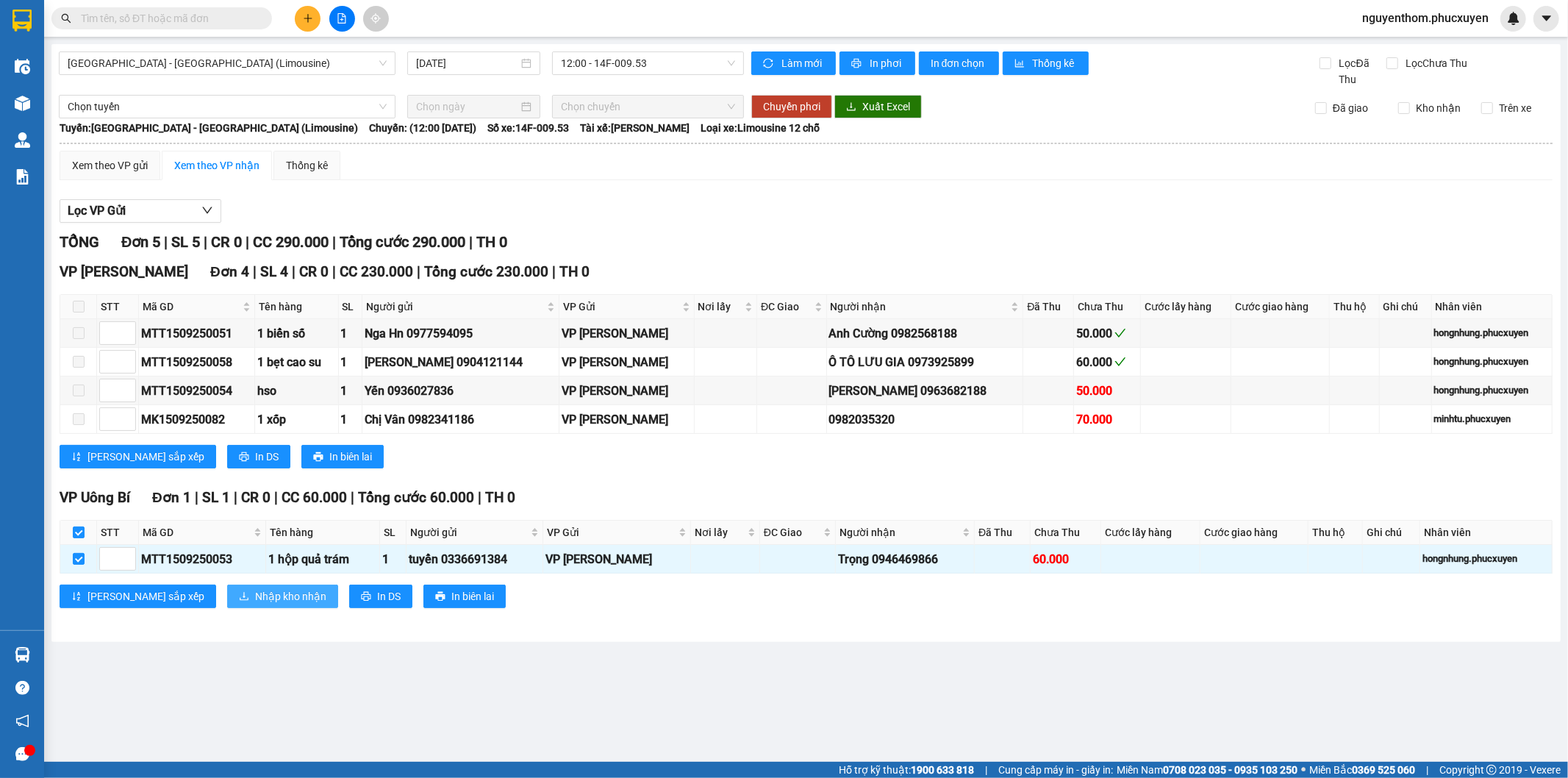
click at [255, 601] on span "Nhập kho nhận" at bounding box center [291, 596] width 71 height 16
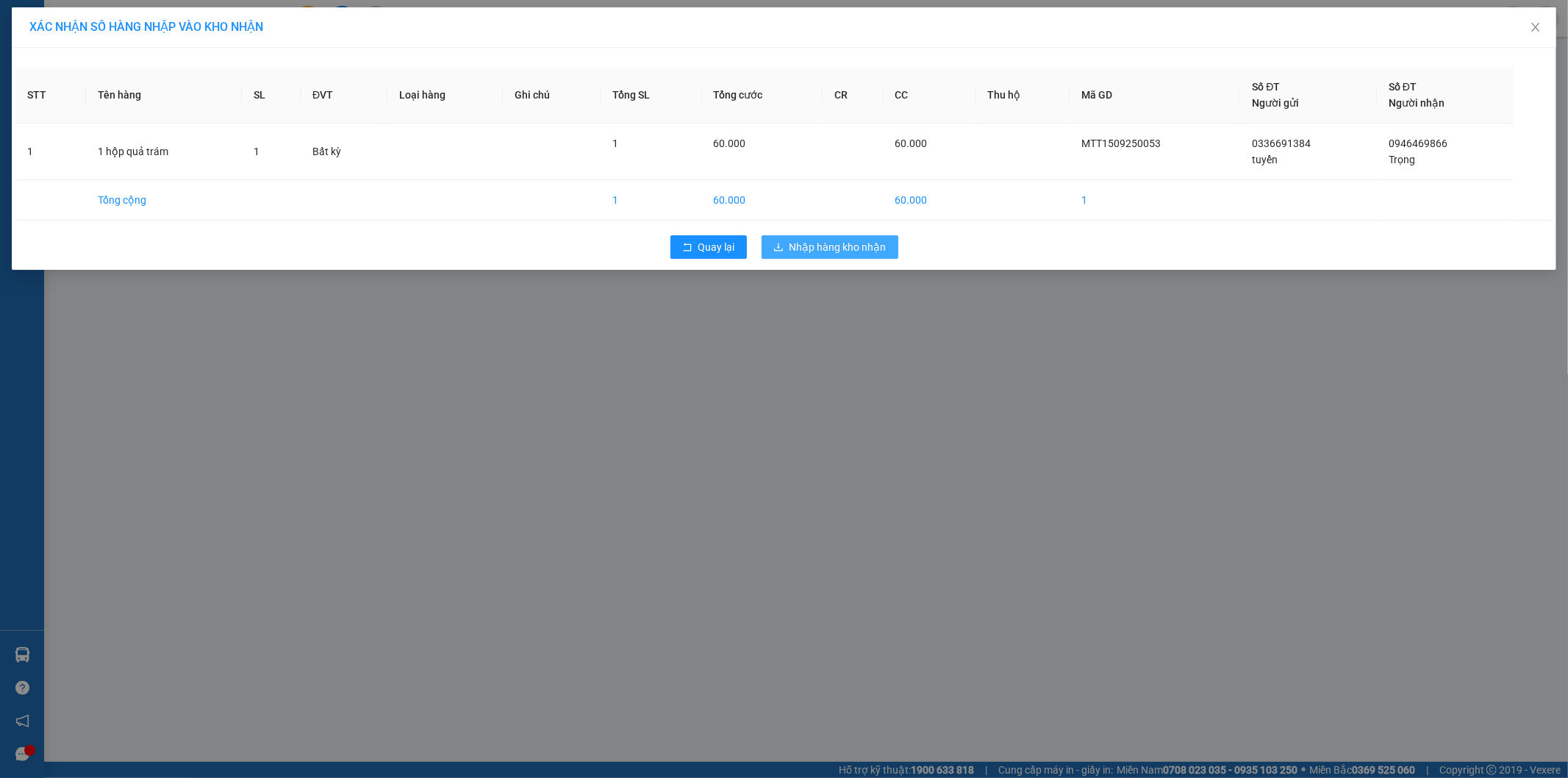
click at [838, 251] on span "Nhập hàng kho nhận" at bounding box center [838, 247] width 97 height 16
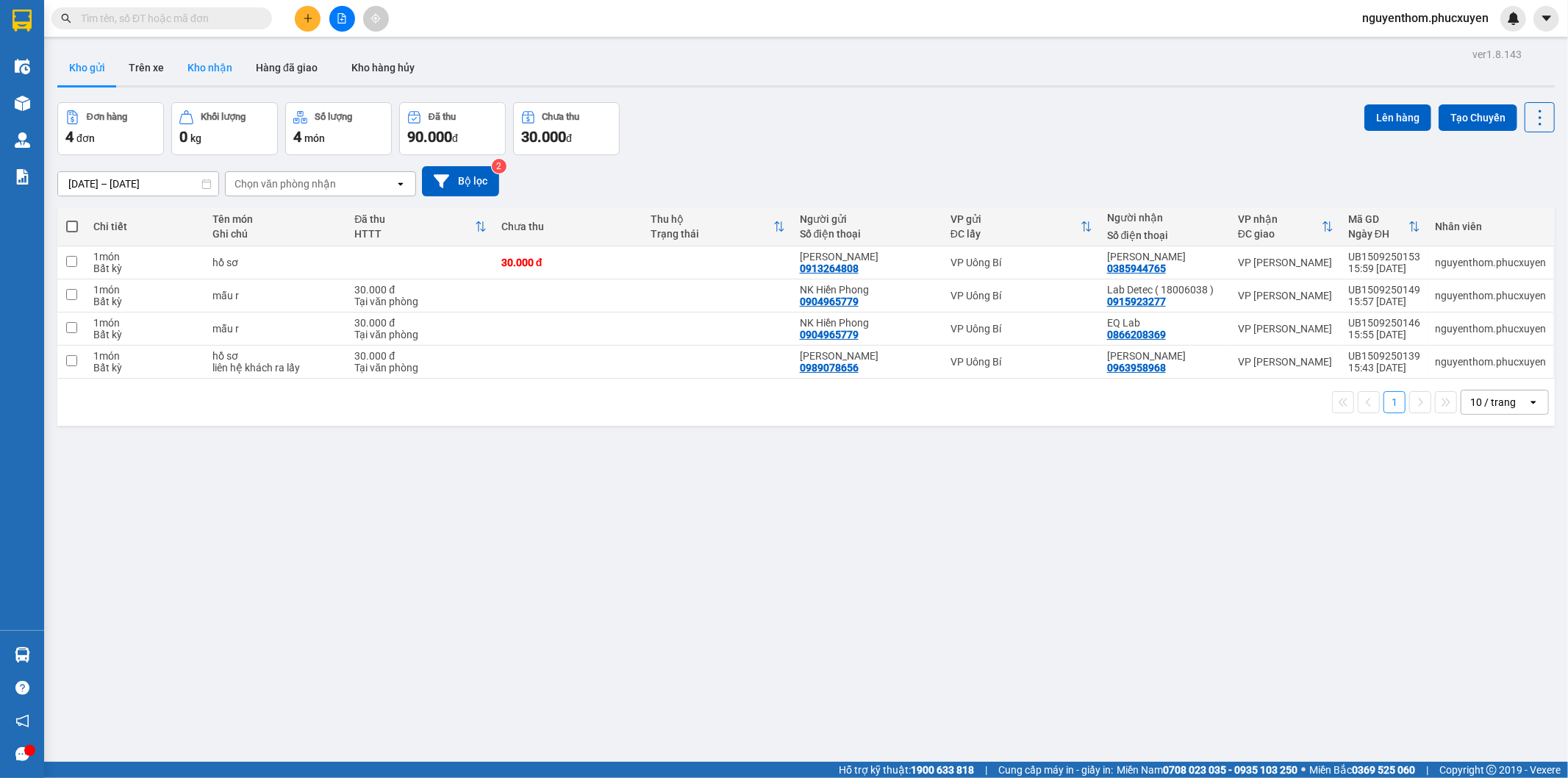
click at [219, 67] on button "Kho nhận" at bounding box center [210, 68] width 68 height 35
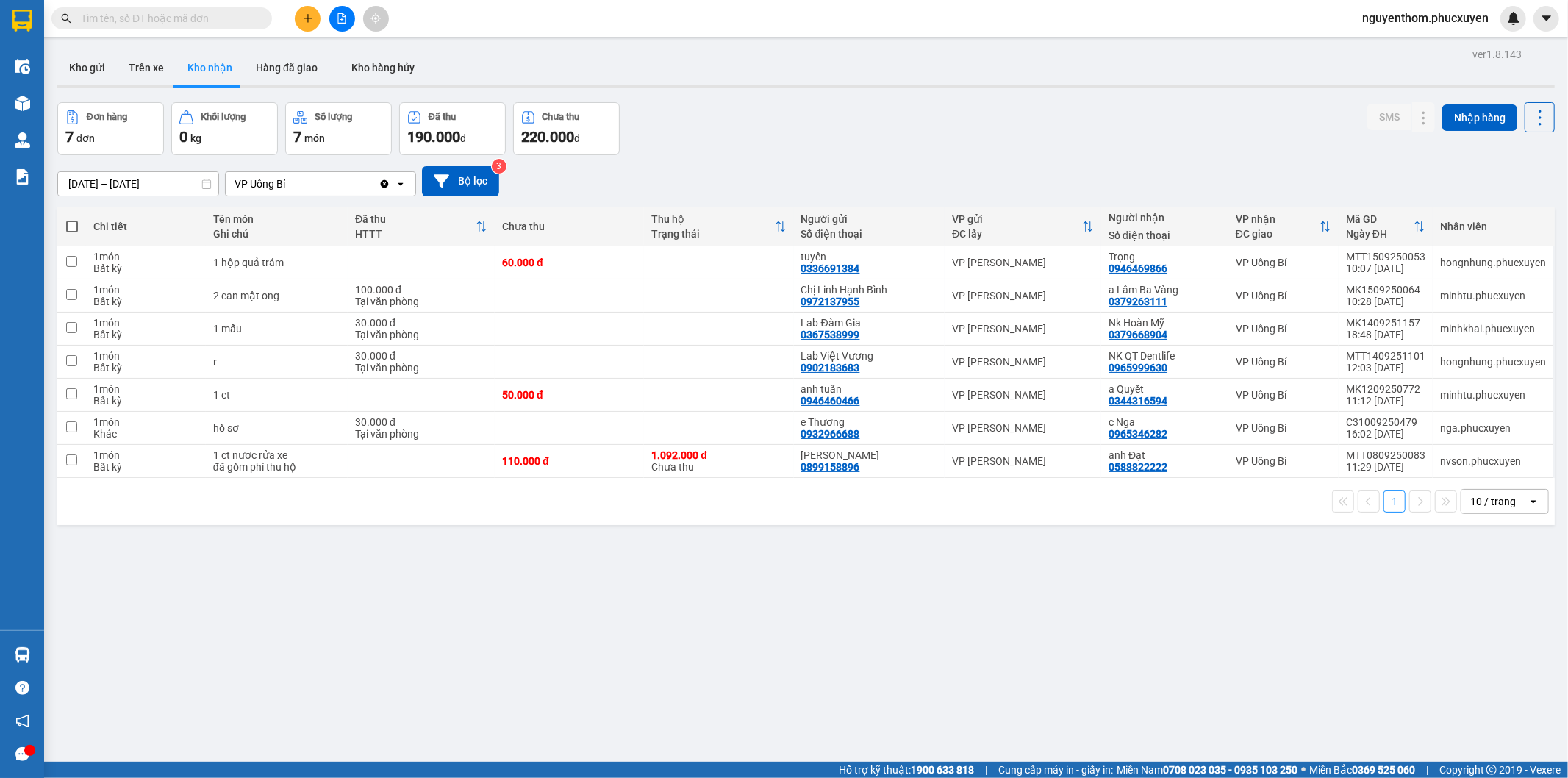
click at [306, 17] on icon "plus" at bounding box center [308, 18] width 11 height 11
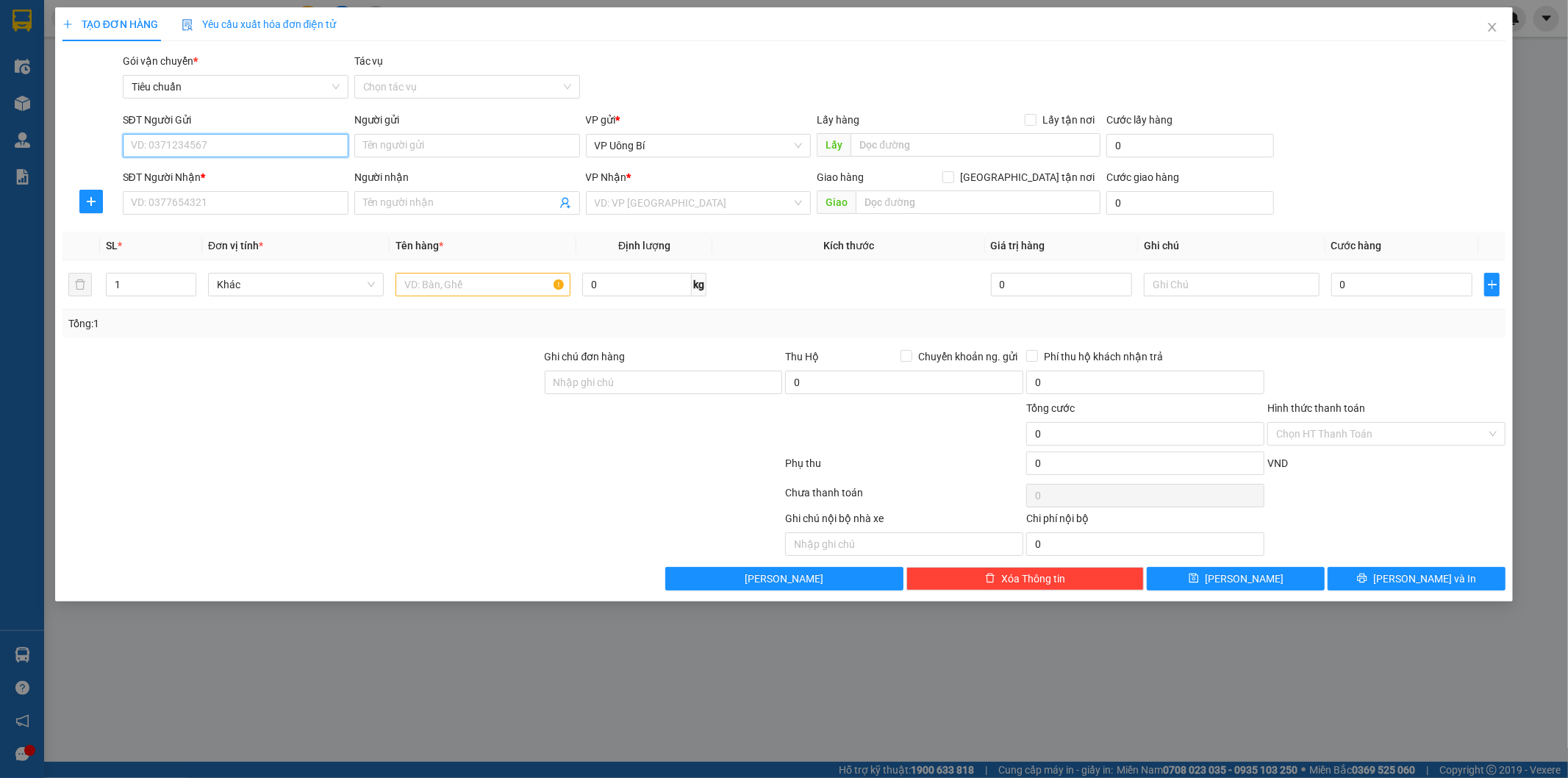
click at [320, 143] on input "SĐT Người Gửi" at bounding box center [235, 145] width 226 height 24
click at [214, 171] on div "0973368794 - NK [PERSON_NAME]" at bounding box center [235, 175] width 208 height 16
type input "0973368794"
type input "NK [PERSON_NAME]"
type input "Chợ Vàng, Tràng Bạch"
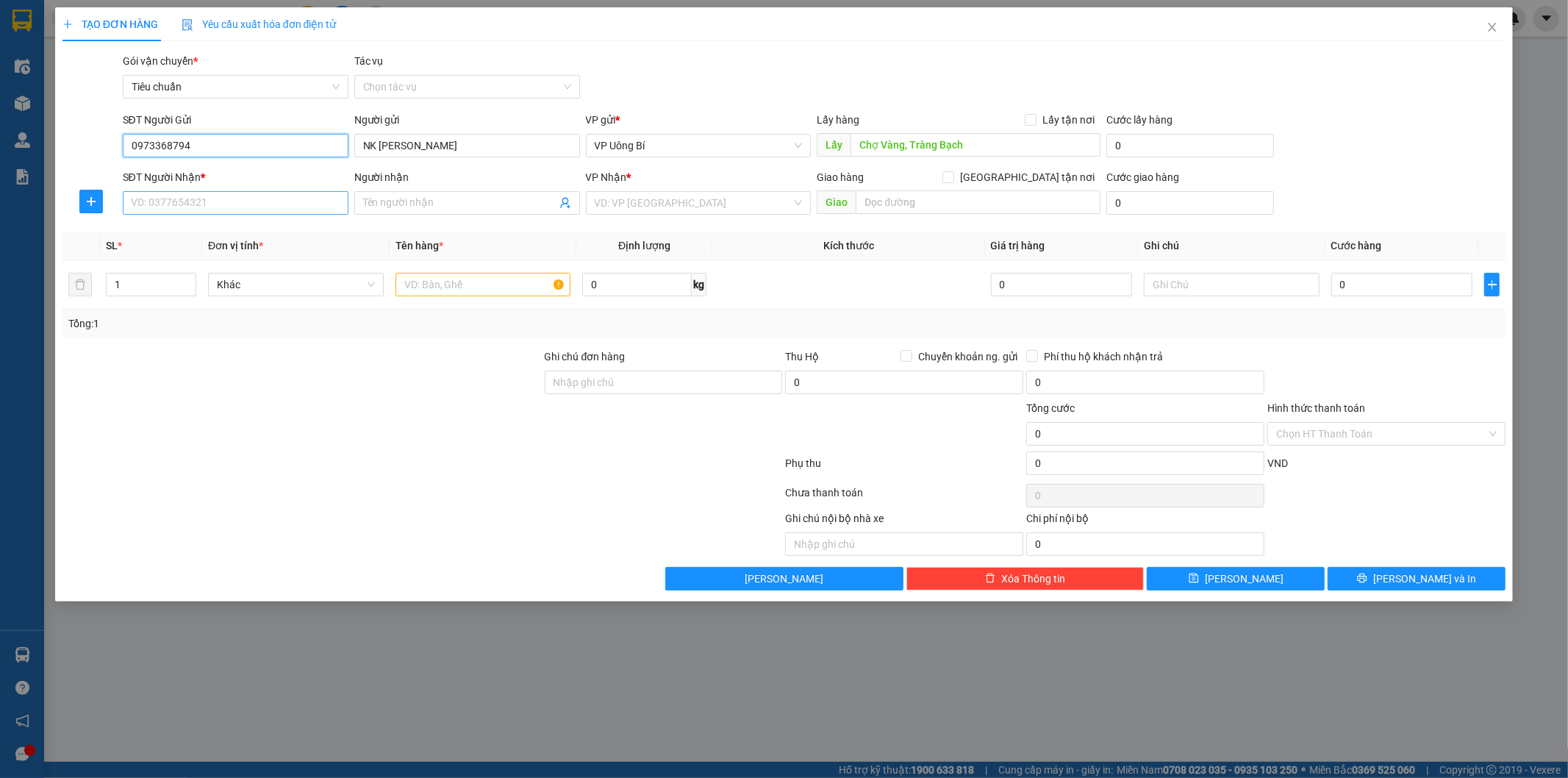
type input "0973368794"
click at [295, 204] on input "SĐT Người Nhận *" at bounding box center [235, 203] width 226 height 24
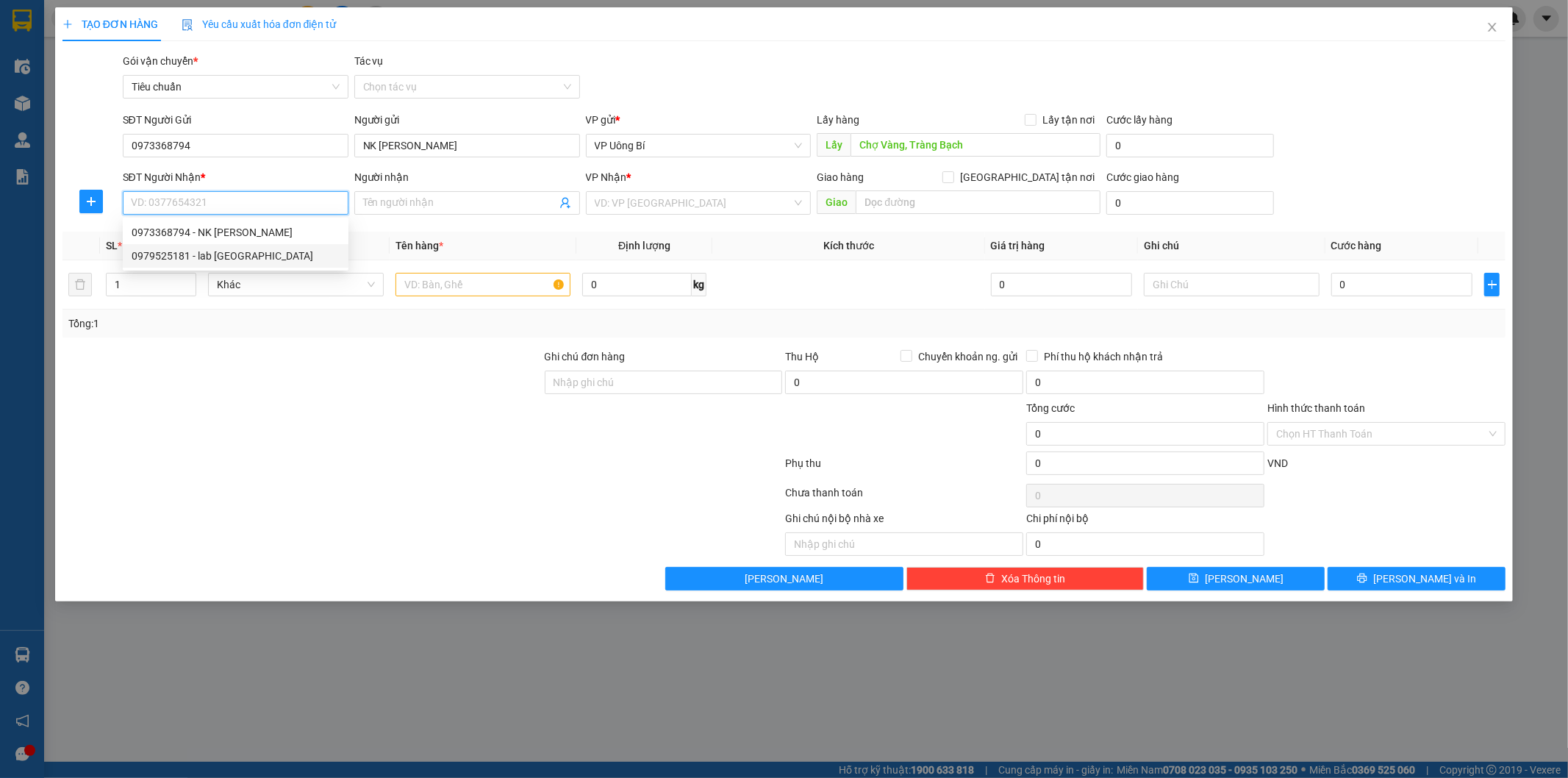
click at [265, 253] on div "0979525181 - lab [GEOGRAPHIC_DATA]" at bounding box center [235, 256] width 208 height 16
type input "0979525181"
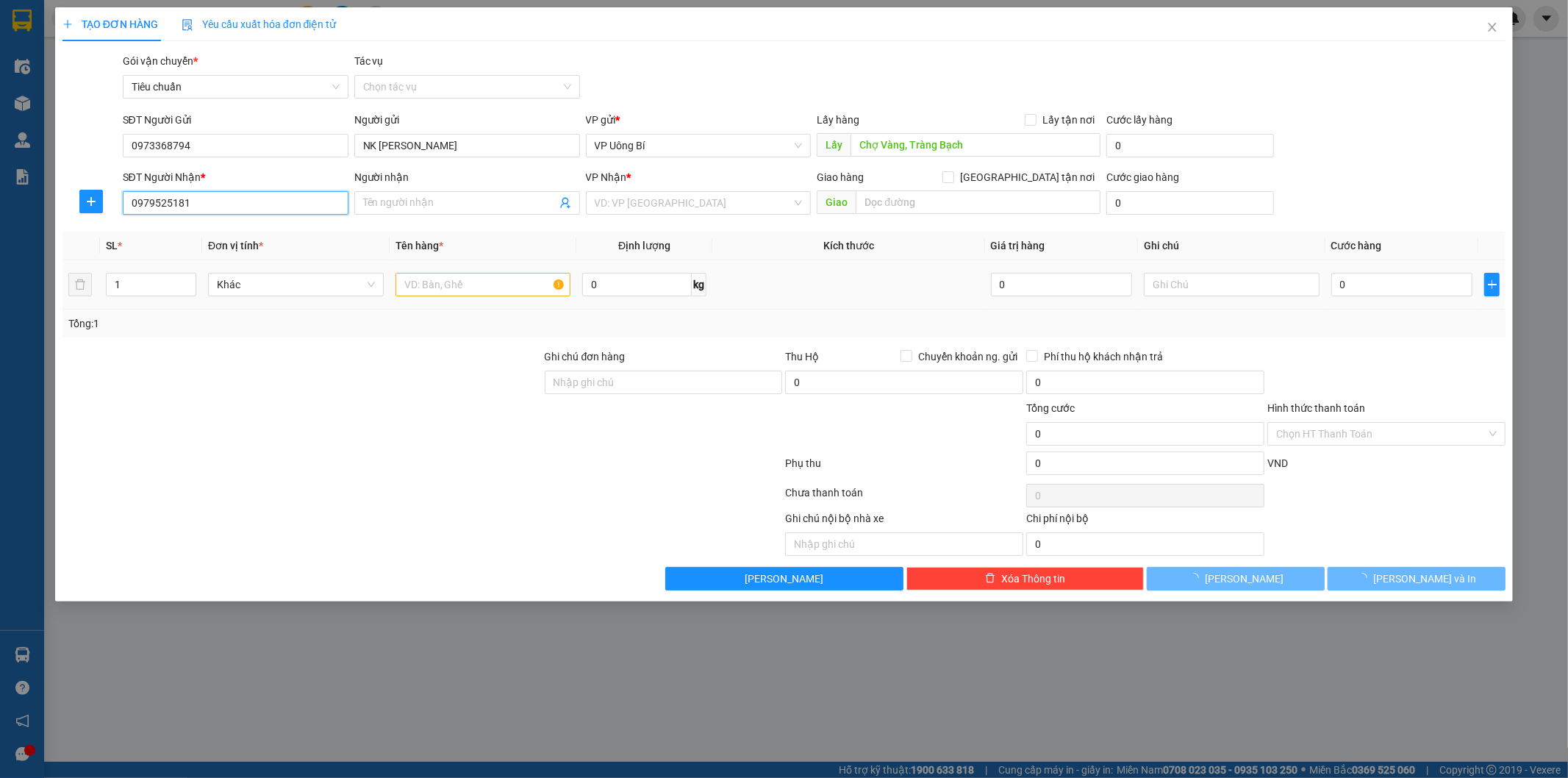
type input "lab [GEOGRAPHIC_DATA]"
click at [509, 282] on input "text" at bounding box center [484, 285] width 176 height 24
click at [493, 285] on input "mẫu r" at bounding box center [484, 285] width 176 height 24
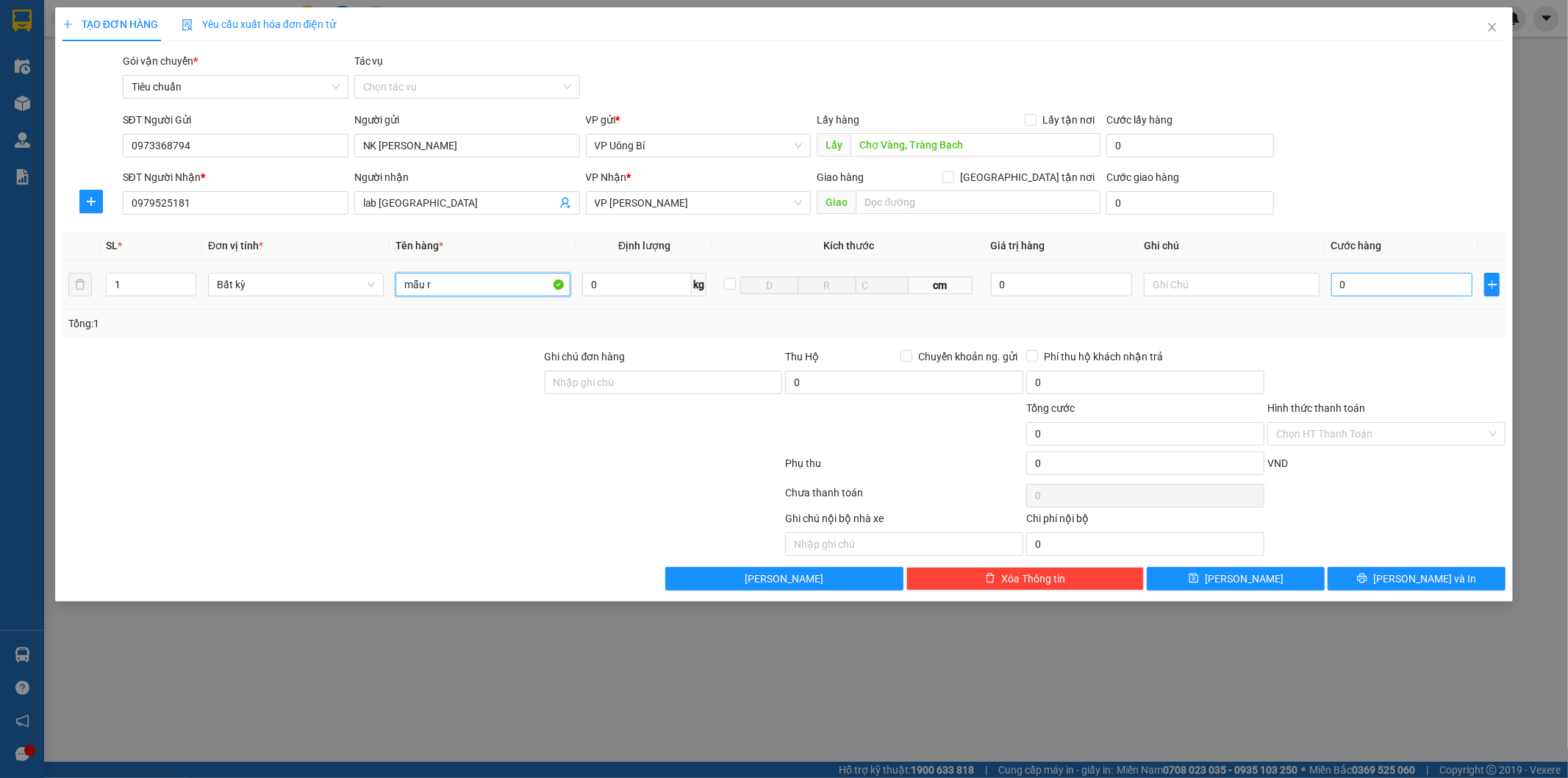
type input "mẫu r"
click at [1446, 281] on input "0" at bounding box center [1402, 285] width 141 height 24
type input "3"
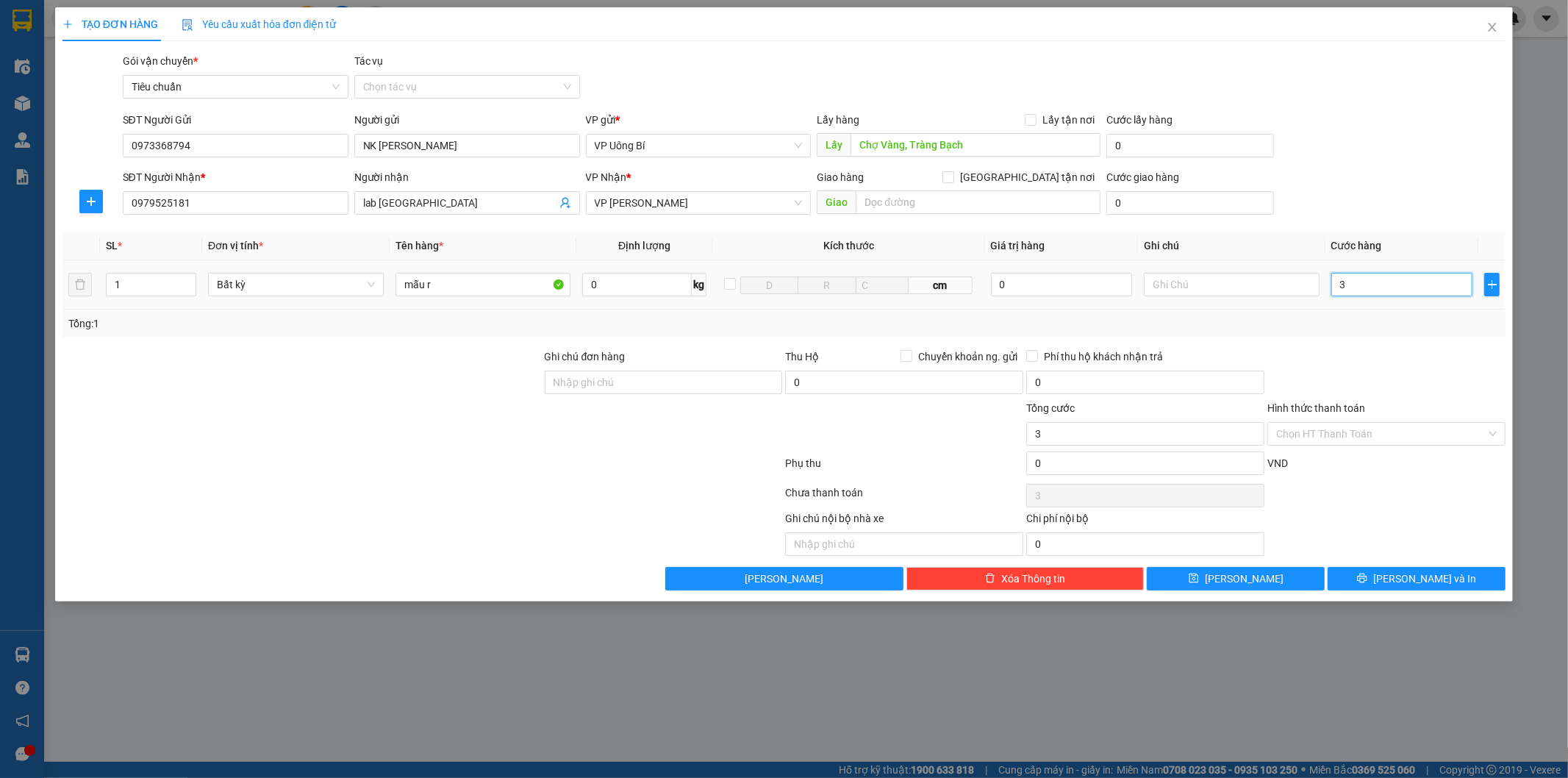
type input "30"
click at [1431, 577] on span "[PERSON_NAME] và In" at bounding box center [1425, 579] width 103 height 16
type input "30.000"
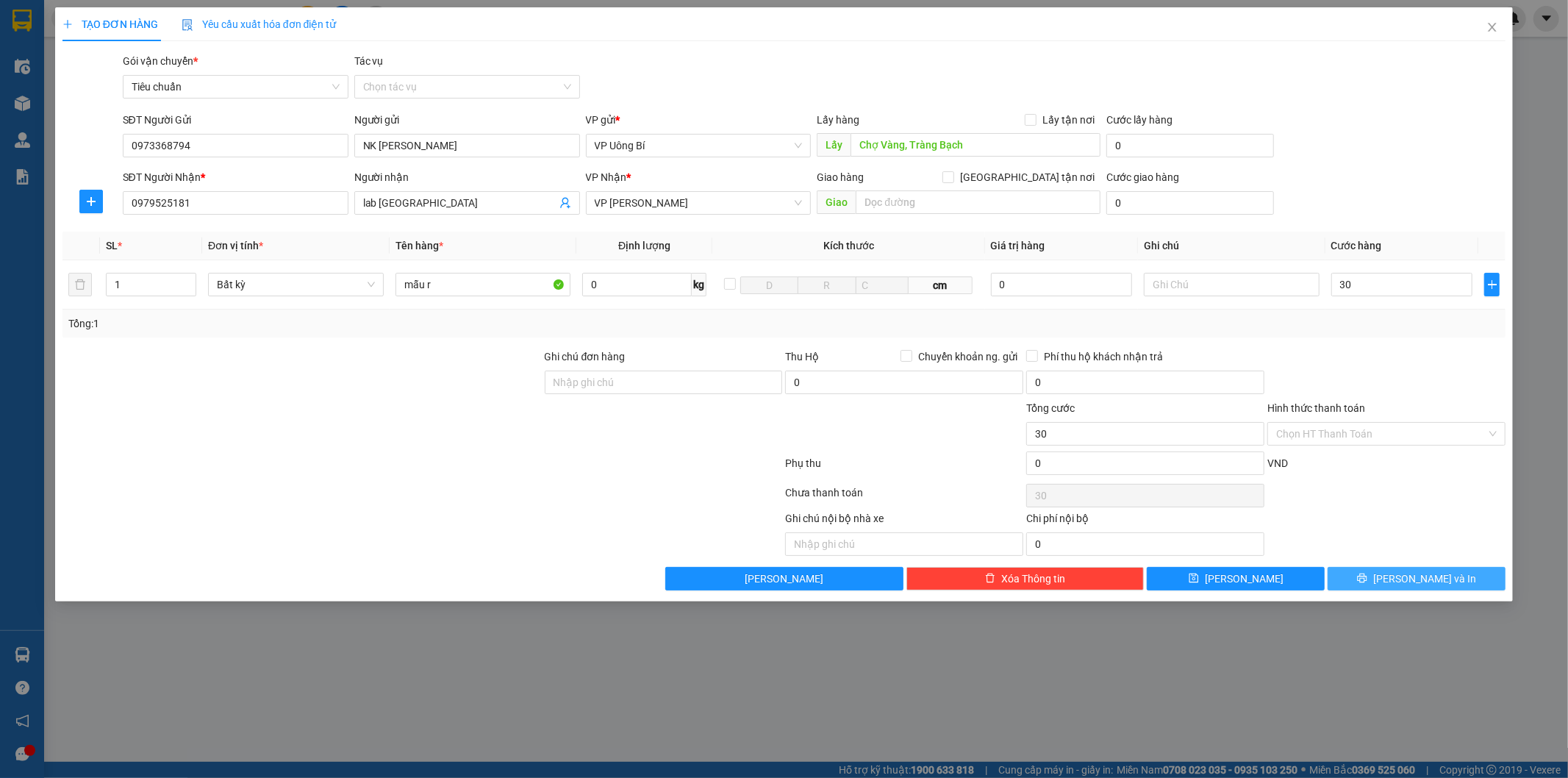
type input "30.000"
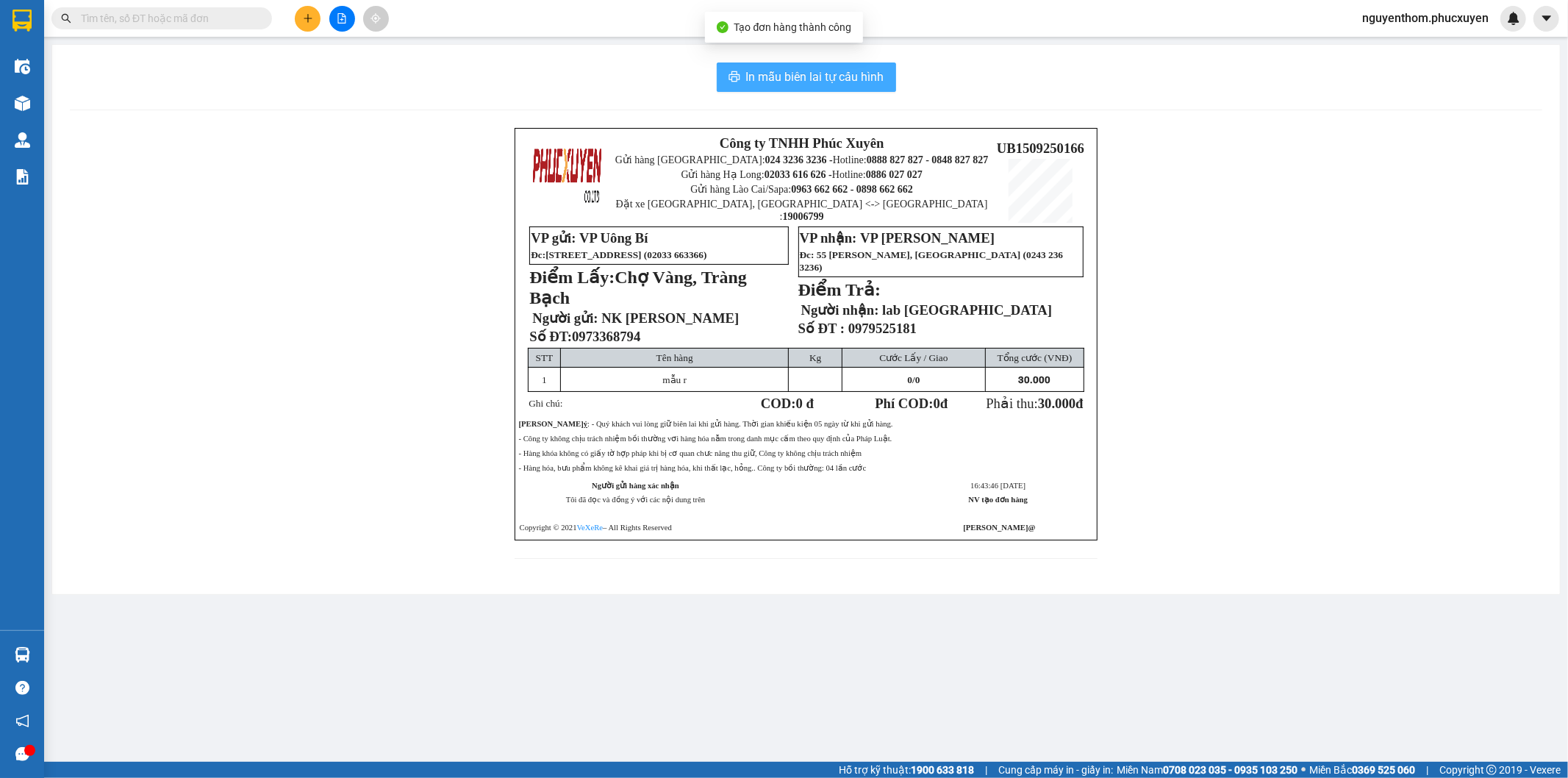
click at [802, 75] on span "In mẫu biên lai tự cấu hình" at bounding box center [815, 76] width 138 height 18
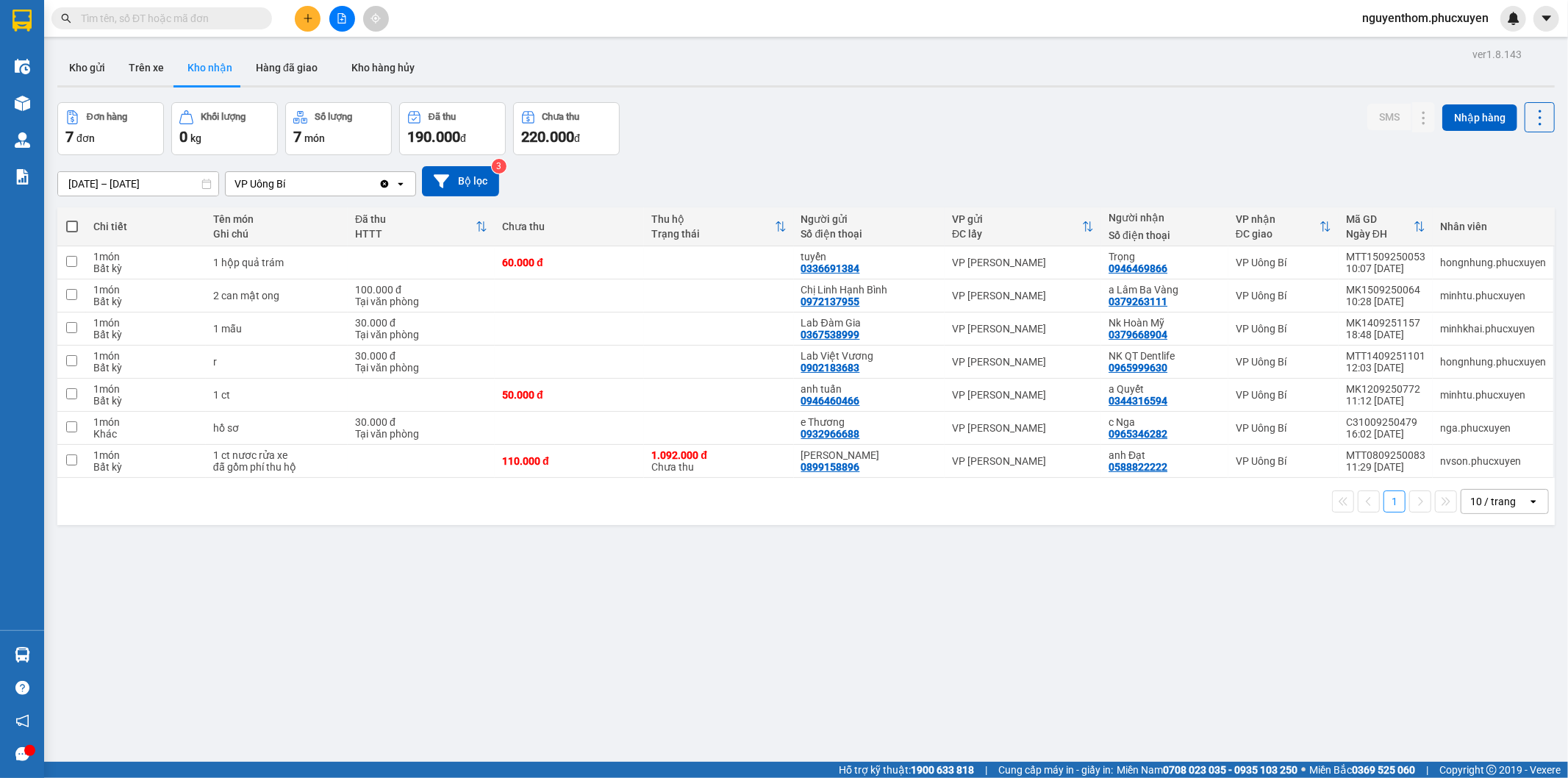
click at [306, 19] on icon "plus" at bounding box center [308, 18] width 11 height 11
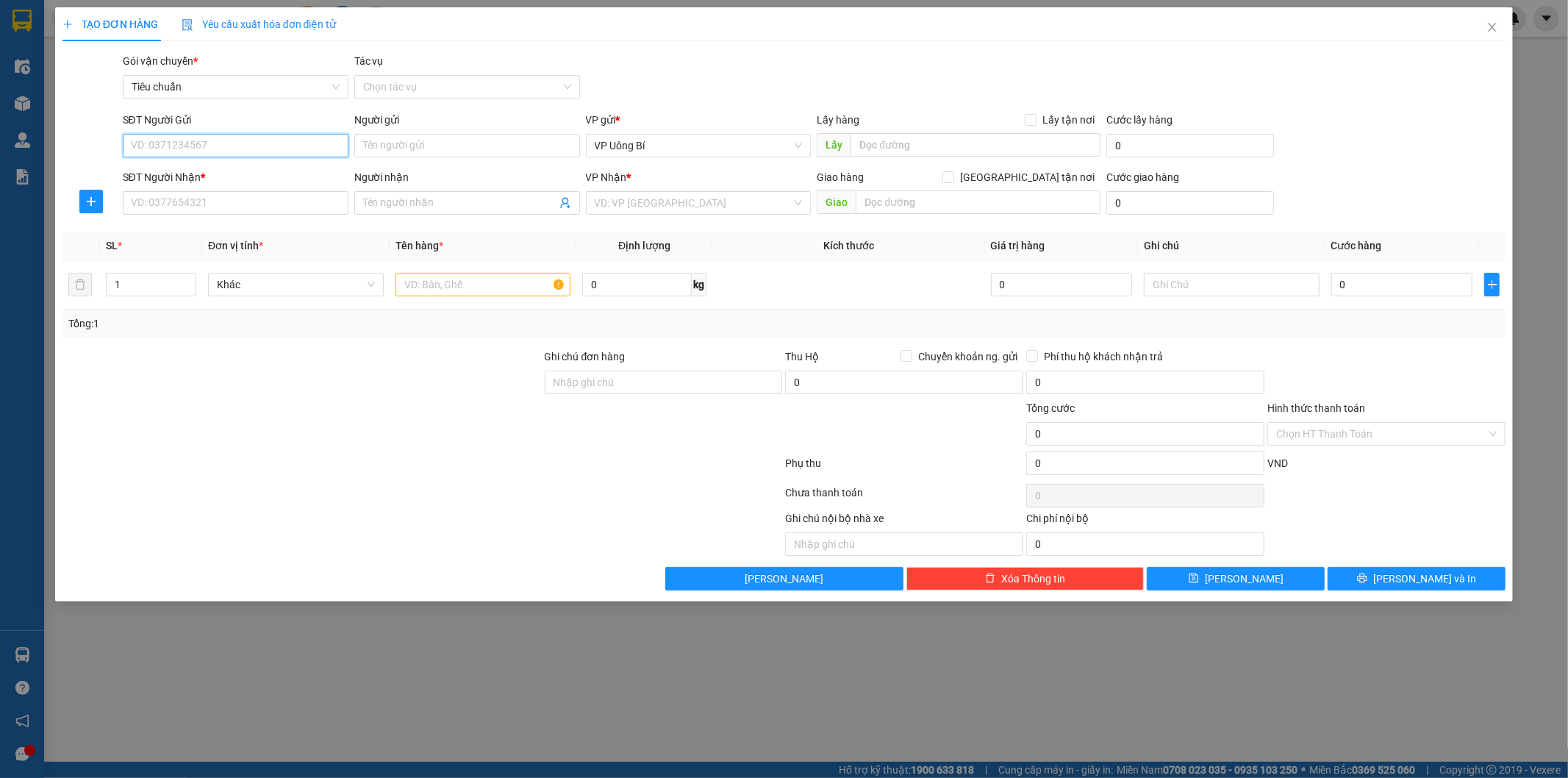
click at [317, 142] on input "SĐT Người Gửi" at bounding box center [235, 145] width 226 height 24
click at [231, 174] on div "0844907079 - NK Thế Kỷ" at bounding box center [235, 175] width 208 height 16
type input "0844907079"
type input "NK Thế Kỷ"
type input "0844907079"
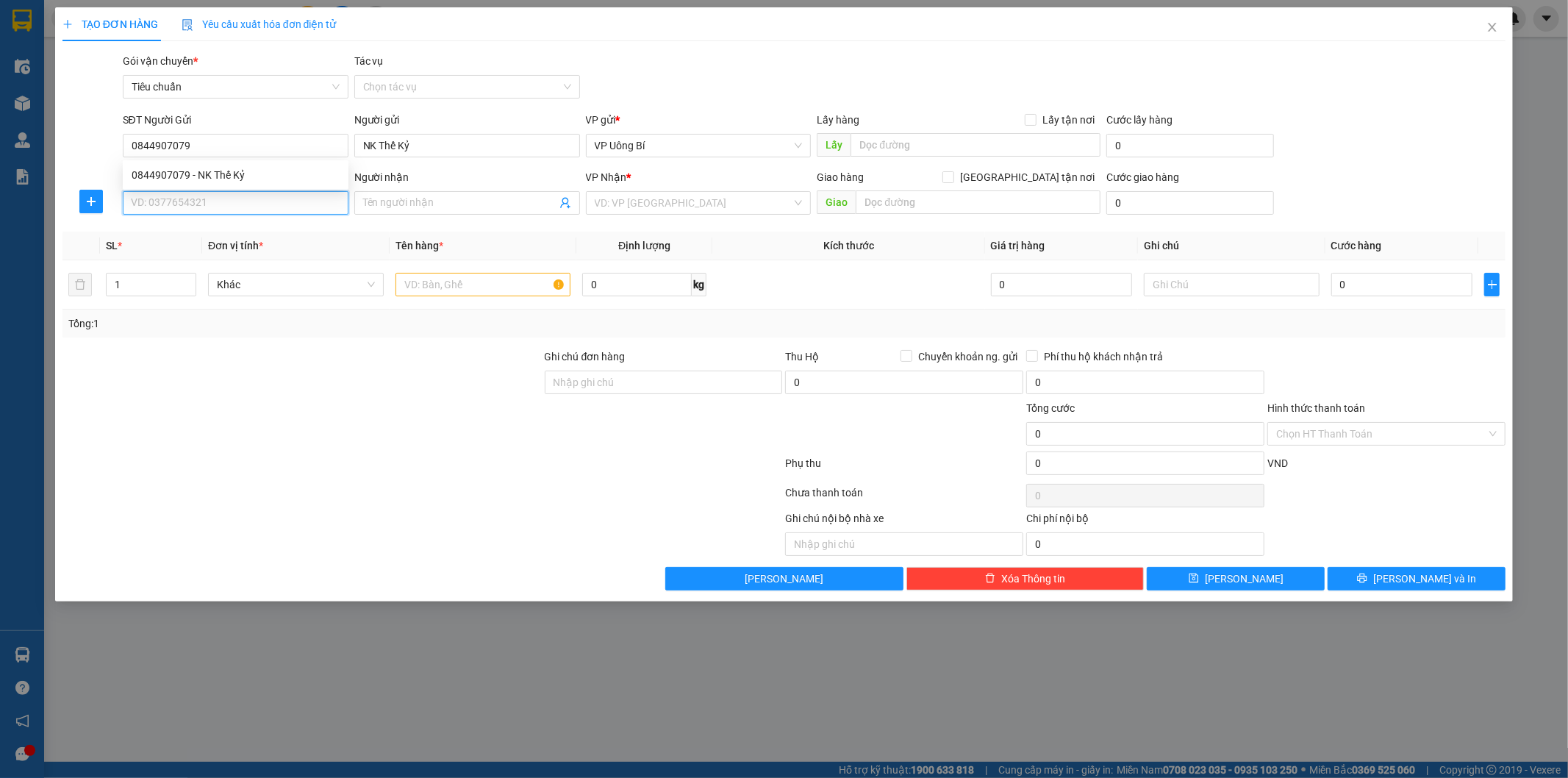
click at [273, 203] on input "SĐT Người Nhận *" at bounding box center [235, 203] width 226 height 24
click at [245, 250] on div "0372950999 - LABO VITA3D/0832084283" at bounding box center [235, 256] width 208 height 16
type input "0372950999"
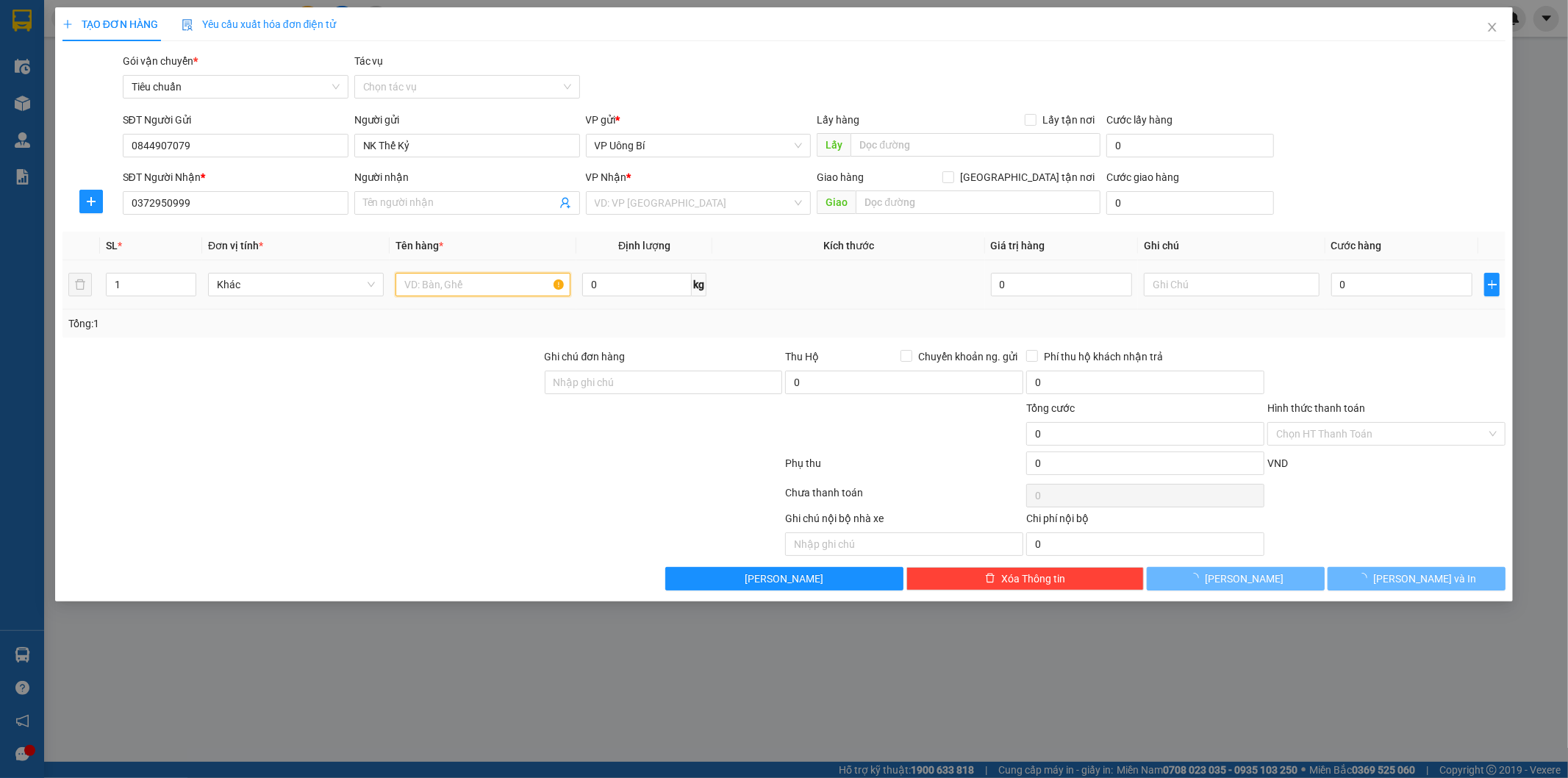
click at [510, 283] on input "text" at bounding box center [484, 285] width 176 height 24
type input "LABO VITA3D/0832084283"
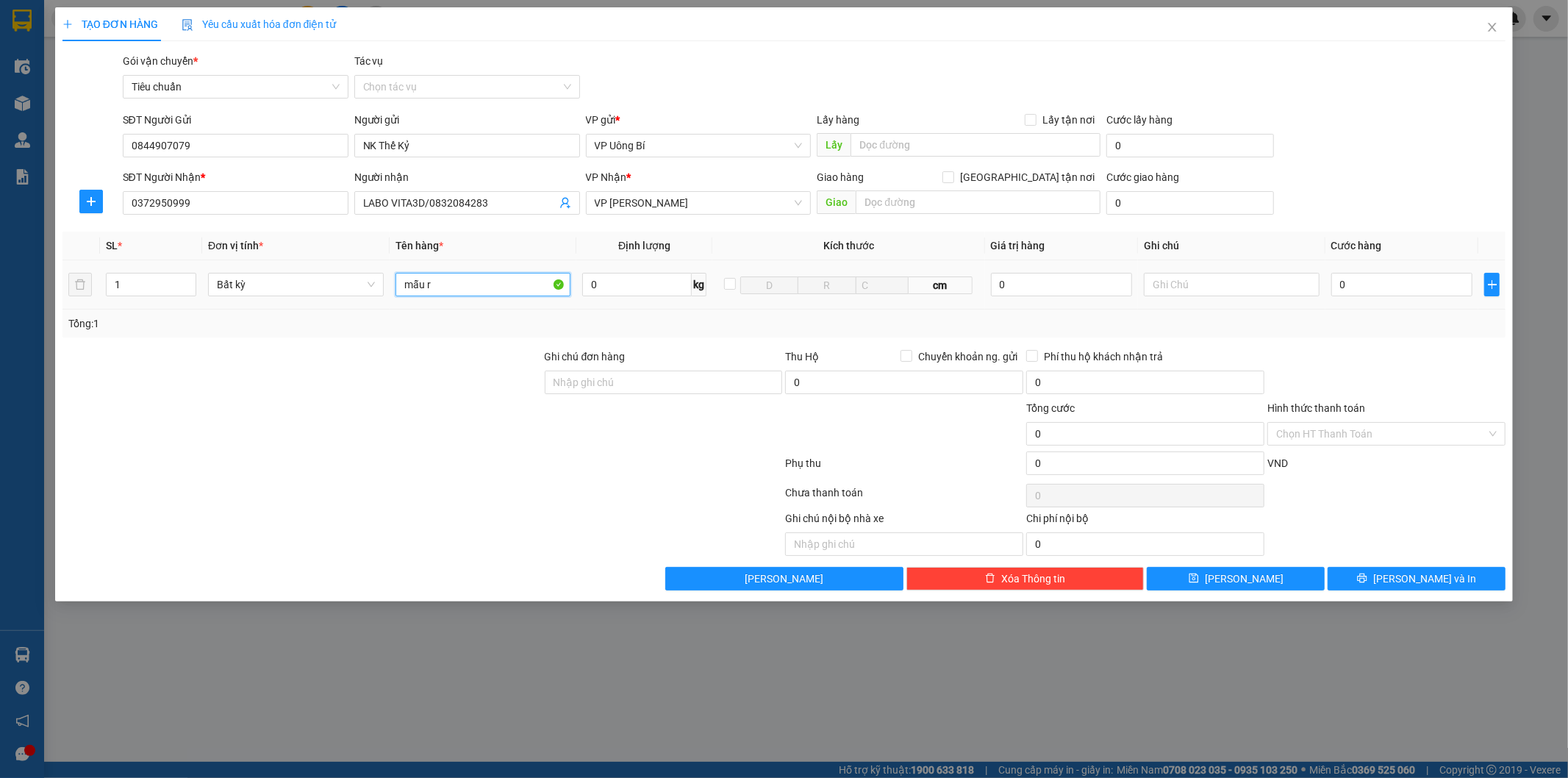
click at [510, 283] on input "mẫu r" at bounding box center [484, 285] width 176 height 24
type input "mẫu r"
click at [1375, 287] on input "0" at bounding box center [1402, 285] width 141 height 24
type input "3"
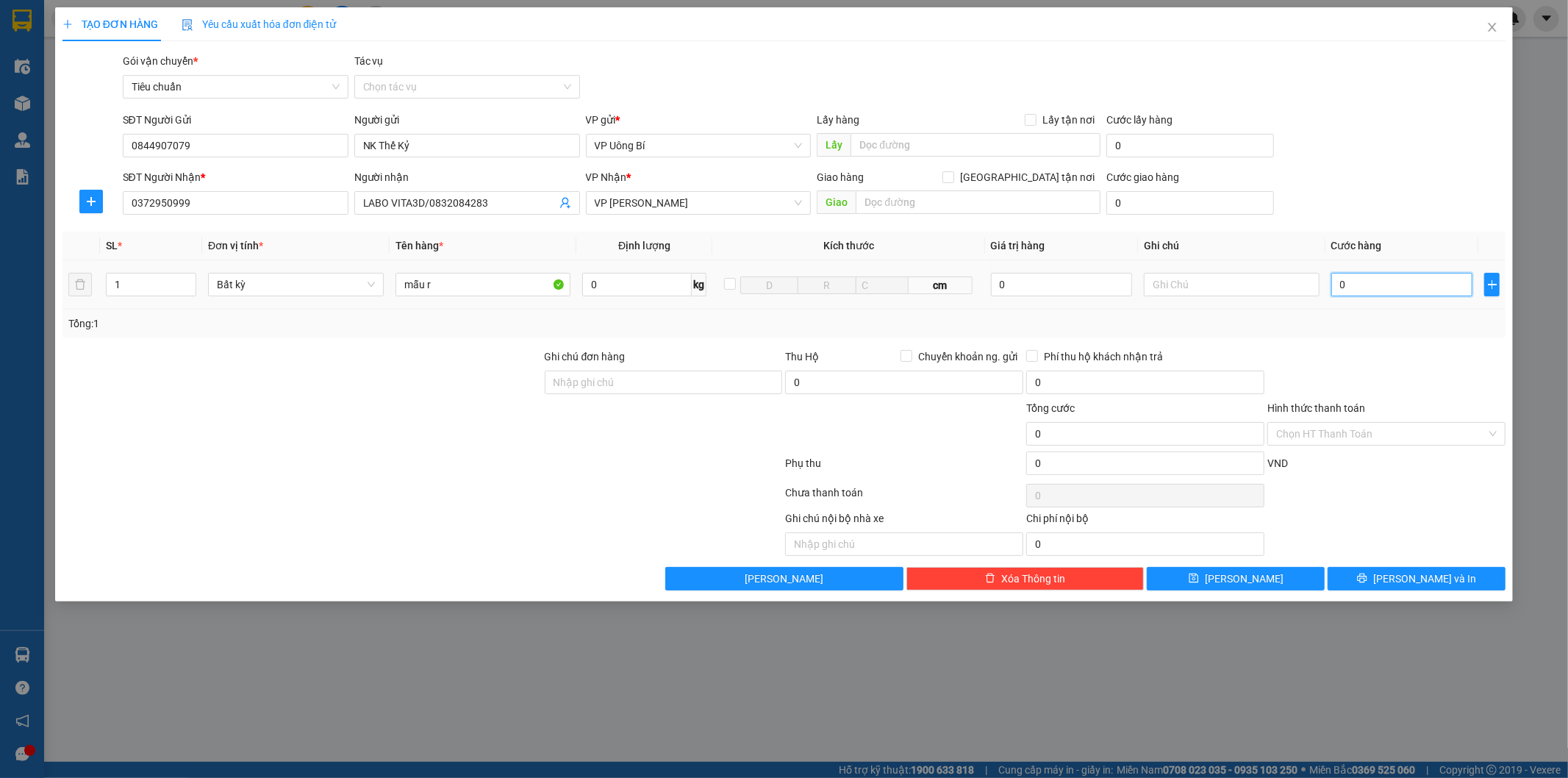
type input "3"
type input "30"
click at [1366, 432] on input "Hình thức thanh toán" at bounding box center [1382, 434] width 211 height 22
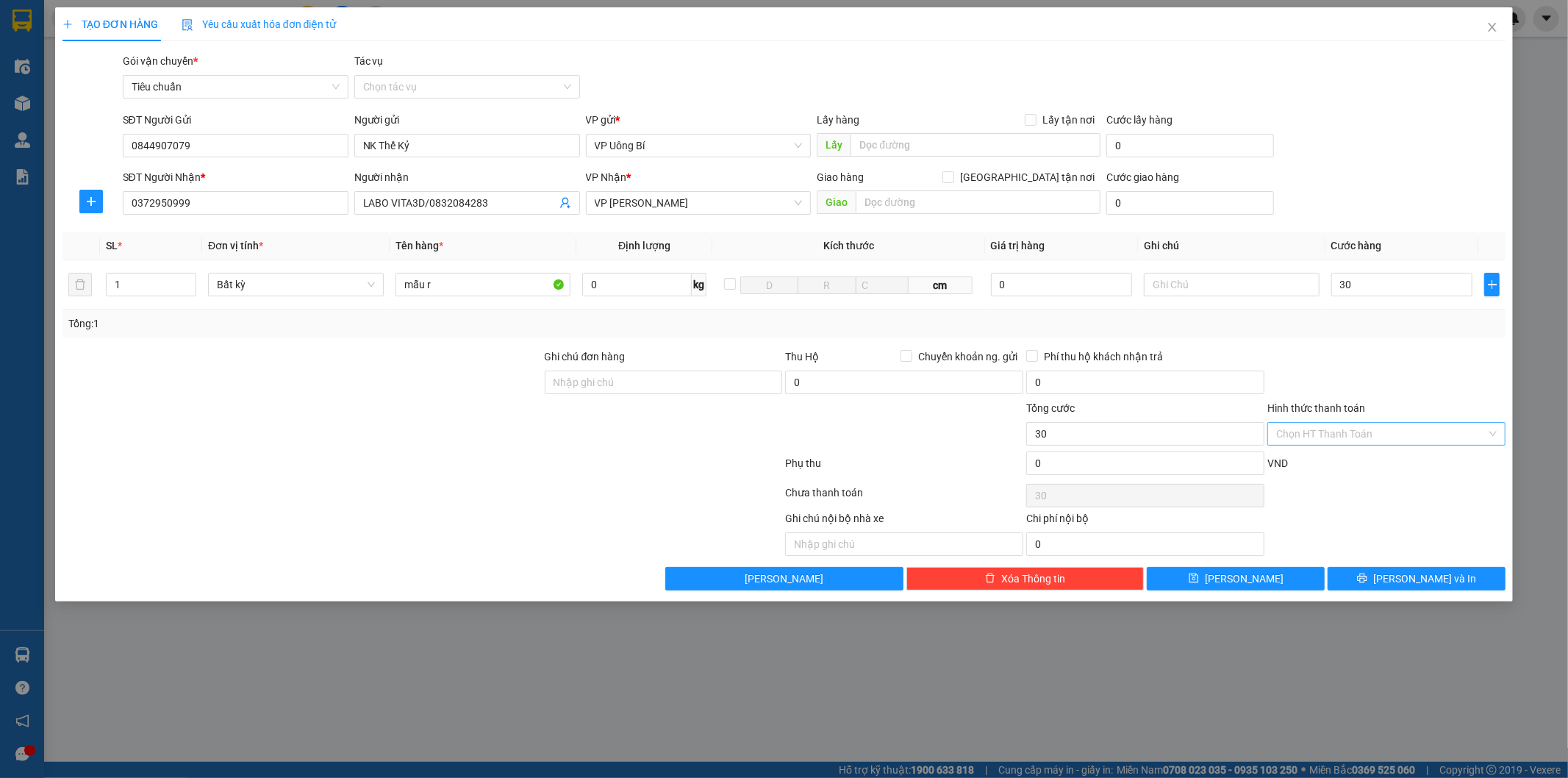
type input "30.000"
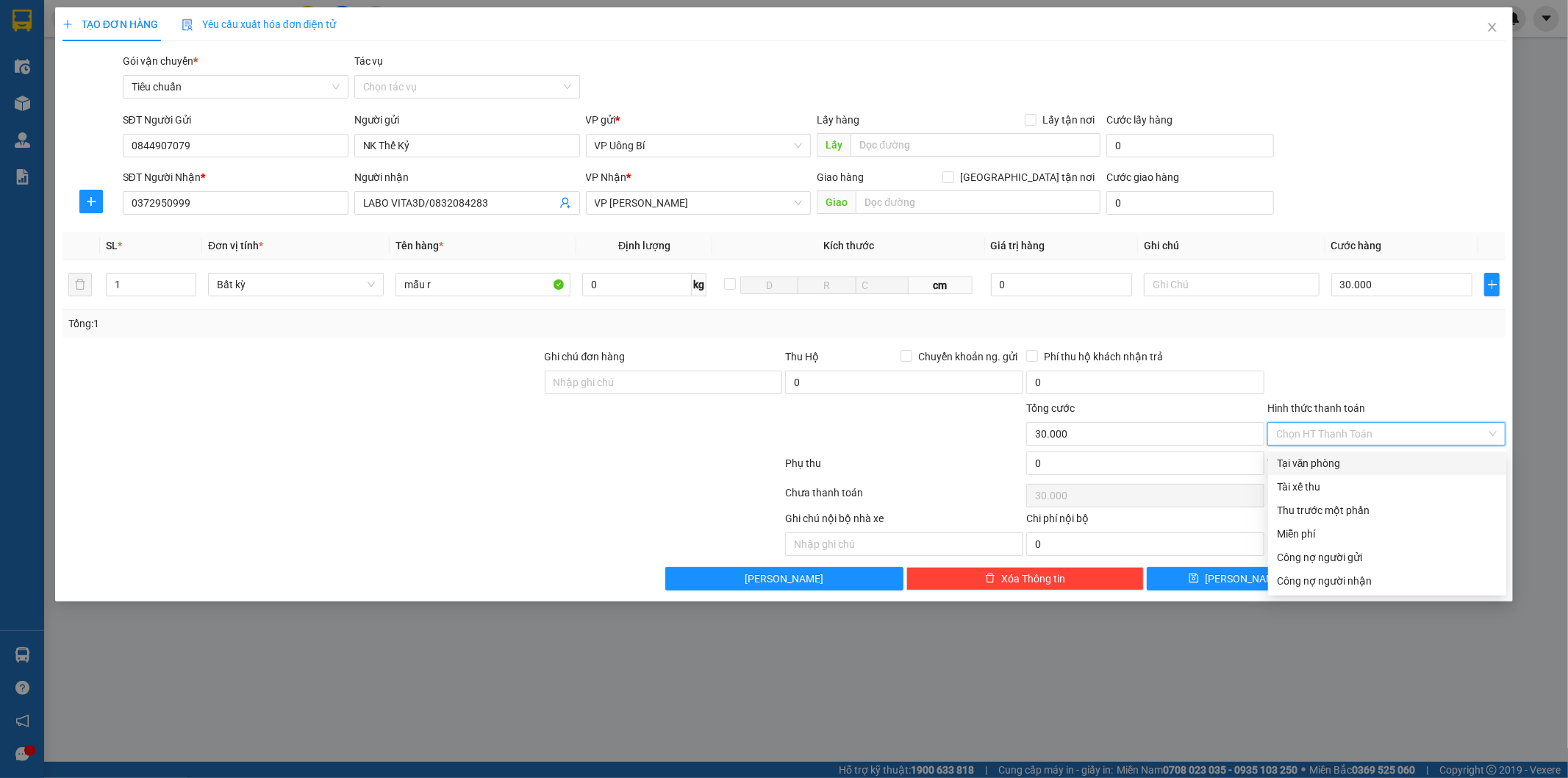
click at [1337, 468] on div "Tại văn phòng" at bounding box center [1387, 463] width 220 height 16
type input "0"
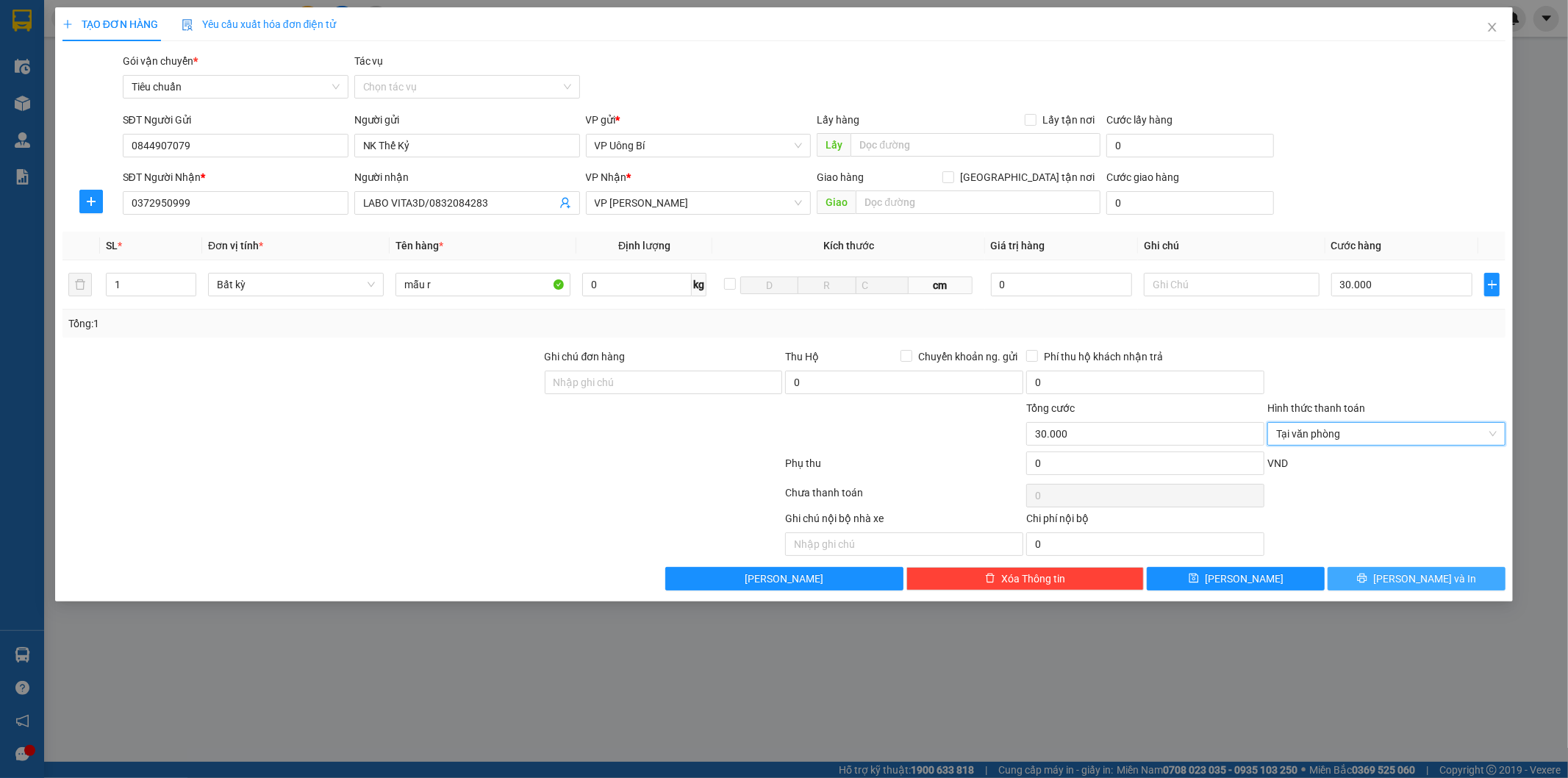
click at [1406, 577] on span "[PERSON_NAME] và In" at bounding box center [1425, 579] width 103 height 16
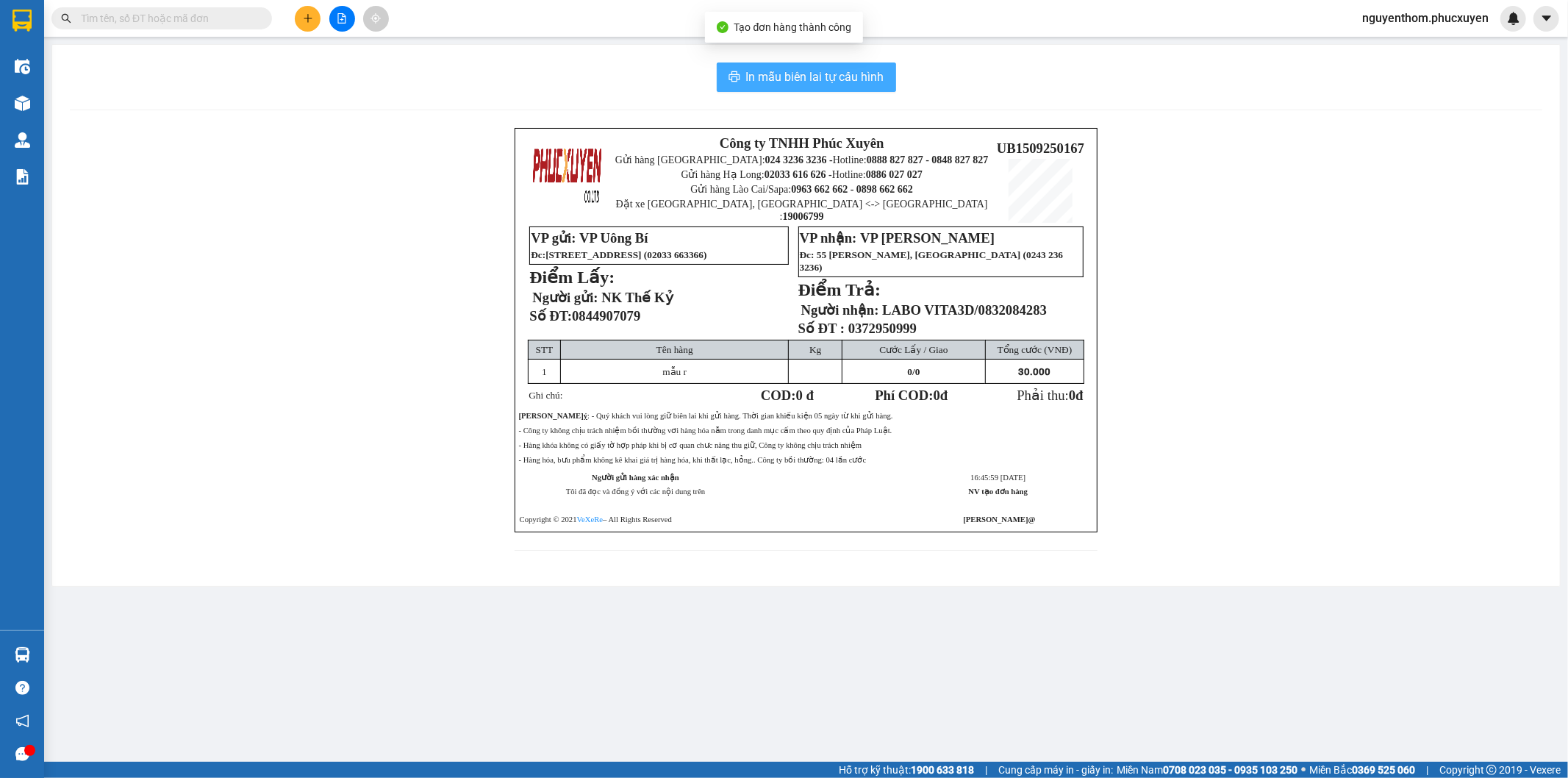
drag, startPoint x: 804, startPoint y: 75, endPoint x: 812, endPoint y: 91, distance: 17.9
click at [812, 90] on button "In mẫu biên lai tự cấu hình" at bounding box center [807, 77] width 179 height 30
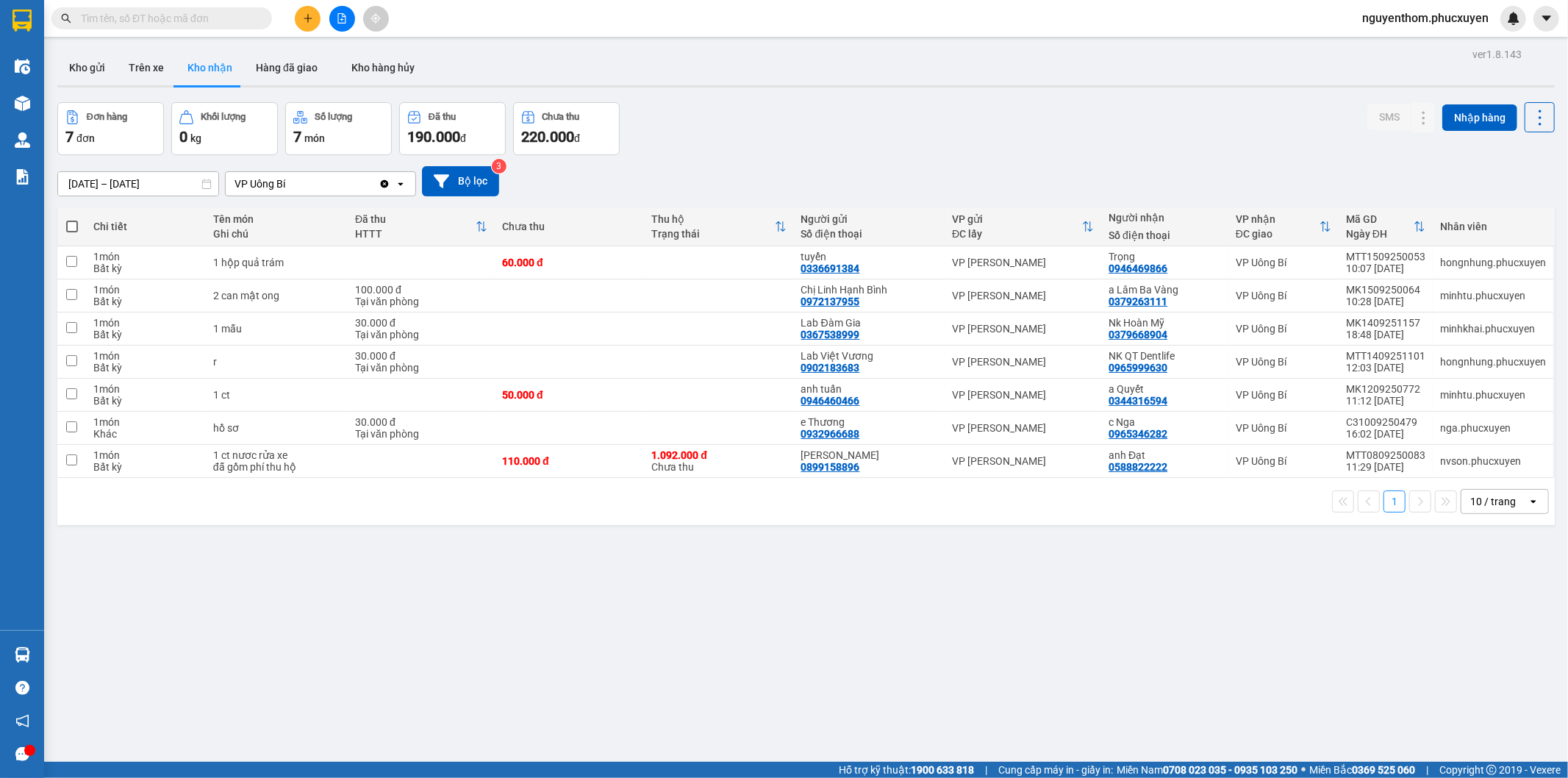
click at [15, 652] on img at bounding box center [23, 655] width 16 height 16
click at [18, 652] on div "Điều hành xe Kho hàng mới Quản [PERSON_NAME] lý thu hộ Quản lý chuyến Quản lý k…" at bounding box center [22, 389] width 44 height 778
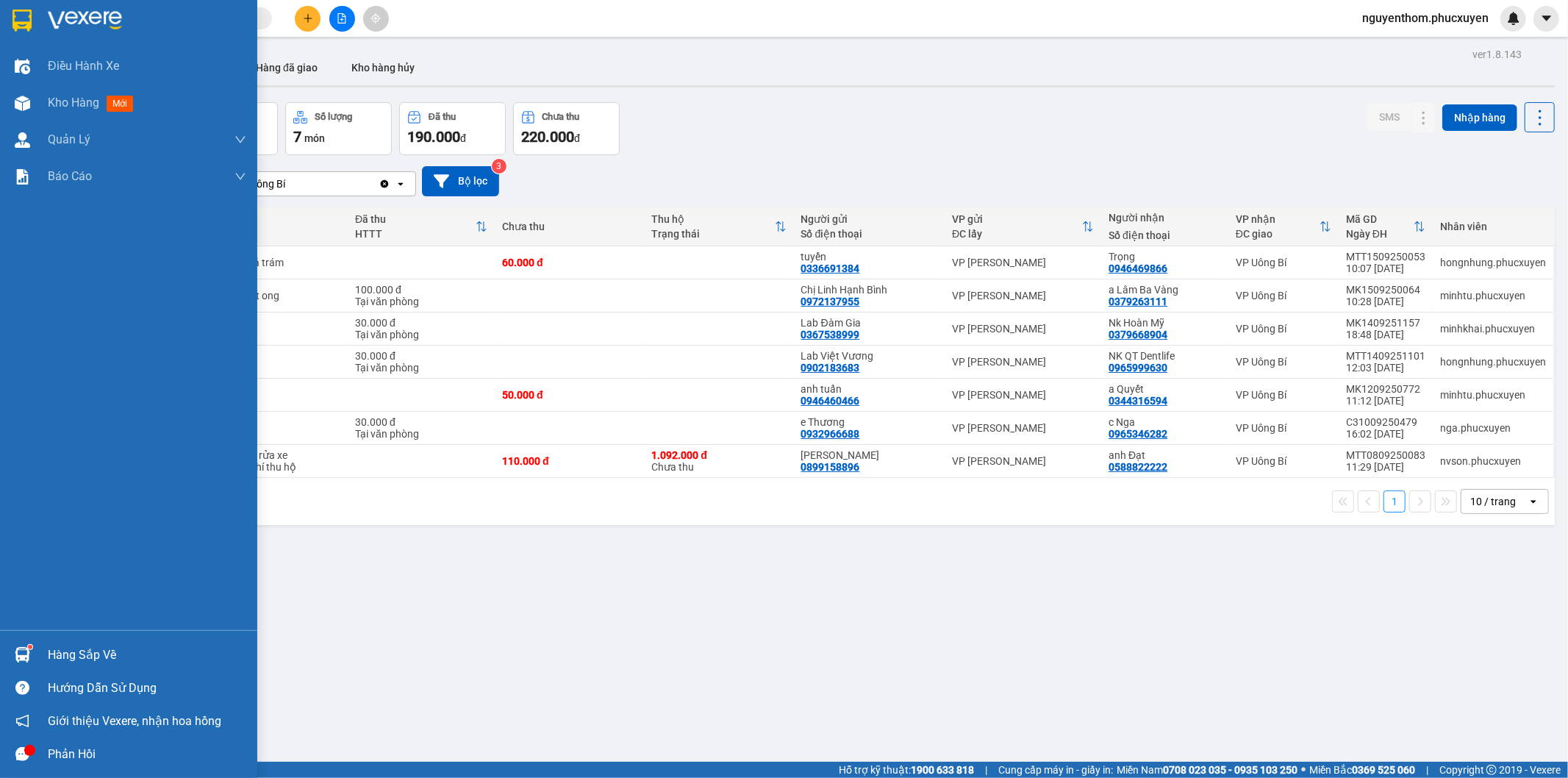
click at [25, 652] on img at bounding box center [23, 655] width 16 height 16
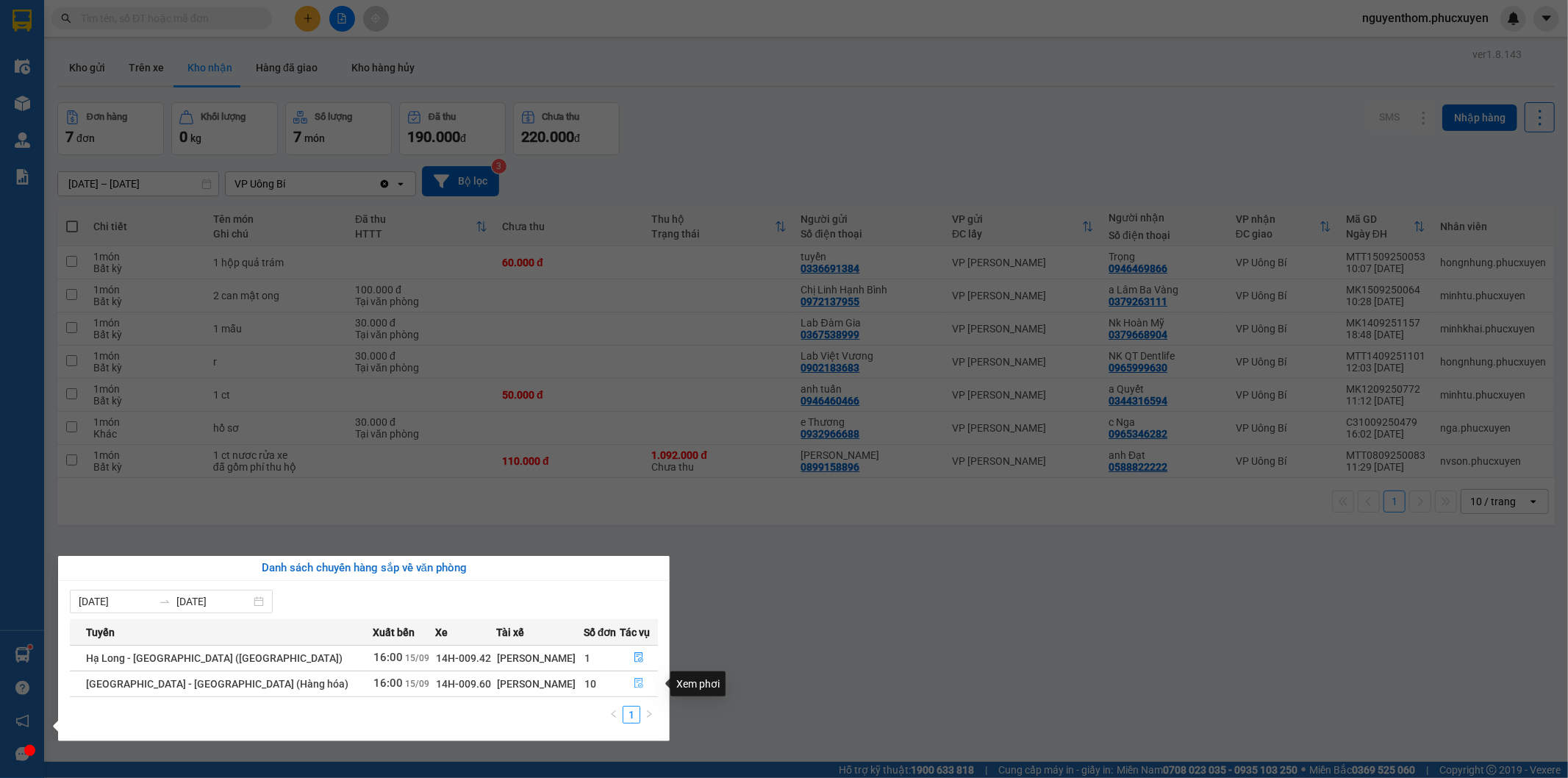
click at [634, 681] on icon "file-done" at bounding box center [639, 683] width 11 height 11
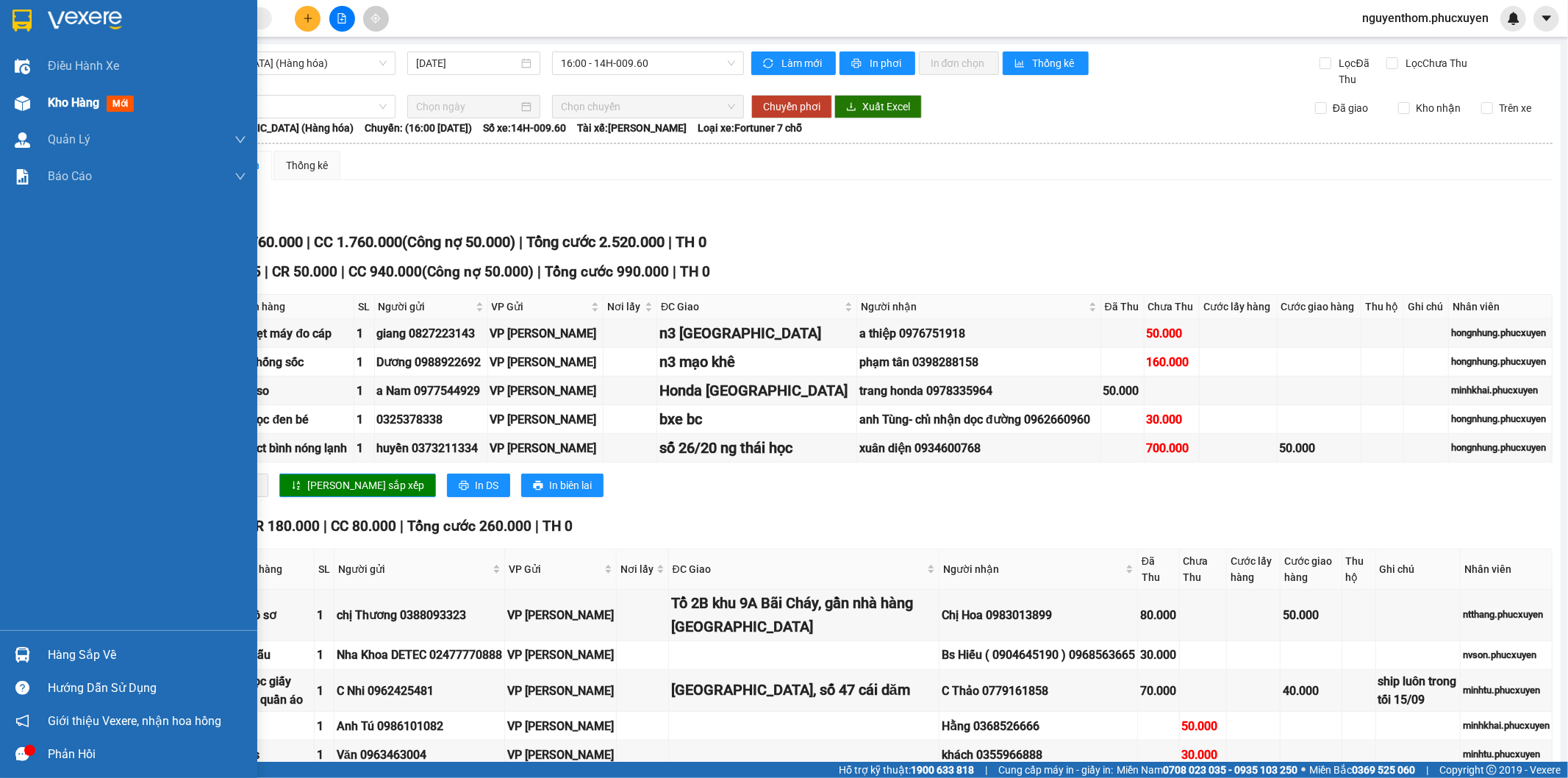
click at [75, 98] on span "Kho hàng" at bounding box center [73, 103] width 52 height 14
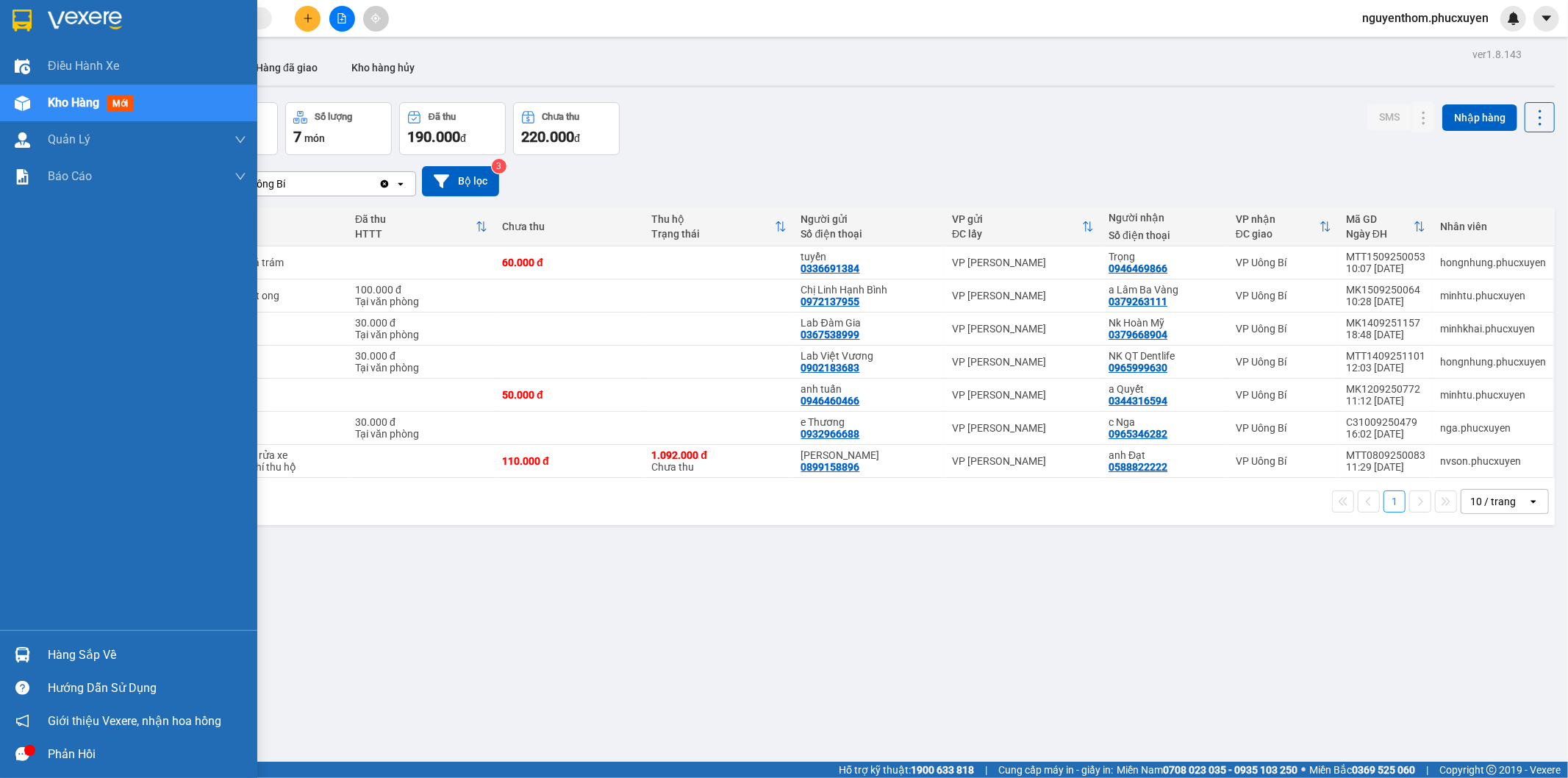
click at [83, 658] on div "Hàng sắp về" at bounding box center [147, 655] width 198 height 22
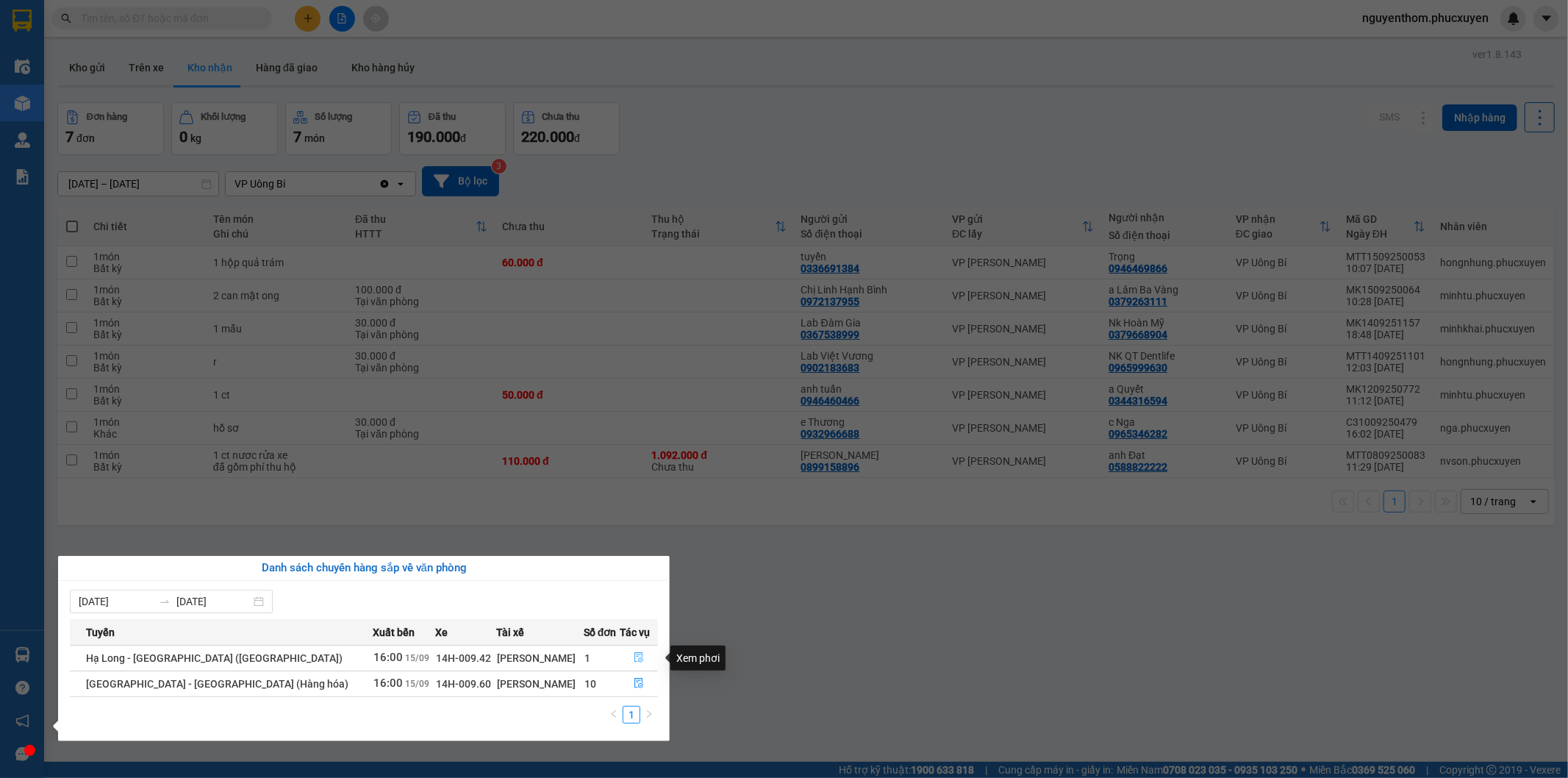
click at [634, 660] on icon "file-done" at bounding box center [639, 658] width 11 height 11
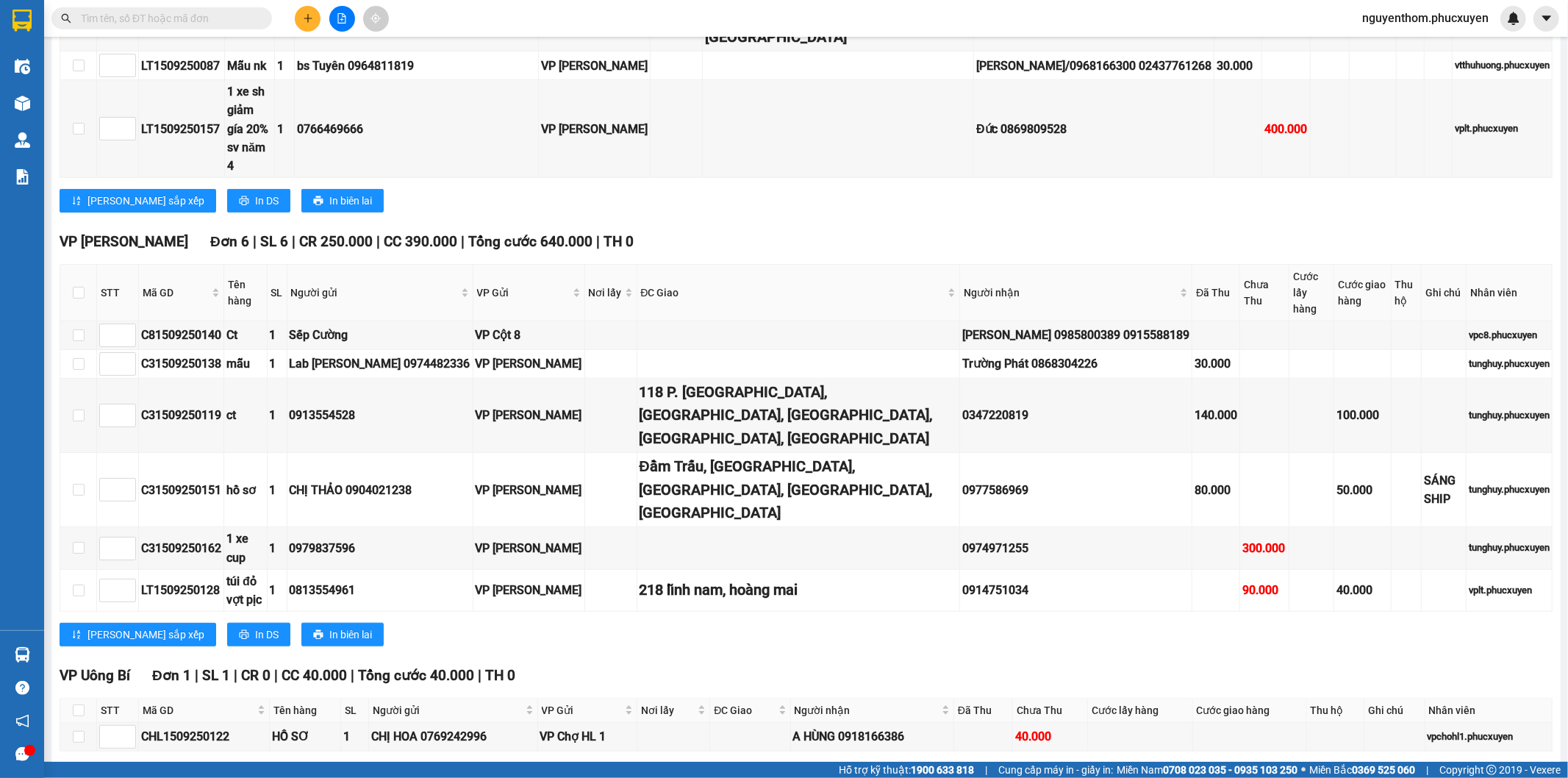
scroll to position [859, 0]
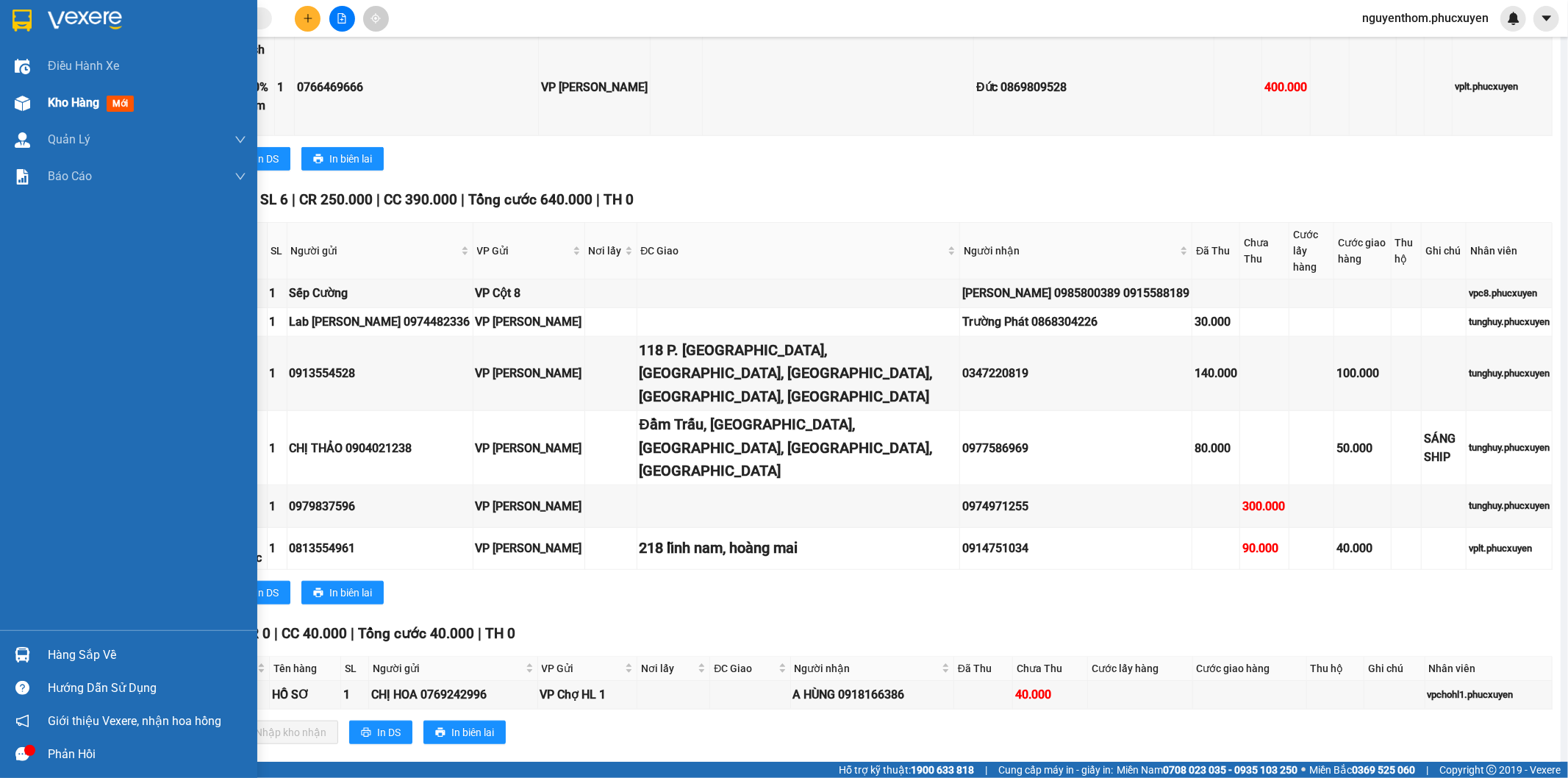
click at [53, 101] on span "Kho hàng" at bounding box center [73, 103] width 52 height 14
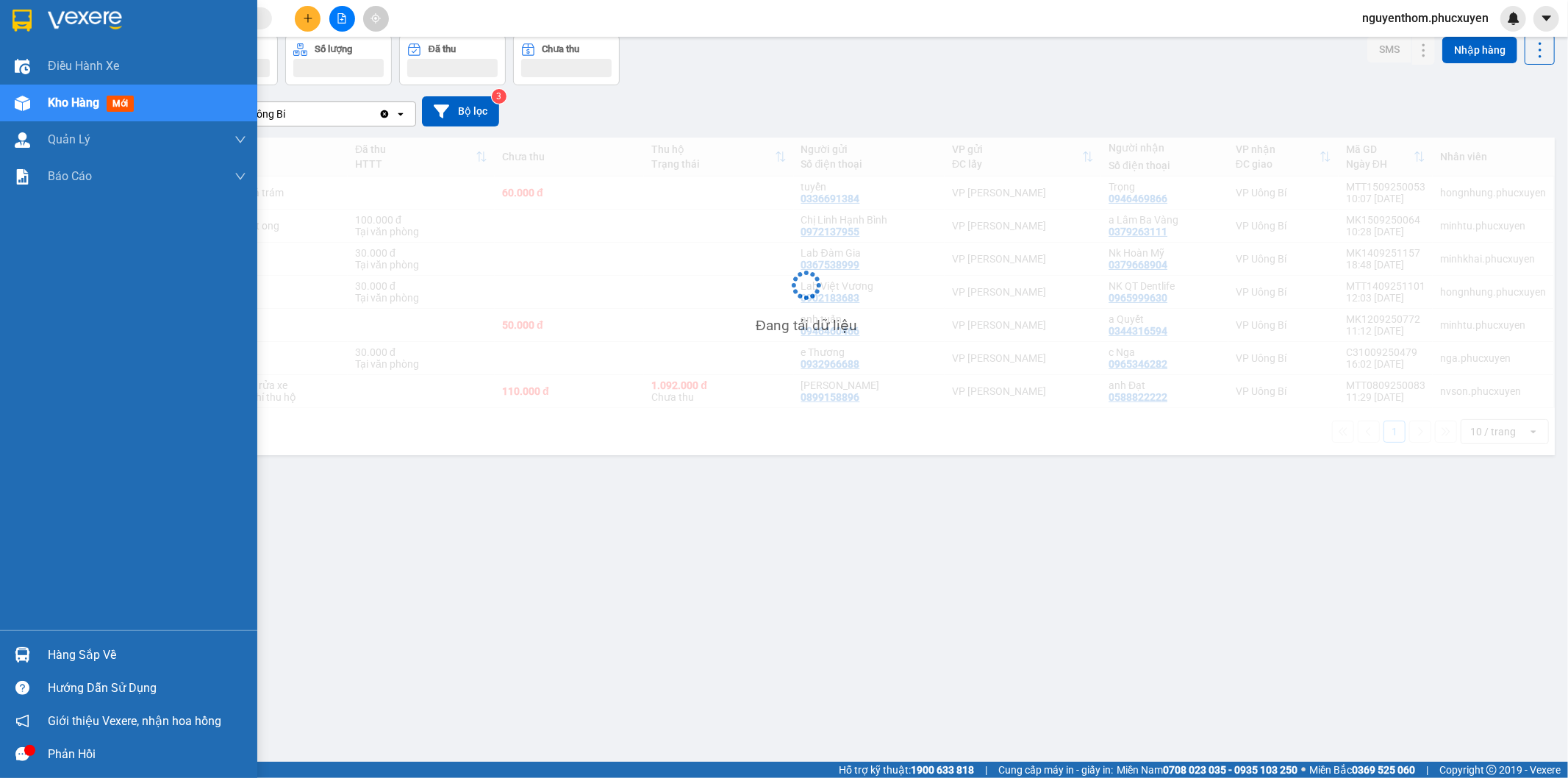
click at [90, 102] on span "Kho hàng" at bounding box center [73, 103] width 52 height 14
click at [81, 99] on span "Kho hàng" at bounding box center [73, 103] width 52 height 14
click at [81, 100] on span "Kho hàng" at bounding box center [73, 103] width 52 height 14
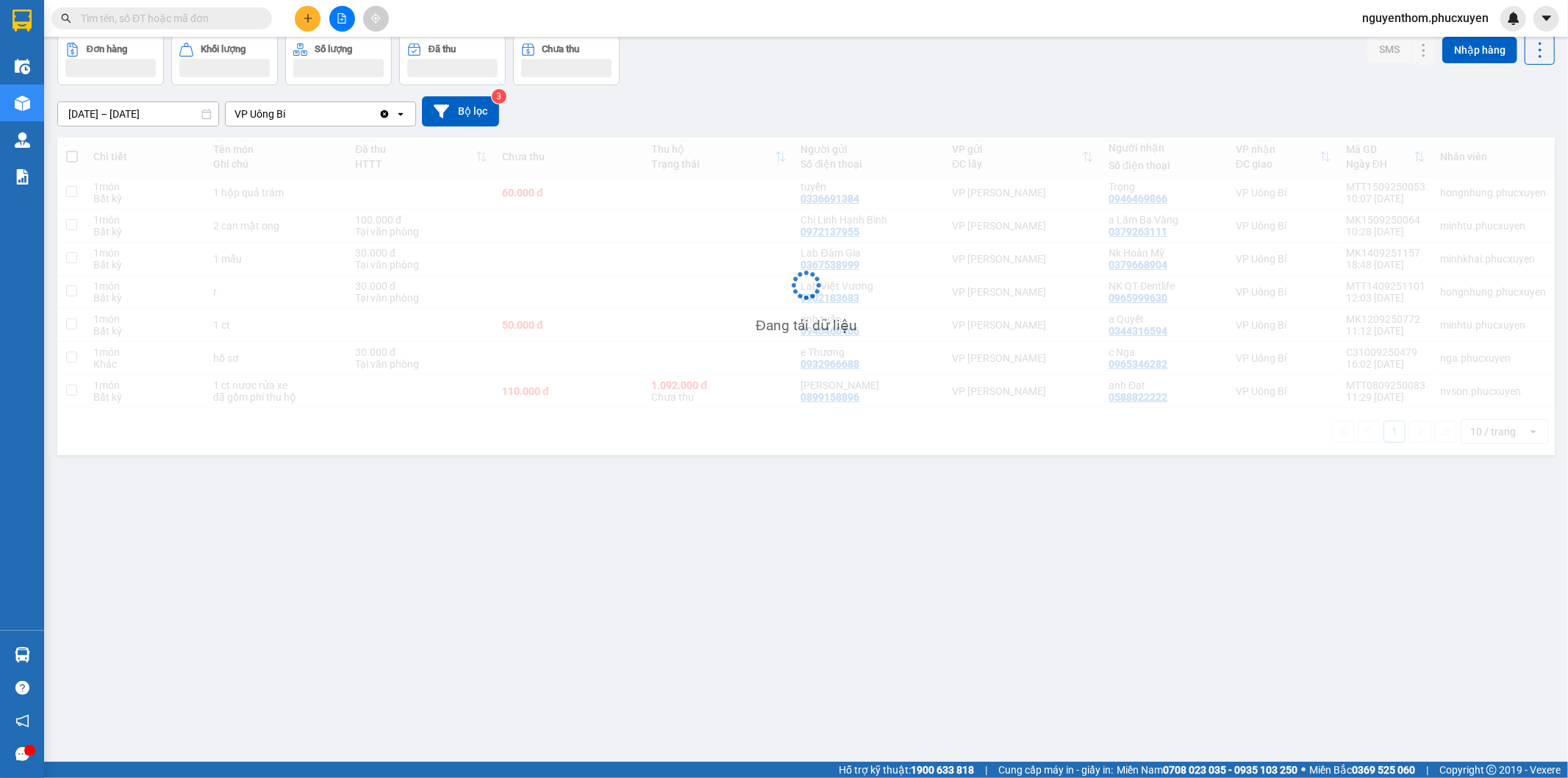
scroll to position [68, 0]
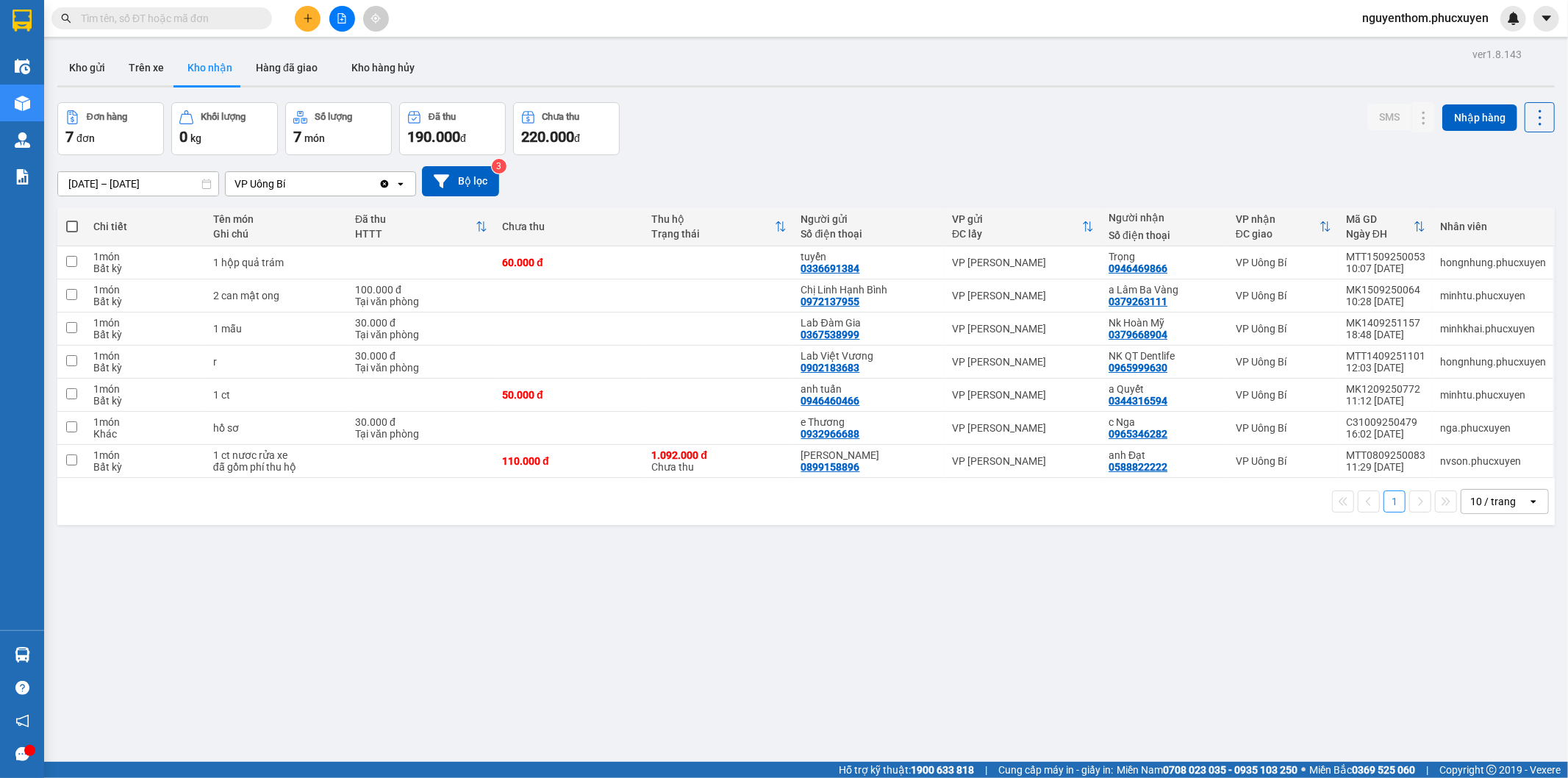
scroll to position [68, 0]
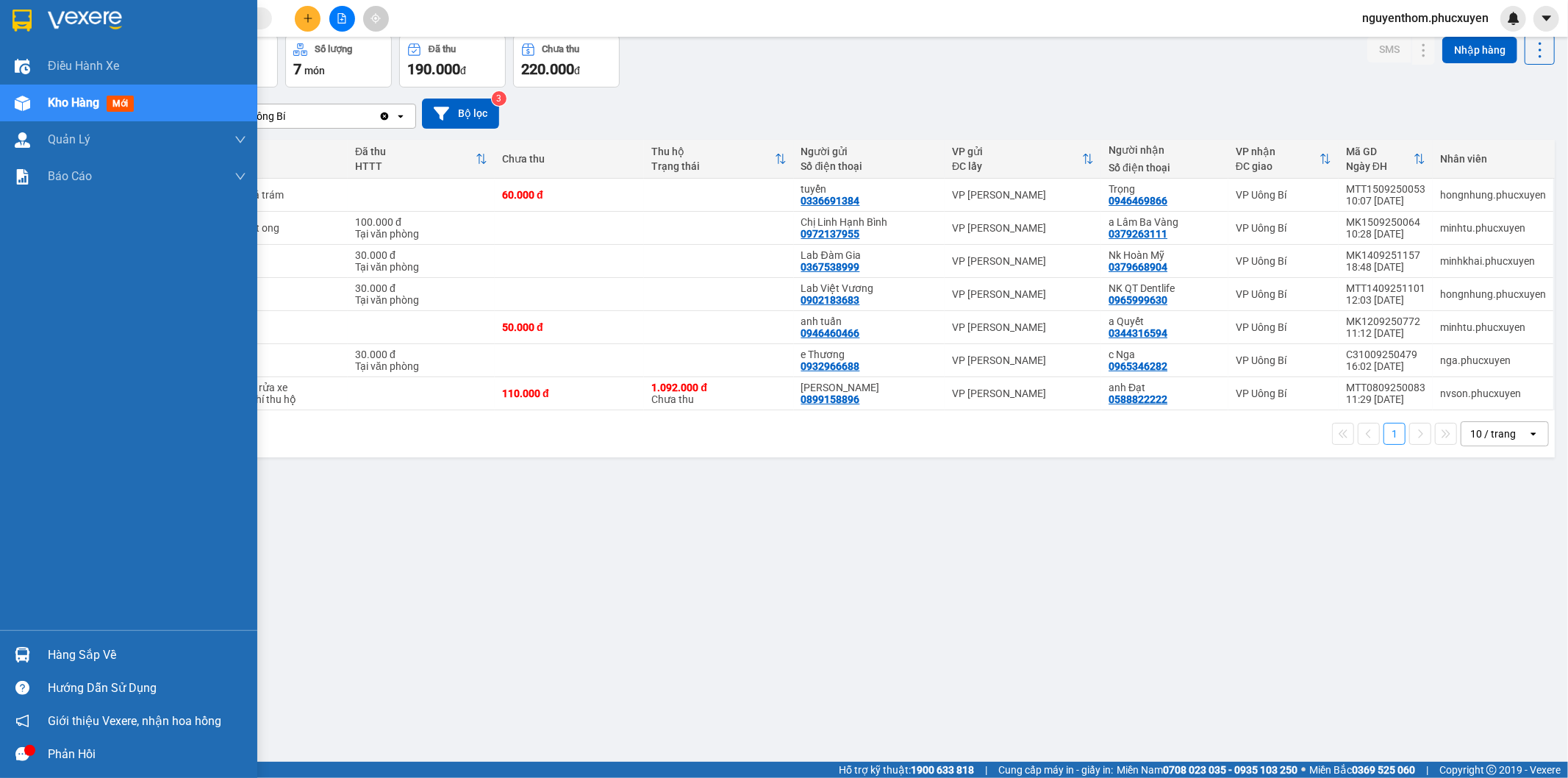
click at [25, 653] on img at bounding box center [23, 655] width 16 height 16
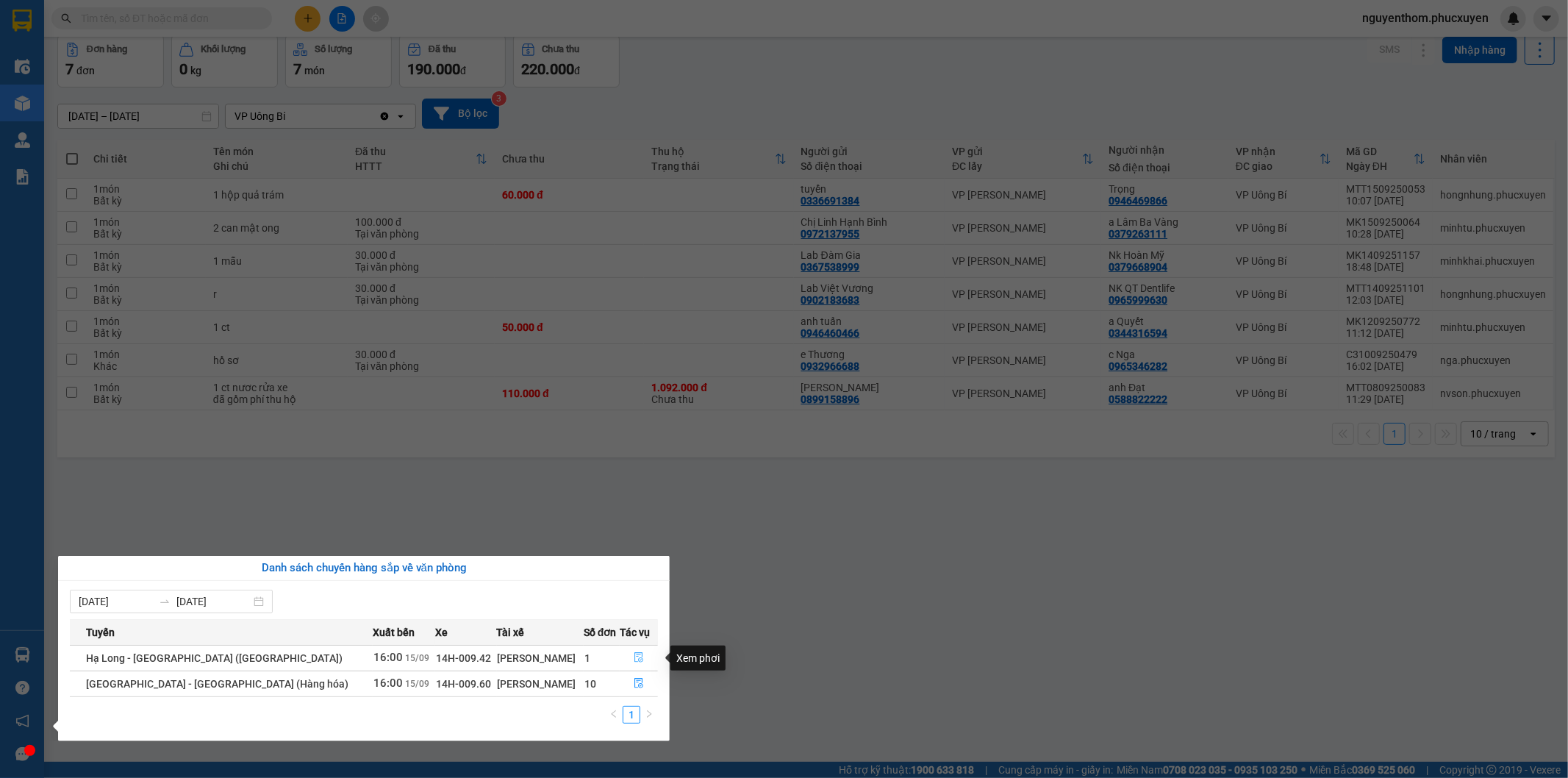
click at [634, 657] on icon "file-done" at bounding box center [639, 658] width 11 height 11
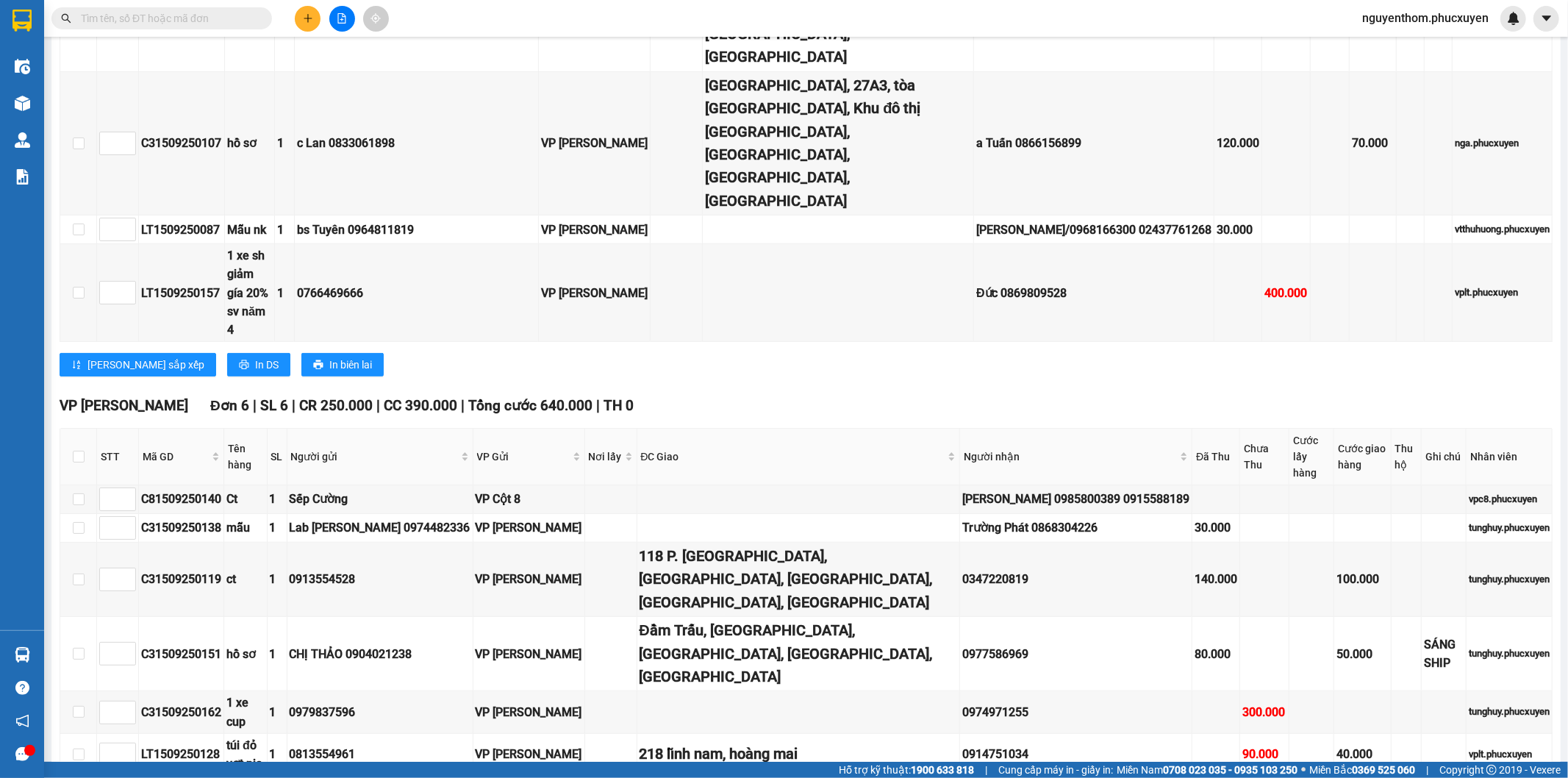
scroll to position [817, 0]
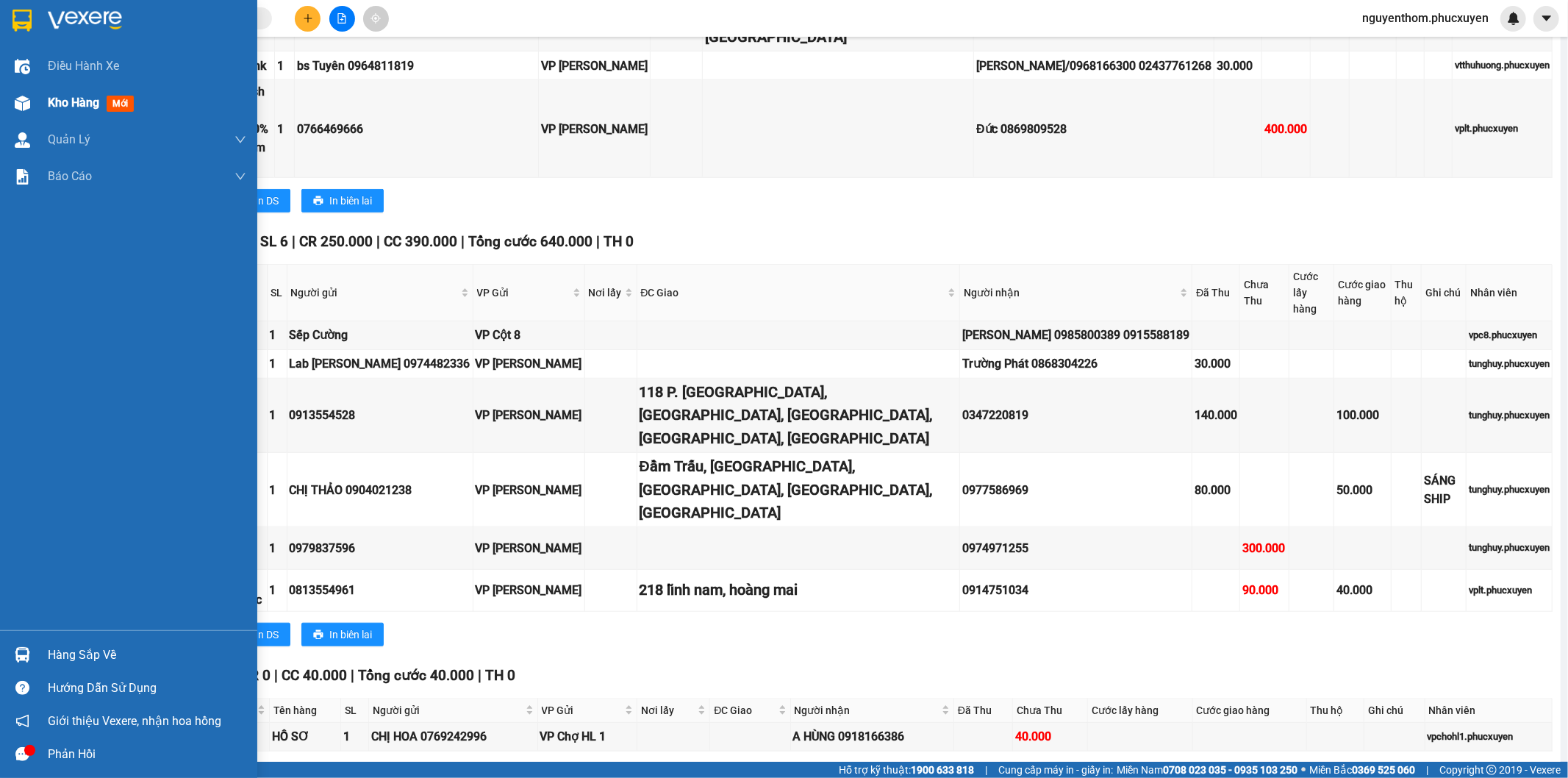
click at [62, 98] on span "Kho hàng" at bounding box center [73, 103] width 52 height 14
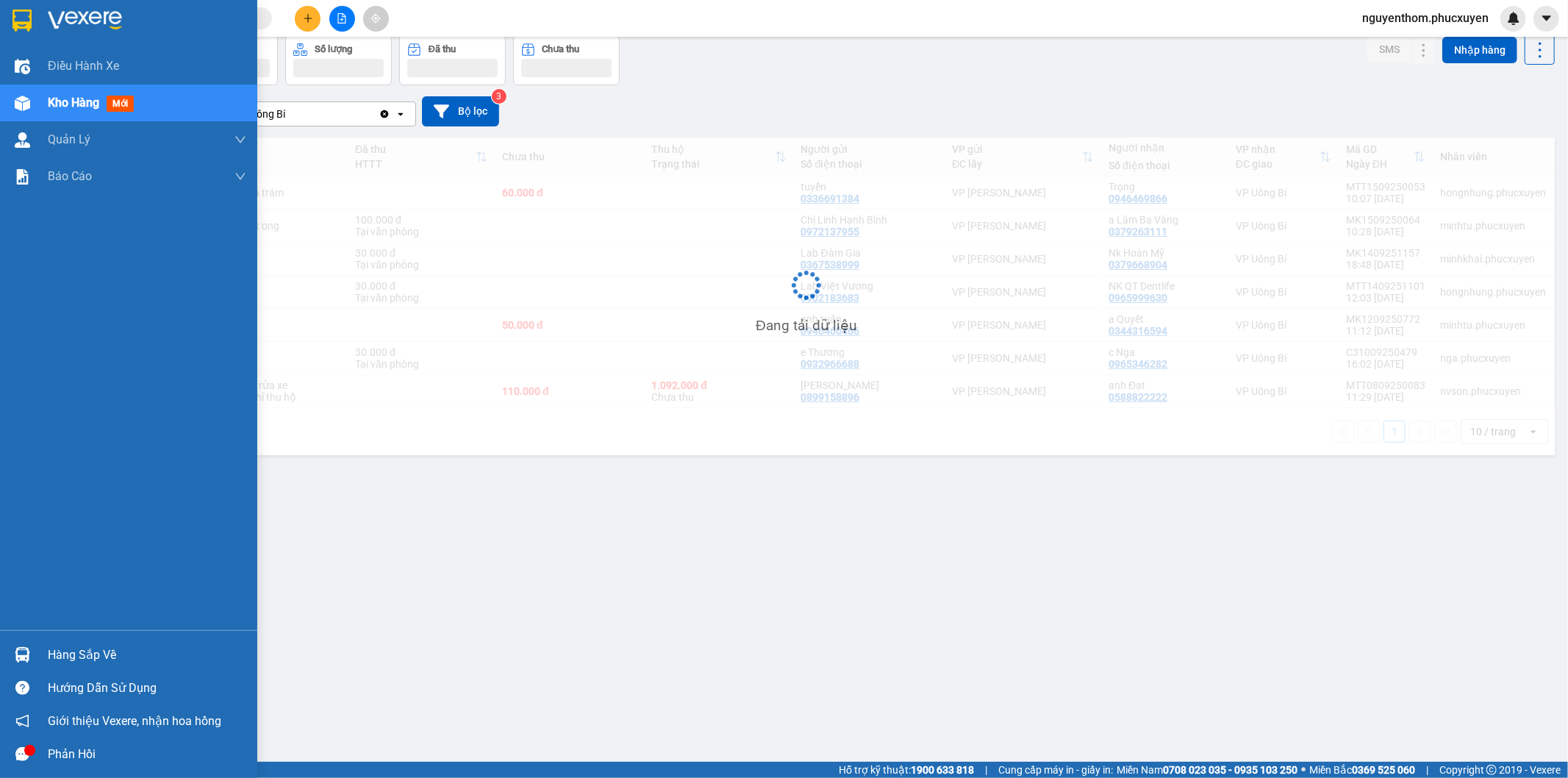
scroll to position [68, 0]
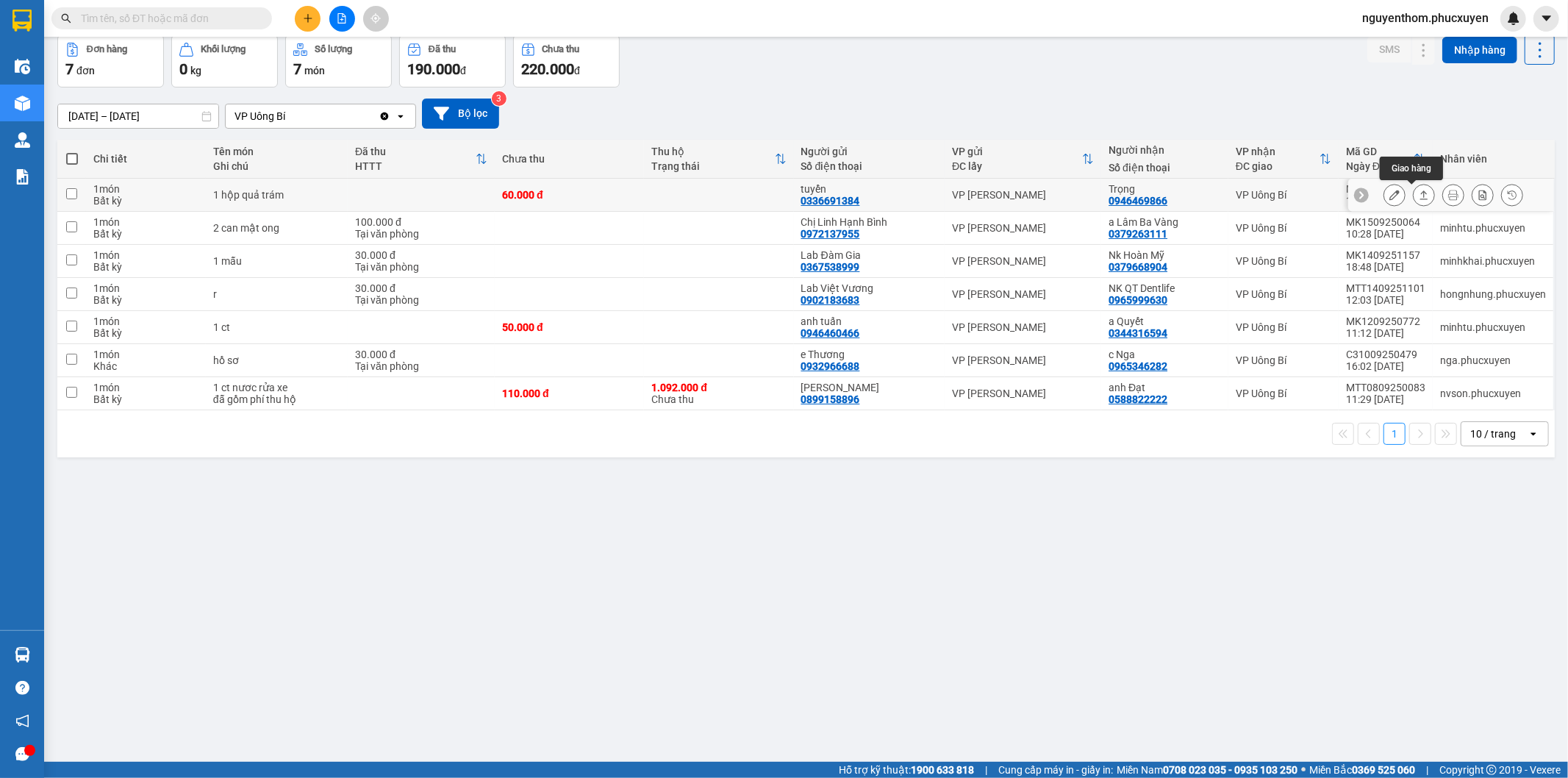
click at [1419, 195] on icon at bounding box center [1424, 195] width 11 height 11
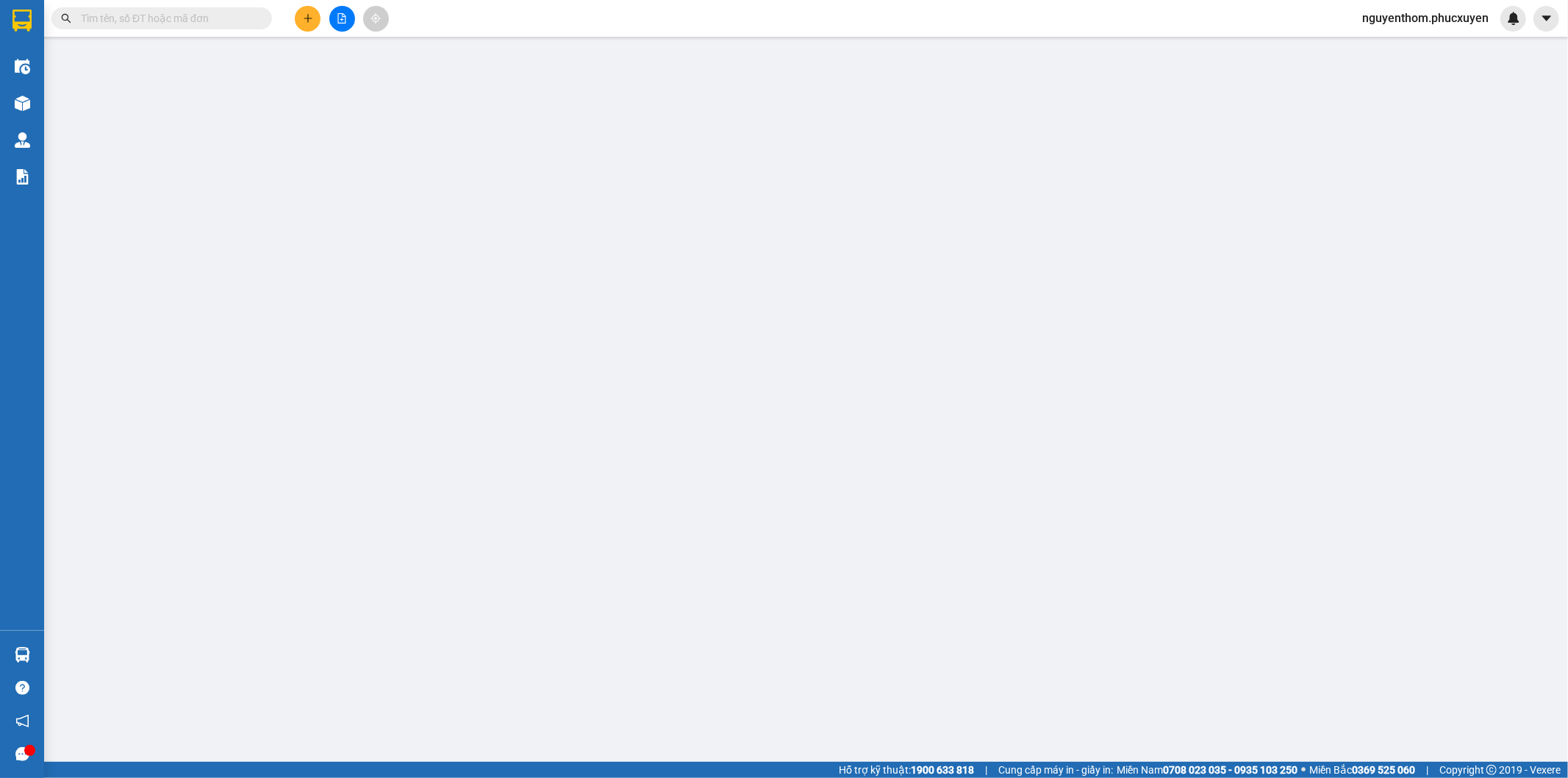
type input "0336691384"
type input "tuyển"
type input "0946469866"
type input "Trọng"
type input "60.000"
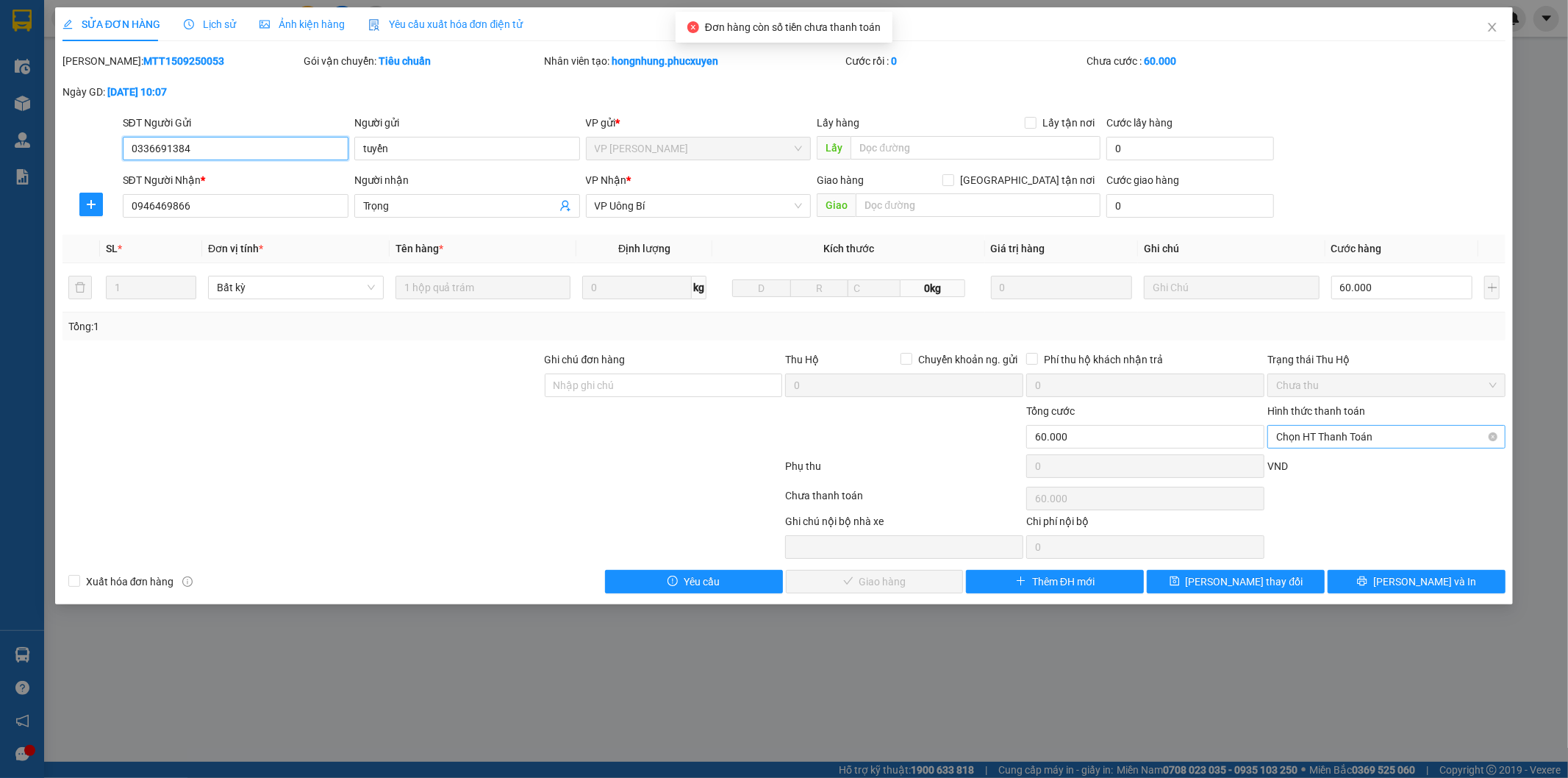
click at [1334, 443] on span "Chọn HT Thanh Toán" at bounding box center [1386, 436] width 220 height 22
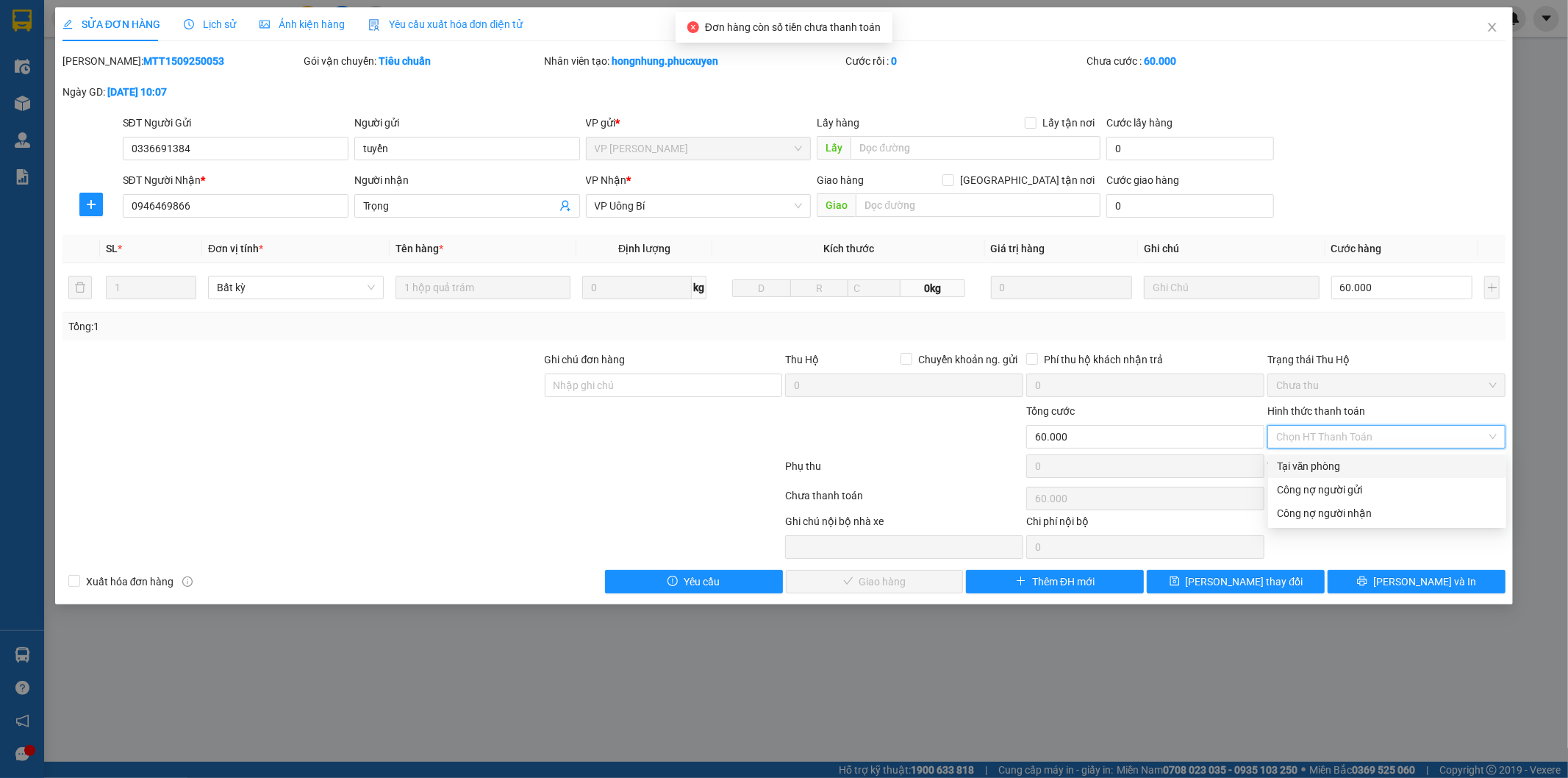
click at [1332, 465] on div "Tại văn phòng" at bounding box center [1387, 466] width 220 height 16
type input "0"
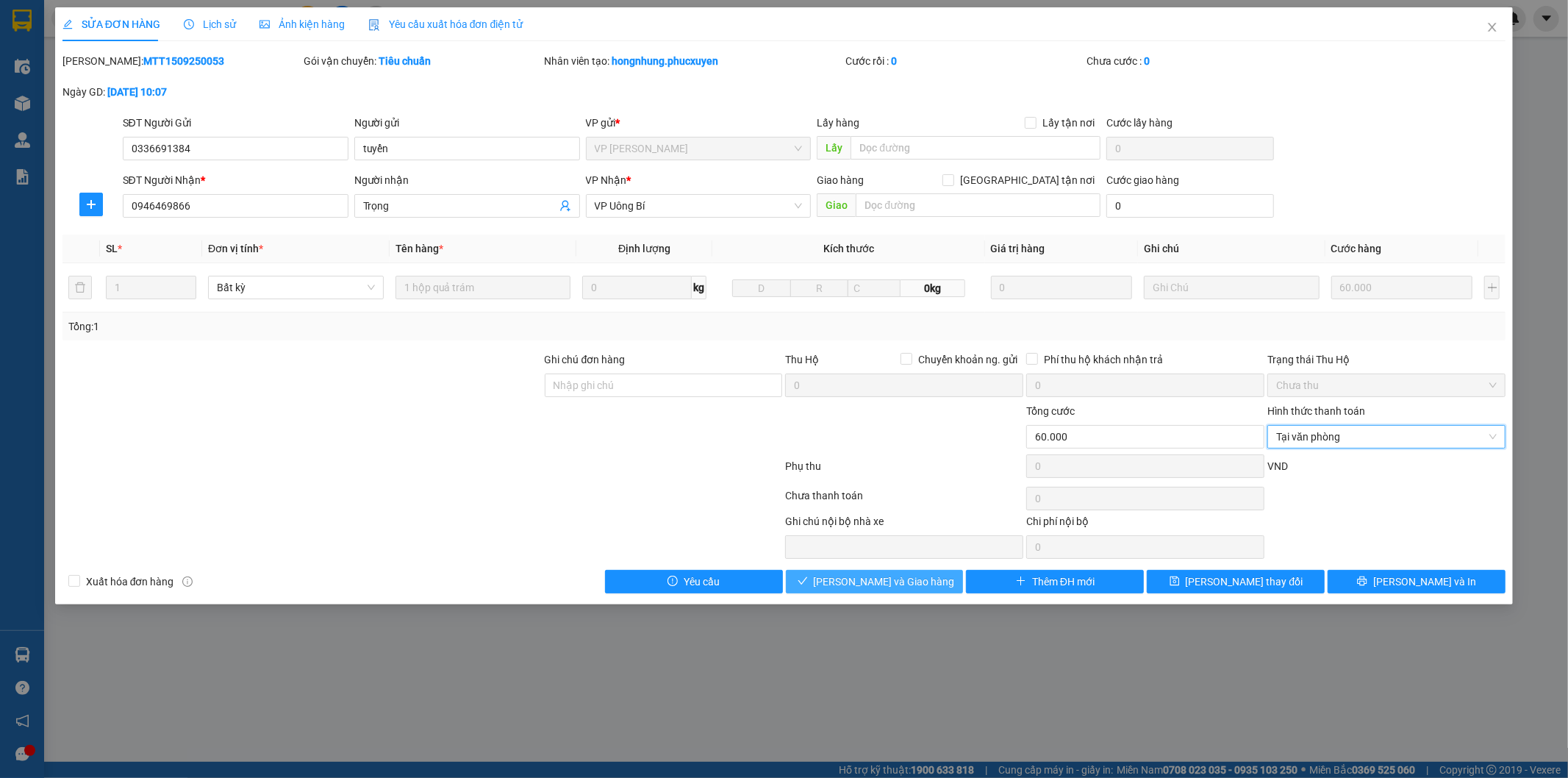
click at [884, 581] on span "[PERSON_NAME] và Giao hàng" at bounding box center [884, 581] width 141 height 16
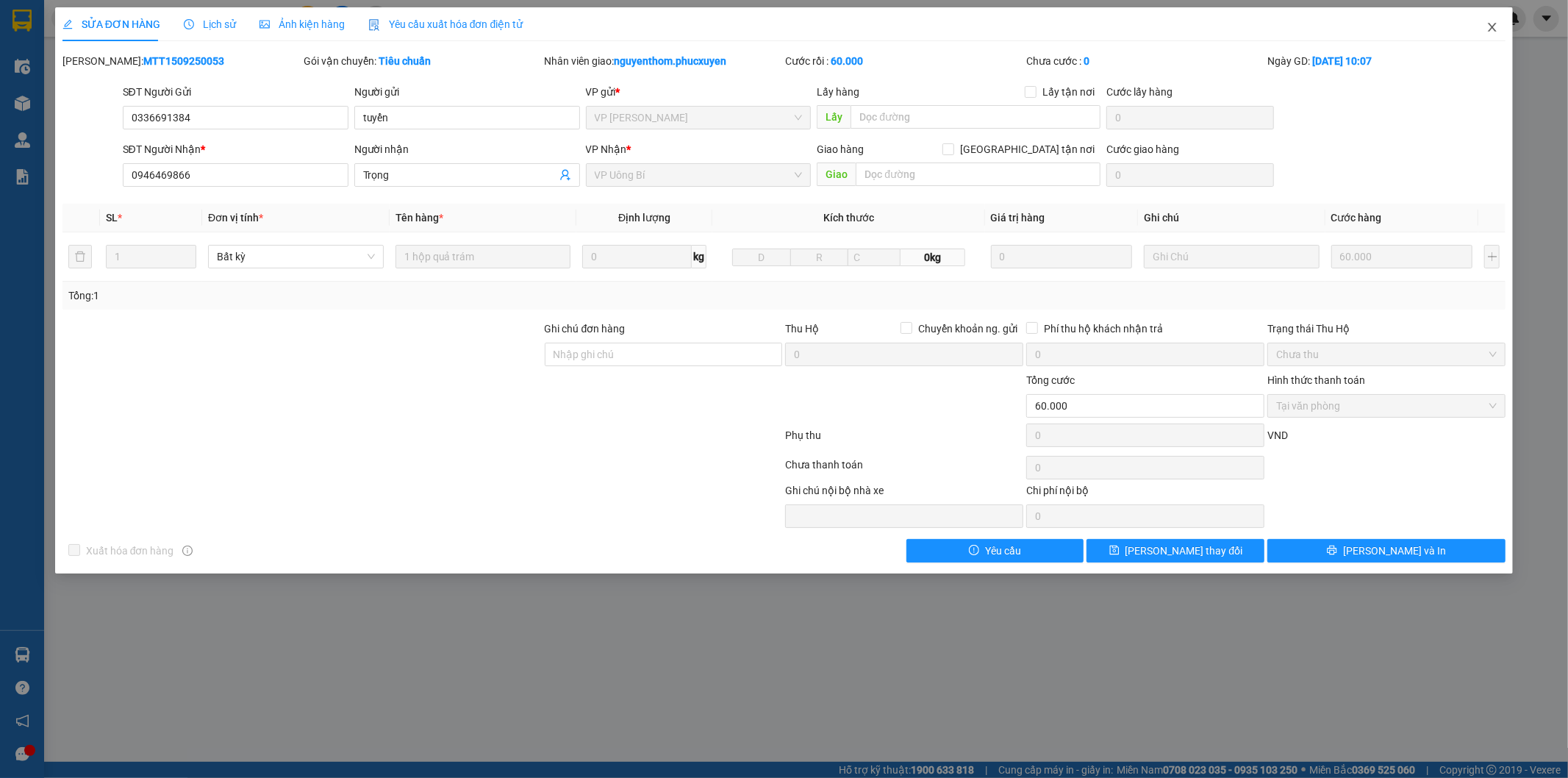
click at [1492, 20] on span "Close" at bounding box center [1492, 27] width 41 height 41
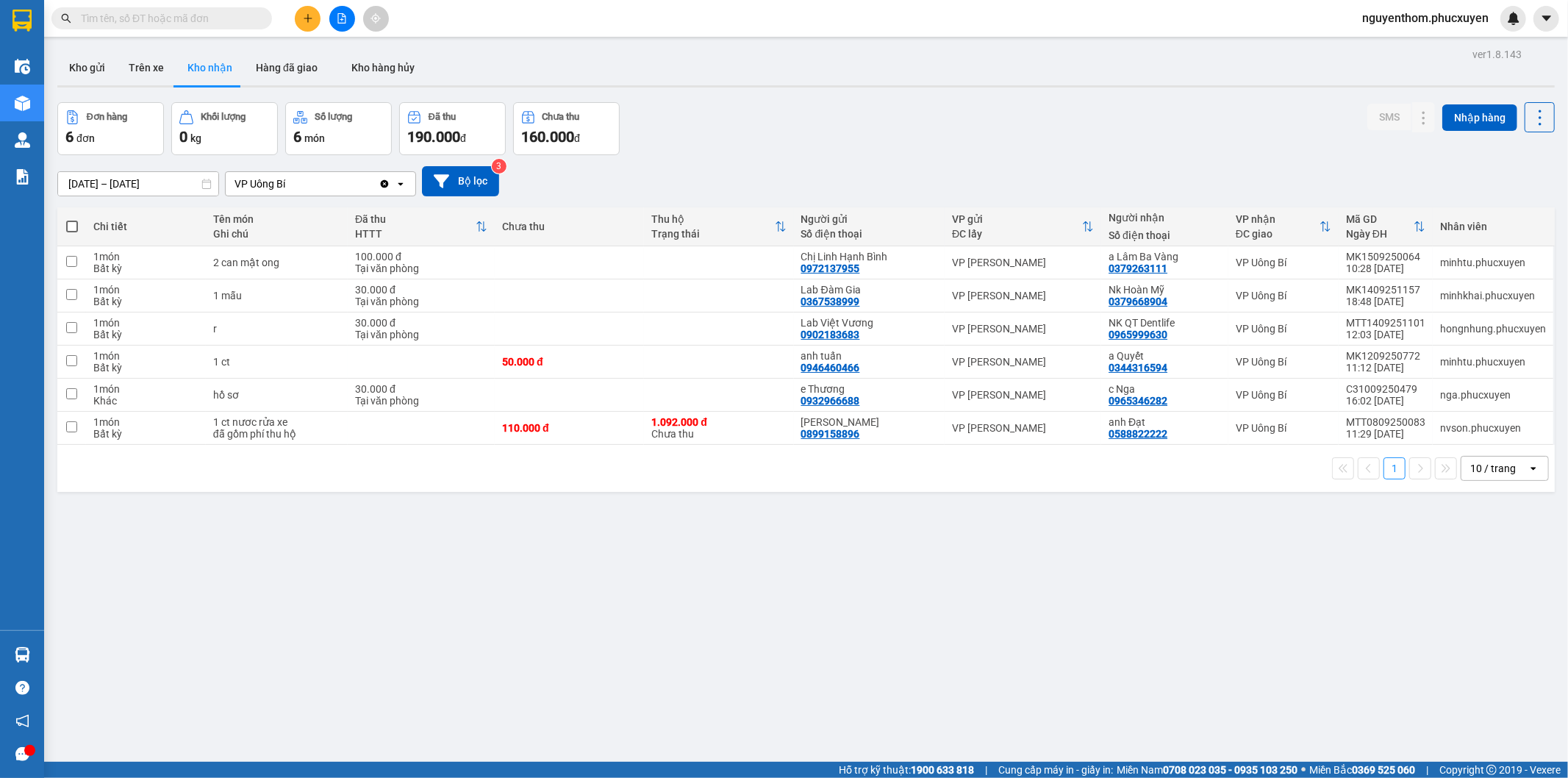
click at [89, 61] on button "Kho gửi" at bounding box center [87, 68] width 60 height 35
click at [87, 66] on button "Kho gửi" at bounding box center [87, 68] width 60 height 35
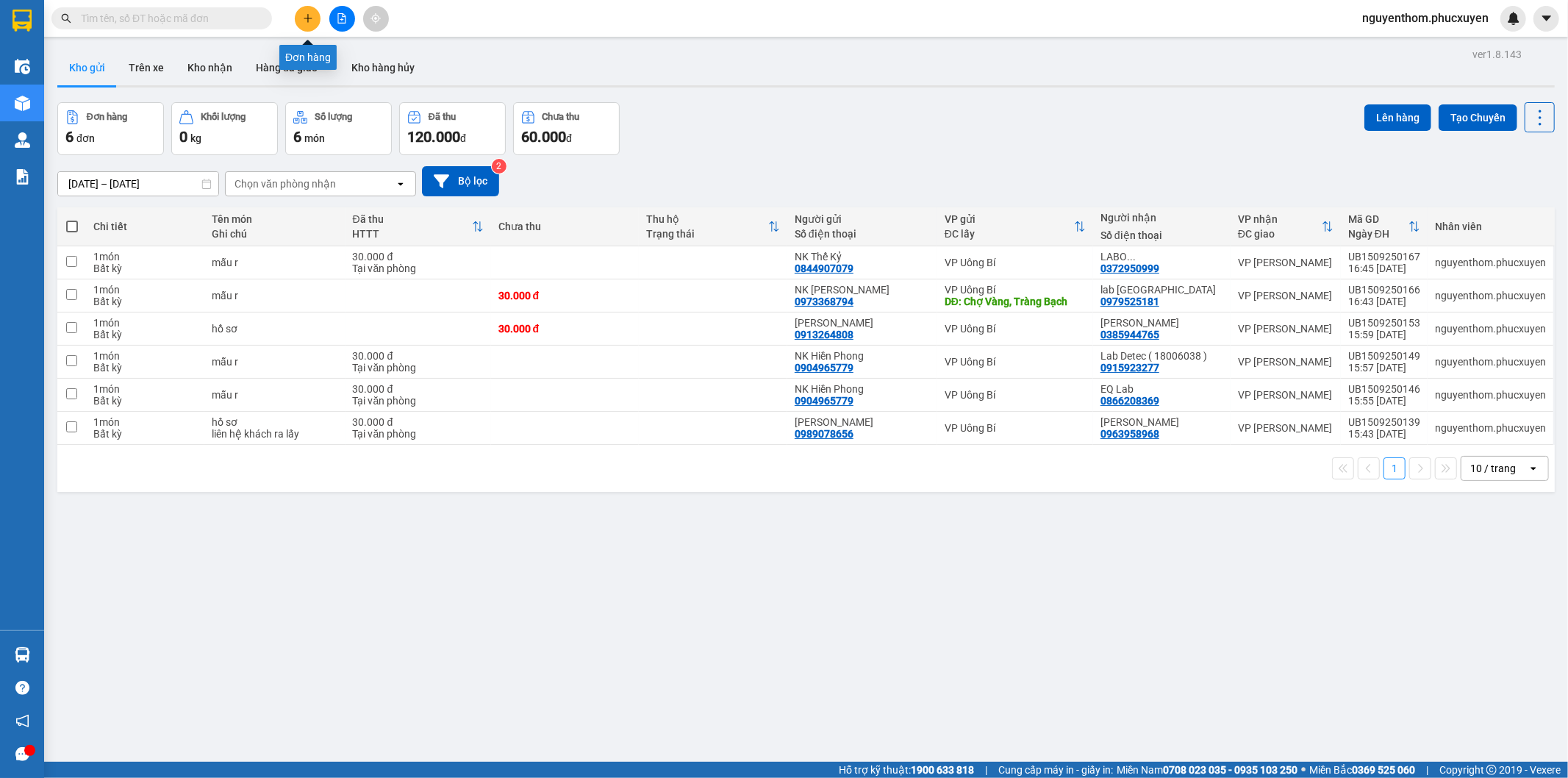
click at [301, 16] on button at bounding box center [307, 18] width 25 height 25
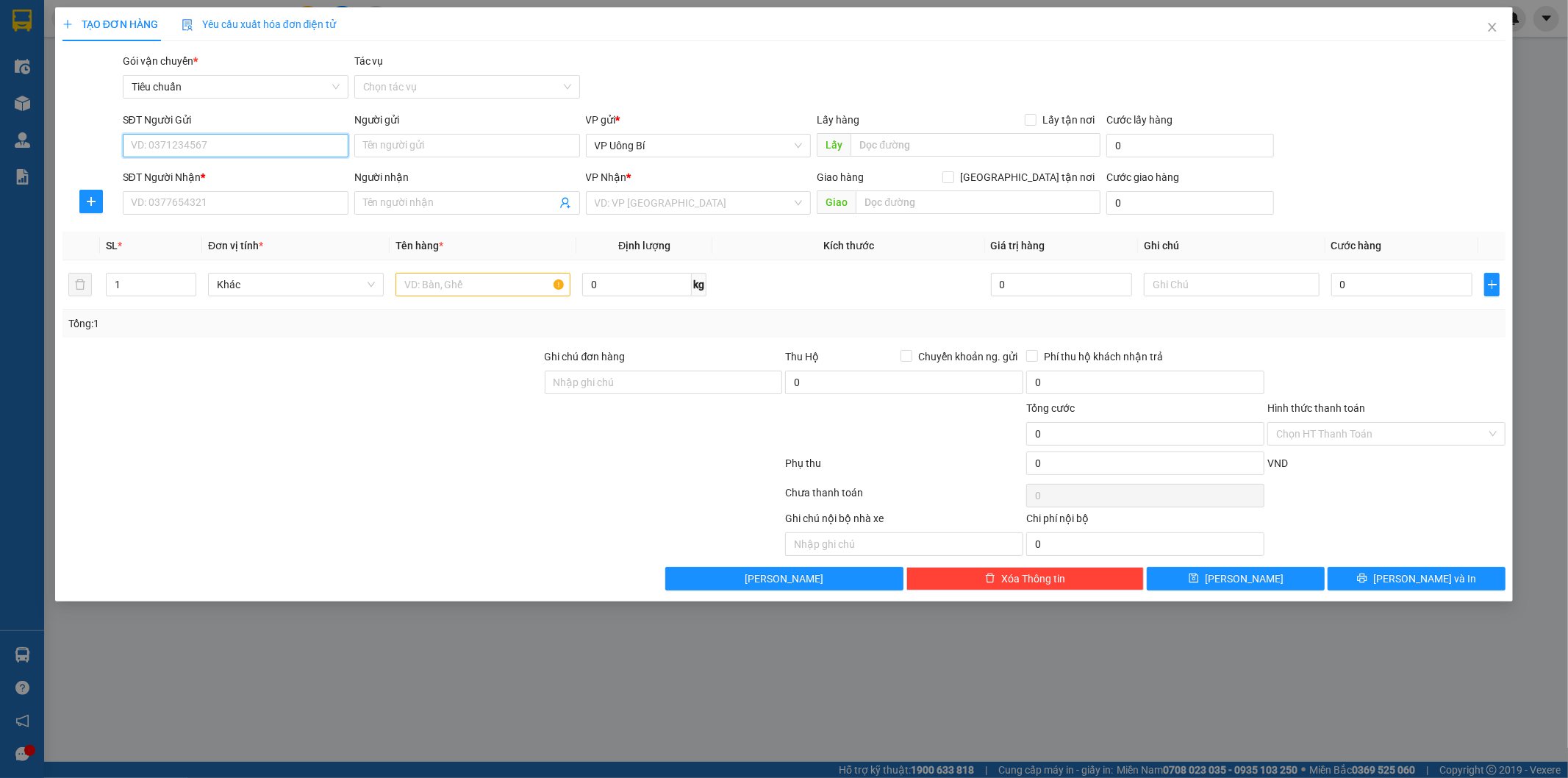
click at [282, 140] on input "SĐT Người Gửi" at bounding box center [235, 145] width 226 height 24
click at [198, 173] on div "0973368794 - NK [PERSON_NAME]" at bounding box center [235, 175] width 208 height 16
type input "0973368794"
type input "NK [PERSON_NAME]"
type input "Chợ Vàng, Tràng Bạch"
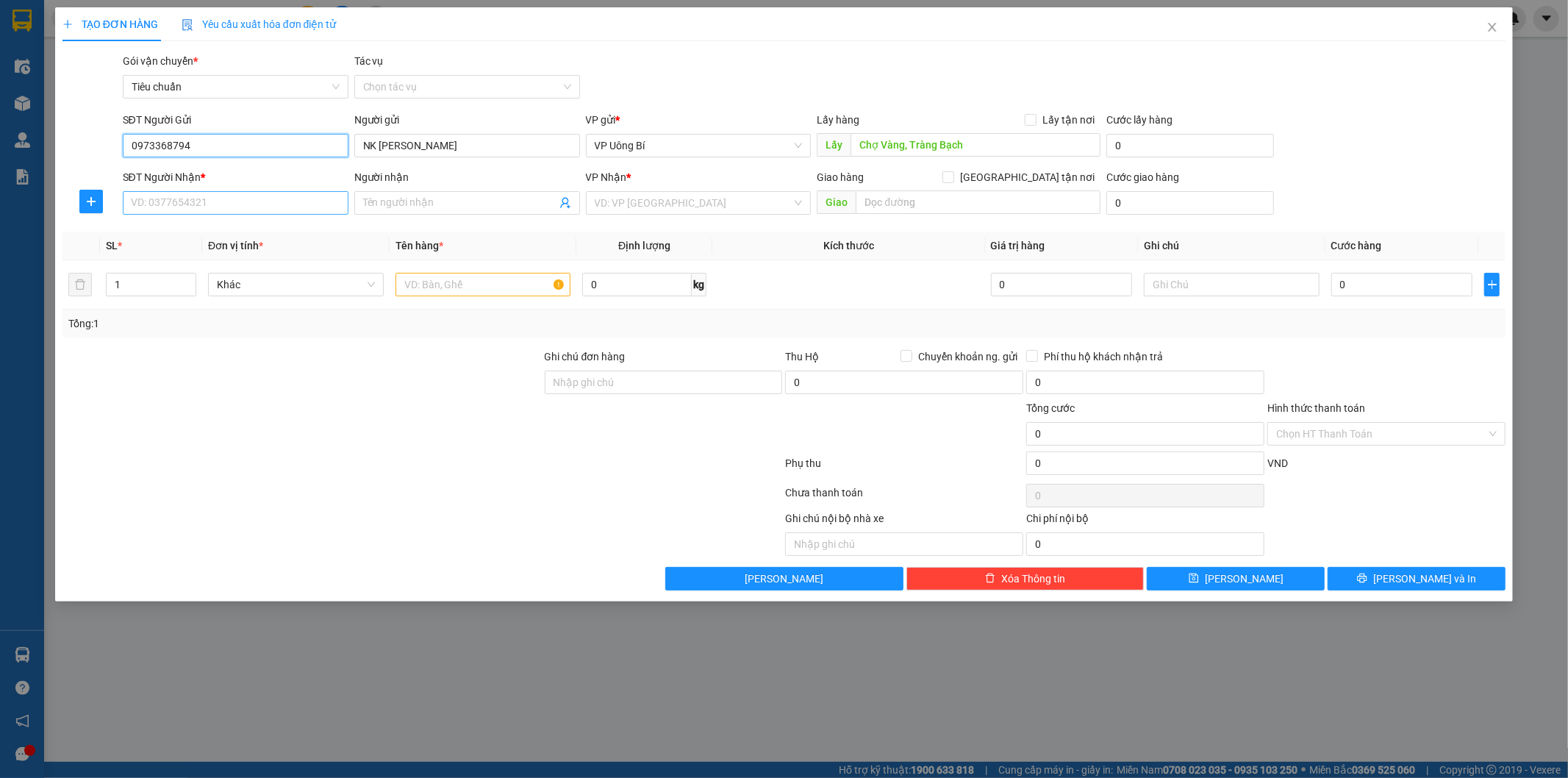
type input "0973368794"
click at [261, 207] on input "SĐT Người Nhận *" at bounding box center [235, 203] width 226 height 24
click at [201, 225] on div "0914606853 - Chị Linh" at bounding box center [235, 232] width 208 height 16
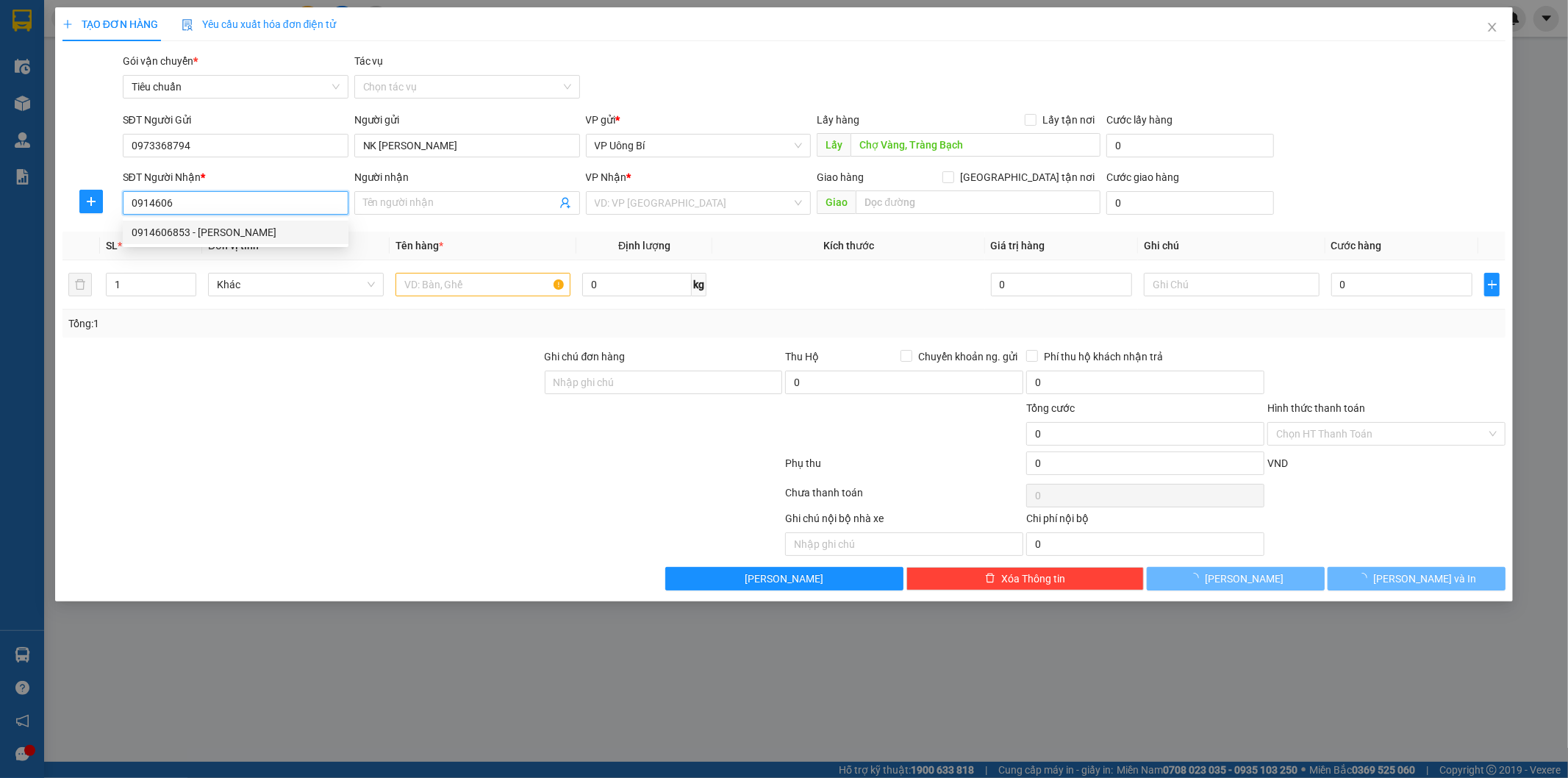
type input "0914606853"
type input "Chị Linh"
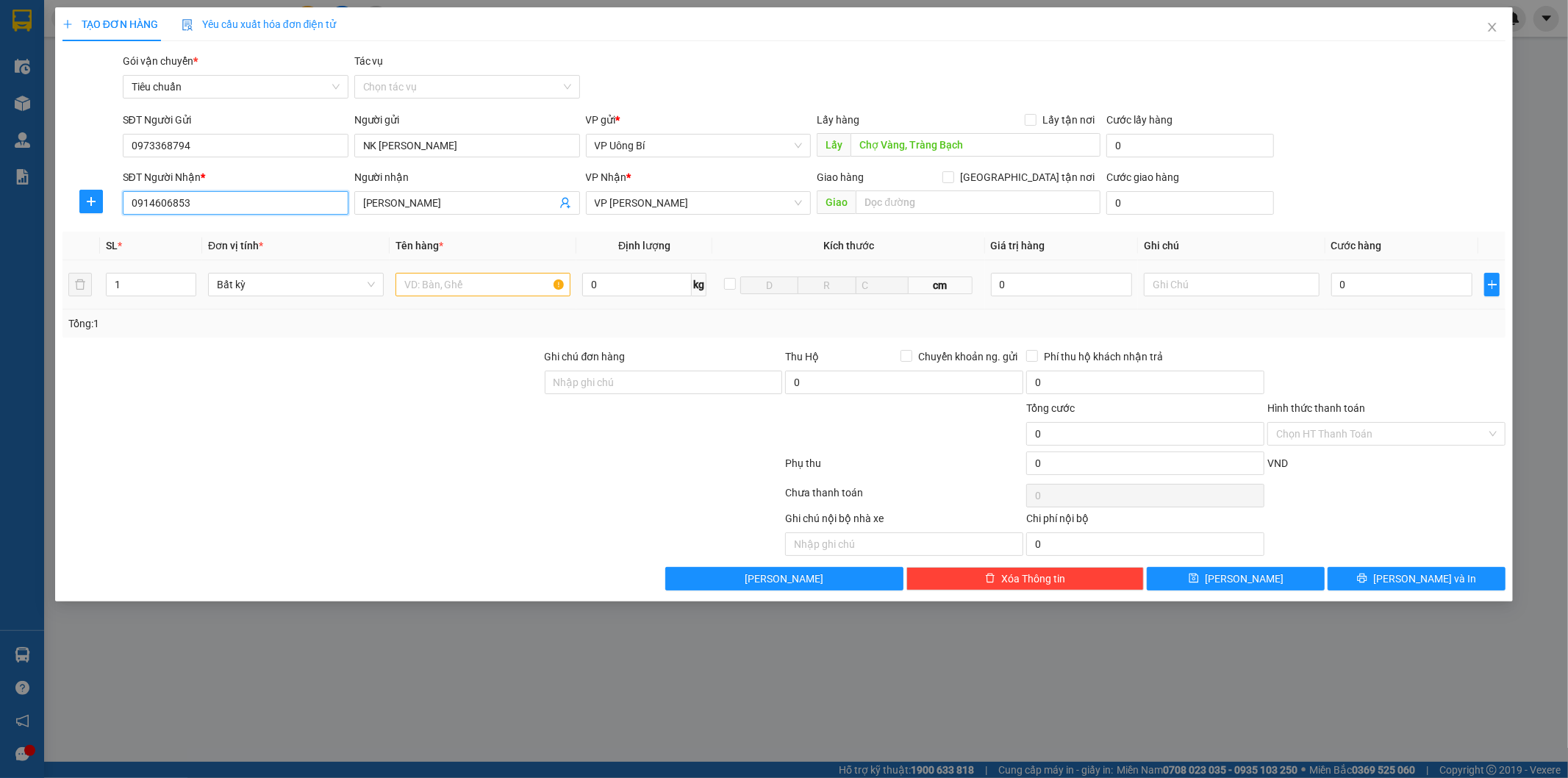
type input "0914606853"
click at [511, 283] on input "text" at bounding box center [484, 285] width 176 height 24
type input "mẫu r"
click at [1428, 285] on input "0" at bounding box center [1402, 285] width 141 height 24
type input "3"
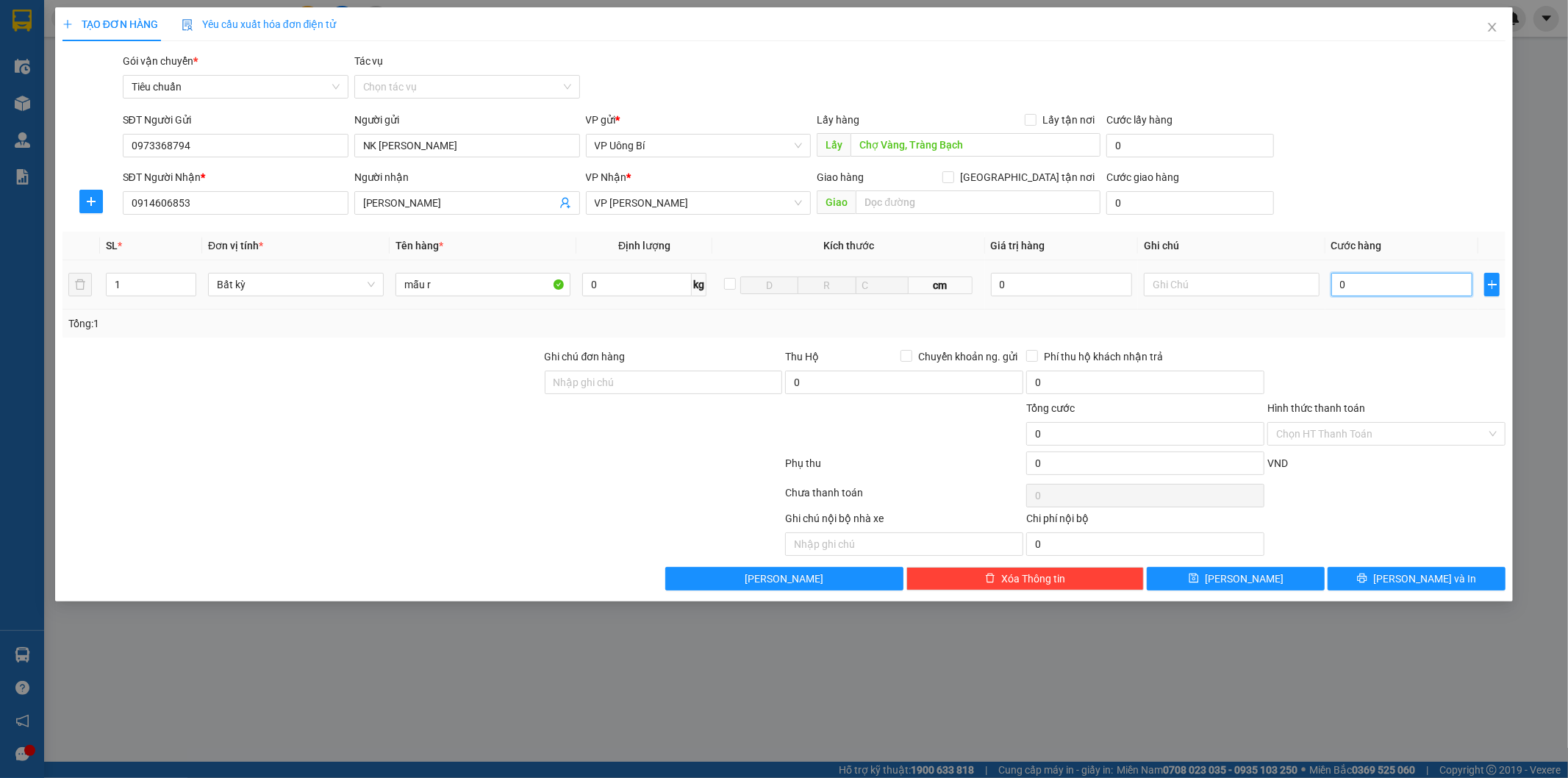
type input "3"
type input "30"
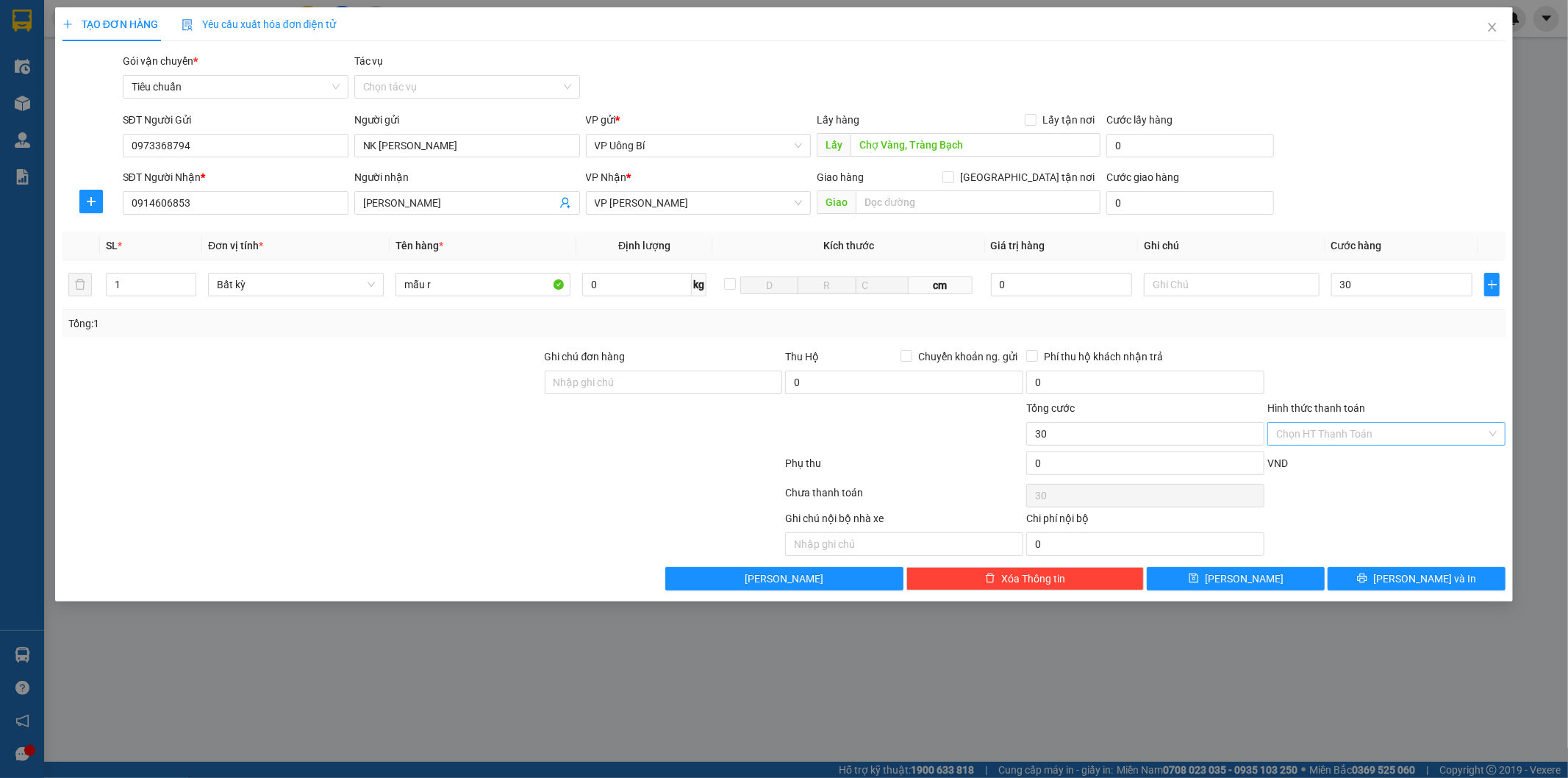
type input "30.000"
click at [1356, 436] on input "Hình thức thanh toán" at bounding box center [1382, 434] width 211 height 22
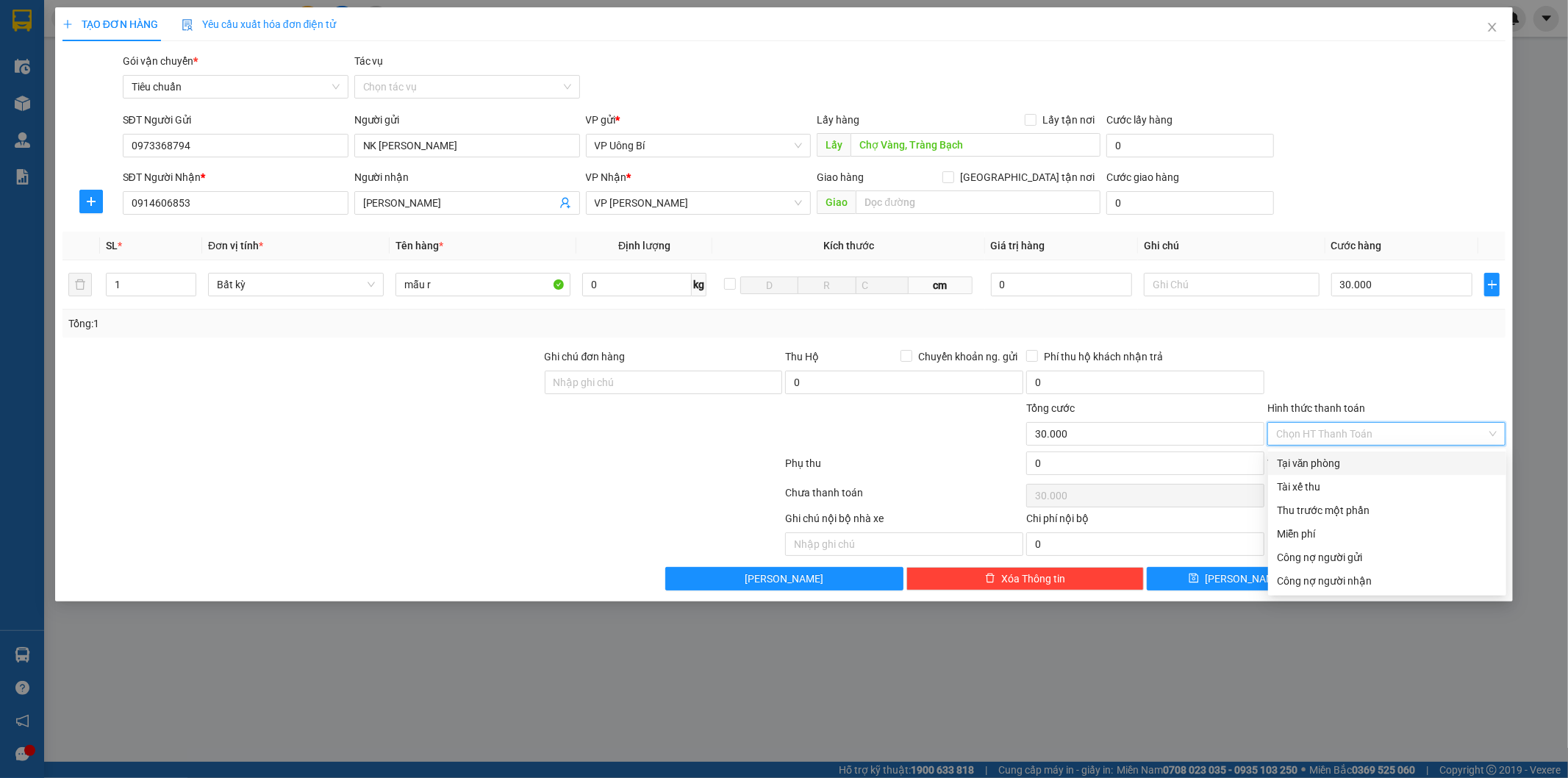
click at [1351, 464] on div "Tại văn phòng" at bounding box center [1387, 463] width 220 height 16
type input "0"
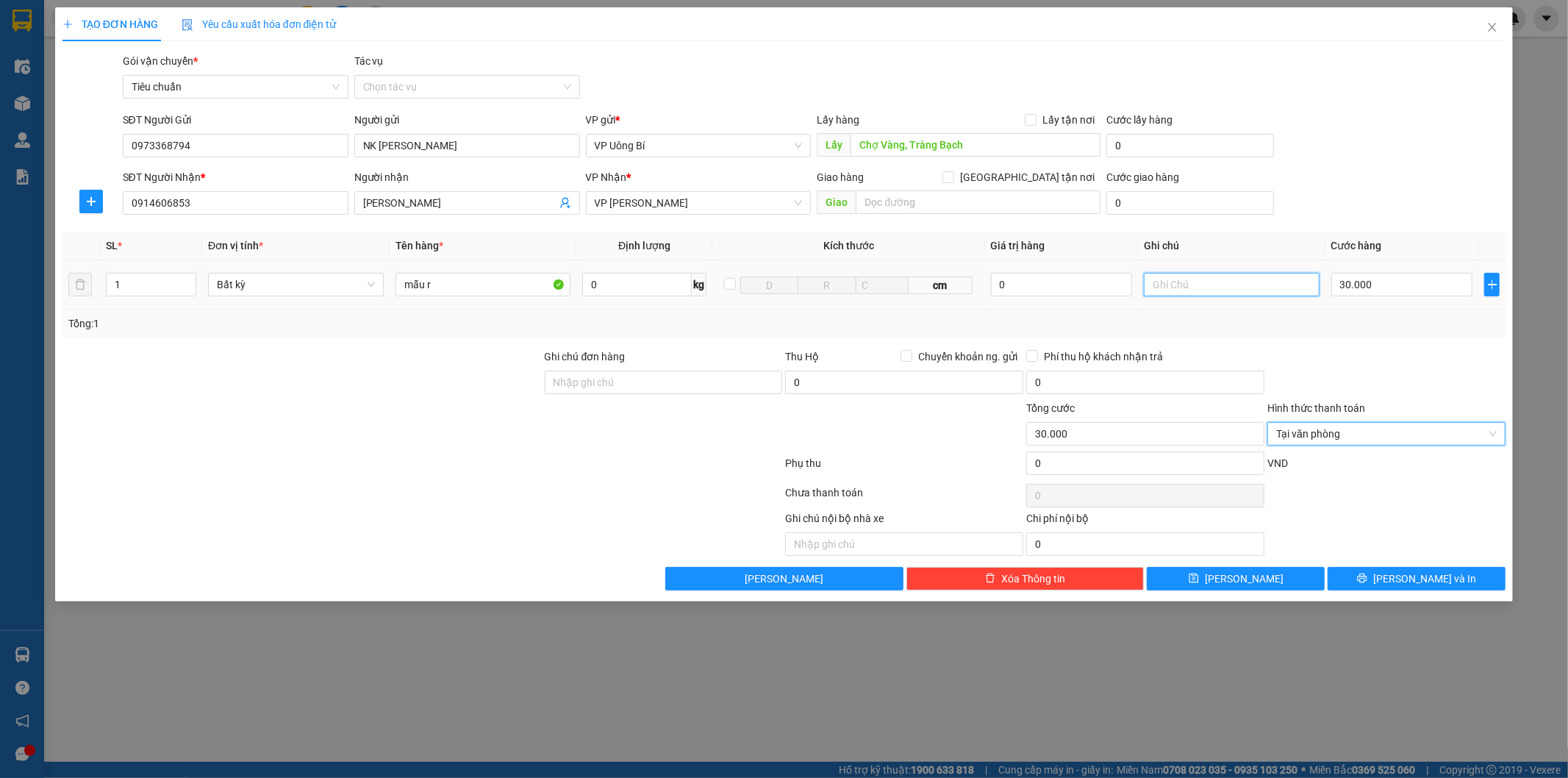
click at [1236, 285] on input "text" at bounding box center [1232, 285] width 176 height 24
type input "d"
type input "đơn này đã thu cước"
click at [1383, 579] on button "[PERSON_NAME] và In" at bounding box center [1417, 579] width 178 height 24
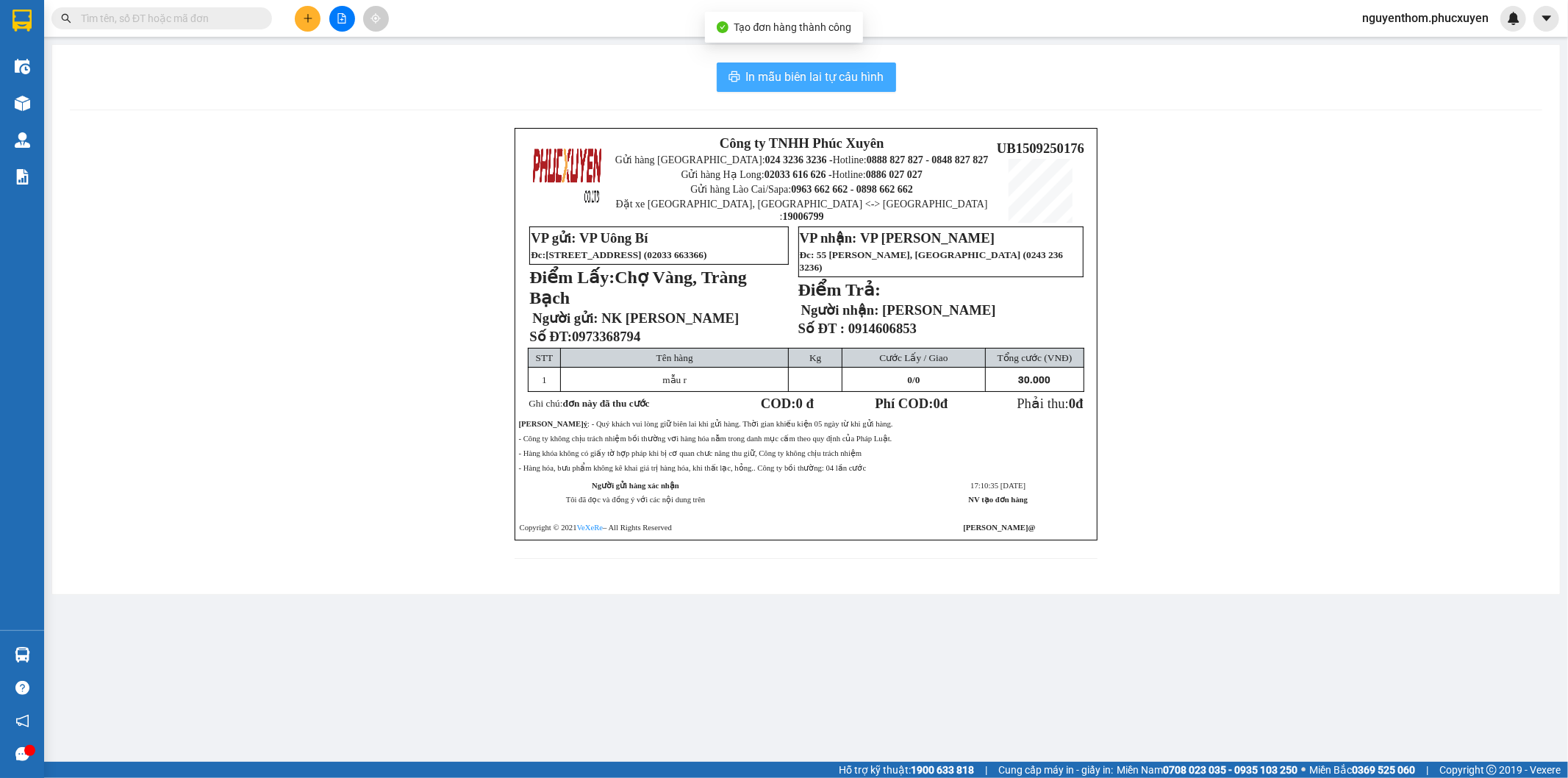
click at [815, 71] on span "In mẫu biên lai tự cấu hình" at bounding box center [815, 76] width 138 height 18
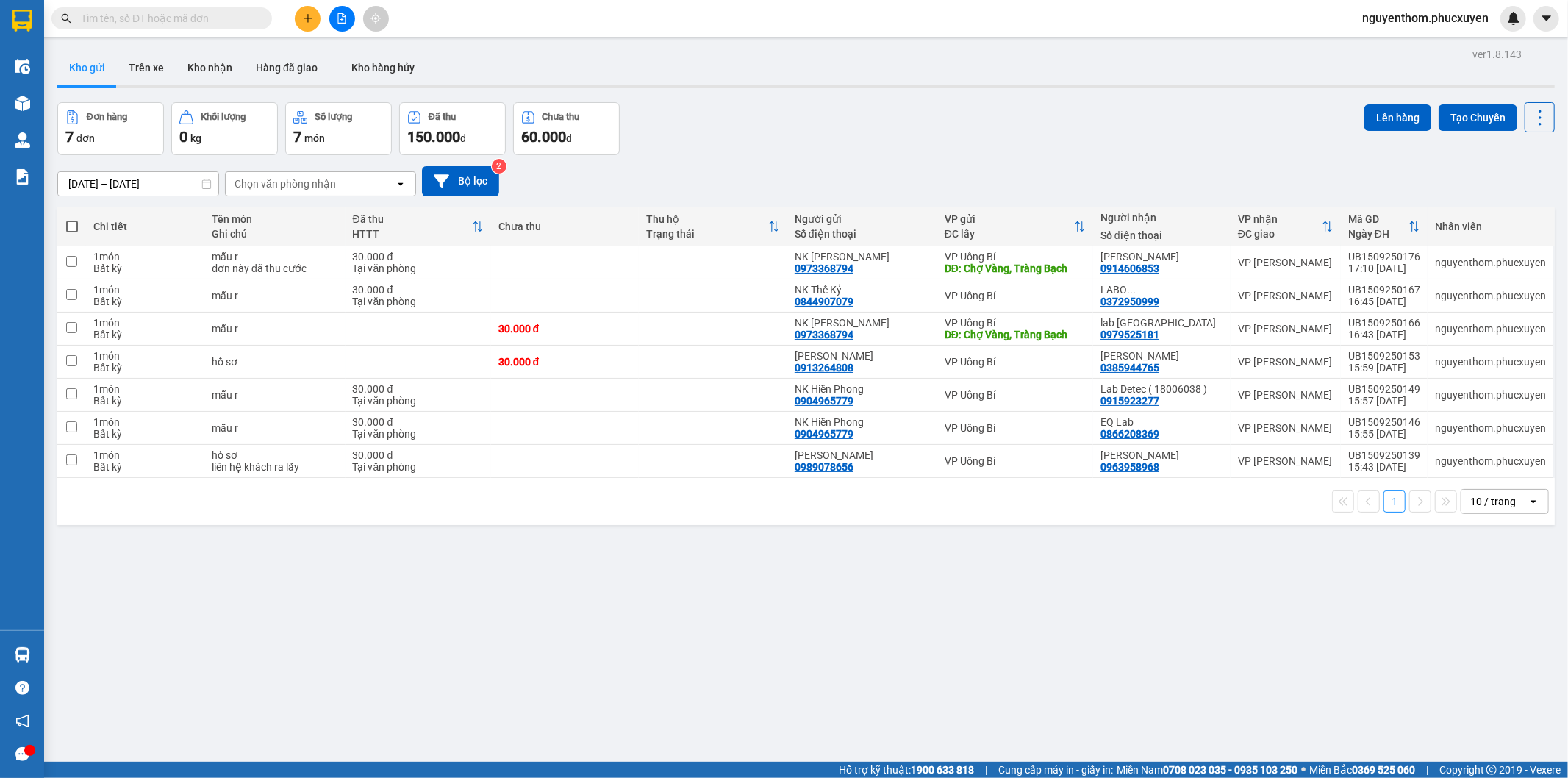
drag, startPoint x: 66, startPoint y: 224, endPoint x: 59, endPoint y: 226, distance: 7.3
click at [67, 224] on span at bounding box center [71, 226] width 11 height 11
click at [72, 220] on input "checkbox" at bounding box center [72, 220] width 0 height 0
checkbox input "true"
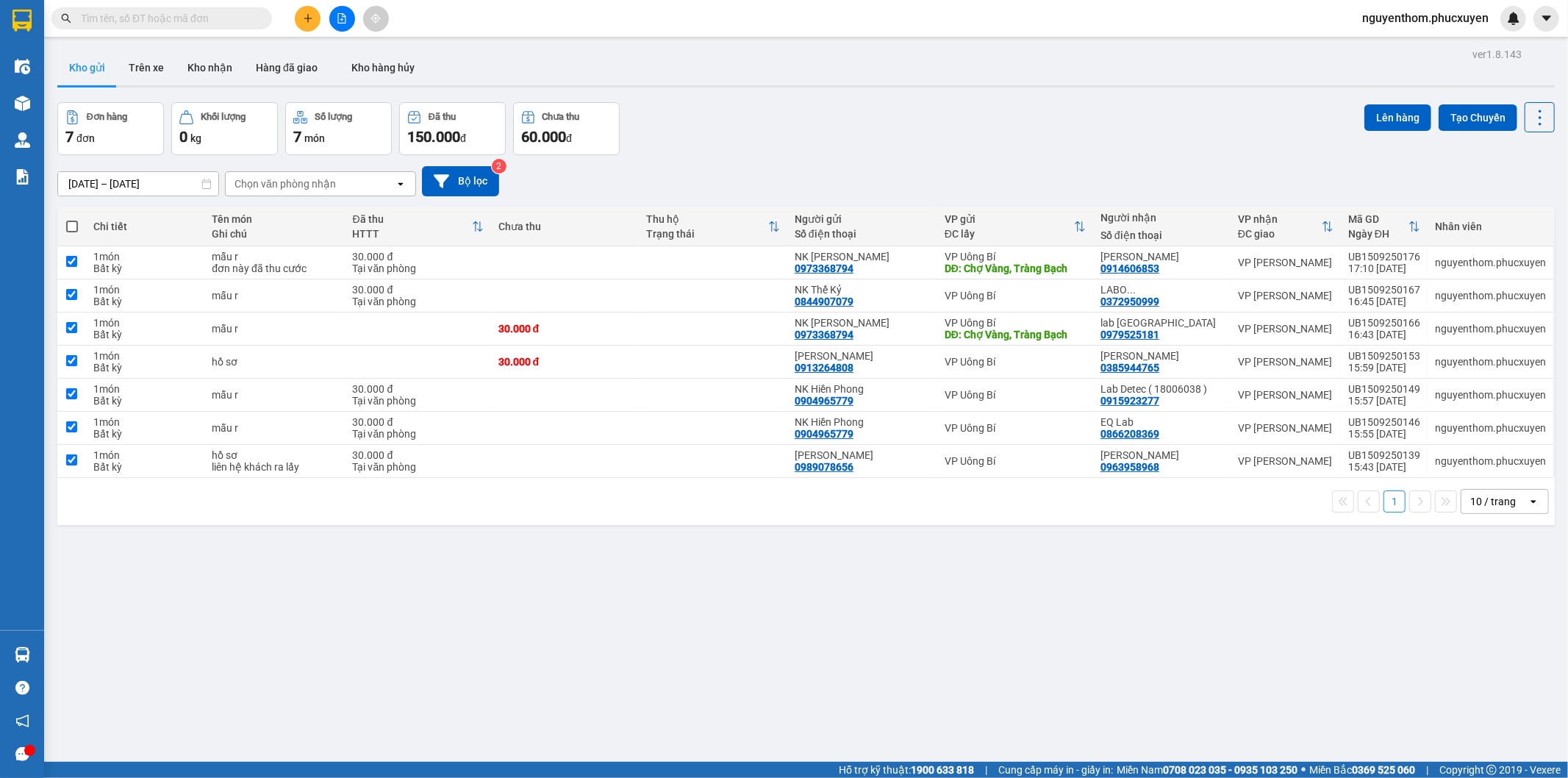
checkbox input "true"
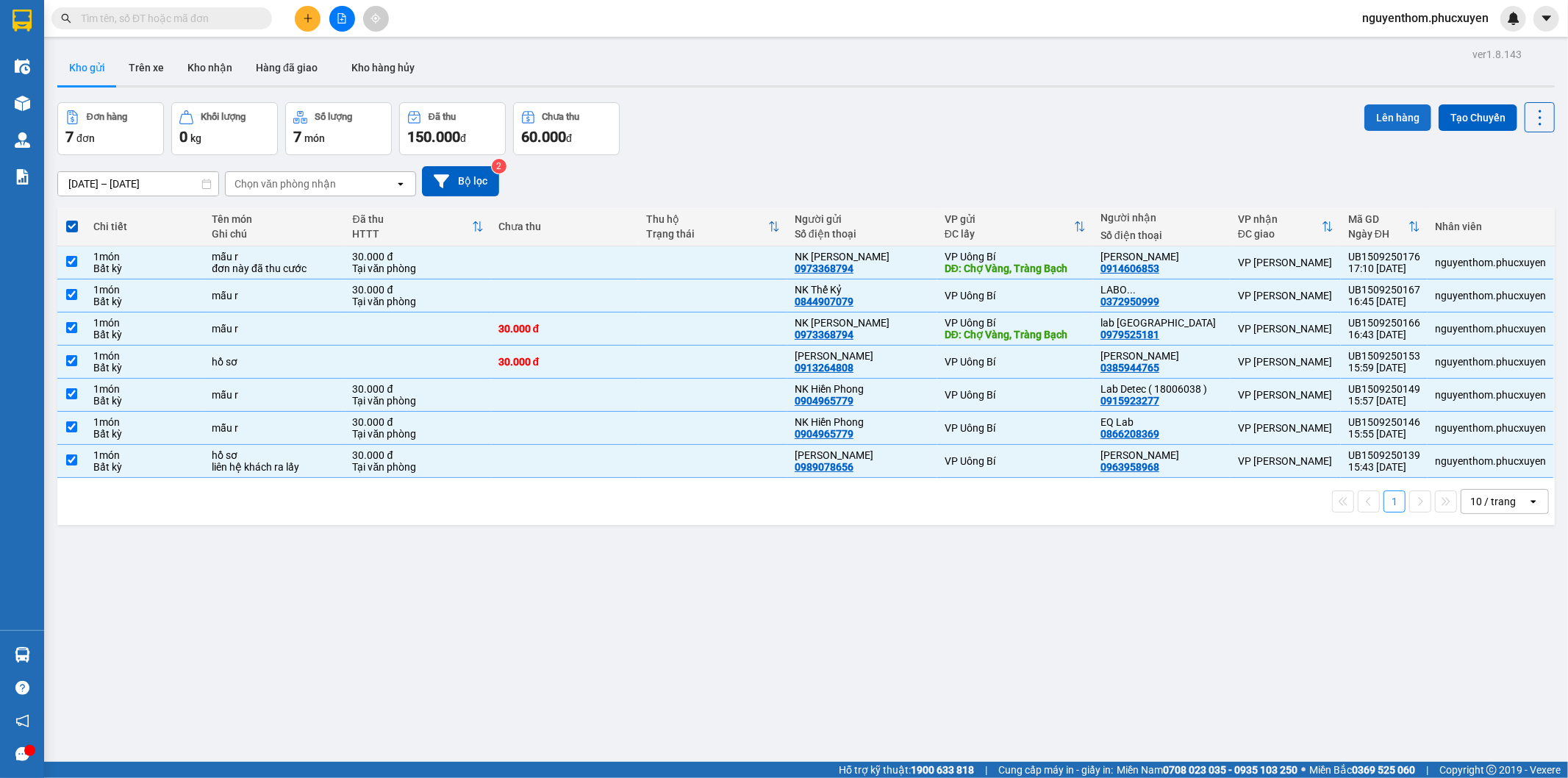
click at [1385, 115] on button "Lên hàng" at bounding box center [1398, 118] width 67 height 26
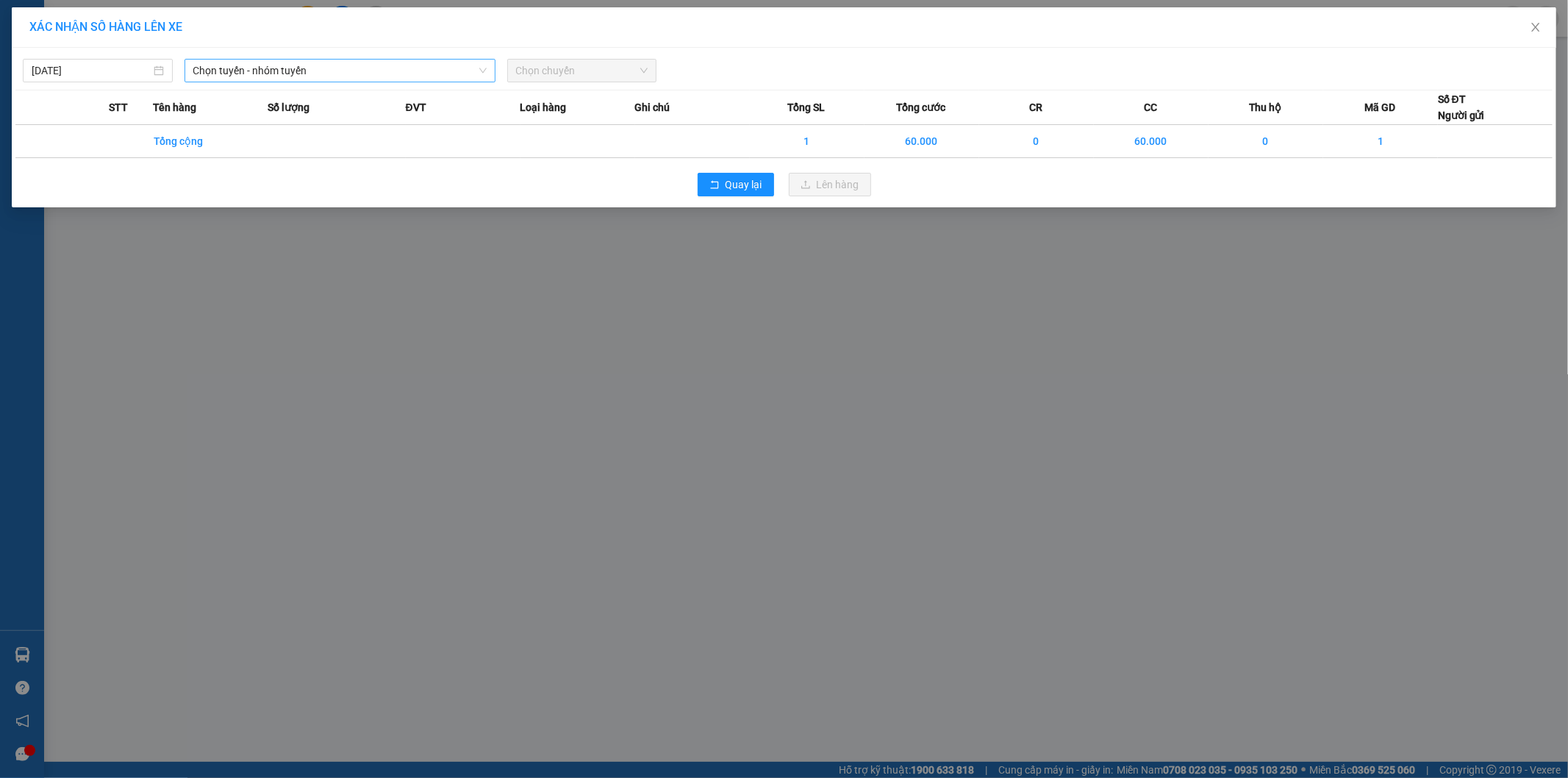
click at [424, 75] on span "Chọn tuyến - nhóm tuyến" at bounding box center [340, 70] width 293 height 22
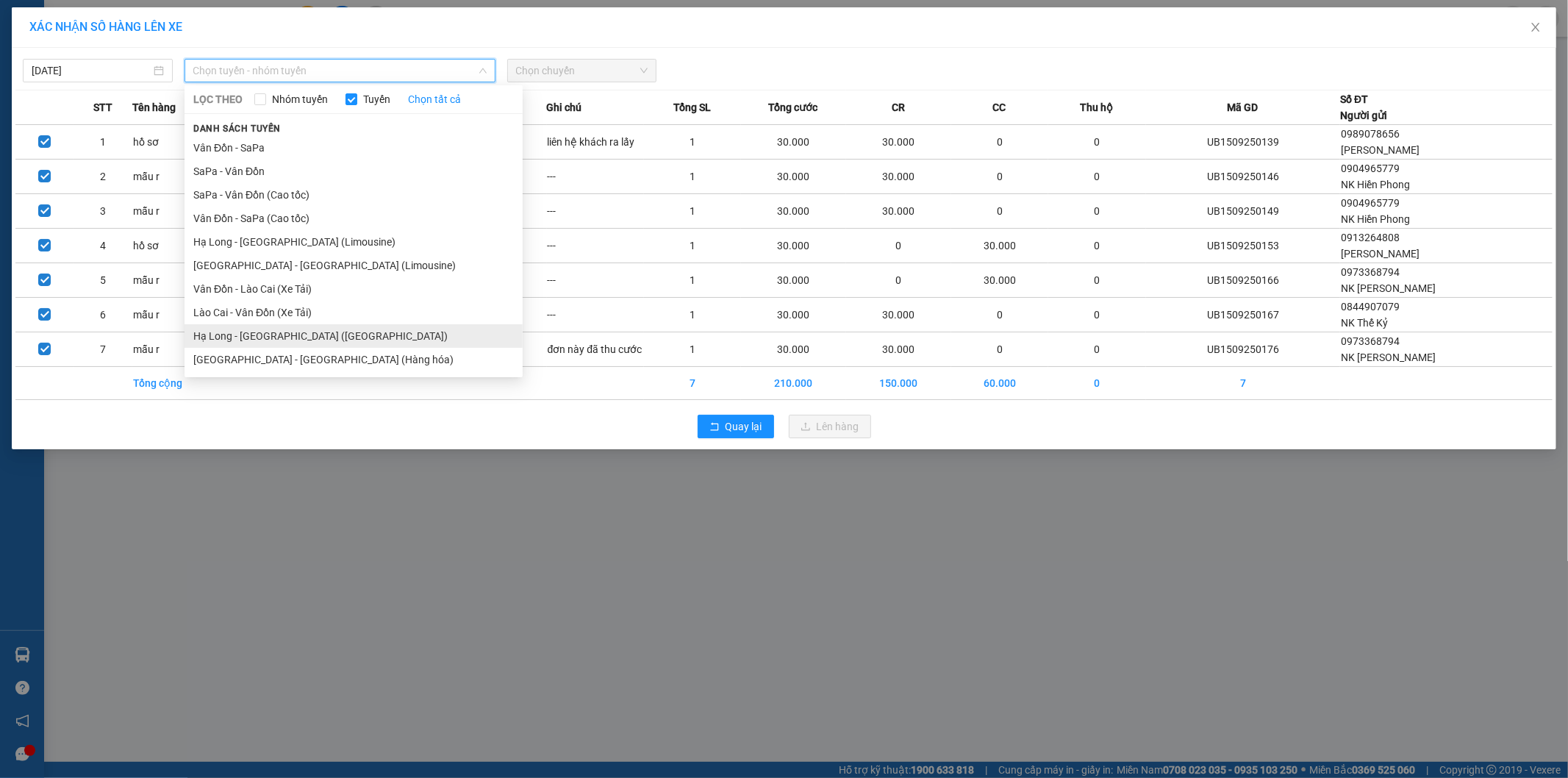
click at [321, 332] on li "Hạ Long - [GEOGRAPHIC_DATA] ([GEOGRAPHIC_DATA])" at bounding box center [353, 335] width 338 height 24
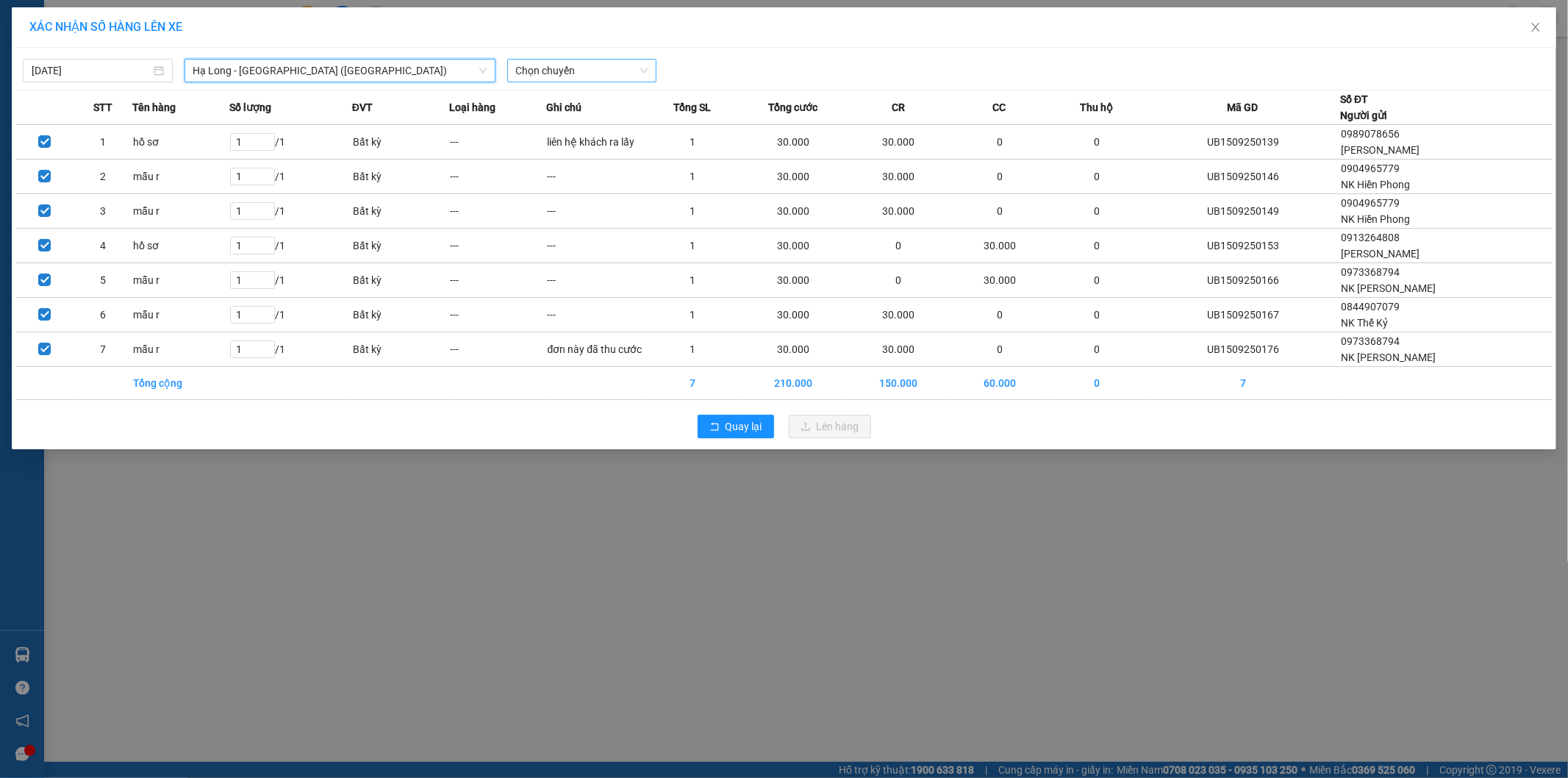
click at [620, 68] on span "Chọn chuyến" at bounding box center [582, 70] width 133 height 22
click at [595, 148] on div "16:00 - 14H-009.42" at bounding box center [573, 147] width 115 height 16
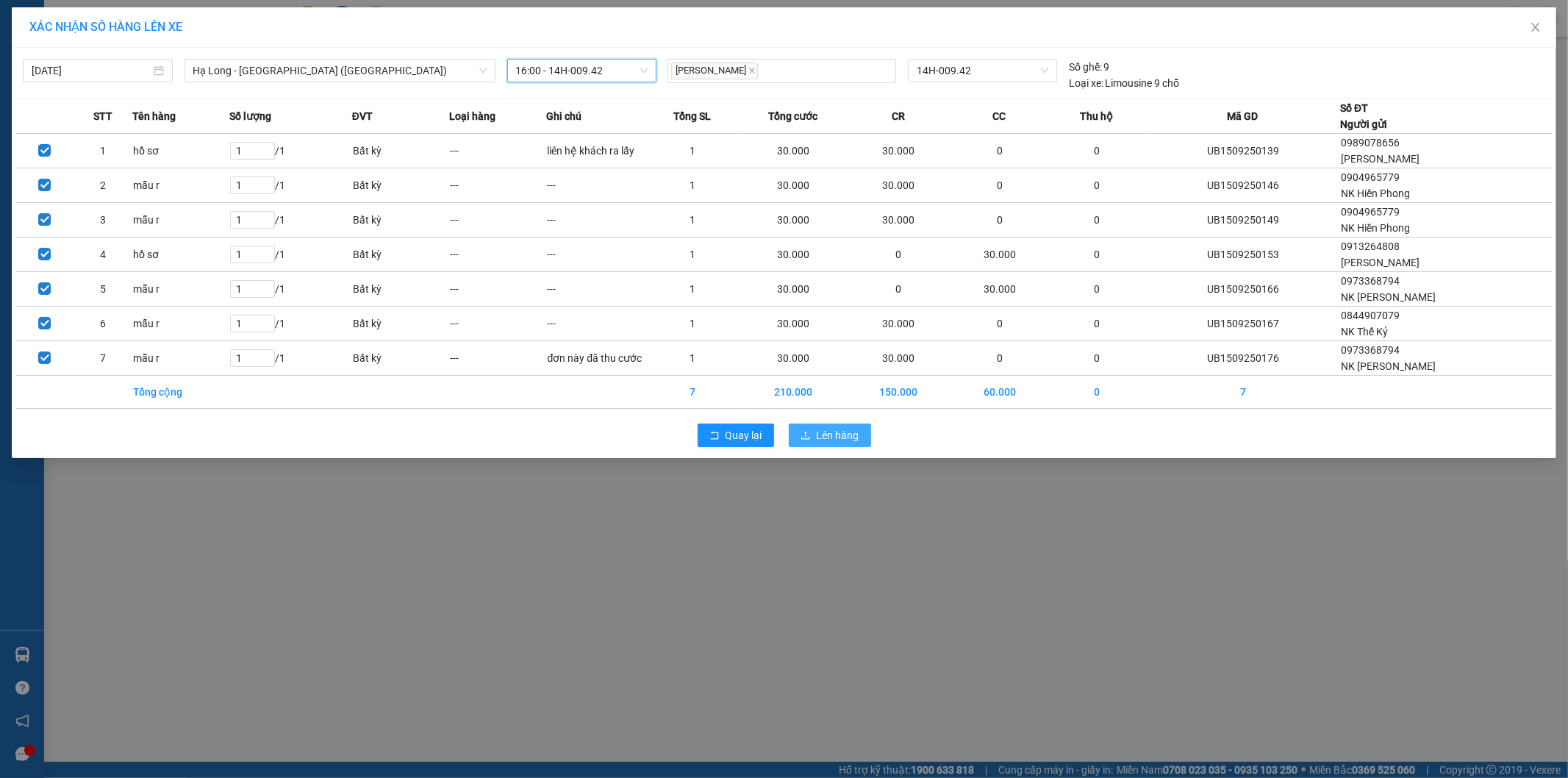
click at [845, 435] on span "Lên hàng" at bounding box center [838, 436] width 43 height 16
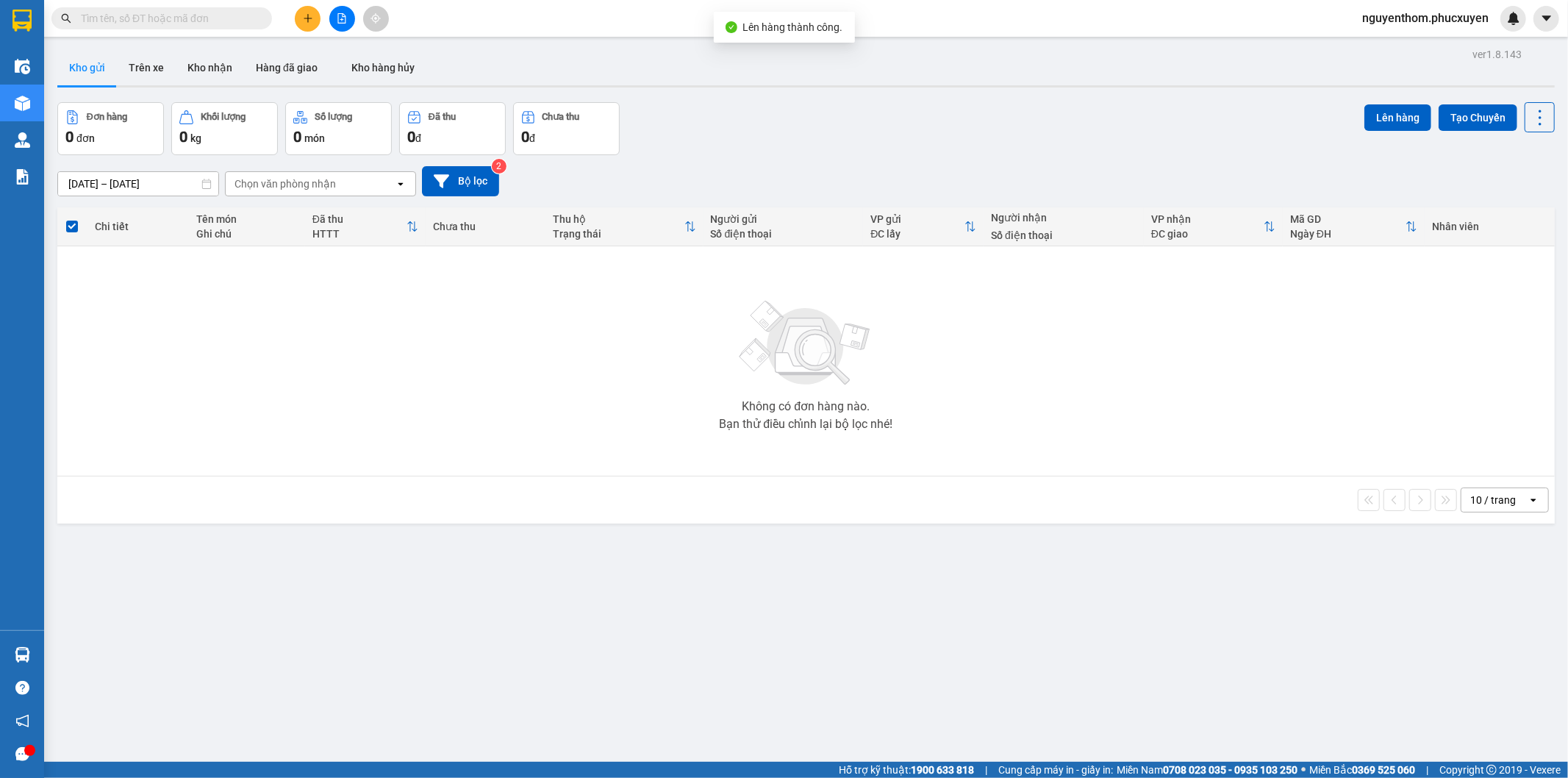
click at [809, 120] on div "Đơn hàng 0 đơn Khối lượng 0 kg Số lượng 0 món Đã thu 0 đ Chưa thu 0 đ Lên hàng …" at bounding box center [806, 128] width 1498 height 53
click at [209, 64] on button "Kho nhận" at bounding box center [210, 68] width 68 height 35
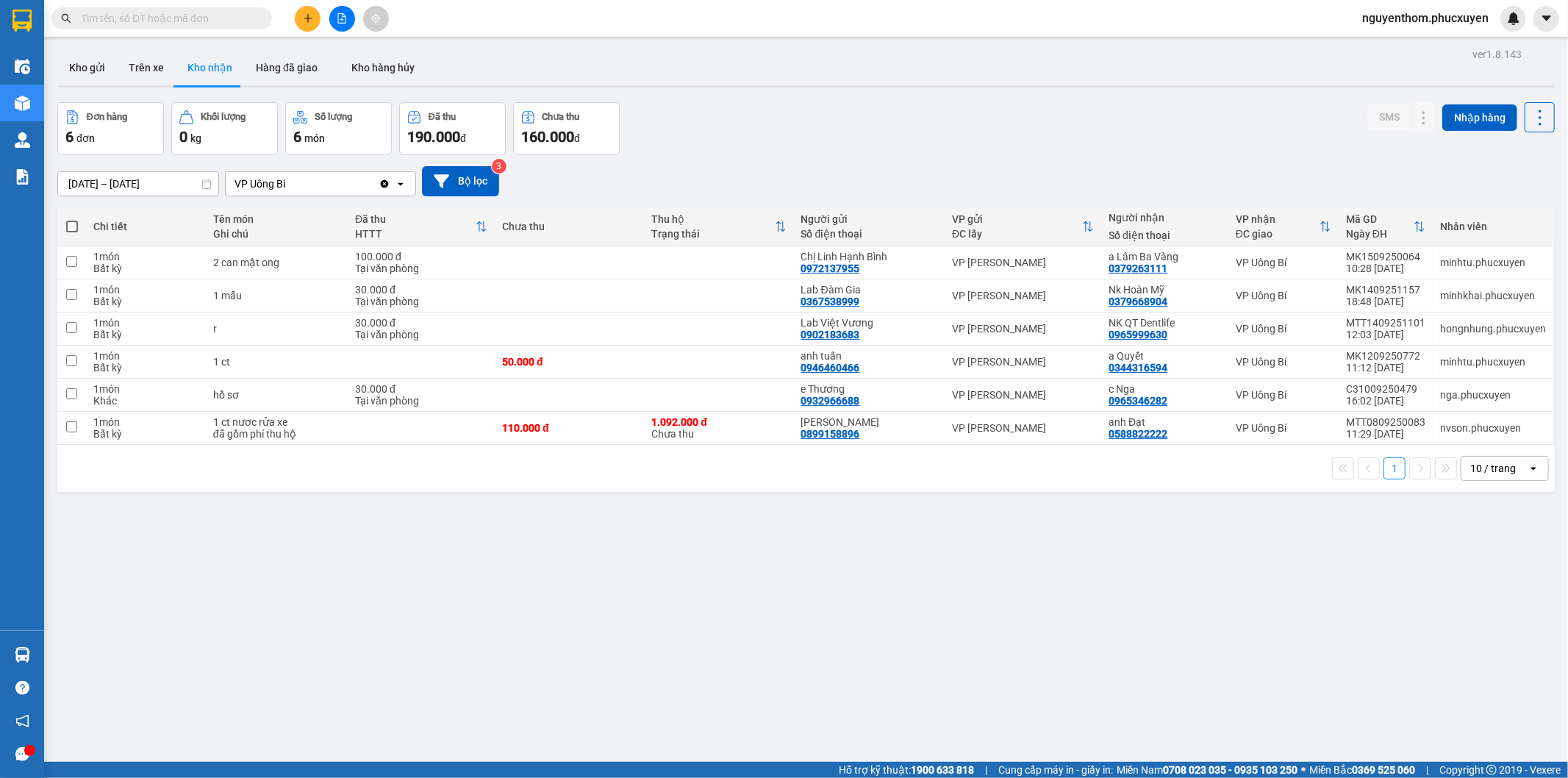
click at [1084, 562] on div "ver 1.8.143 Kho gửi Trên xe Kho nhận Hàng đã giao Kho hàng hủy Đơn hàng 6 đơn K…" at bounding box center [806, 433] width 1509 height 778
